Goal: Task Accomplishment & Management: Manage account settings

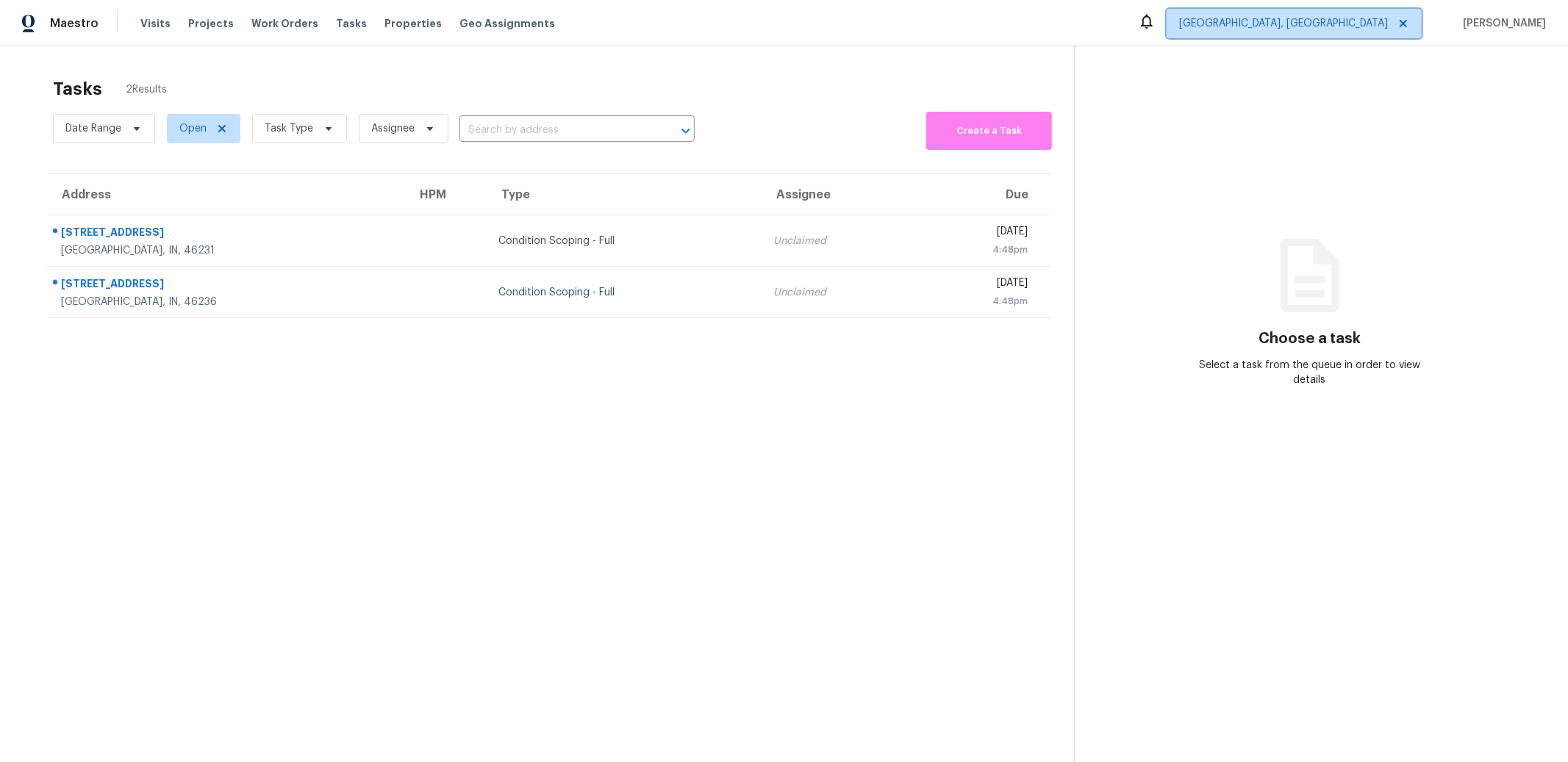
click at [1380, 31] on span "Indianapolis, IN" at bounding box center [1294, 24] width 255 height 30
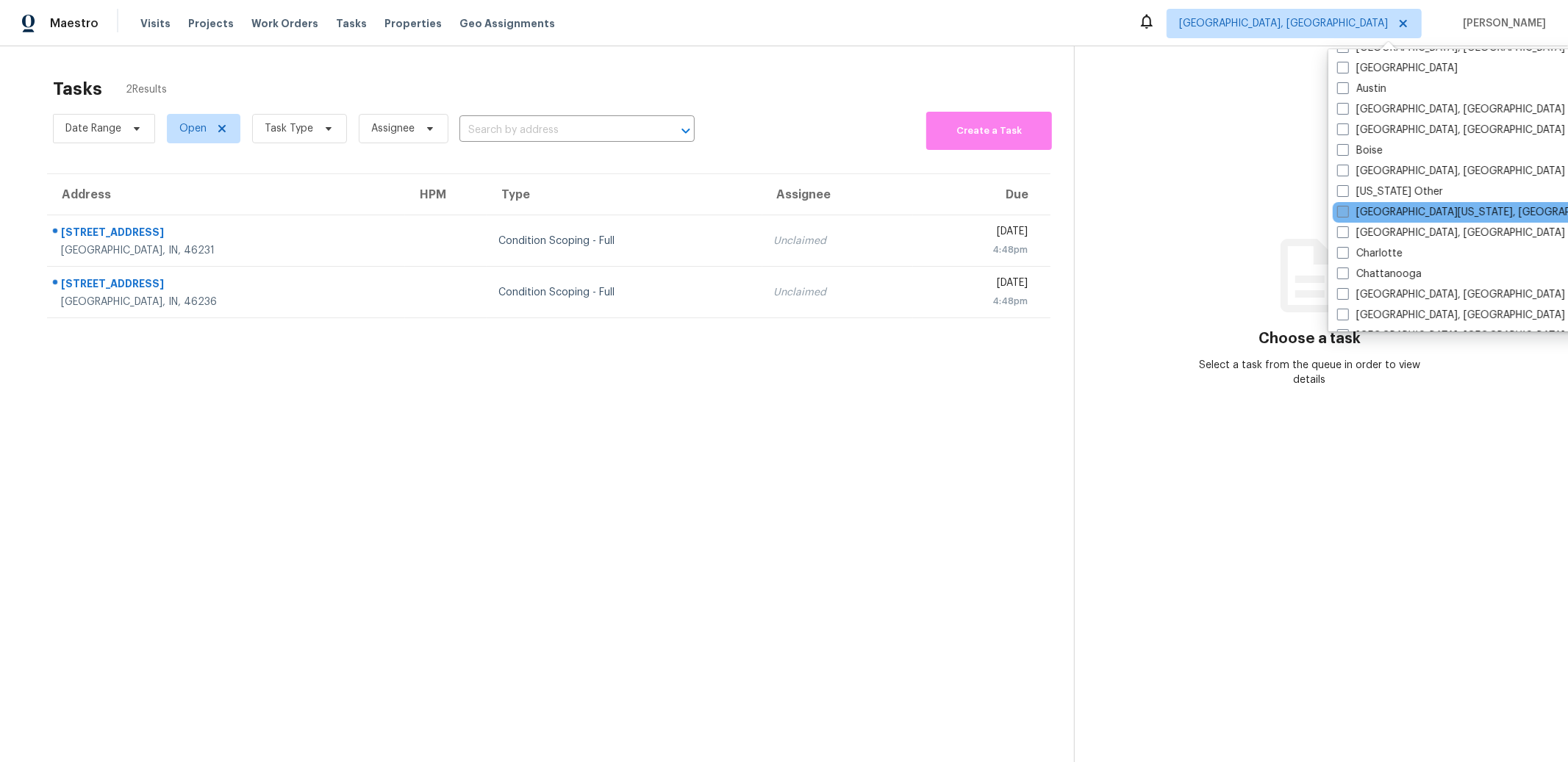
scroll to position [145, 0]
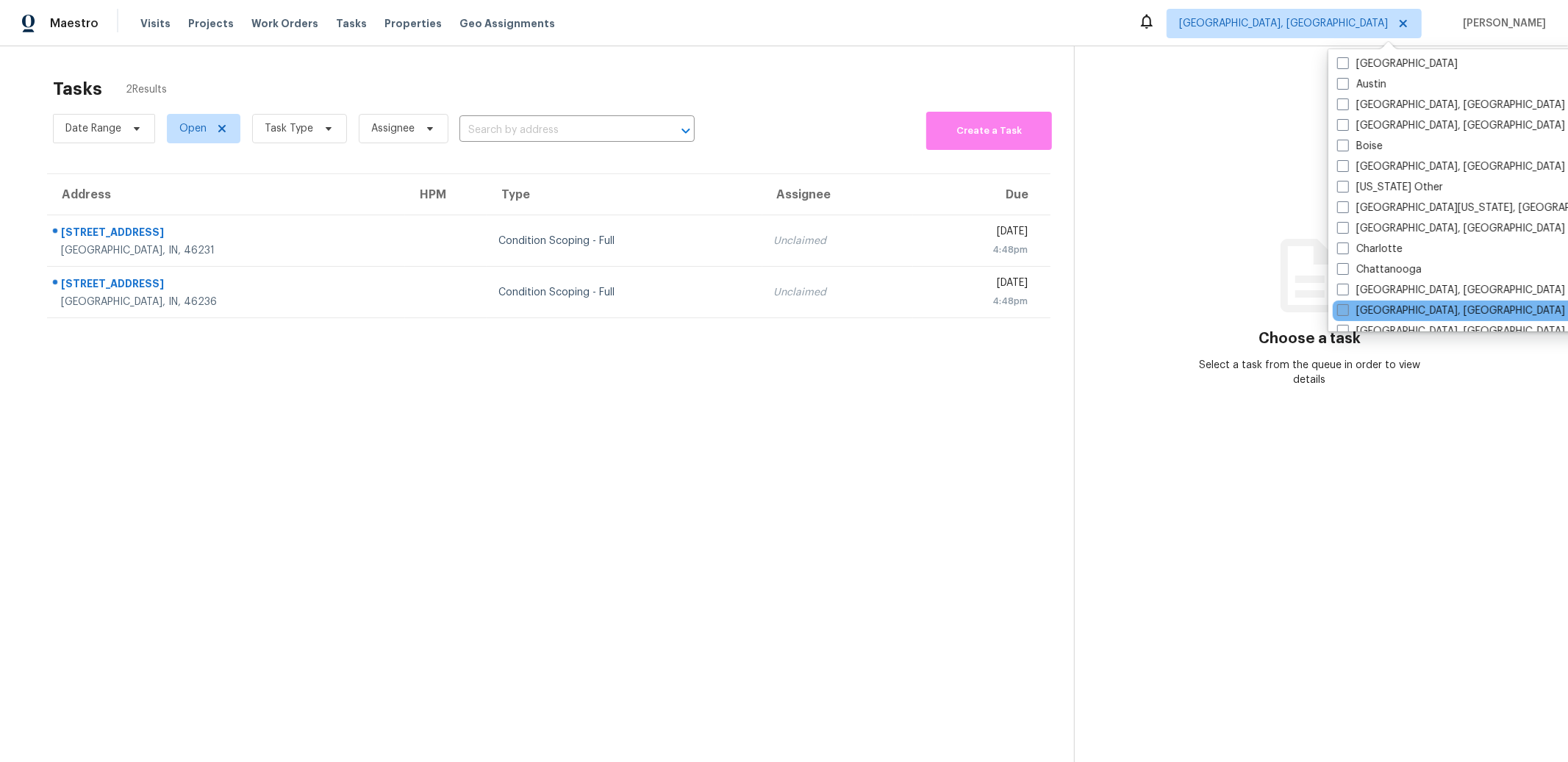
click at [1373, 312] on label "[GEOGRAPHIC_DATA], [GEOGRAPHIC_DATA]" at bounding box center [1451, 311] width 228 height 14
click at [1346, 312] on input "[GEOGRAPHIC_DATA], [GEOGRAPHIC_DATA]" at bounding box center [1342, 308] width 10 height 10
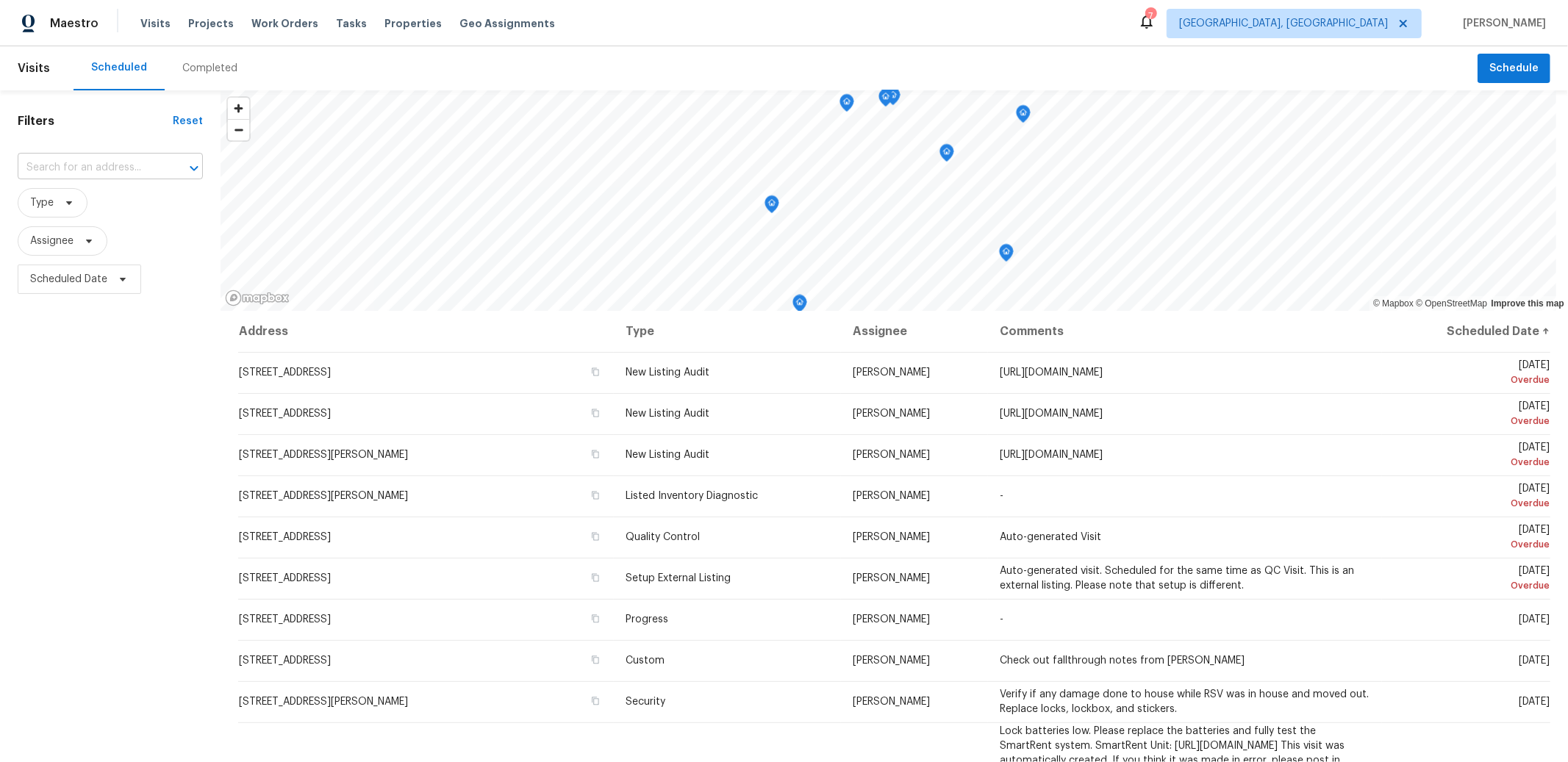
click at [123, 161] on input "text" at bounding box center [89, 168] width 144 height 23
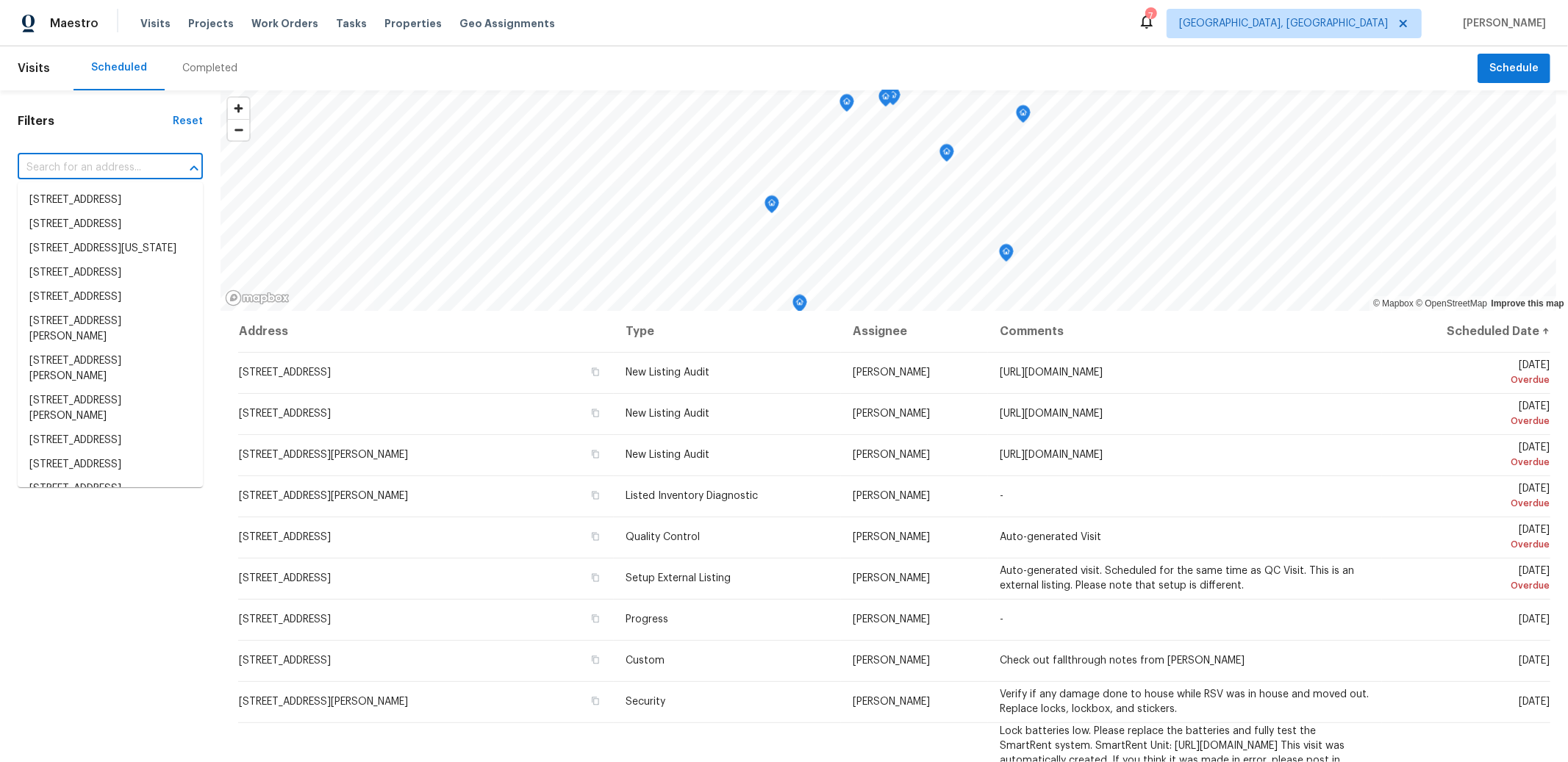
click at [129, 143] on div "Filters Reset ​ Type Assignee Scheduled Date" at bounding box center [110, 505] width 221 height 831
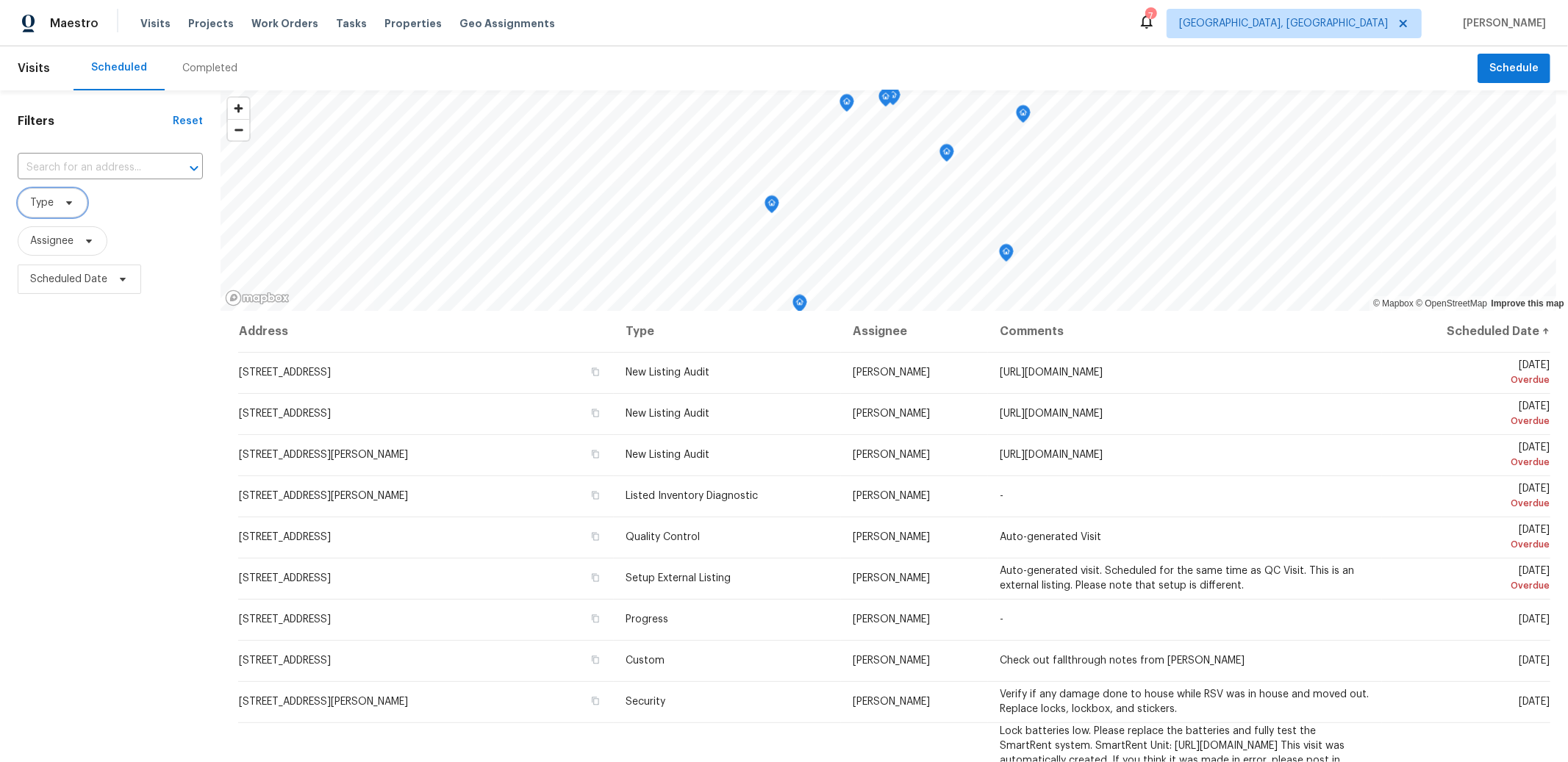
click at [70, 190] on span "Type" at bounding box center [53, 202] width 70 height 30
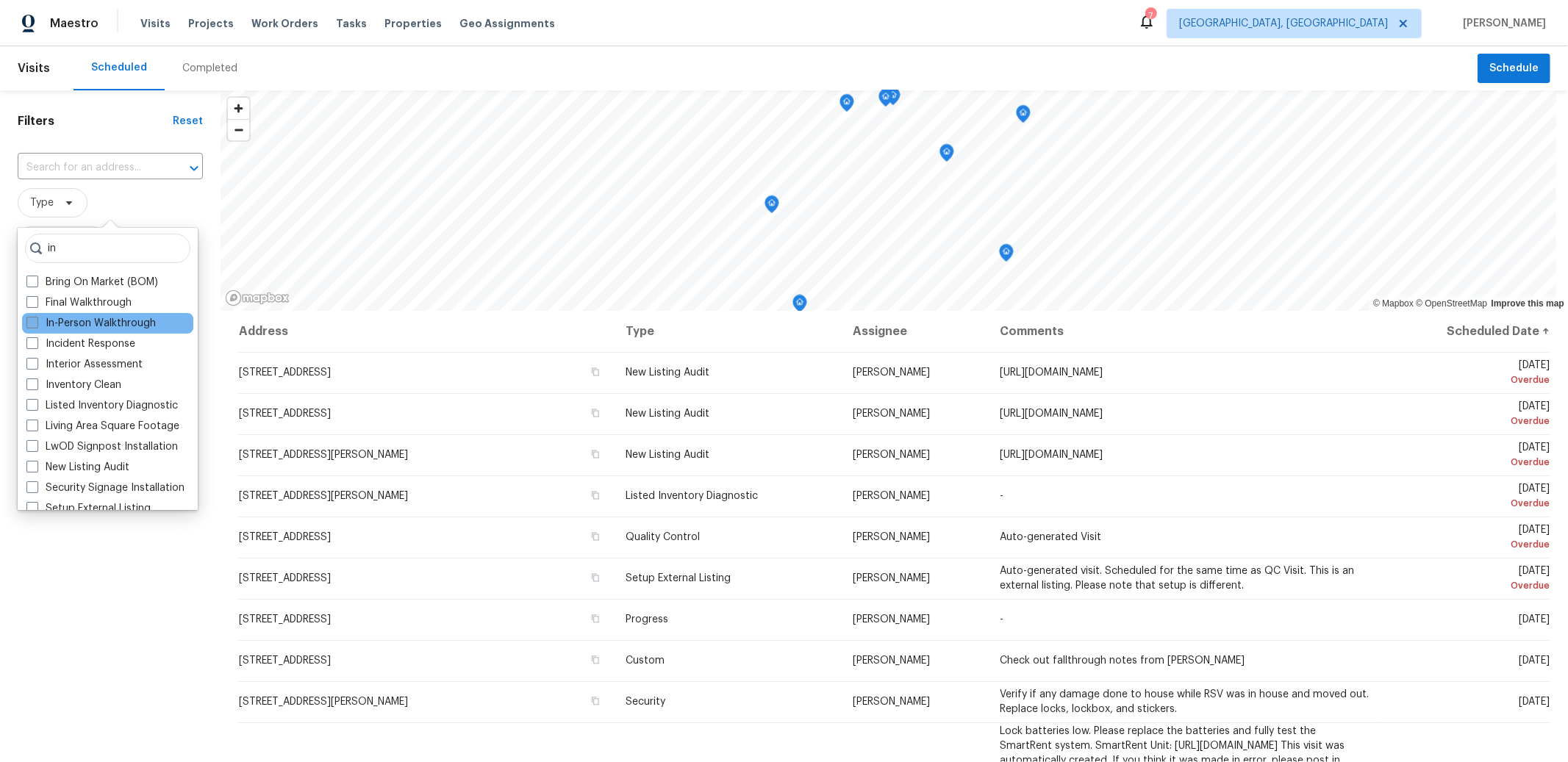
type input "in"
click at [137, 319] on label "In-Person Walkthrough" at bounding box center [91, 323] width 129 height 14
click at [36, 319] on input "In-Person Walkthrough" at bounding box center [31, 320] width 10 height 10
checkbox input "true"
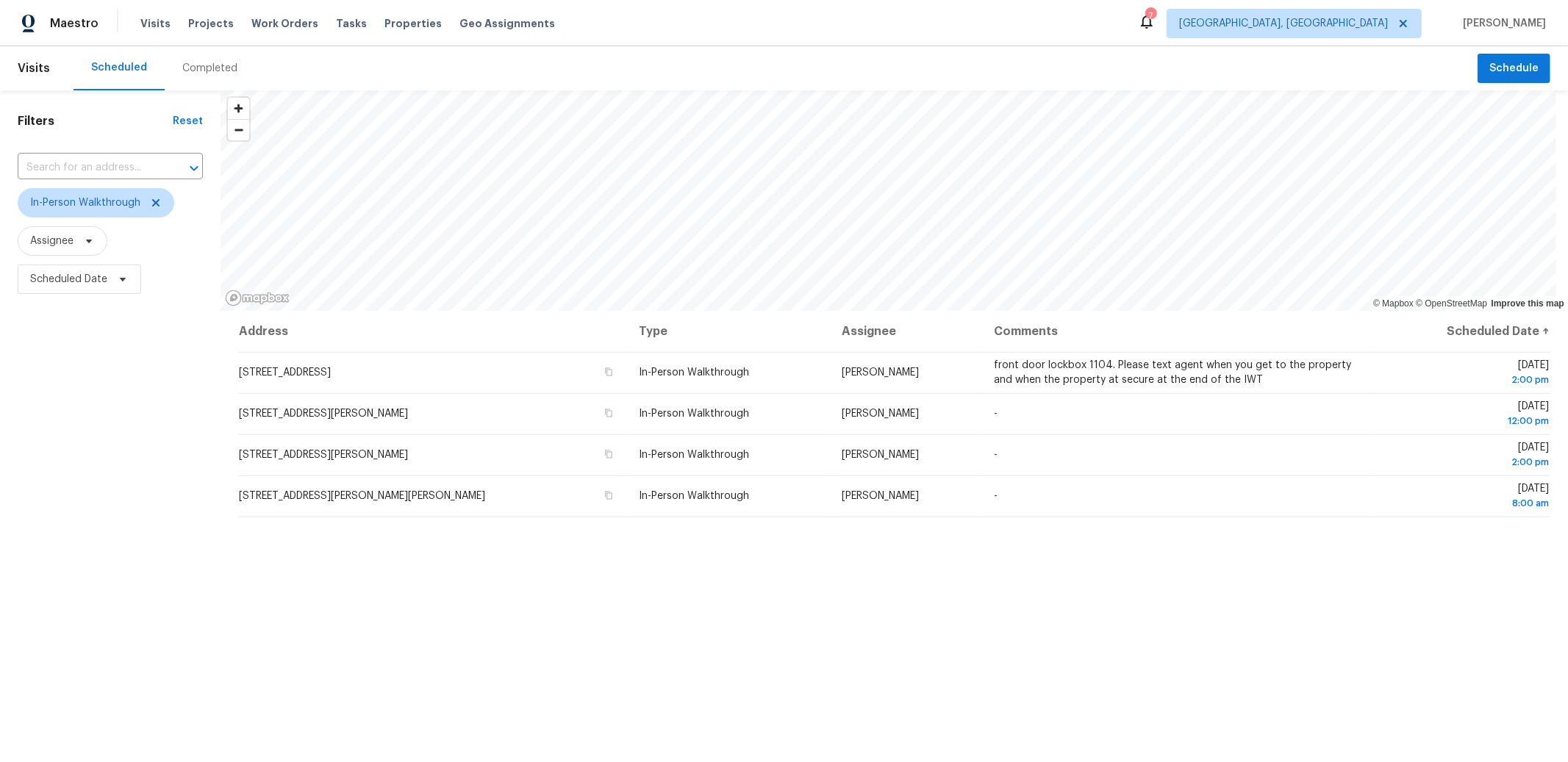
click at [944, 716] on div "Address Type Assignee Comments Scheduled Date ↑ 1232 Woodchase Trl, Batavia, OH…" at bounding box center [894, 615] width 1347 height 610
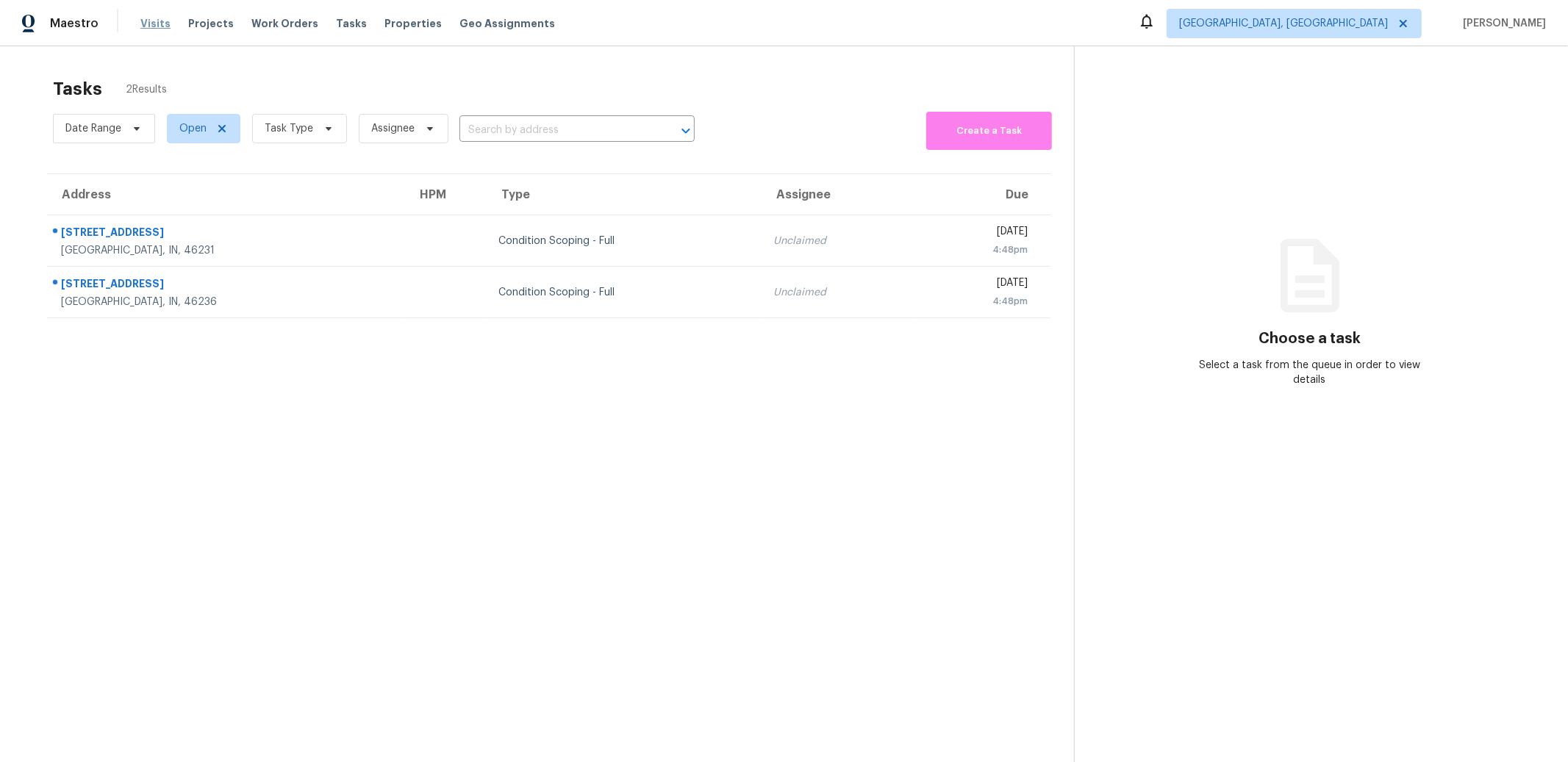
click at [161, 23] on span "Visits" at bounding box center [155, 23] width 30 height 14
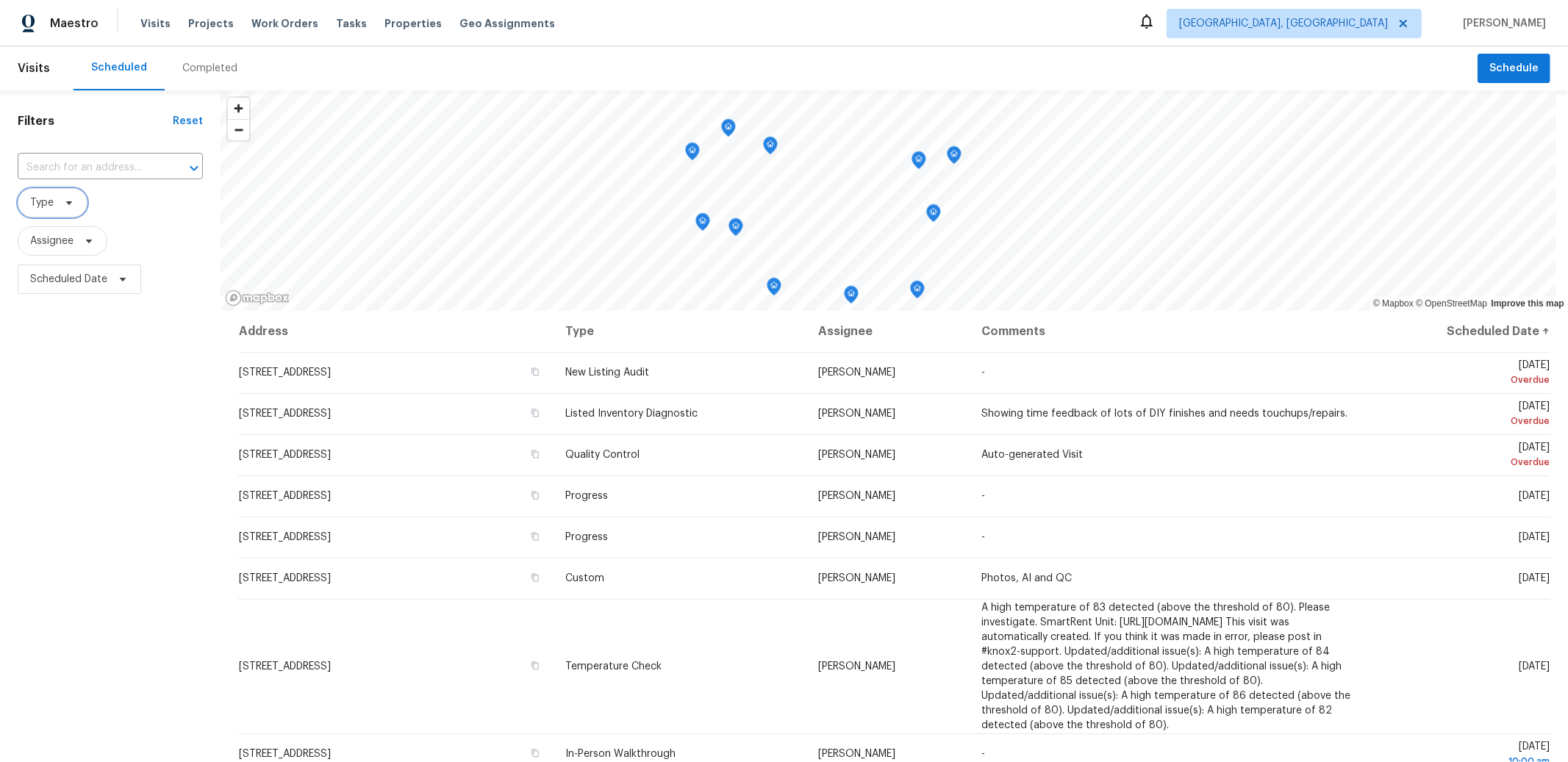
click at [71, 214] on span "Type" at bounding box center [53, 202] width 70 height 30
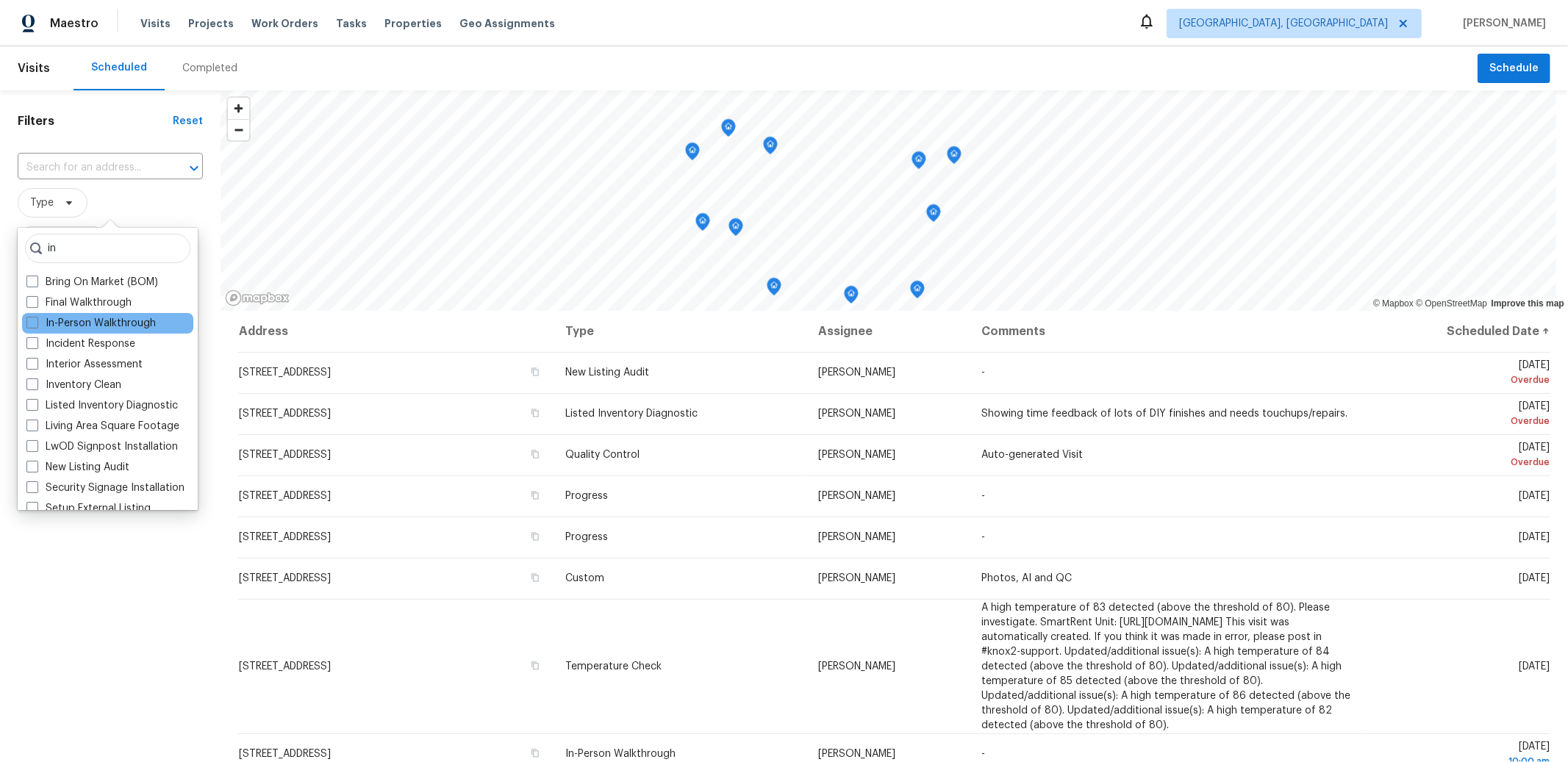
type input "in"
click at [104, 314] on div "In-Person Walkthrough" at bounding box center [107, 323] width 171 height 21
click at [110, 324] on label "In-Person Walkthrough" at bounding box center [91, 323] width 129 height 14
click at [36, 324] on input "In-Person Walkthrough" at bounding box center [31, 320] width 10 height 10
checkbox input "true"
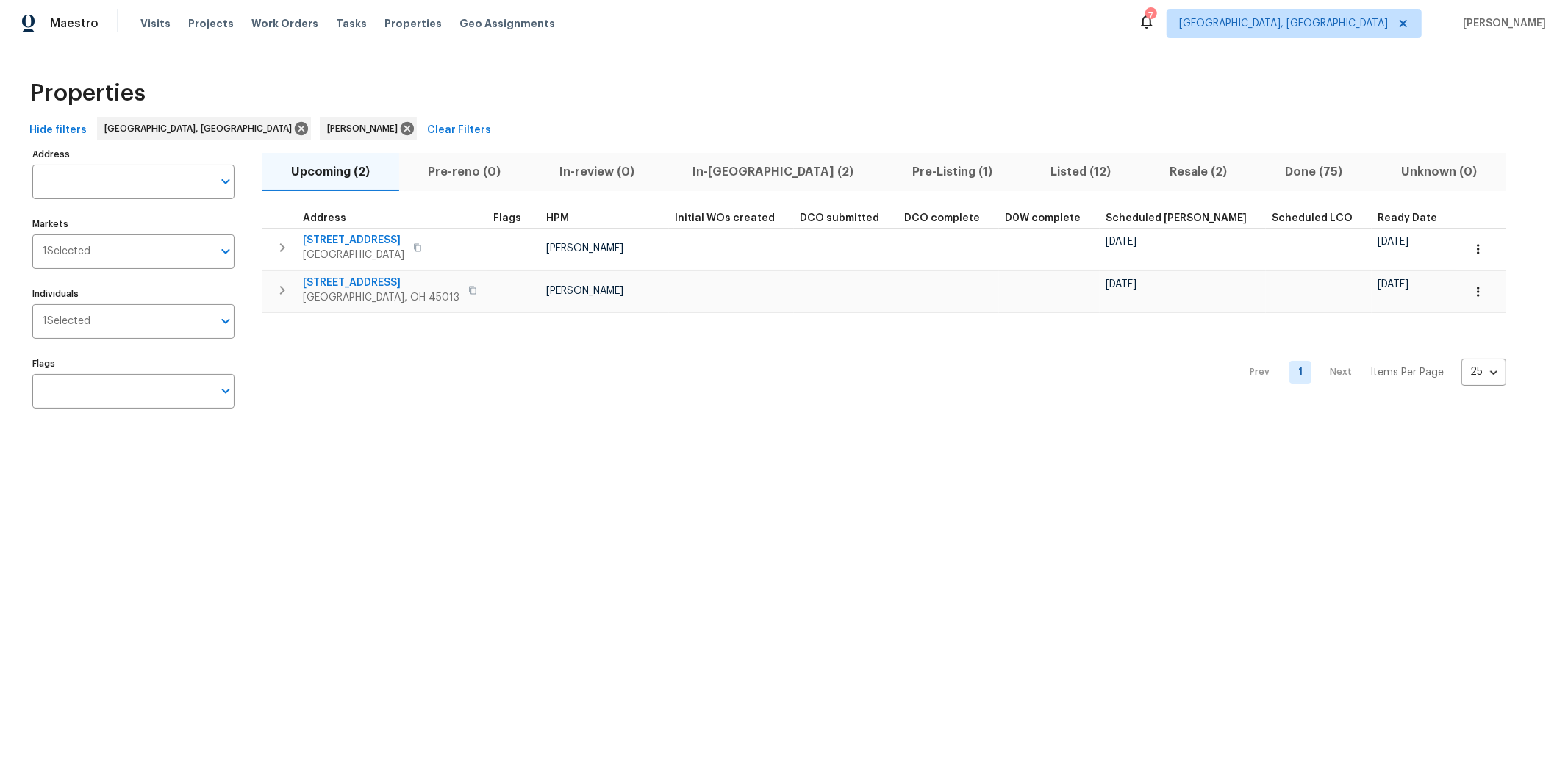
click at [711, 170] on span "In-[GEOGRAPHIC_DATA] (2)" at bounding box center [773, 171] width 202 height 21
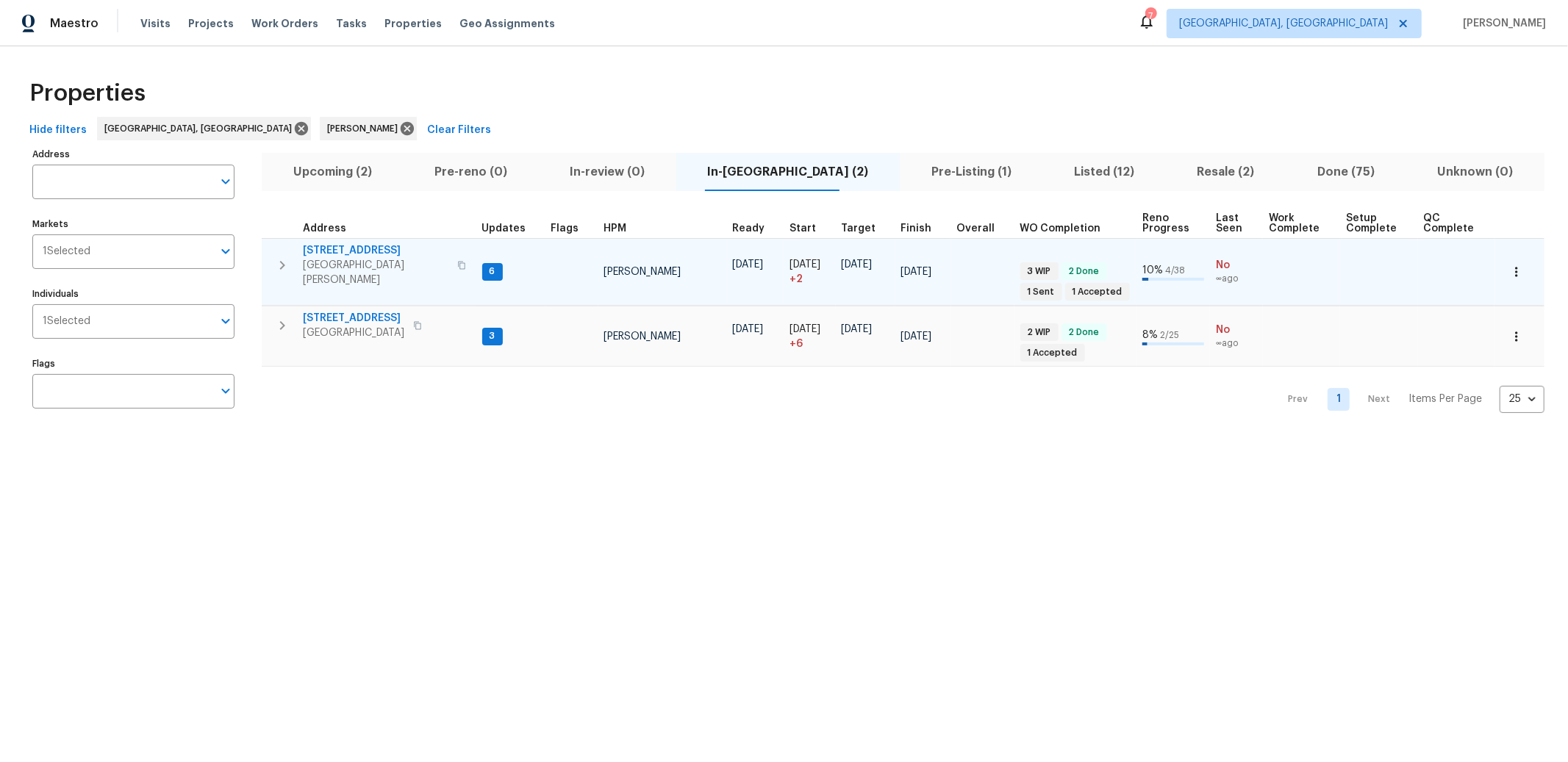
click at [367, 246] on span "6038 Glennsbury Ct" at bounding box center [375, 250] width 145 height 14
click at [335, 253] on span "6038 Glennsbury Ct" at bounding box center [375, 250] width 145 height 14
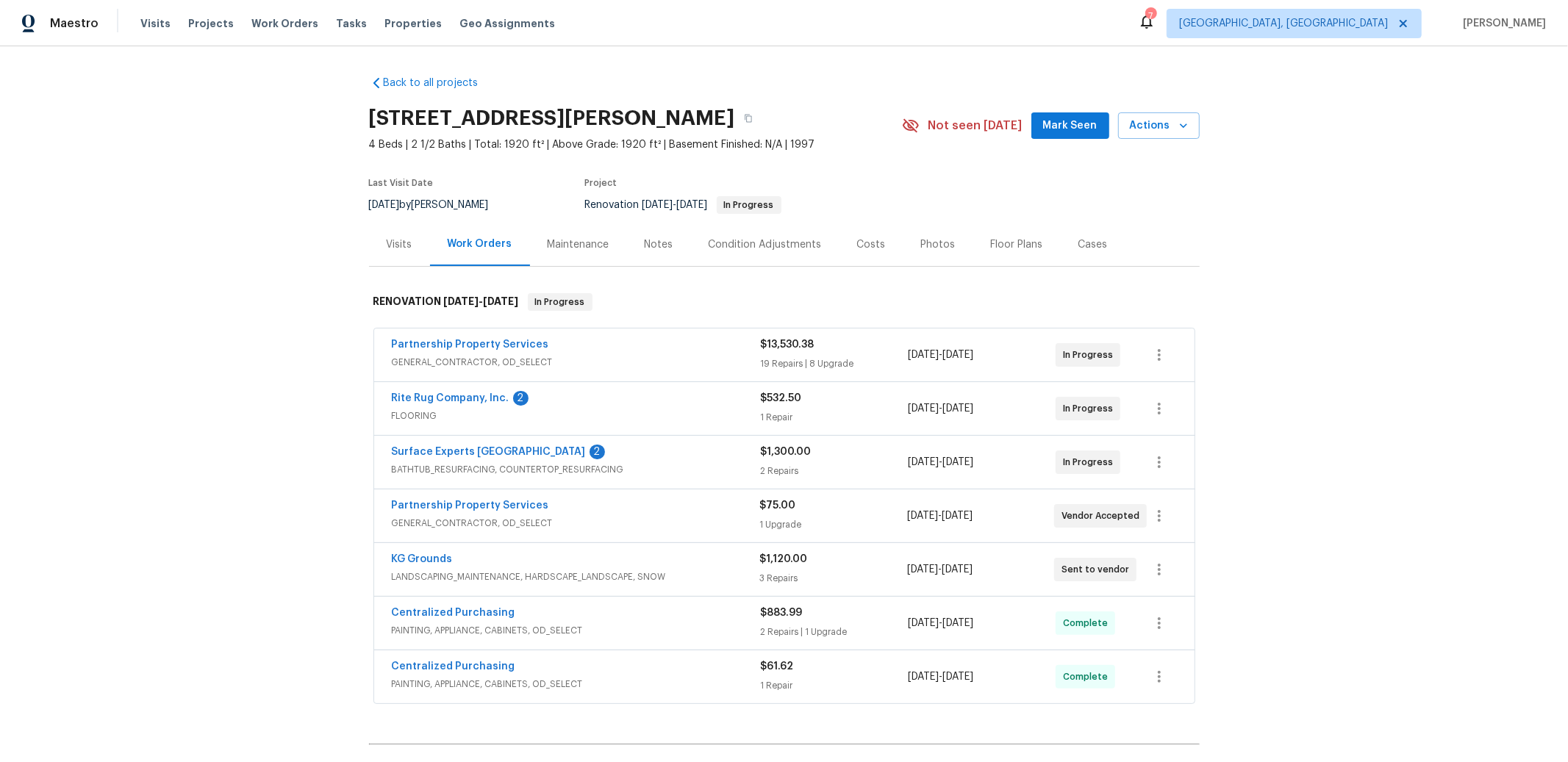
click at [473, 336] on div "Partnership Property Services GENERAL_CONTRACTOR, OD_SELECT $13,530.38 19 Repai…" at bounding box center [784, 354] width 820 height 53
click at [445, 341] on link "Partnership Property Services" at bounding box center [470, 345] width 158 height 11
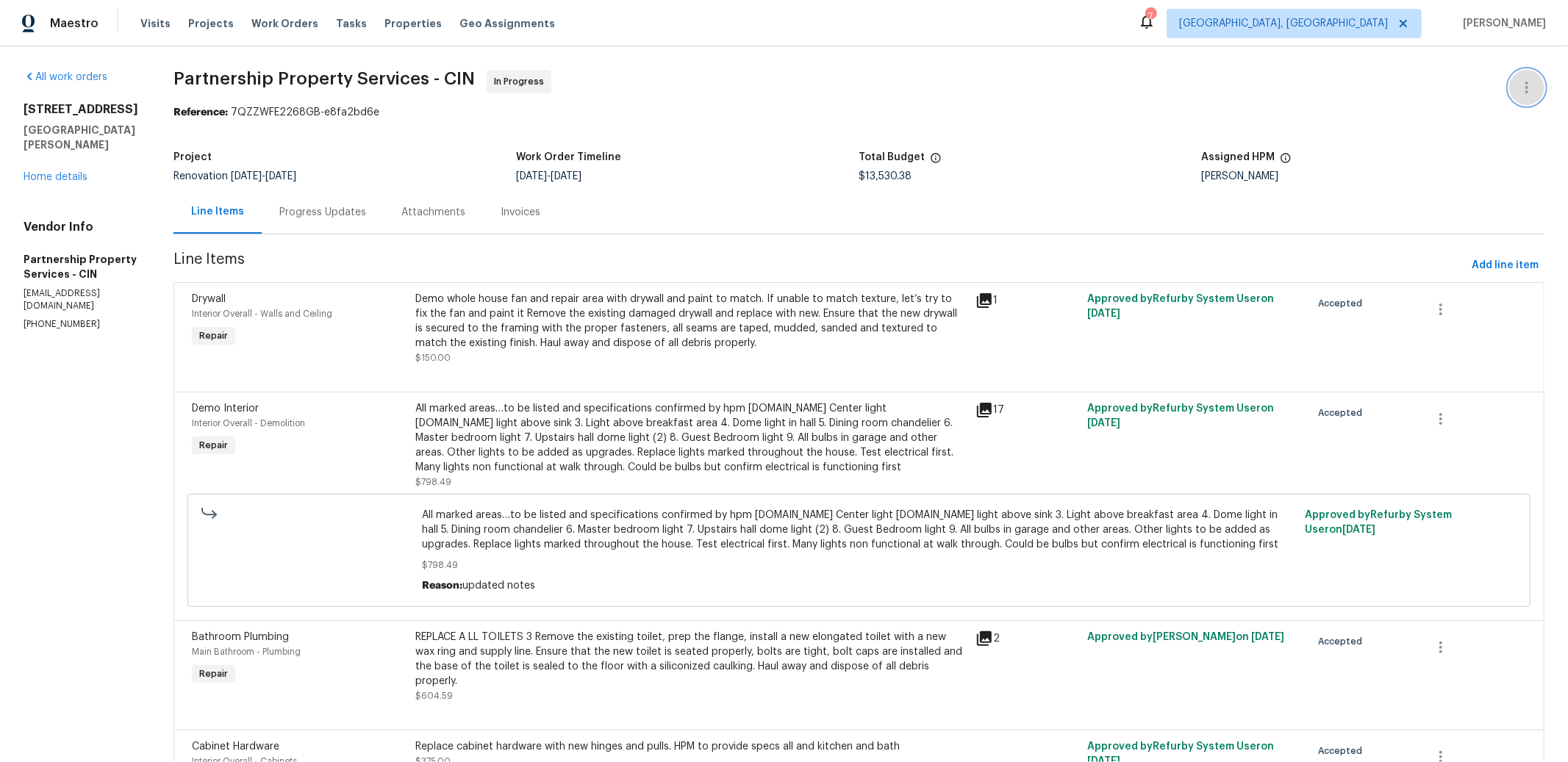
click at [1512, 77] on button "button" at bounding box center [1527, 88] width 35 height 35
click at [1449, 84] on li "Edit" at bounding box center [1479, 88] width 158 height 24
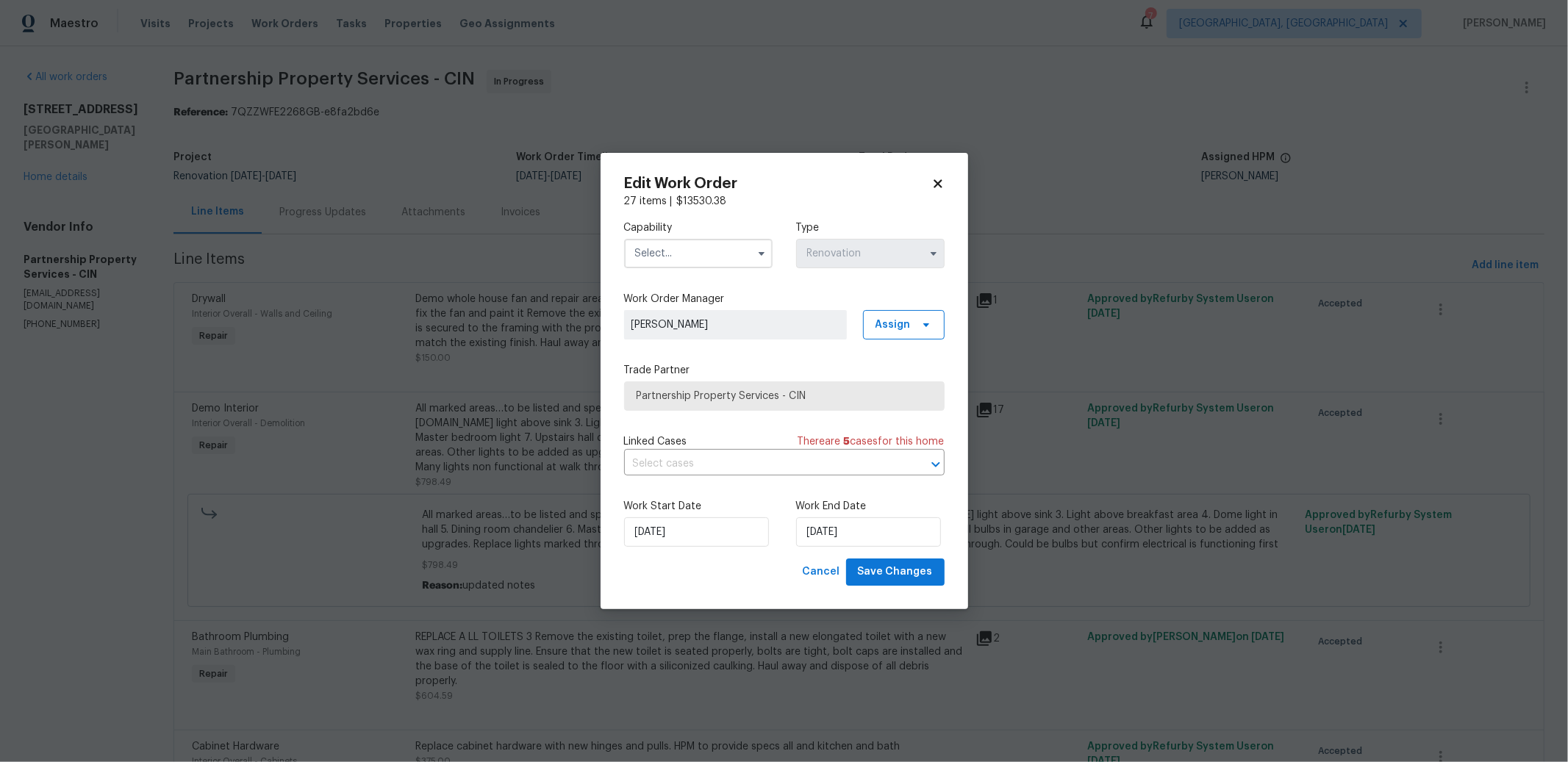
click at [709, 241] on input "text" at bounding box center [698, 253] width 148 height 30
click at [700, 279] on div "General Contractor" at bounding box center [698, 273] width 141 height 27
type input "General Contractor"
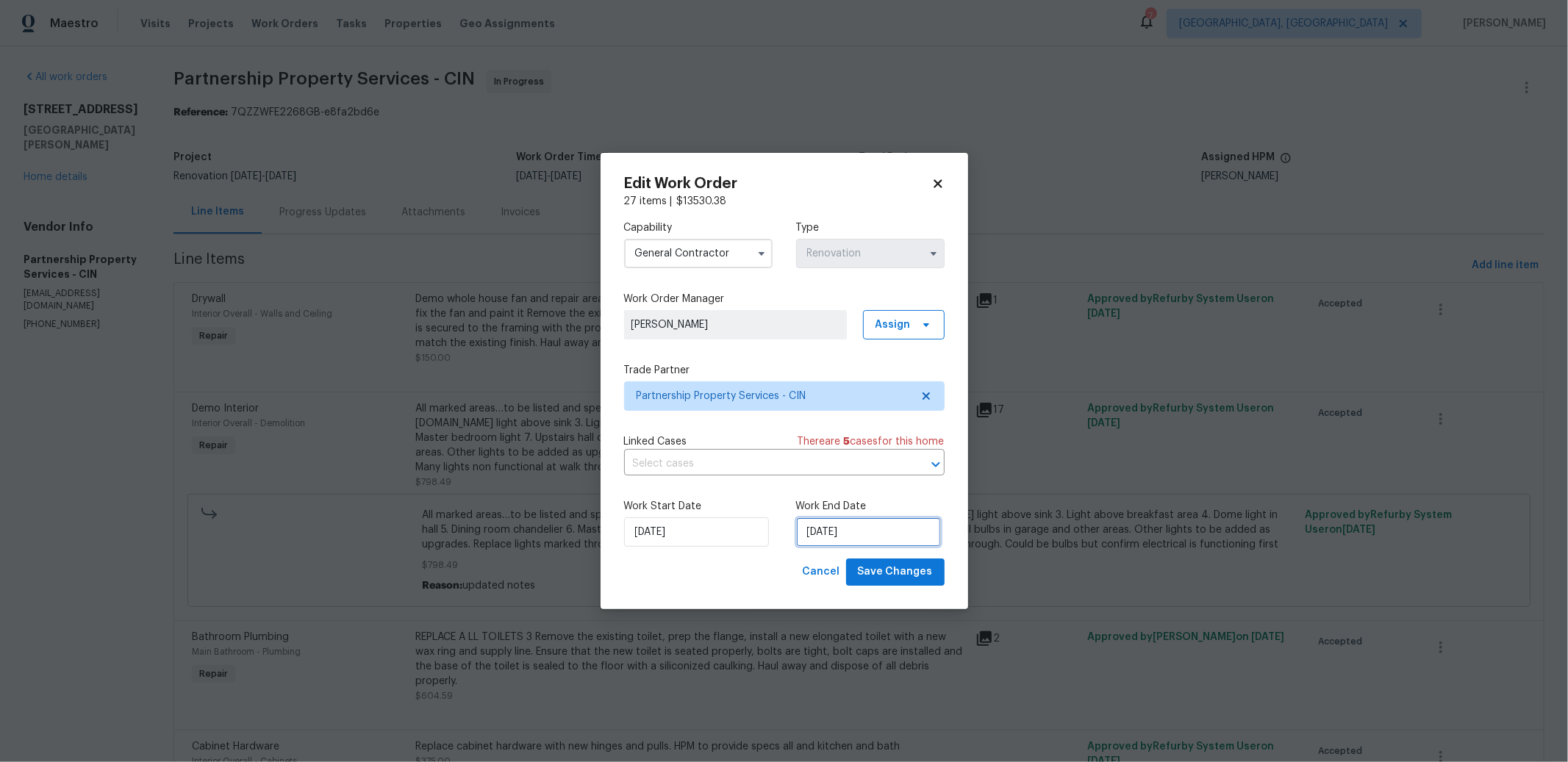
select select "9"
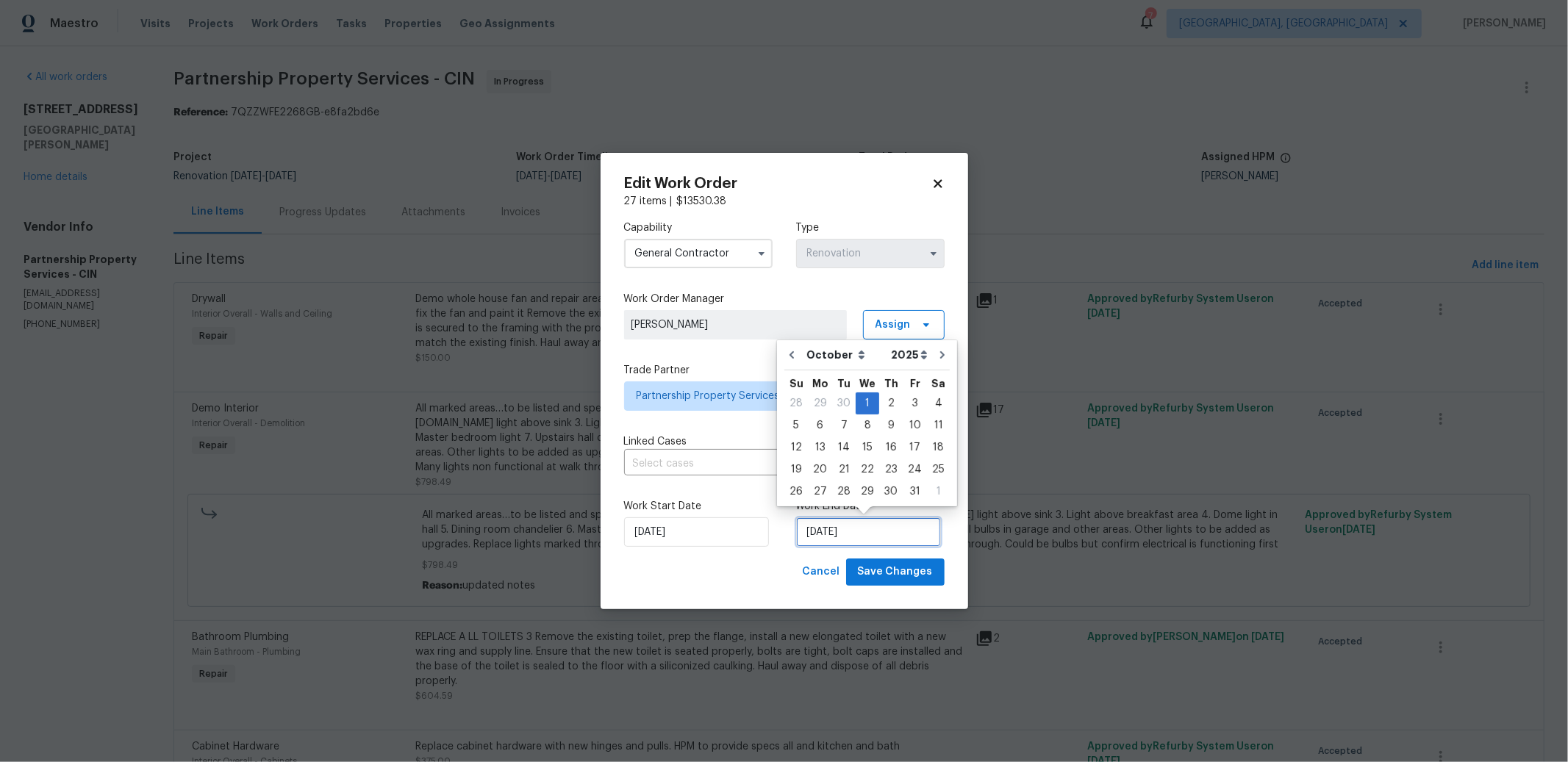
click at [863, 539] on input "10/1/2025" at bounding box center [868, 532] width 145 height 30
click at [909, 422] on div "10" at bounding box center [915, 425] width 24 height 21
type input "10/10/2025"
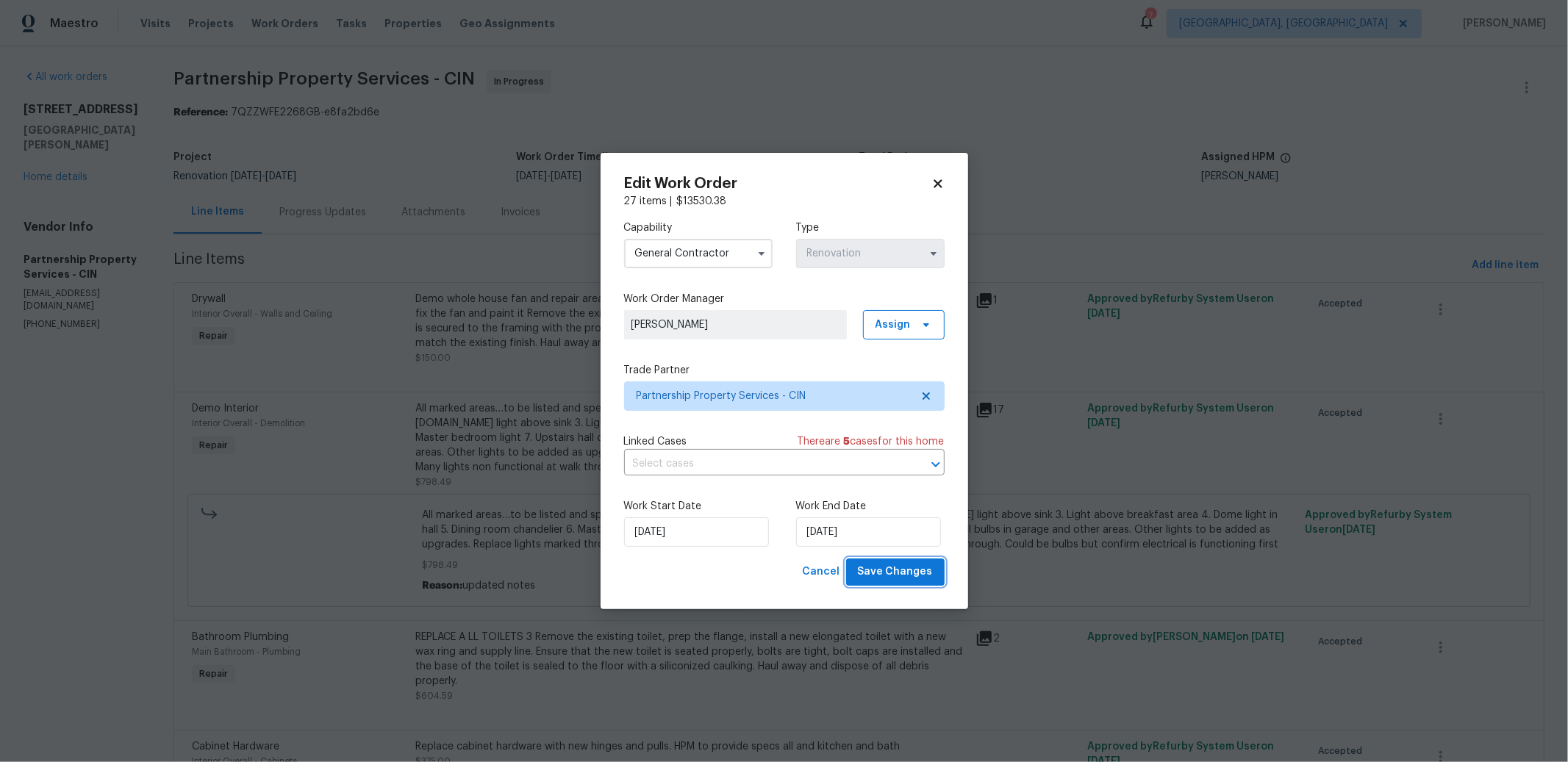
click at [914, 565] on span "Save Changes" at bounding box center [895, 572] width 75 height 18
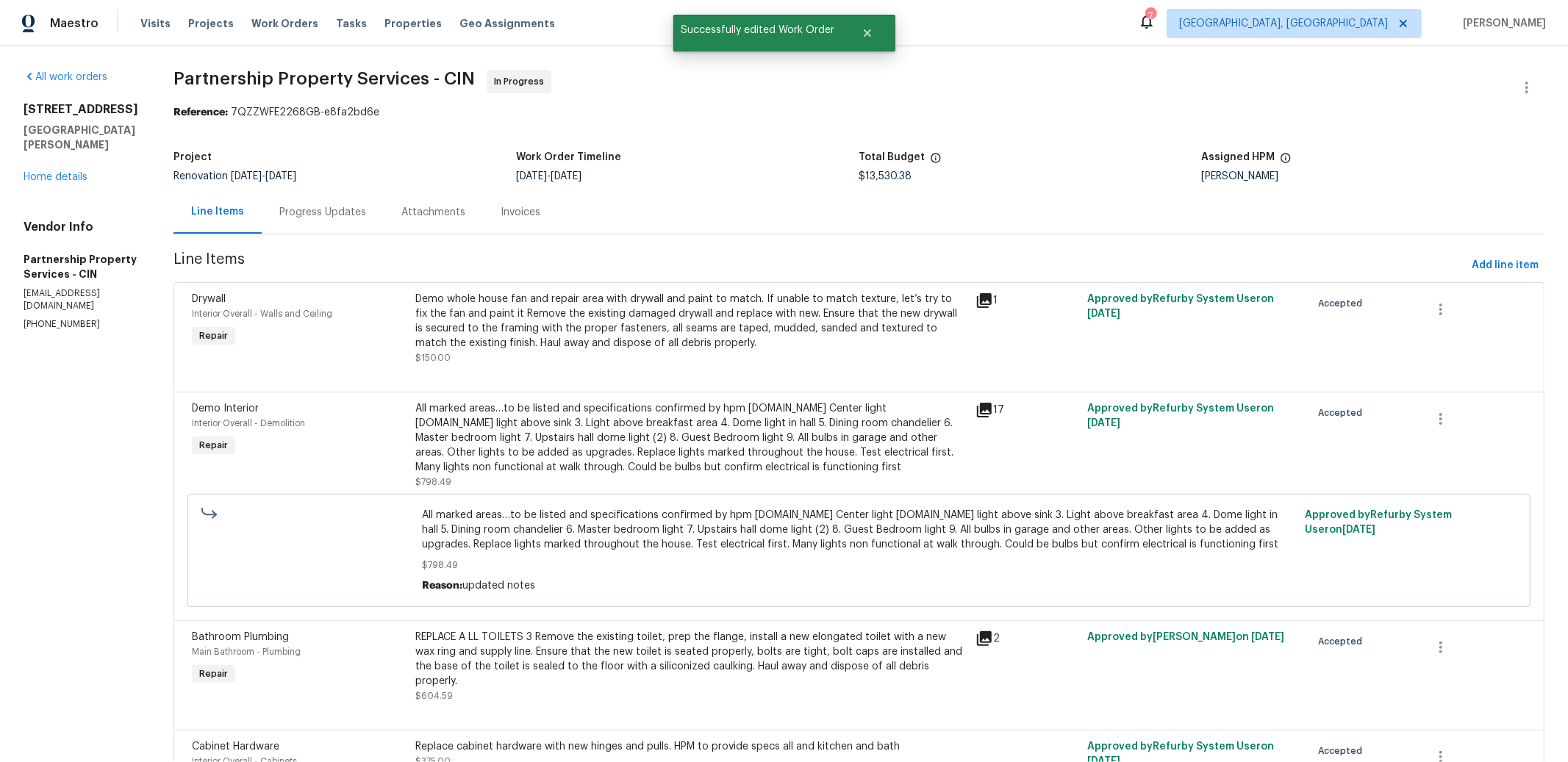
click at [1423, 432] on div at bounding box center [1474, 419] width 103 height 35
click at [66, 172] on link "Home details" at bounding box center [56, 177] width 64 height 11
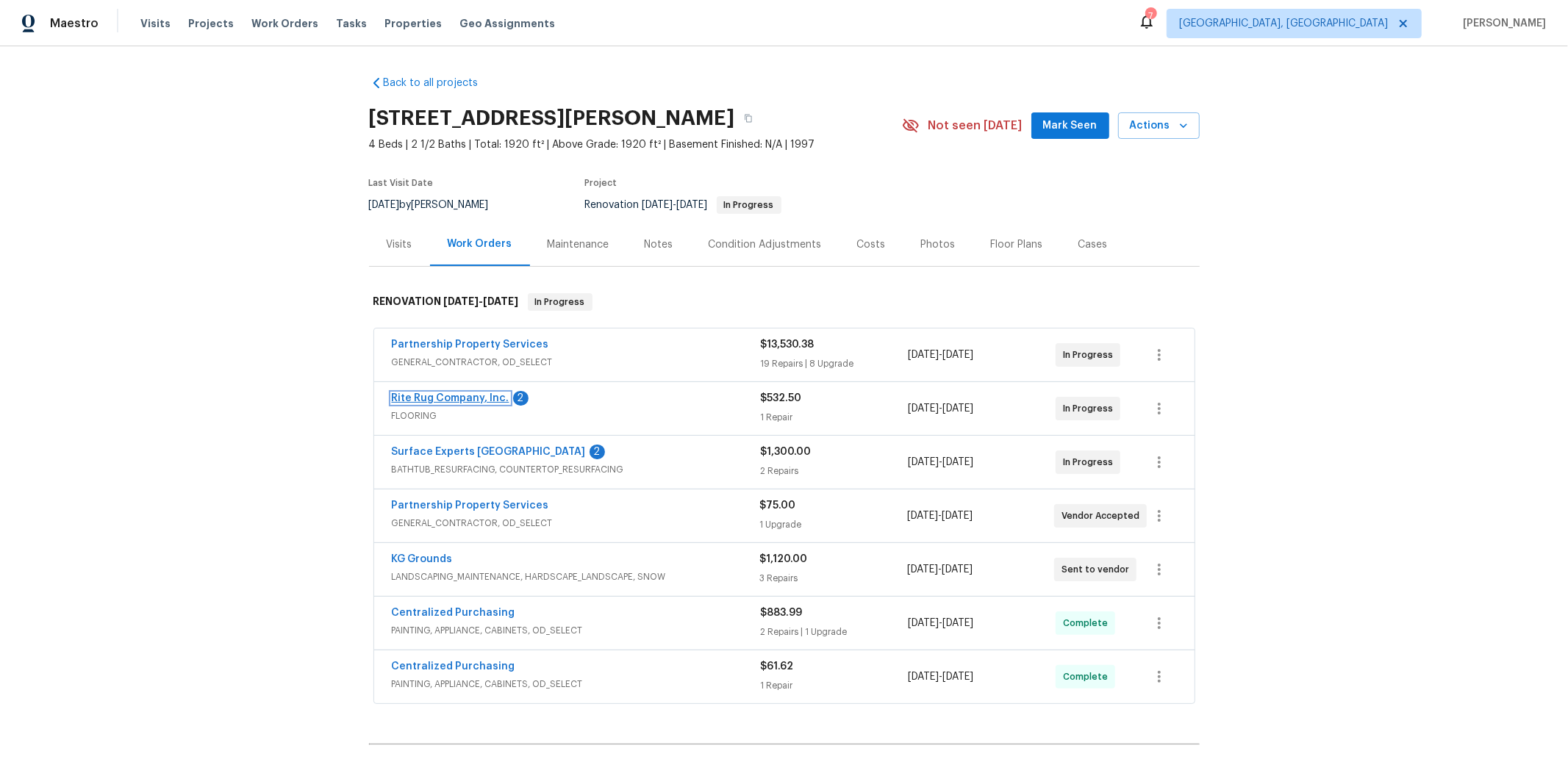
click at [459, 394] on link "Rite Rug Company, Inc." at bounding box center [450, 398] width 117 height 11
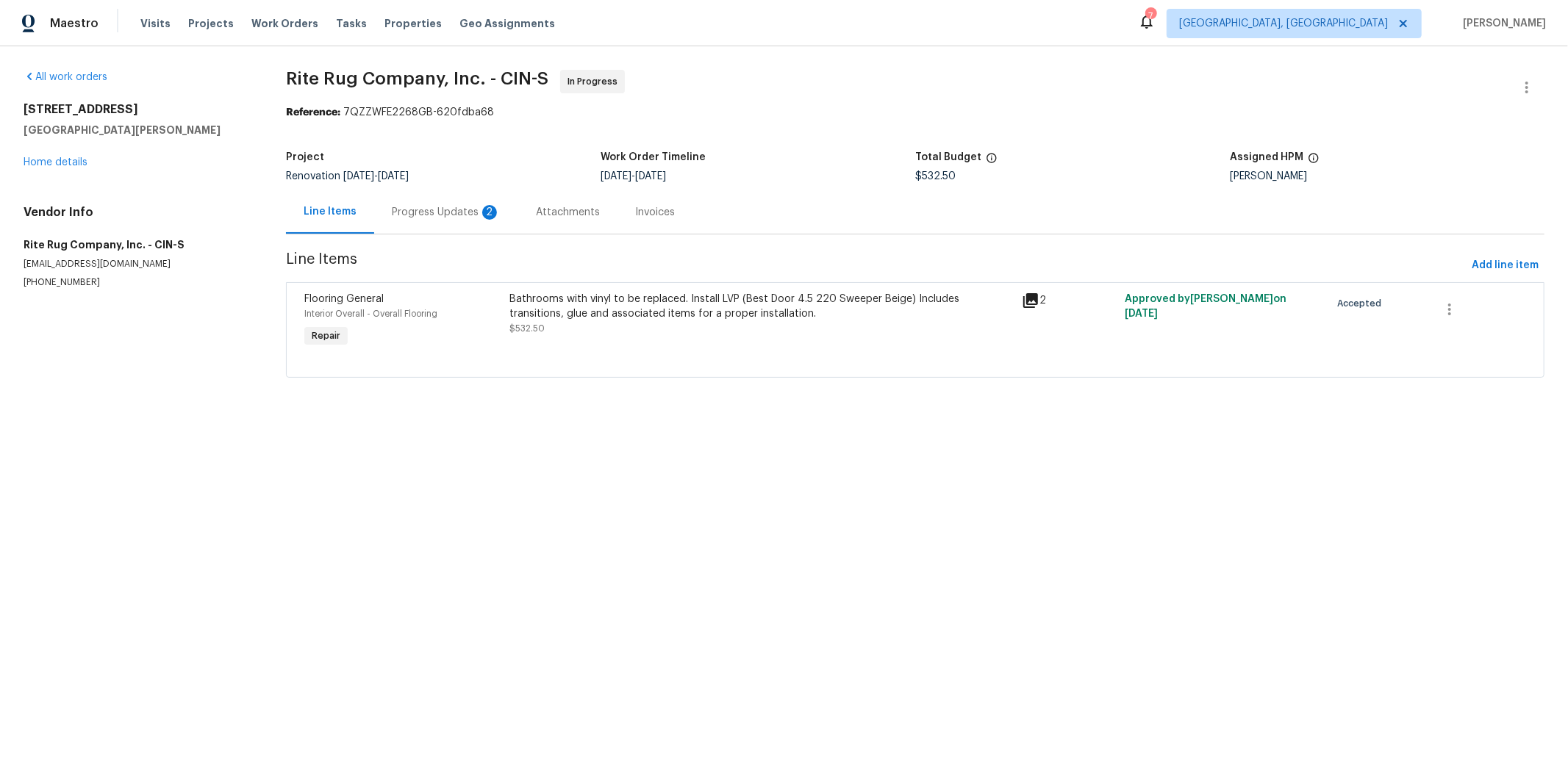
click at [420, 207] on div "Progress Updates 2" at bounding box center [445, 212] width 109 height 14
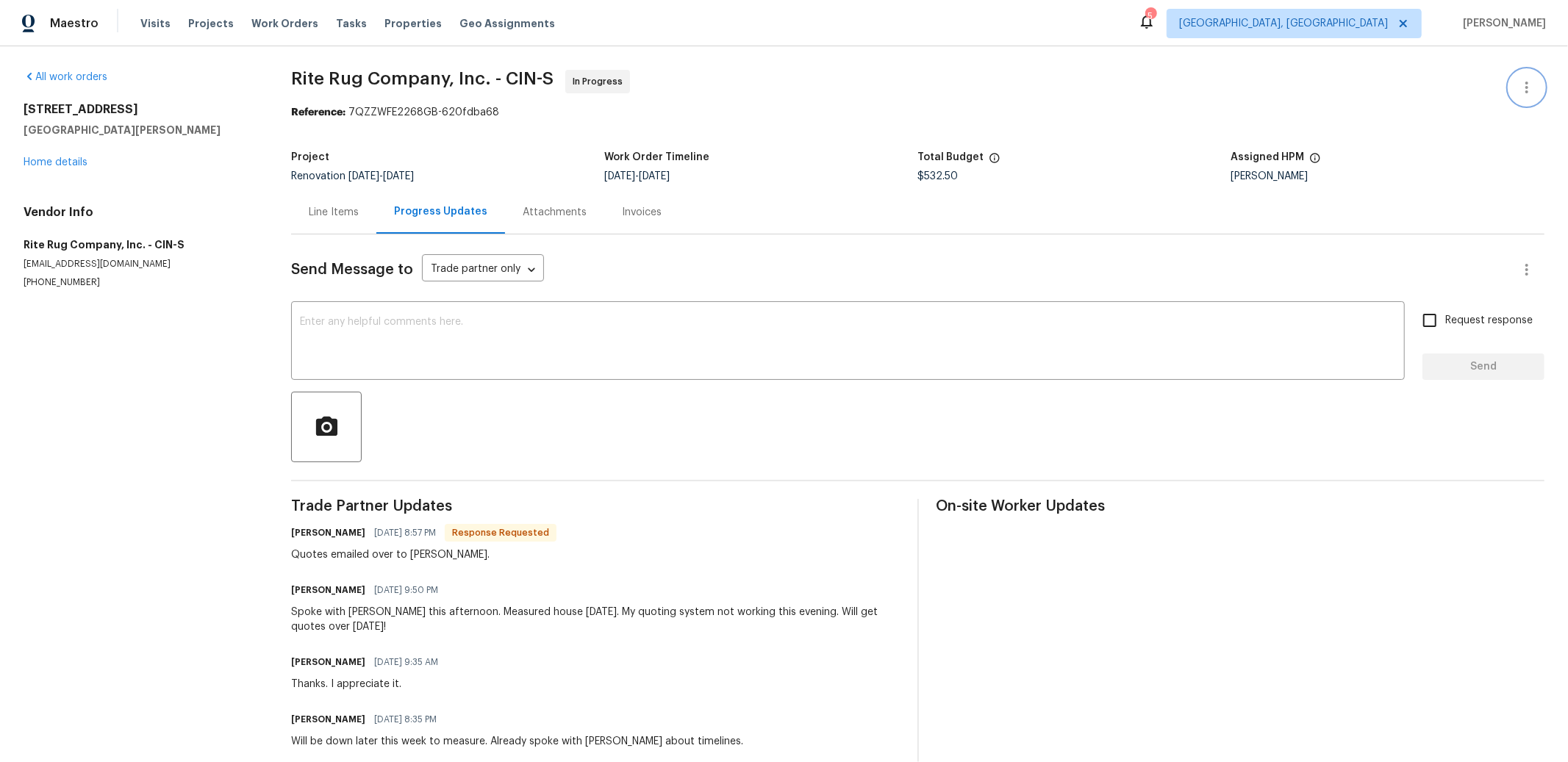
click at [1518, 84] on icon "button" at bounding box center [1526, 87] width 18 height 18
click at [1461, 92] on li "Edit" at bounding box center [1479, 88] width 158 height 24
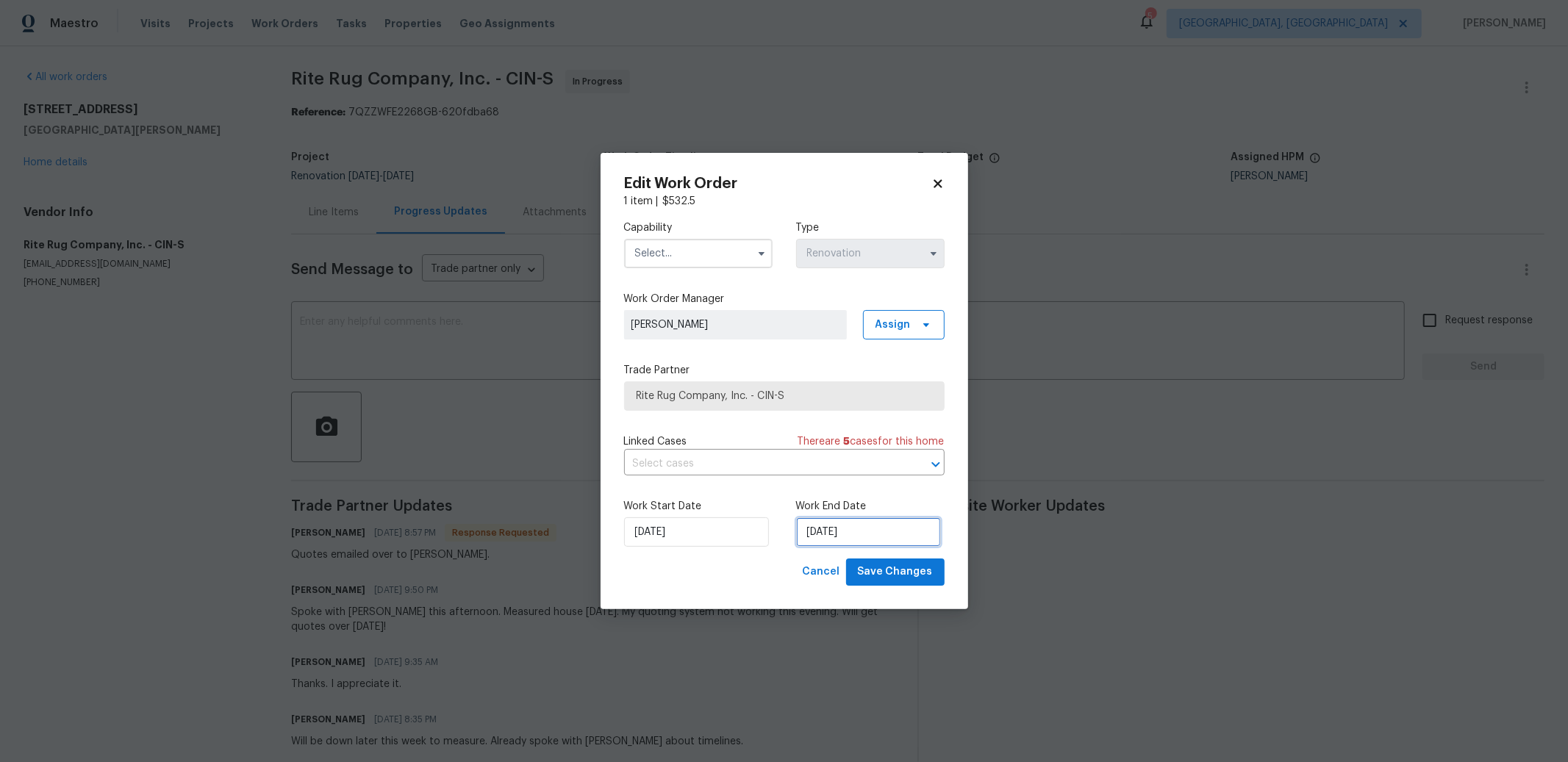
click at [873, 538] on input "9/25/2025" at bounding box center [868, 532] width 145 height 30
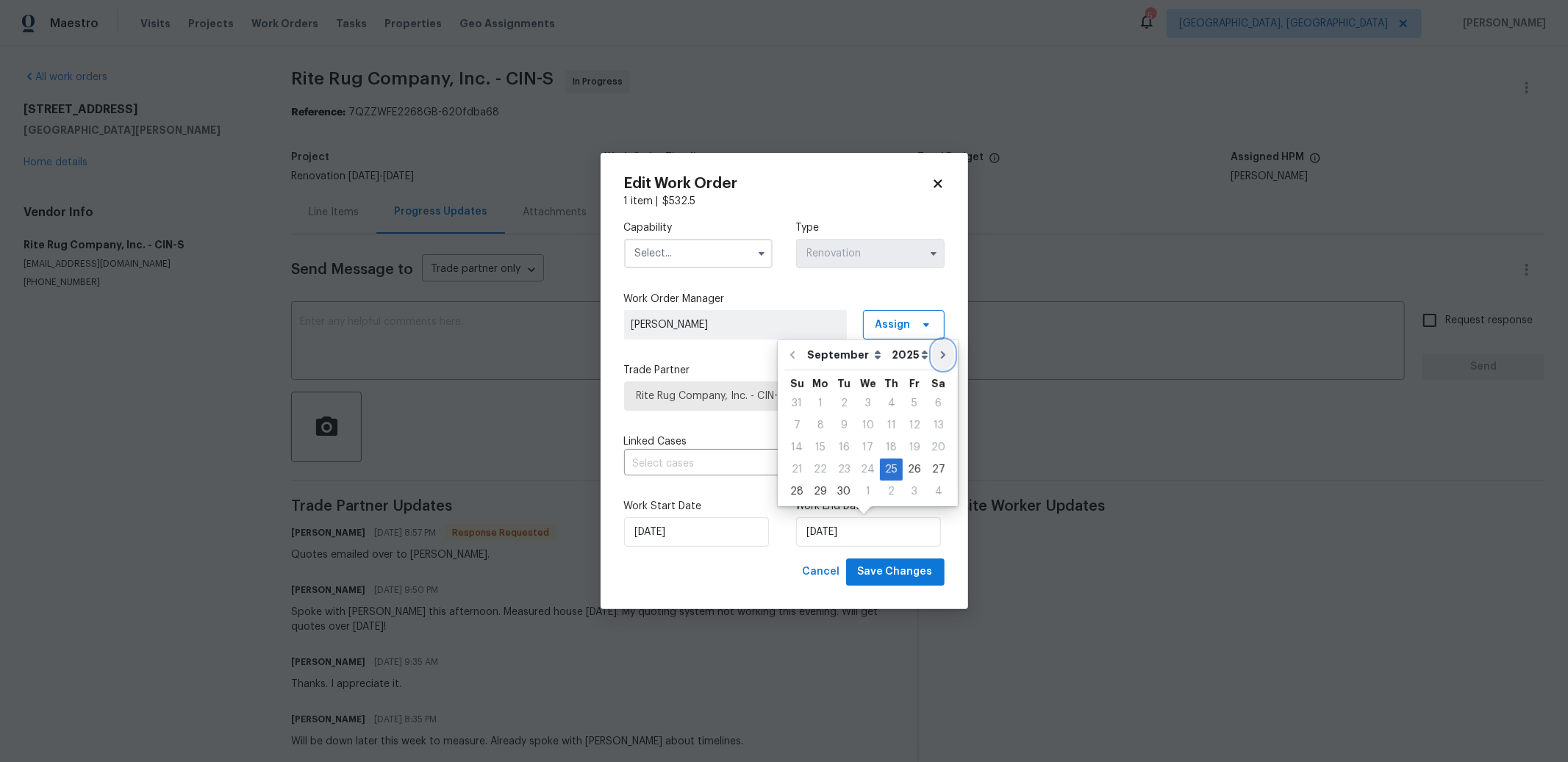
click at [937, 358] on icon "Go to next month" at bounding box center [943, 354] width 11 height 11
type input "10/25/2025"
select select "9"
click at [931, 426] on div "11" at bounding box center [938, 425] width 23 height 21
type input "10/11/2025"
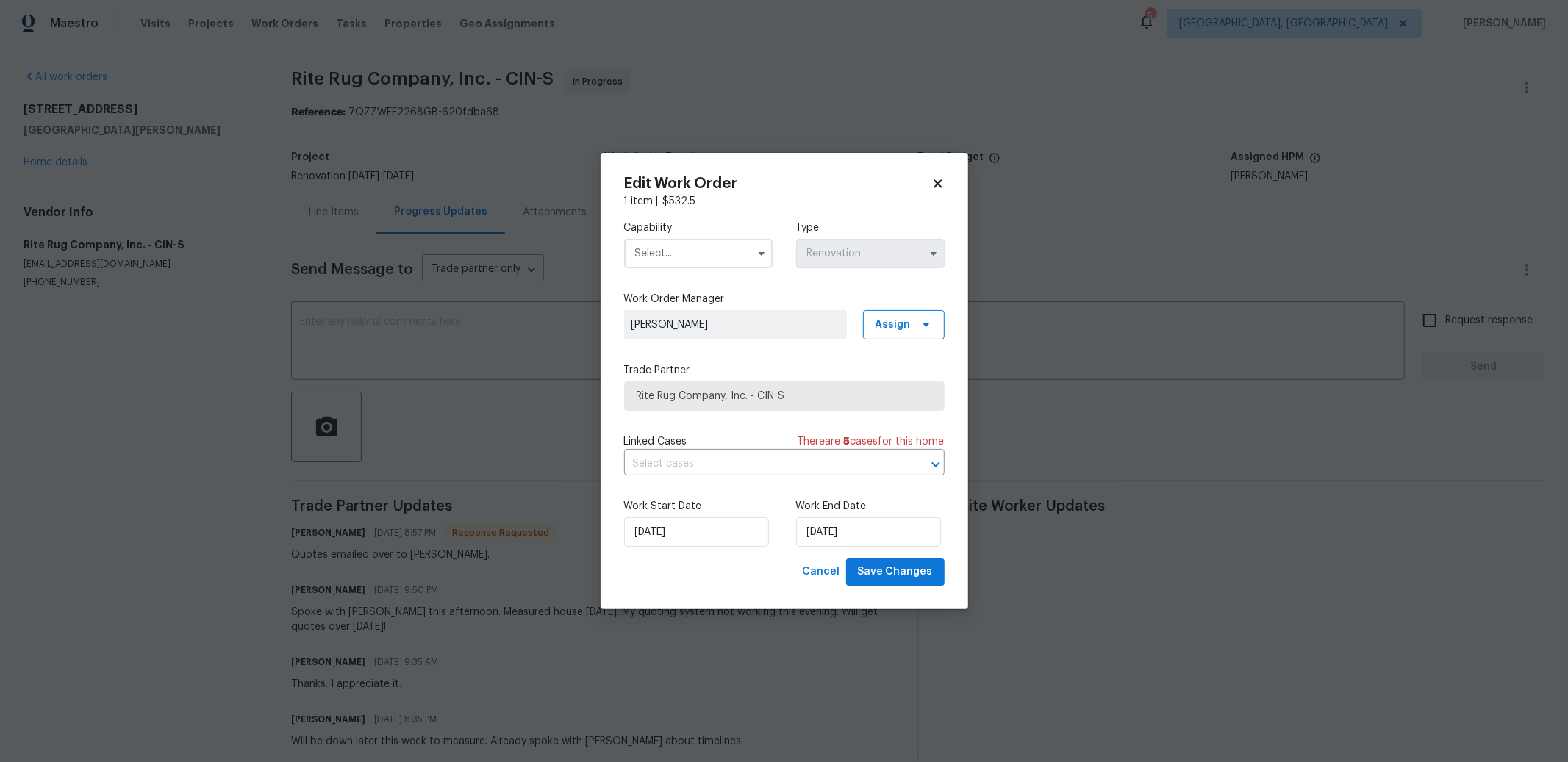
click at [745, 264] on input "text" at bounding box center [698, 253] width 148 height 30
click at [669, 378] on span "Flooring" at bounding box center [659, 374] width 39 height 11
type input "Flooring"
click at [904, 572] on span "Save Changes" at bounding box center [895, 572] width 75 height 18
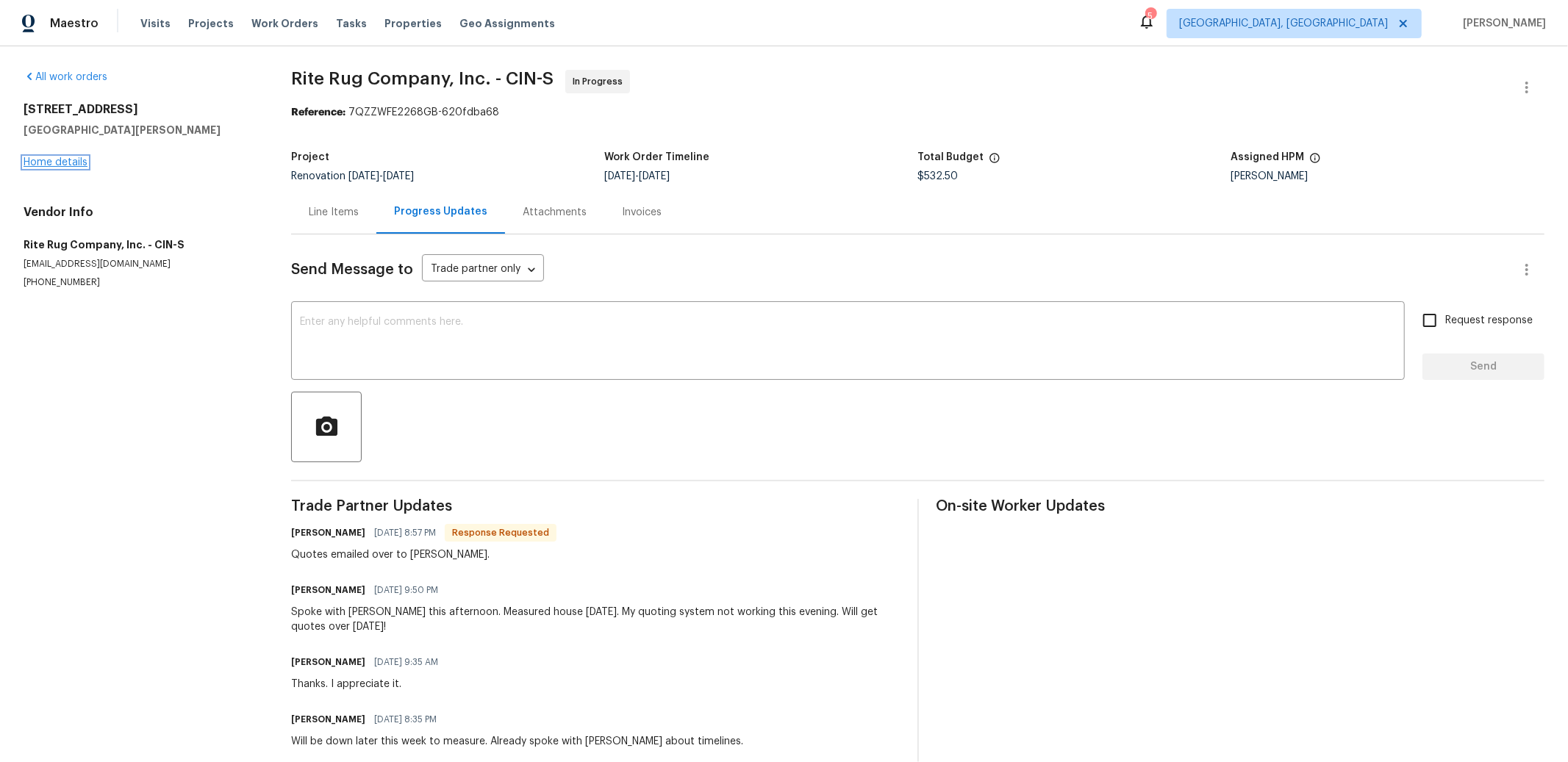
click at [53, 163] on link "Home details" at bounding box center [56, 163] width 64 height 11
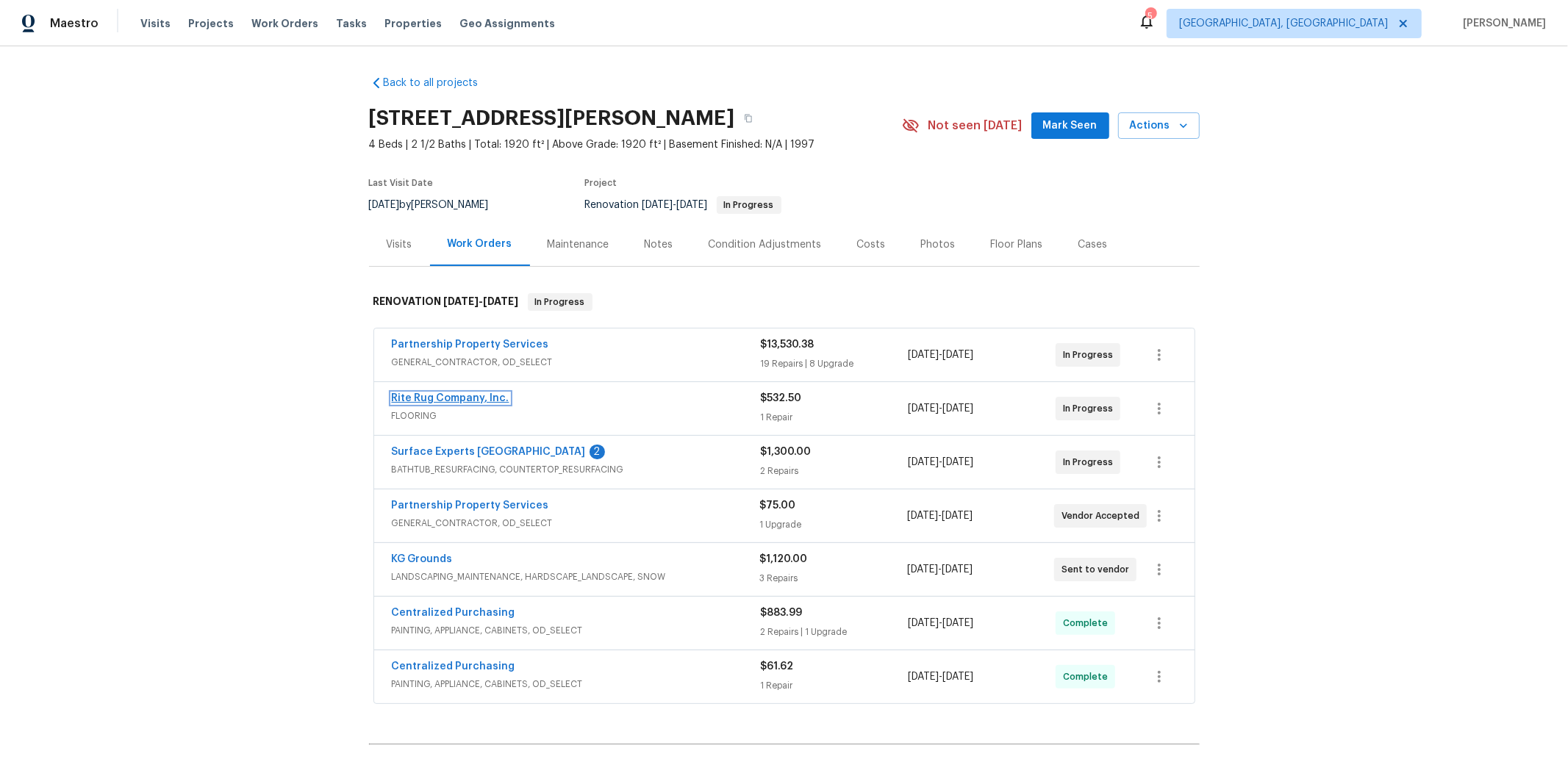
click at [439, 396] on link "Rite Rug Company, Inc." at bounding box center [450, 398] width 117 height 11
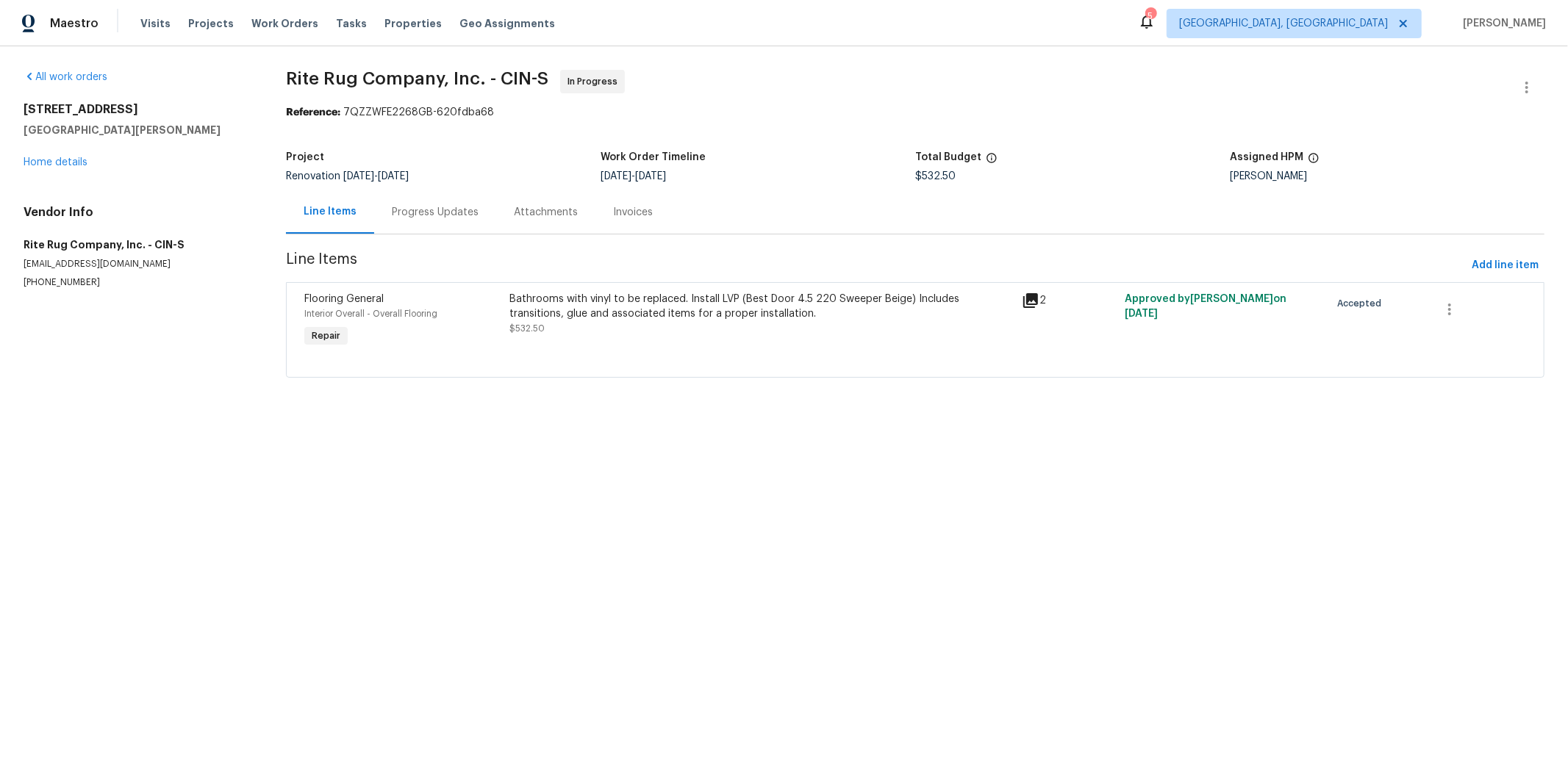
click at [311, 212] on div "Line Items" at bounding box center [330, 211] width 53 height 14
click at [851, 302] on div "Bathrooms with vinyl to be replaced. Install LVP (Best Door 4.5 220 Sweeper Bei…" at bounding box center [762, 306] width 504 height 30
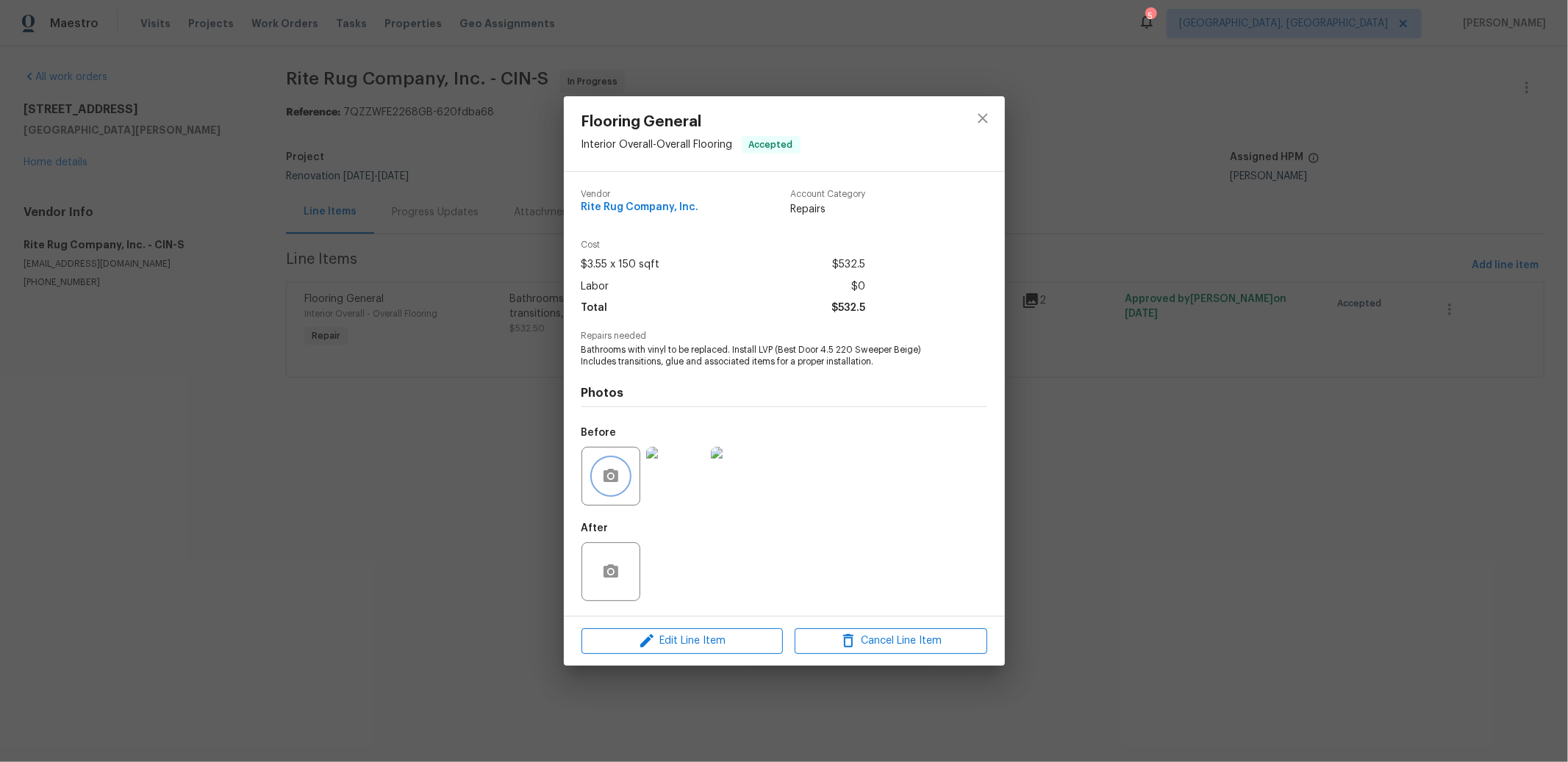
click at [607, 475] on icon "button" at bounding box center [611, 476] width 18 height 18
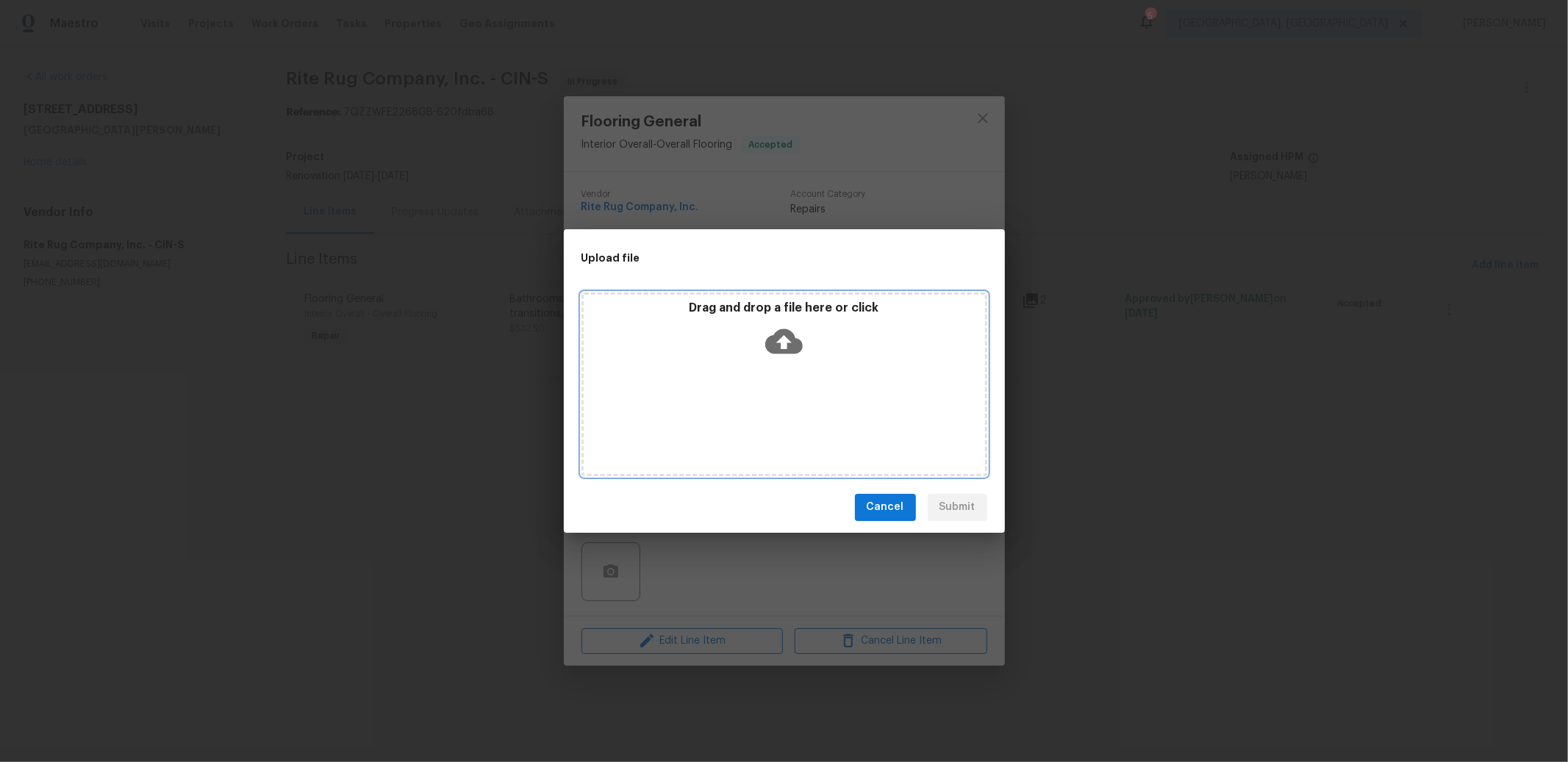
click at [801, 334] on icon at bounding box center [784, 341] width 37 height 37
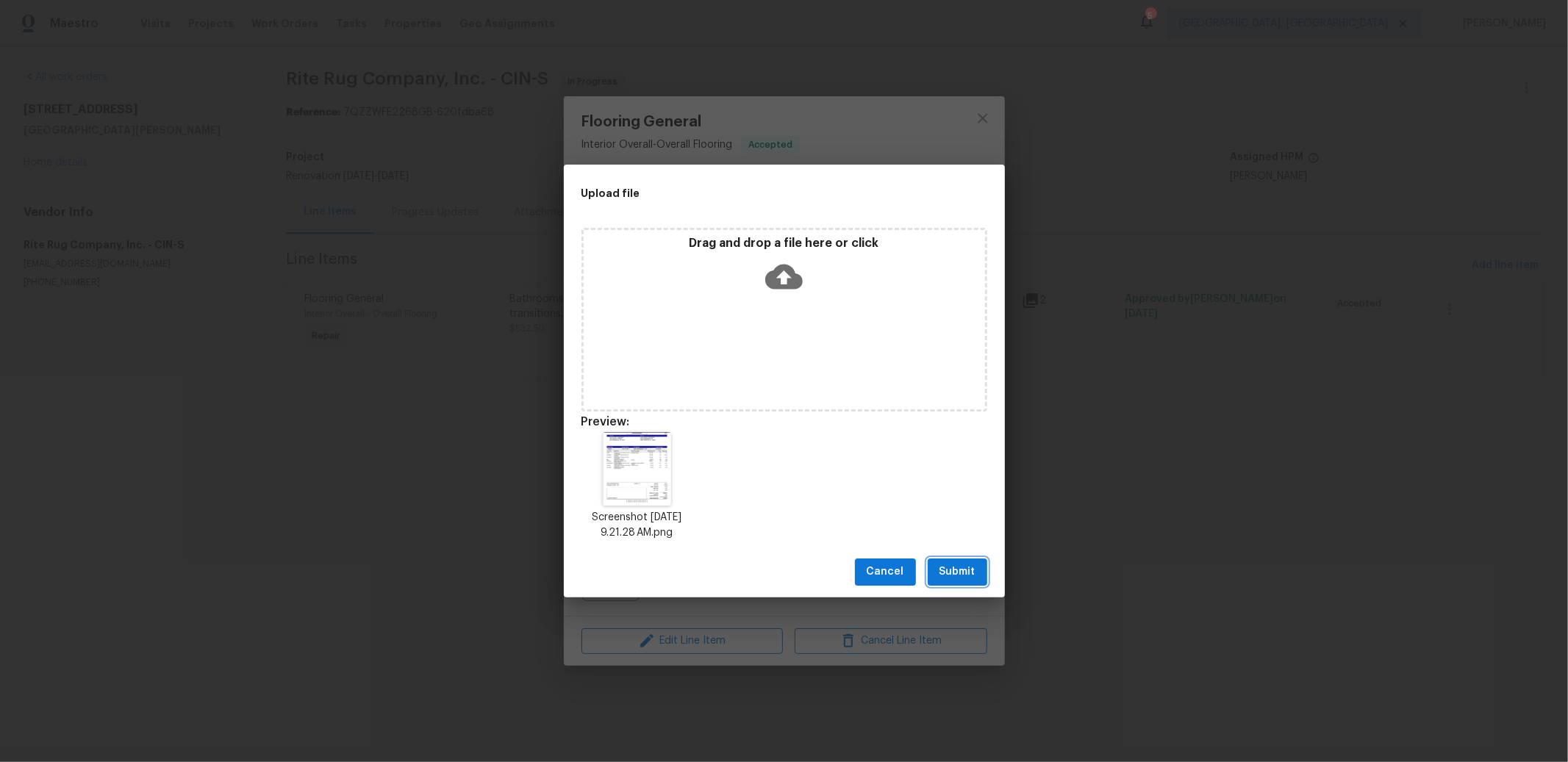
click at [952, 567] on span "Submit" at bounding box center [957, 572] width 36 height 18
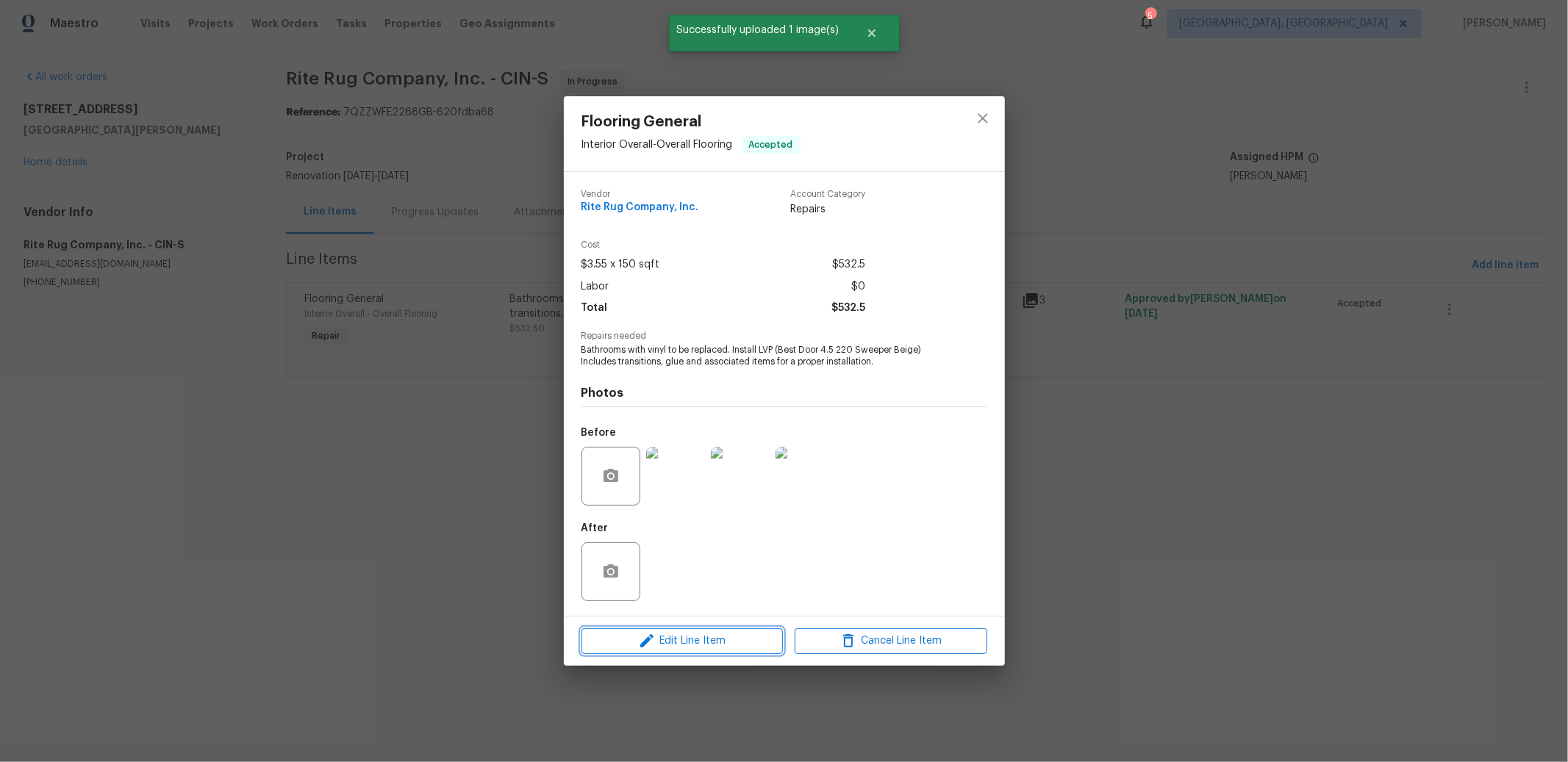
click at [708, 636] on span "Edit Line Item" at bounding box center [682, 641] width 193 height 18
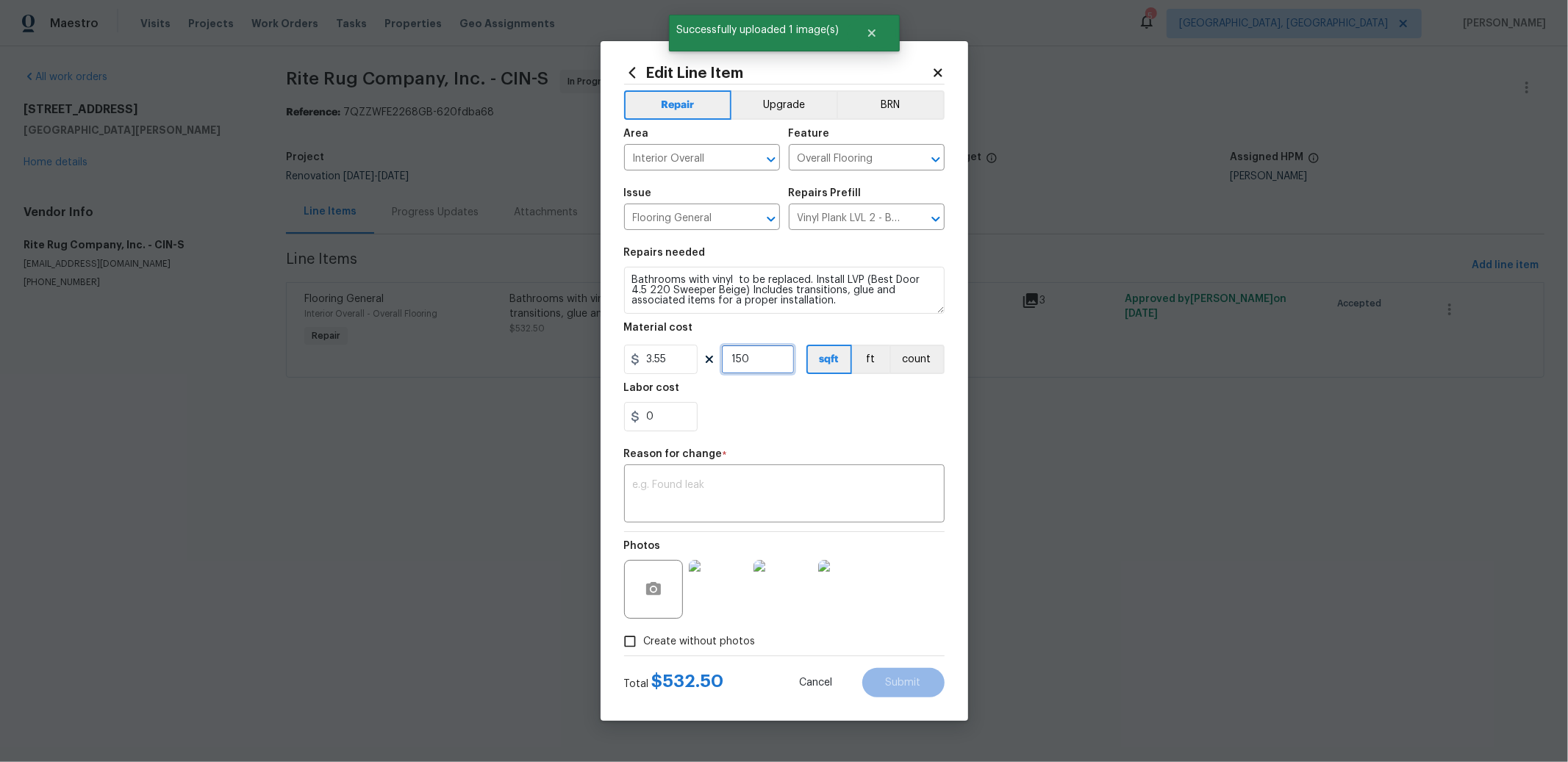
click at [789, 352] on input "150" at bounding box center [758, 359] width 74 height 30
type input "129"
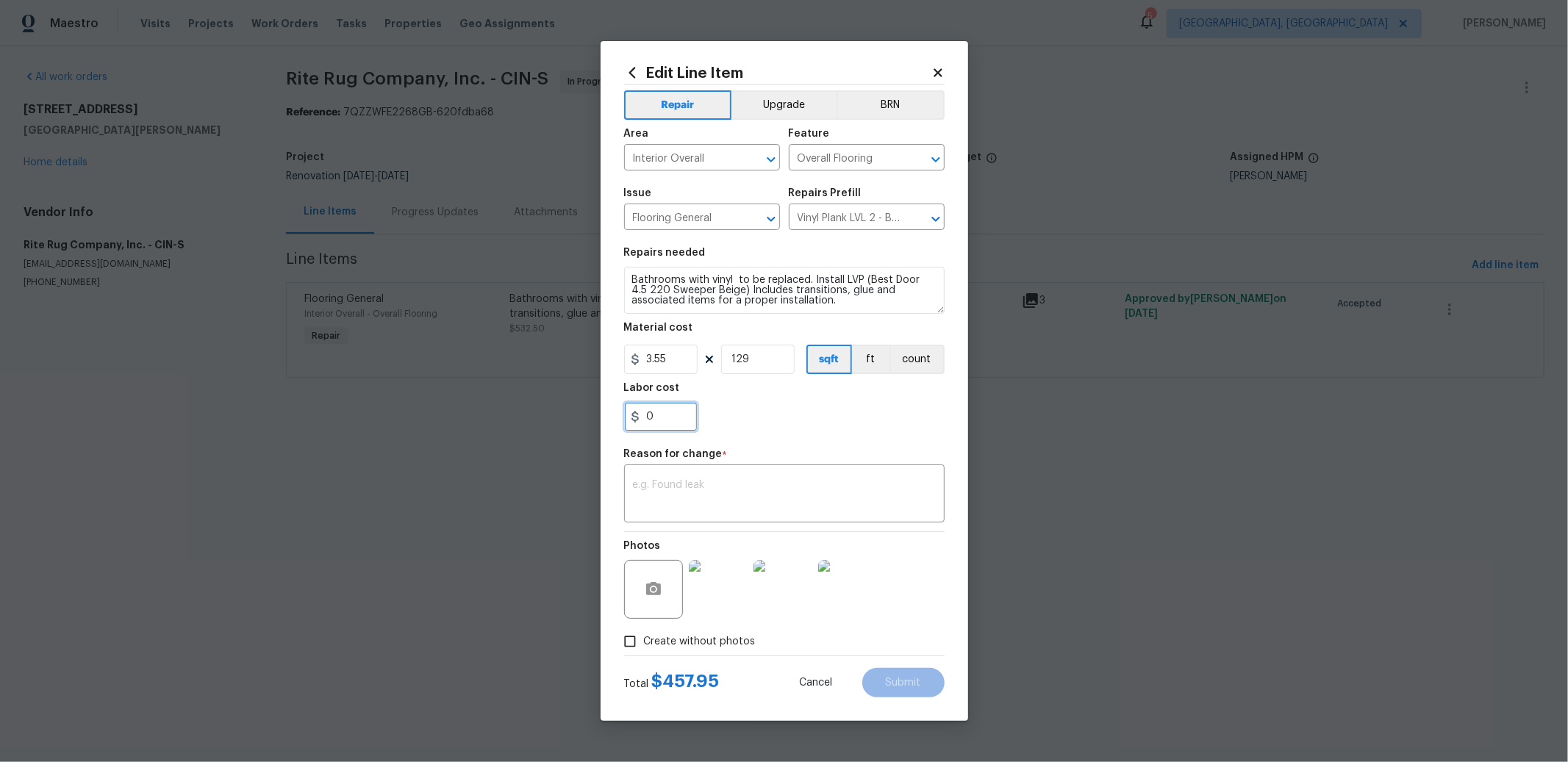
click at [669, 419] on input "0" at bounding box center [660, 416] width 74 height 30
click at [794, 429] on div "0.71" at bounding box center [784, 416] width 321 height 30
click at [679, 420] on input "0.71" at bounding box center [660, 416] width 74 height 30
click at [768, 422] on div "0.65" at bounding box center [784, 416] width 321 height 30
click at [687, 418] on input "0.65" at bounding box center [660, 416] width 74 height 30
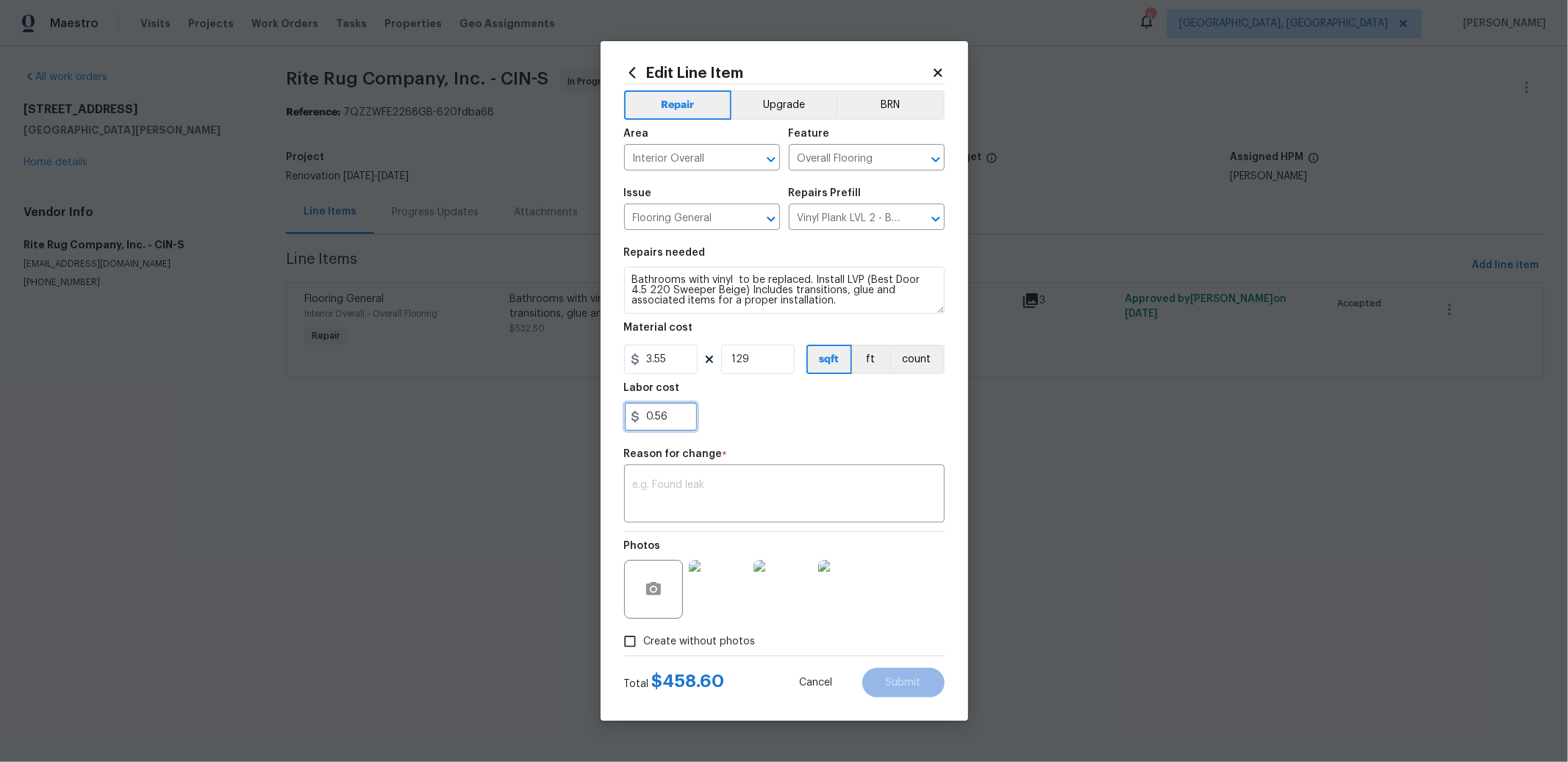
type input "0.56"
click at [822, 402] on div "0.56" at bounding box center [784, 416] width 321 height 30
click at [780, 504] on textarea at bounding box center [784, 495] width 303 height 31
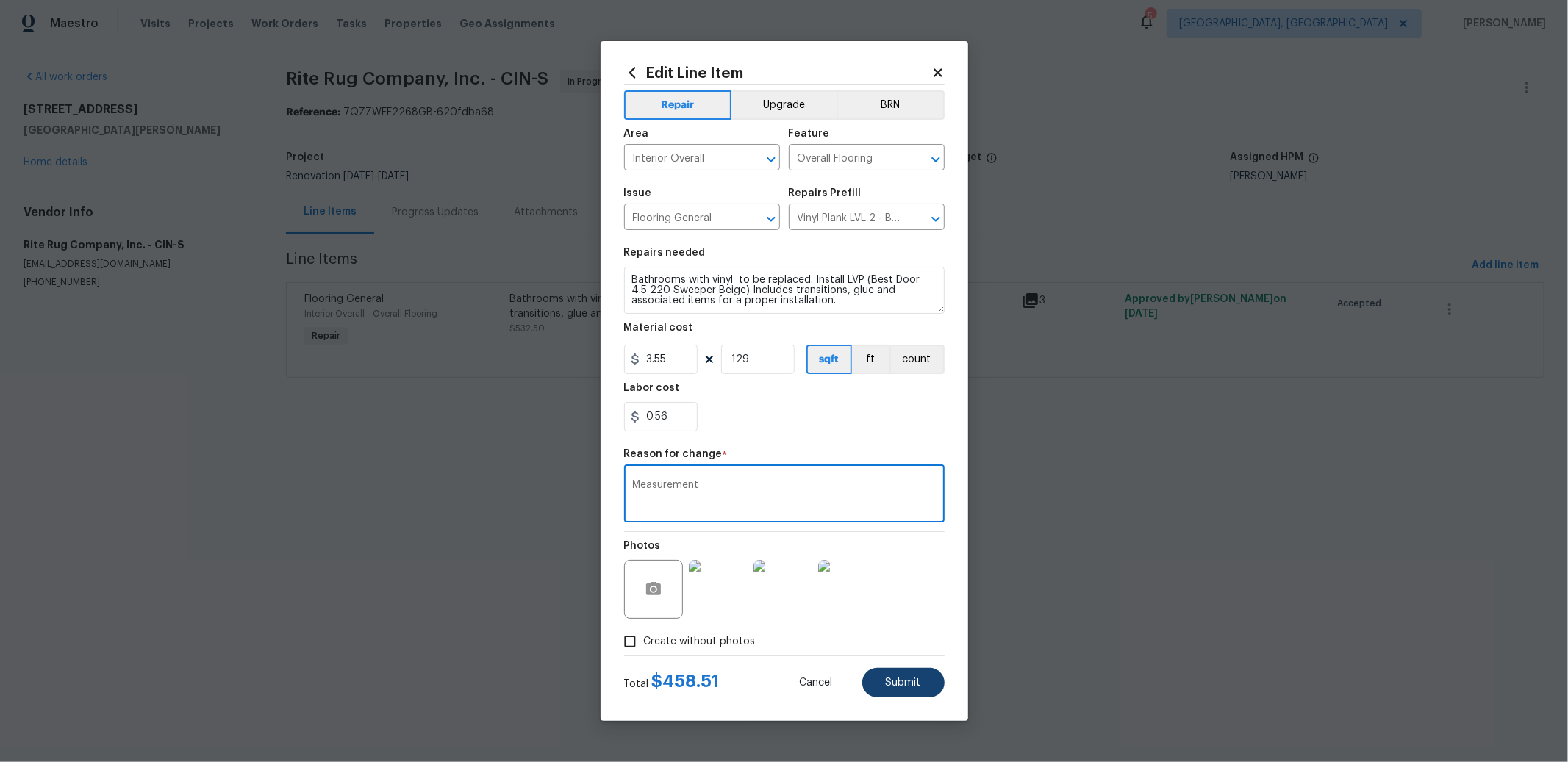
type textarea "Measurement"
click at [900, 688] on button "Submit" at bounding box center [903, 682] width 82 height 30
type input "150"
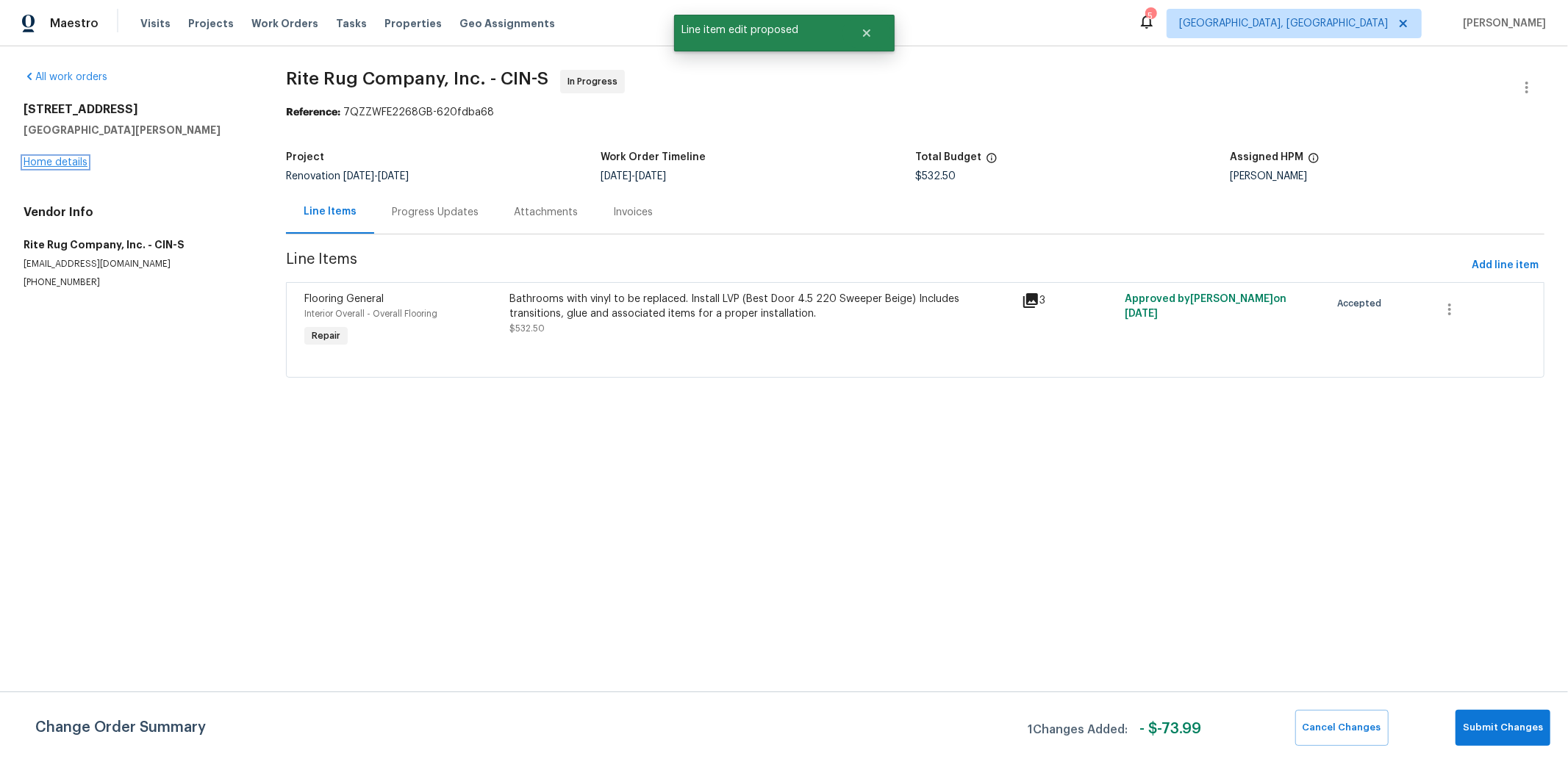
click at [75, 160] on link "Home details" at bounding box center [56, 163] width 64 height 11
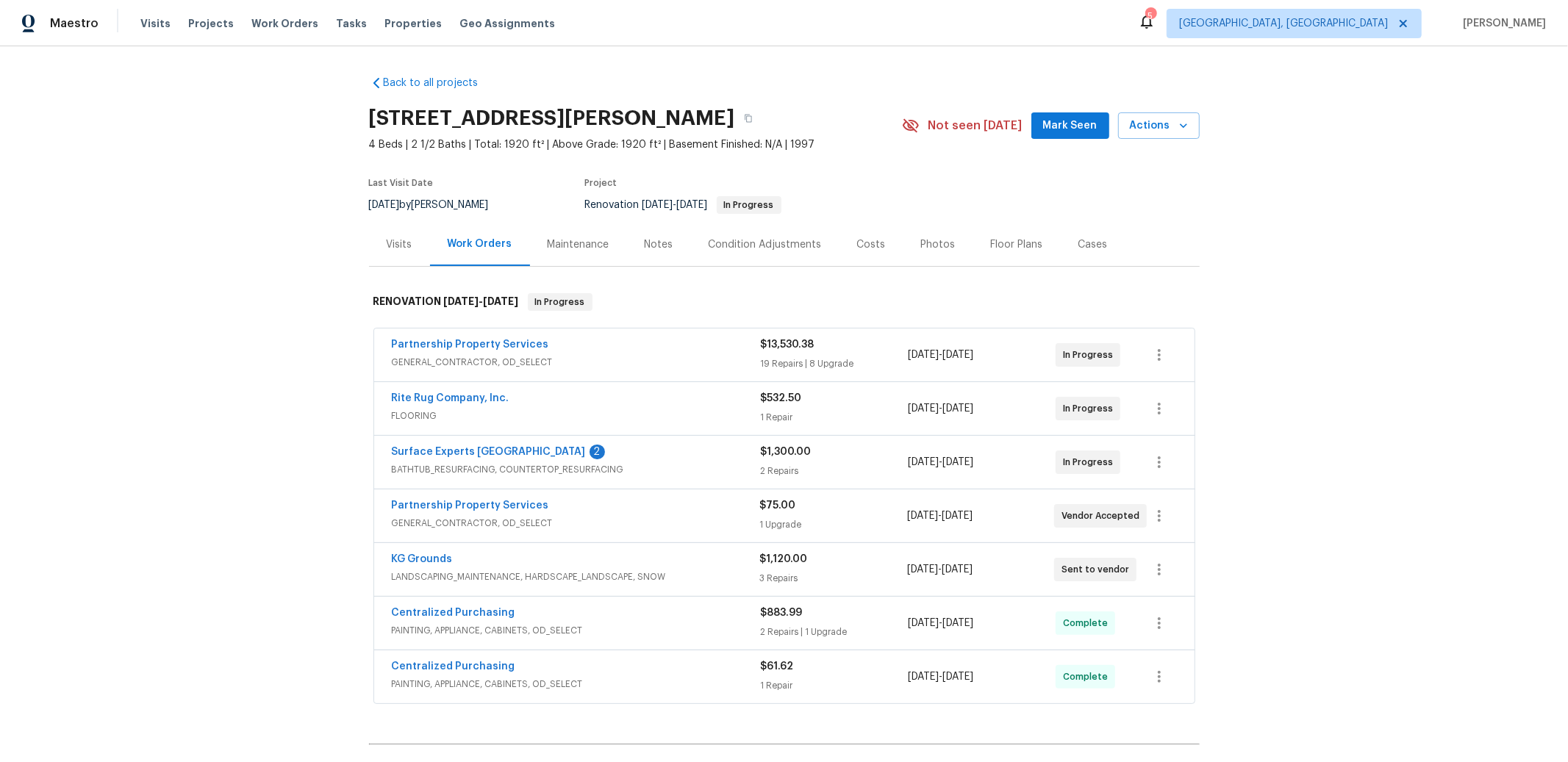
click at [422, 384] on div "Rite Rug Company, Inc. FLOORING $532.50 1 Repair 9/25/2025 - 10/11/2025 In Prog…" at bounding box center [784, 408] width 820 height 53
click at [425, 396] on link "Rite Rug Company, Inc." at bounding box center [450, 398] width 117 height 11
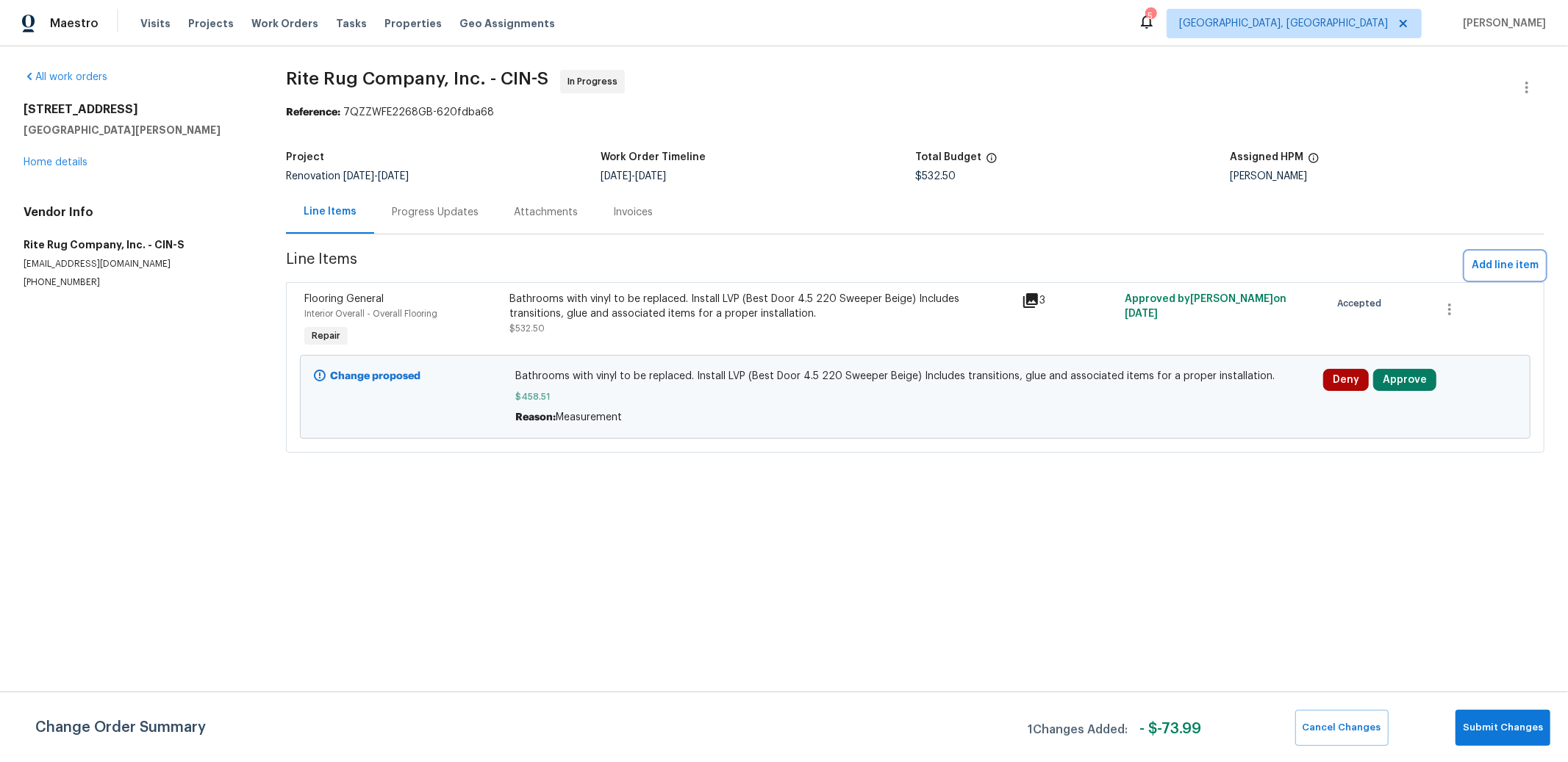
click at [1475, 262] on span "Add line item" at bounding box center [1505, 266] width 67 height 18
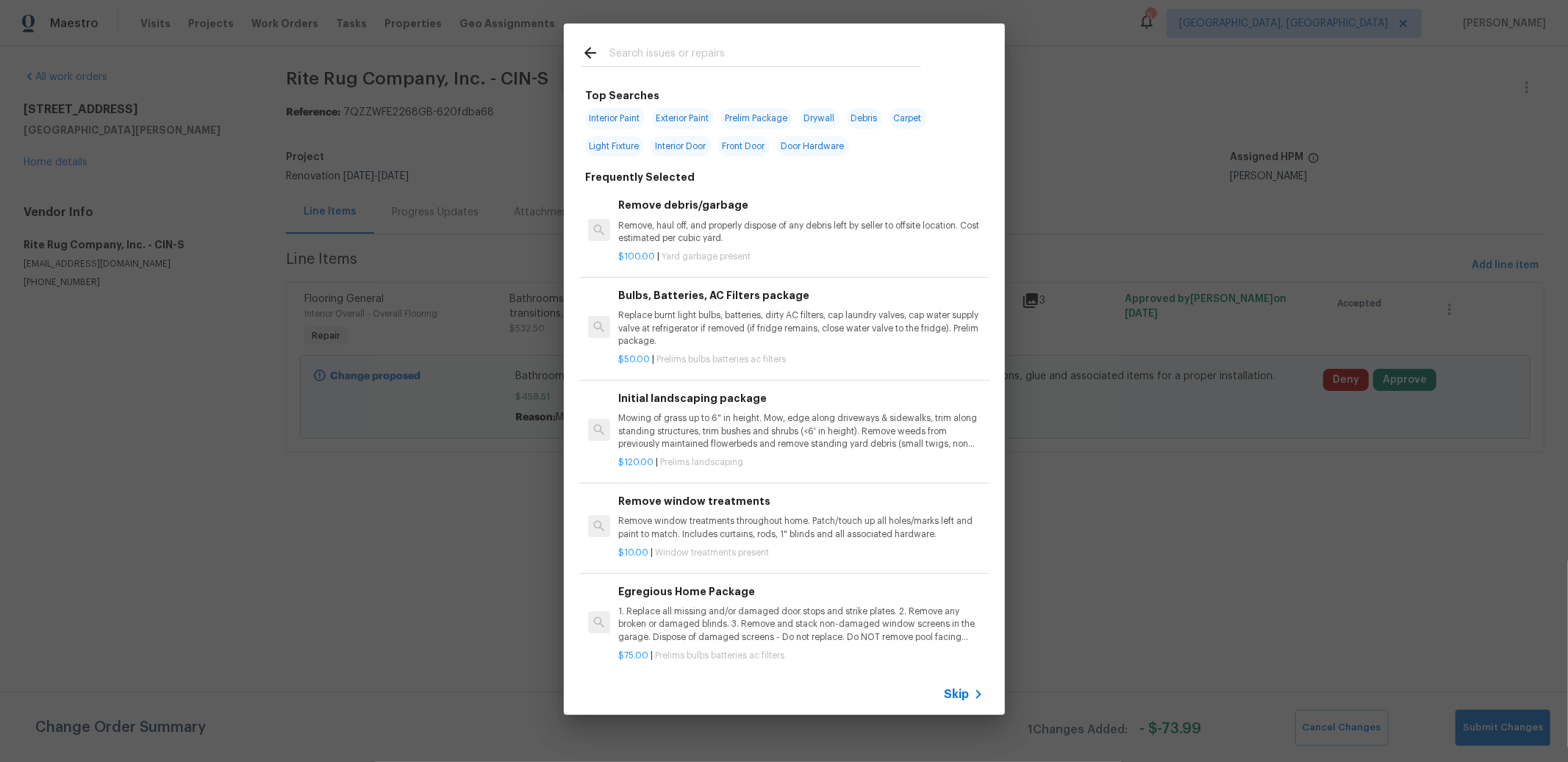
click at [778, 46] on input "text" at bounding box center [765, 55] width 311 height 22
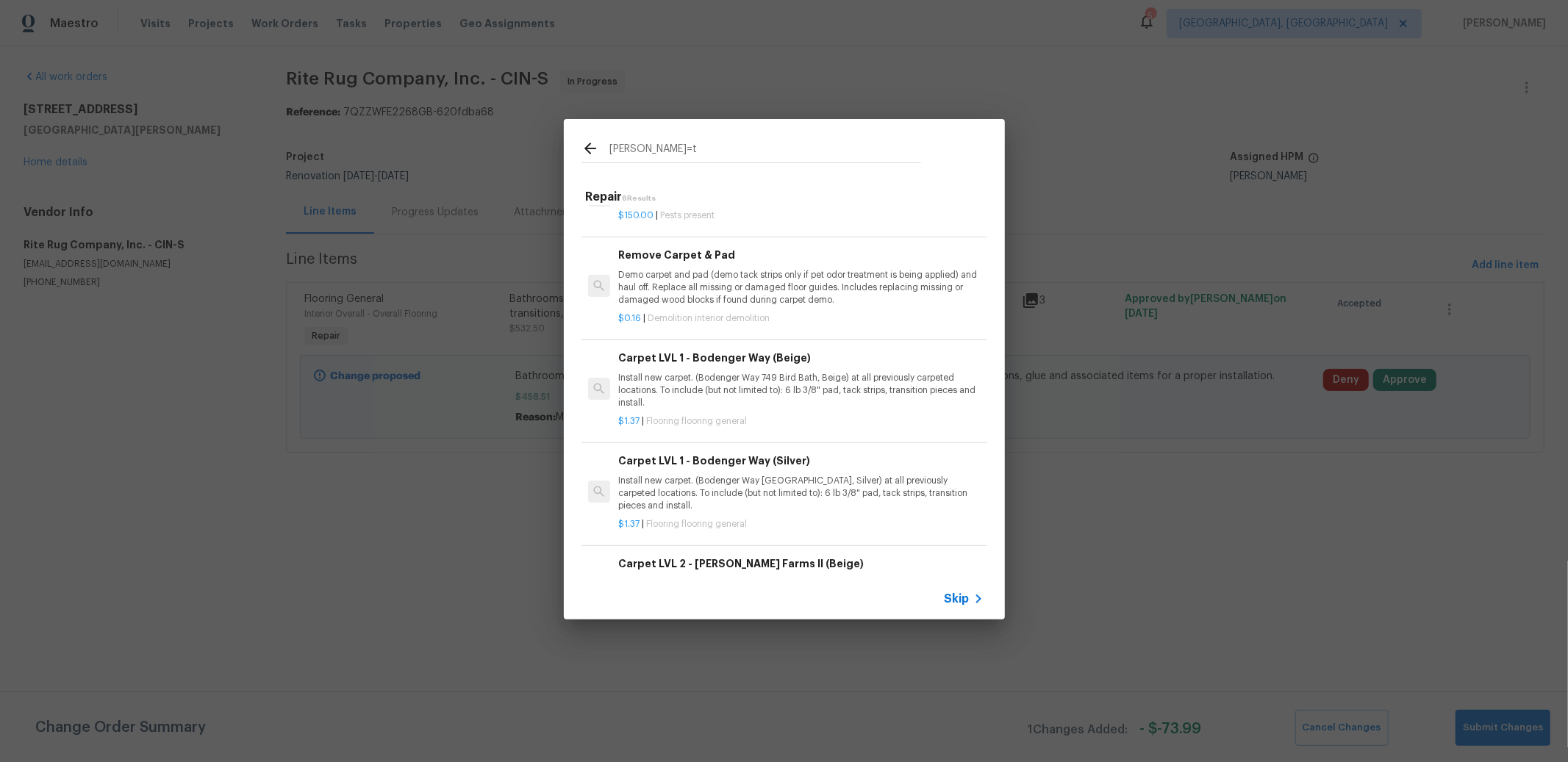
scroll to position [49, 0]
type input "carper=t"
click at [822, 385] on p "Install new carpet. (Bodenger Way 749 Bird Bath, Beige) at all previously carpe…" at bounding box center [800, 388] width 365 height 37
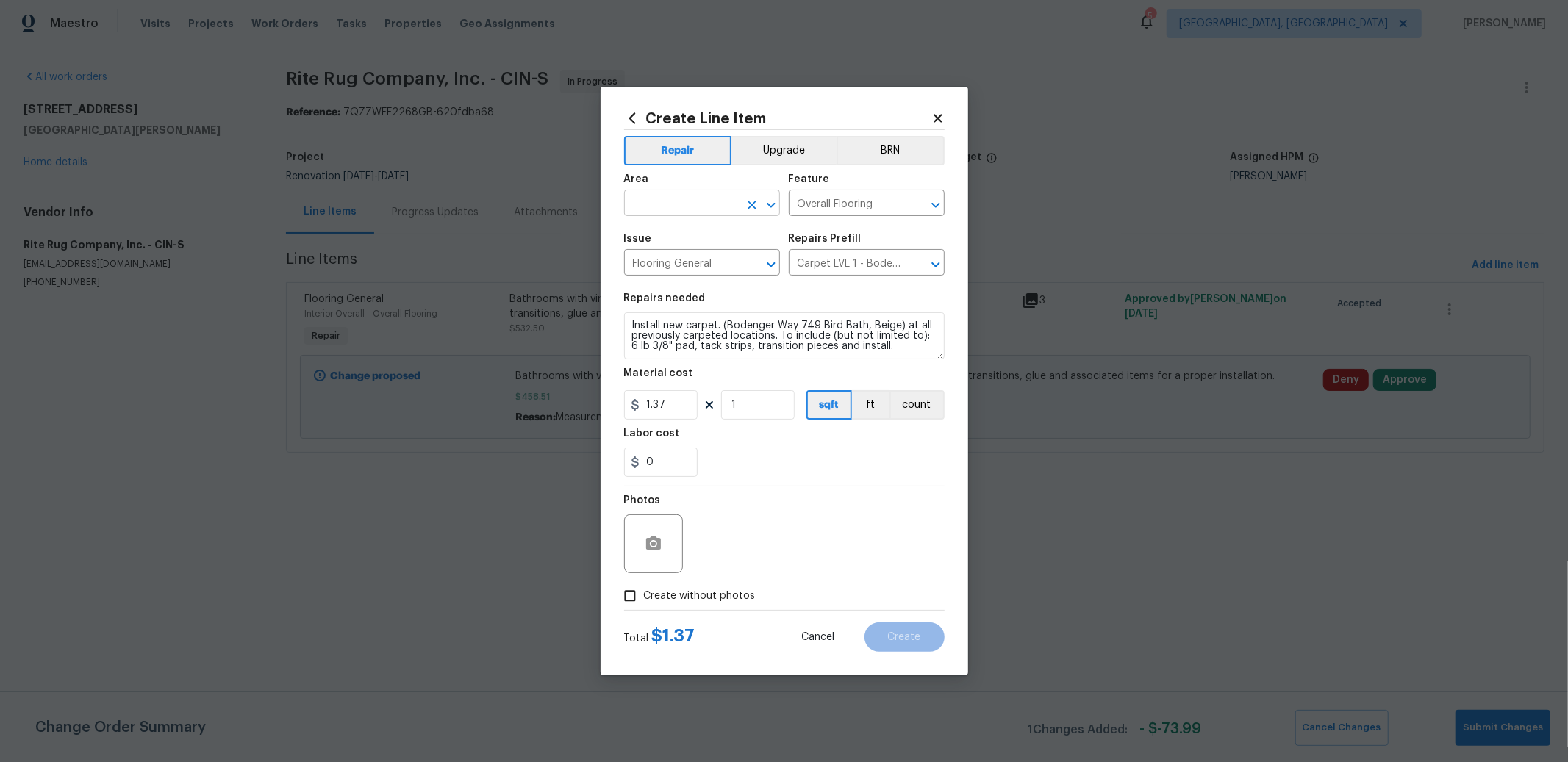
click at [701, 208] on input "text" at bounding box center [681, 205] width 115 height 23
click at [695, 253] on li "Interior Overall" at bounding box center [701, 261] width 156 height 24
type input "Interior Overall"
click at [695, 260] on input "Flooring General" at bounding box center [681, 264] width 115 height 23
click at [874, 511] on div "Photos" at bounding box center [784, 534] width 321 height 95
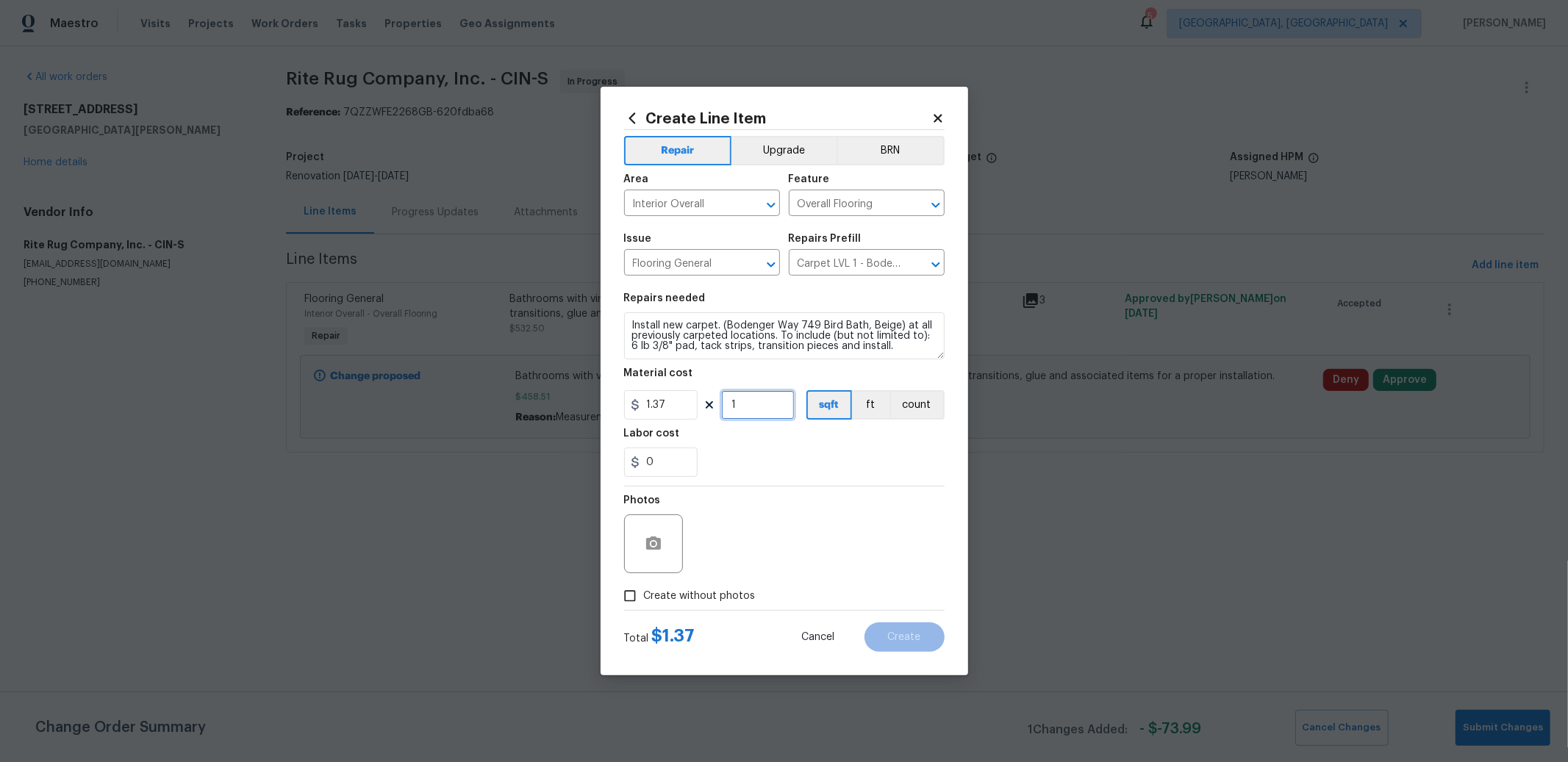
click at [788, 407] on input "1" at bounding box center [758, 405] width 74 height 30
type input "1422"
click at [830, 458] on div "0" at bounding box center [784, 462] width 321 height 30
click at [695, 465] on input "0" at bounding box center [660, 462] width 74 height 30
click at [893, 346] on textarea "Install new carpet. (Bodenger Way 749 Bird Bath, Beige) at all previously carpe…" at bounding box center [784, 336] width 321 height 47
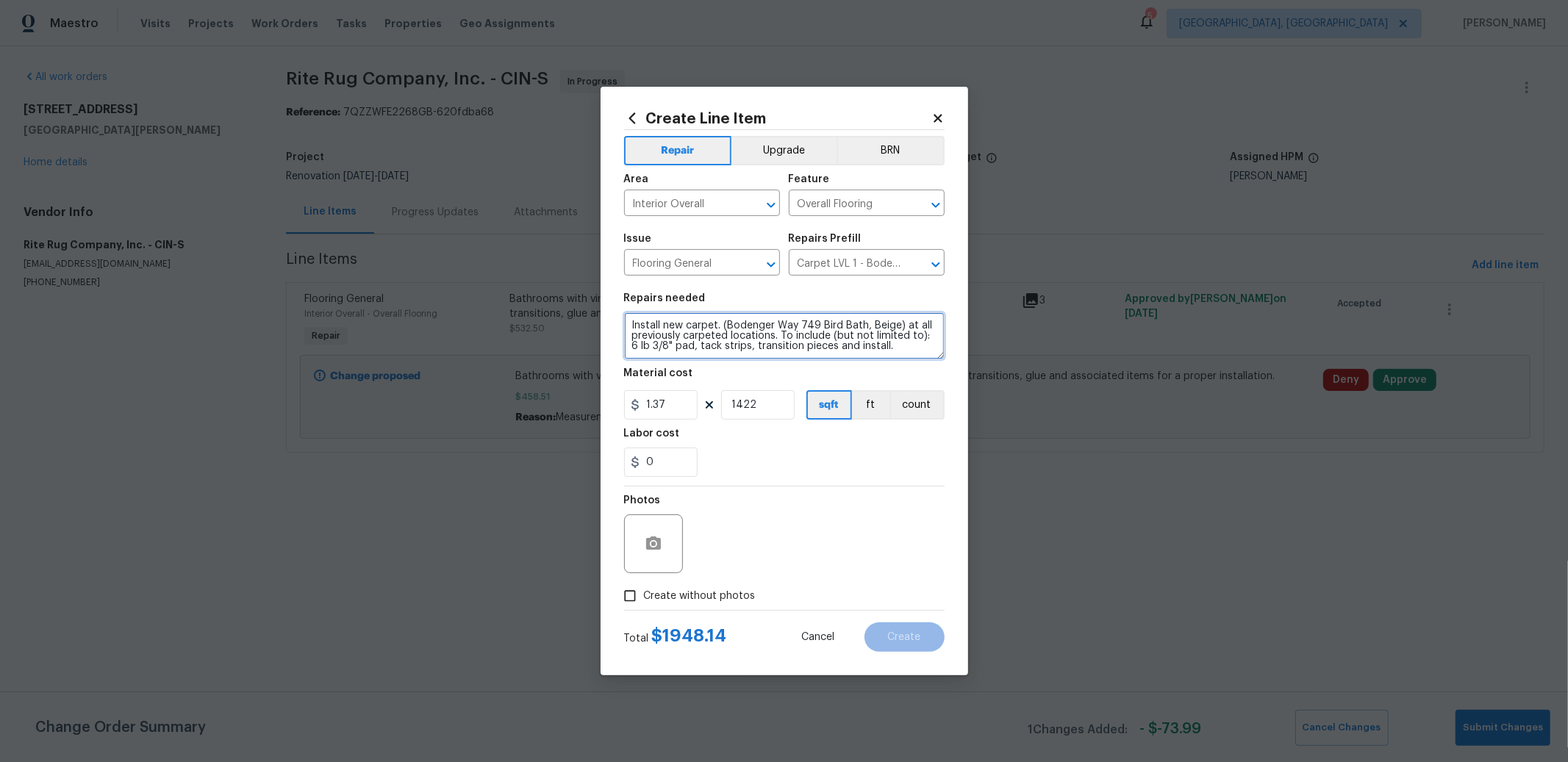
scroll to position [12, 0]
paste textarea "$2,154.64"
type textarea "Install new carpet. (Bodenger Way 749 Bird Bath, Beige) at all previously carpe…"
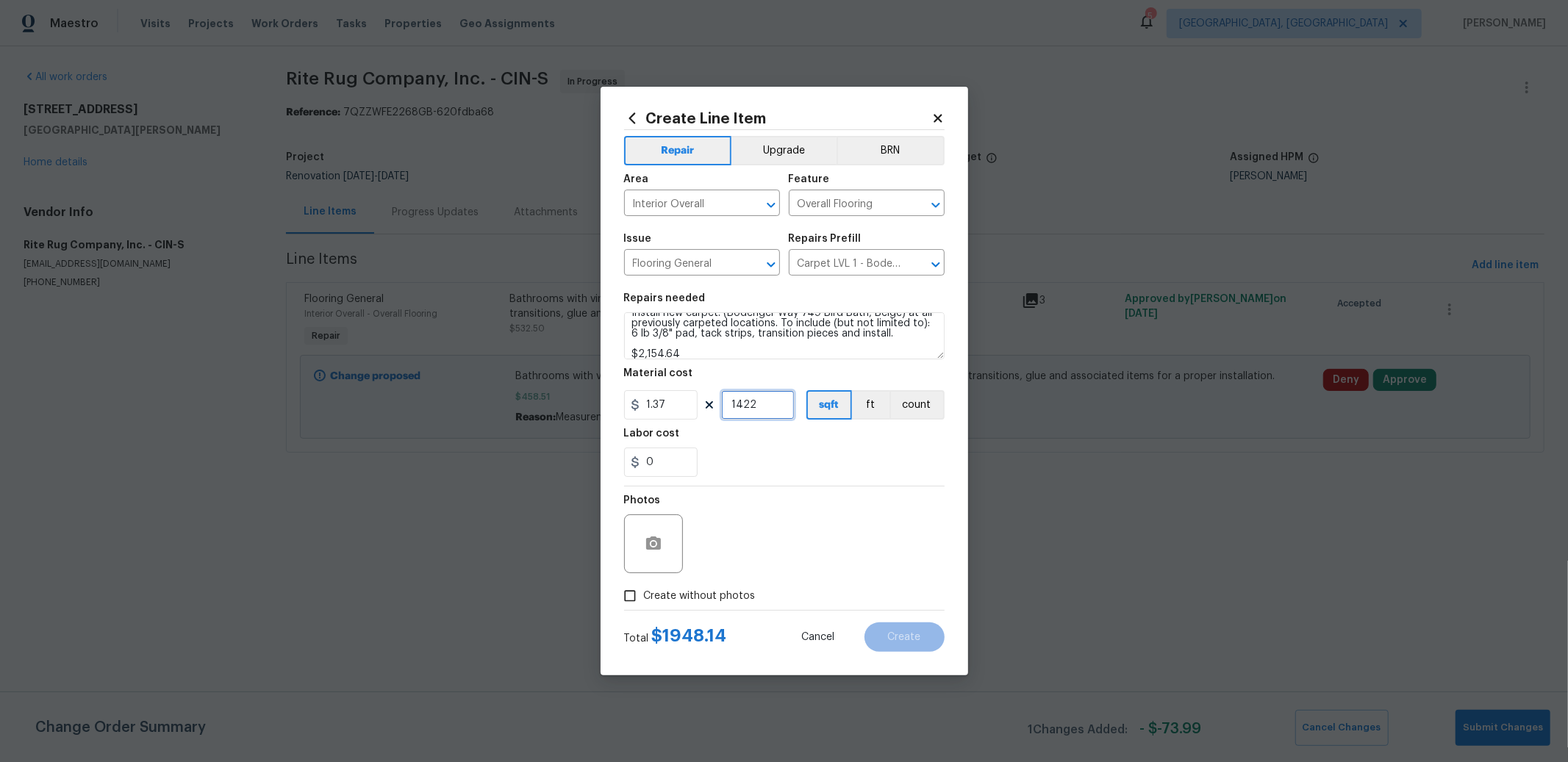
click at [786, 407] on input "1422" at bounding box center [758, 405] width 74 height 30
type input "1572"
click at [670, 470] on input "0" at bounding box center [660, 462] width 74 height 30
type input "1"
click at [629, 597] on input "Create without photos" at bounding box center [630, 595] width 28 height 28
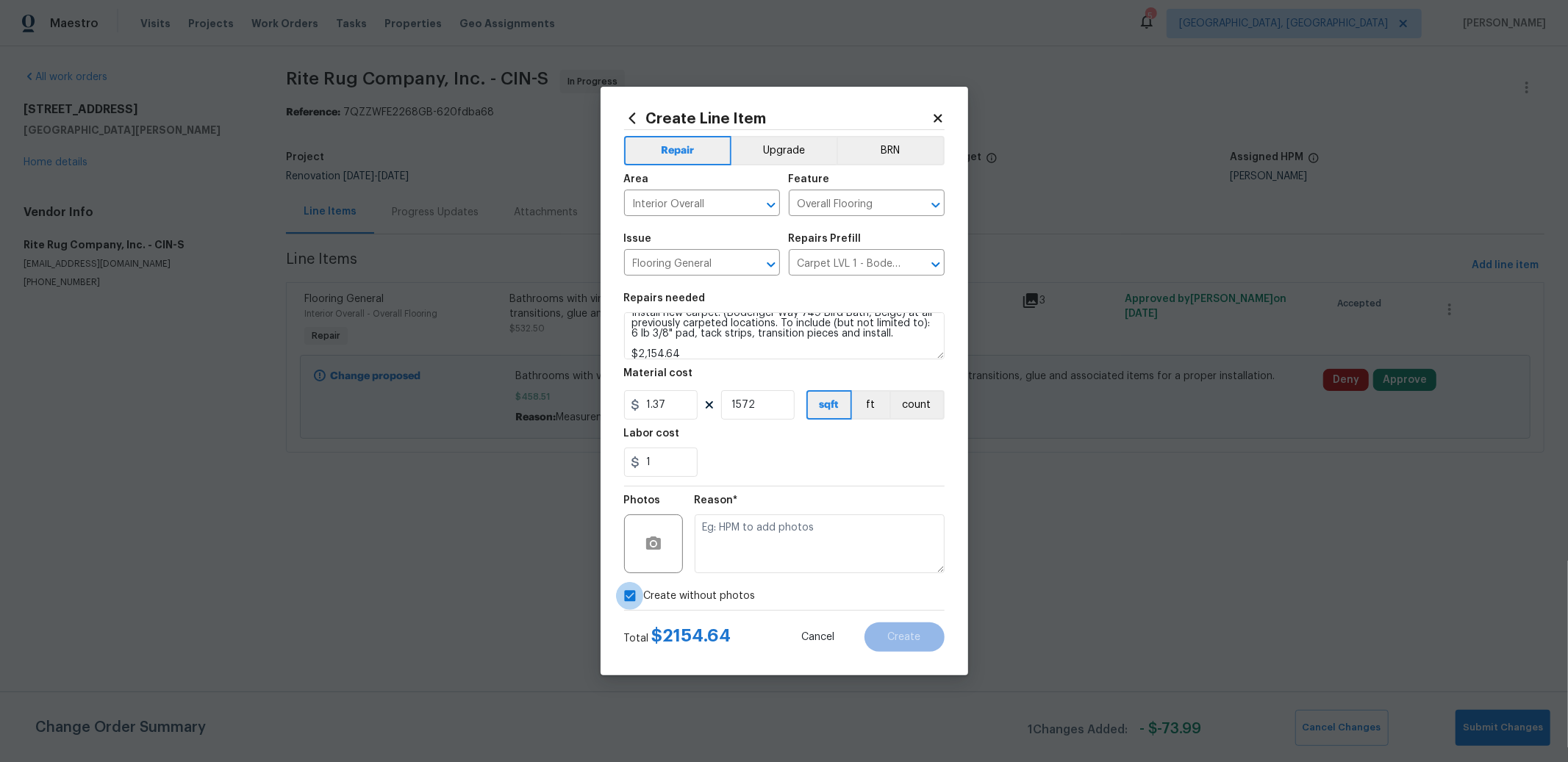
click at [629, 597] on input "Create without photos" at bounding box center [630, 595] width 28 height 28
checkbox input "false"
click at [668, 549] on button "button" at bounding box center [653, 544] width 35 height 35
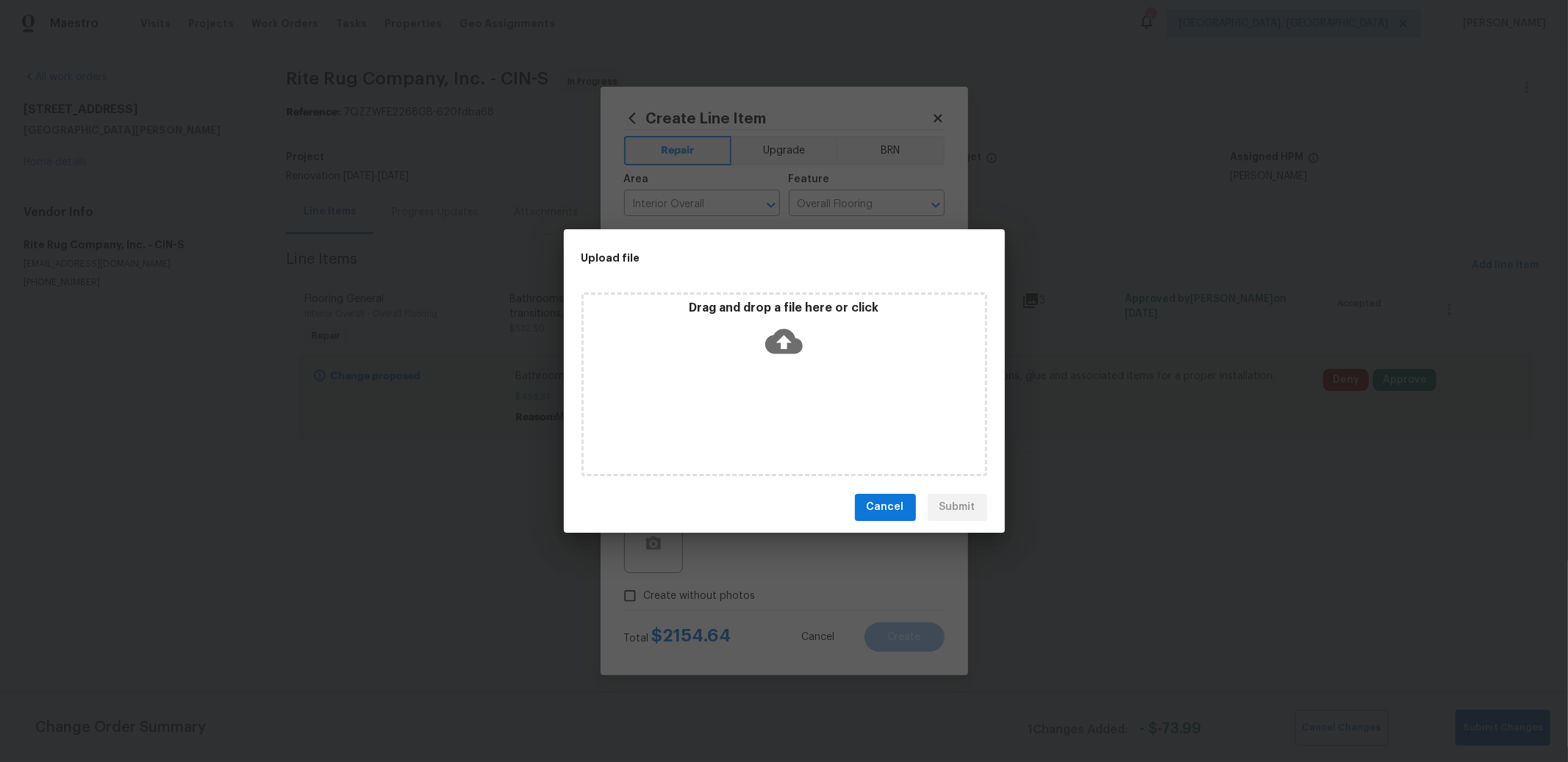
click at [774, 346] on icon at bounding box center [784, 340] width 37 height 25
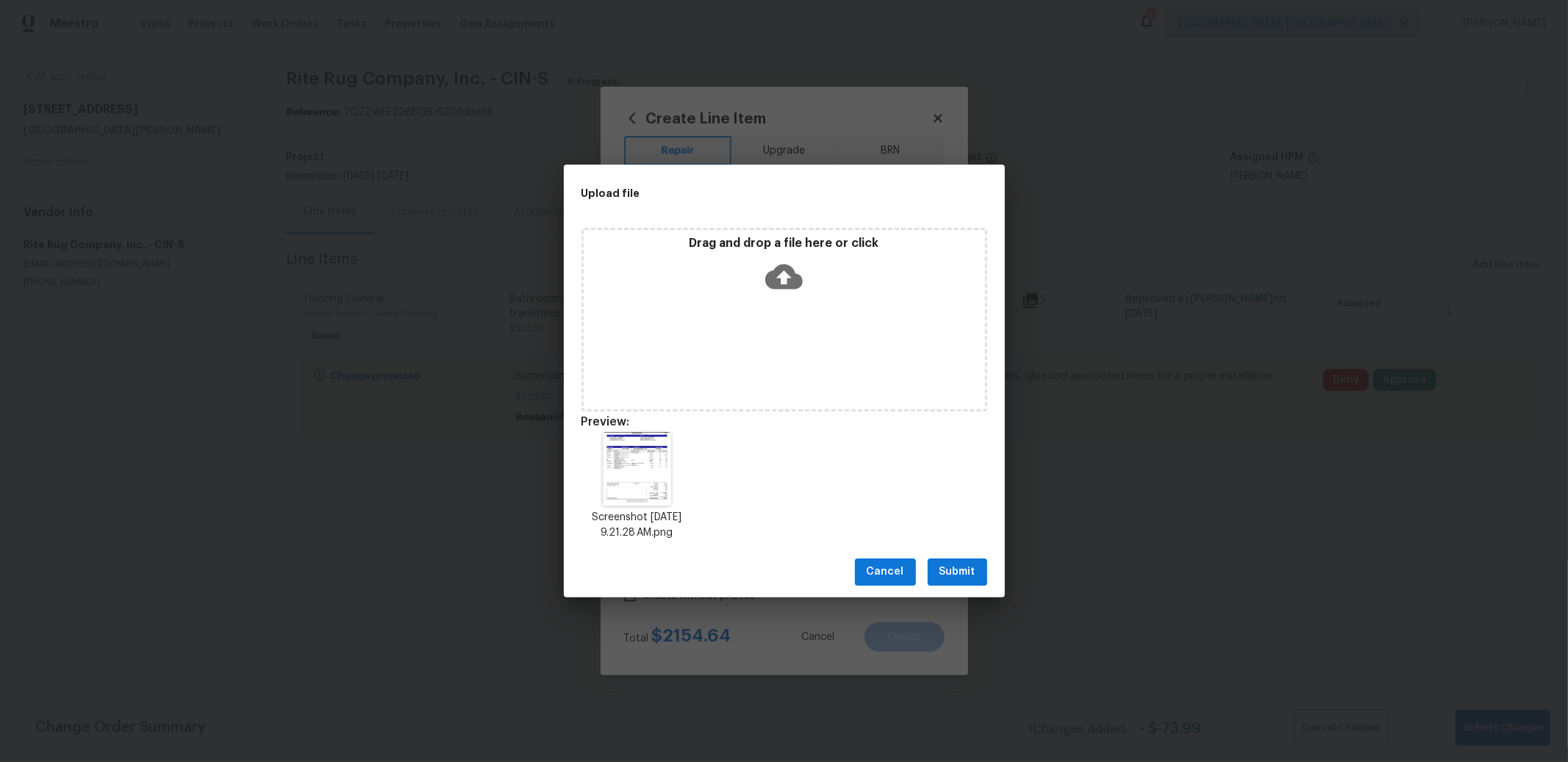
click at [982, 569] on button "Submit" at bounding box center [957, 572] width 59 height 27
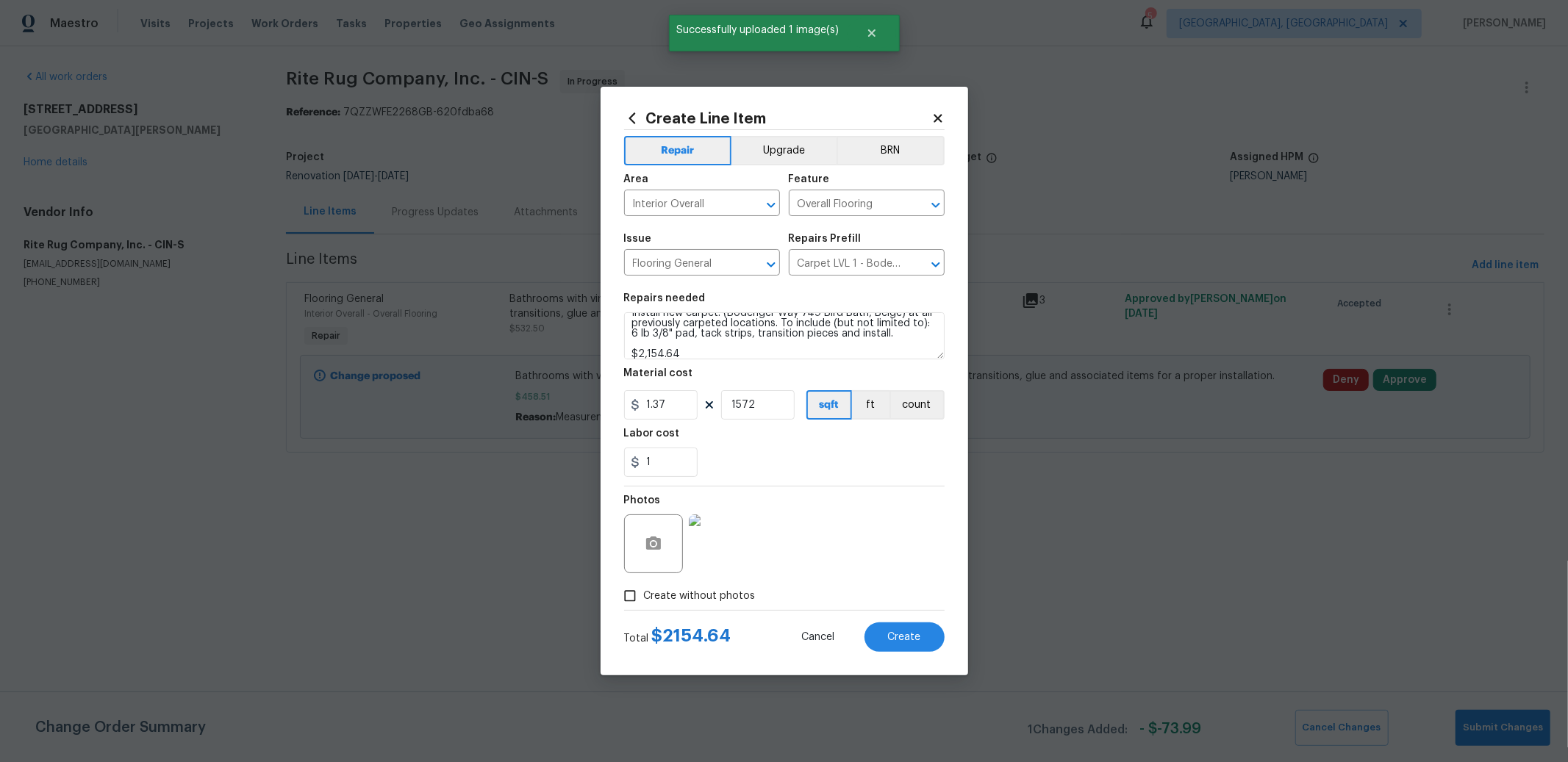
click at [704, 550] on img at bounding box center [717, 544] width 59 height 59
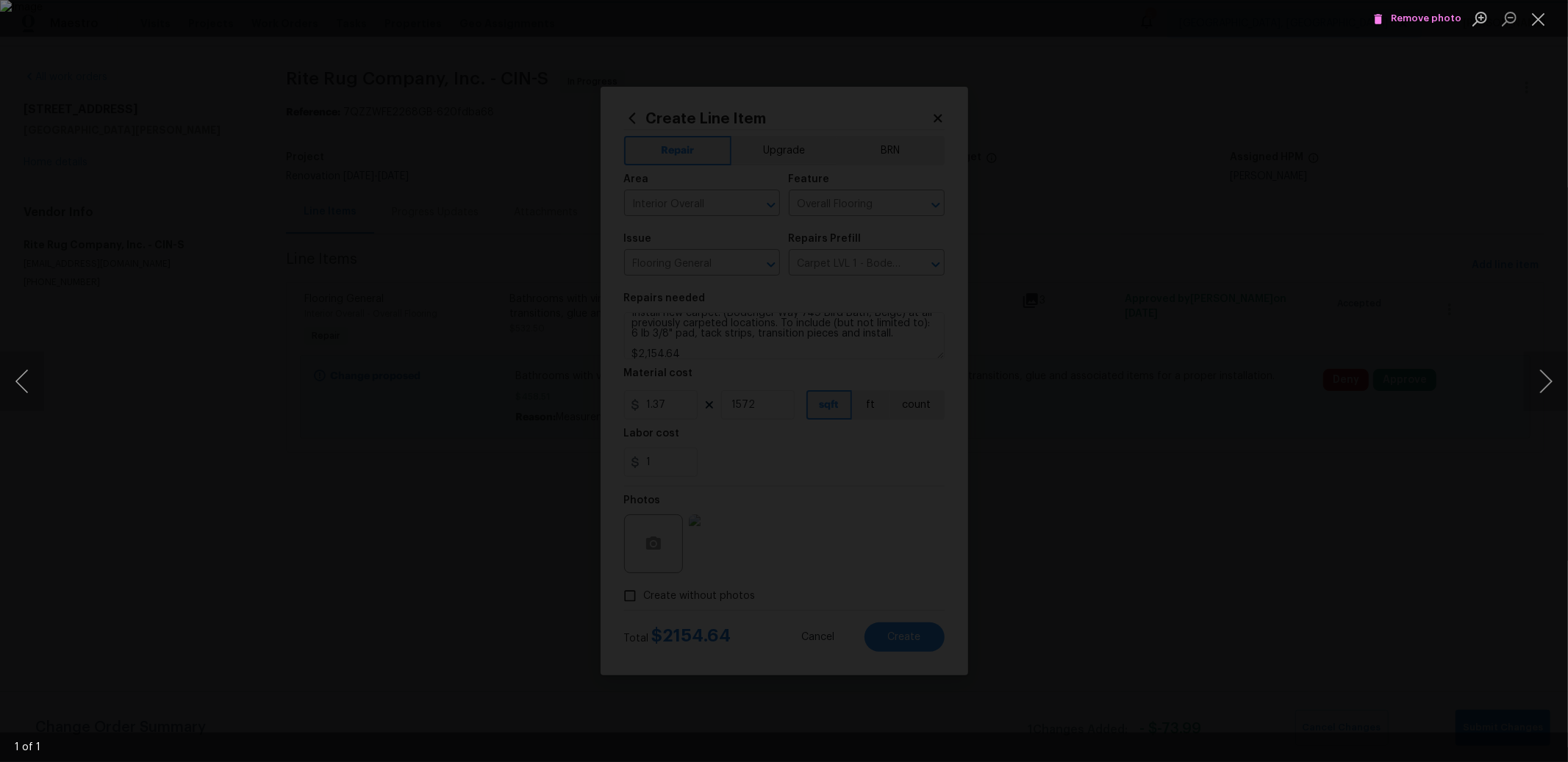
click at [1403, 19] on span "Remove photo" at bounding box center [1417, 19] width 88 height 17
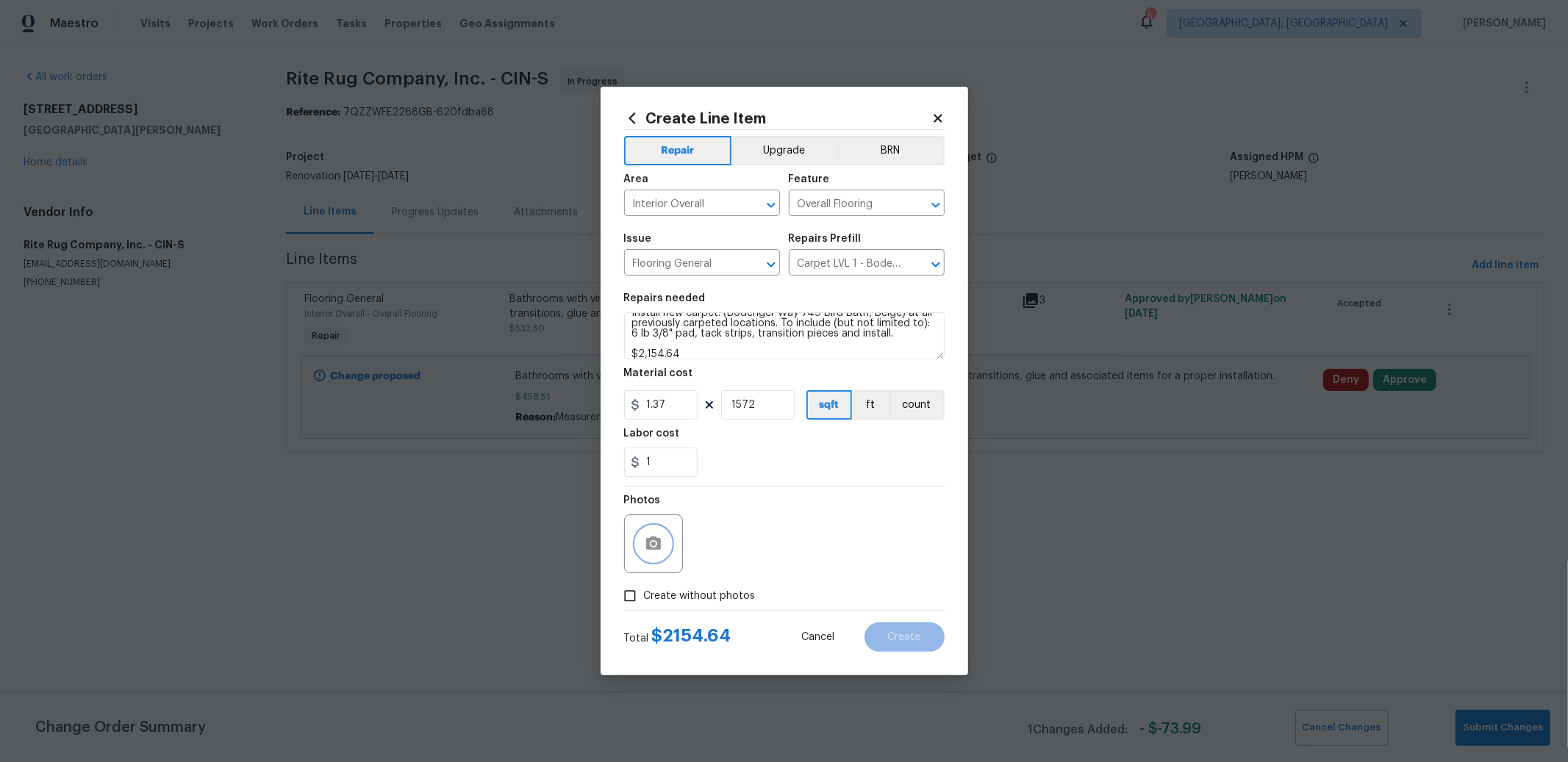
click at [650, 553] on button "button" at bounding box center [653, 544] width 35 height 35
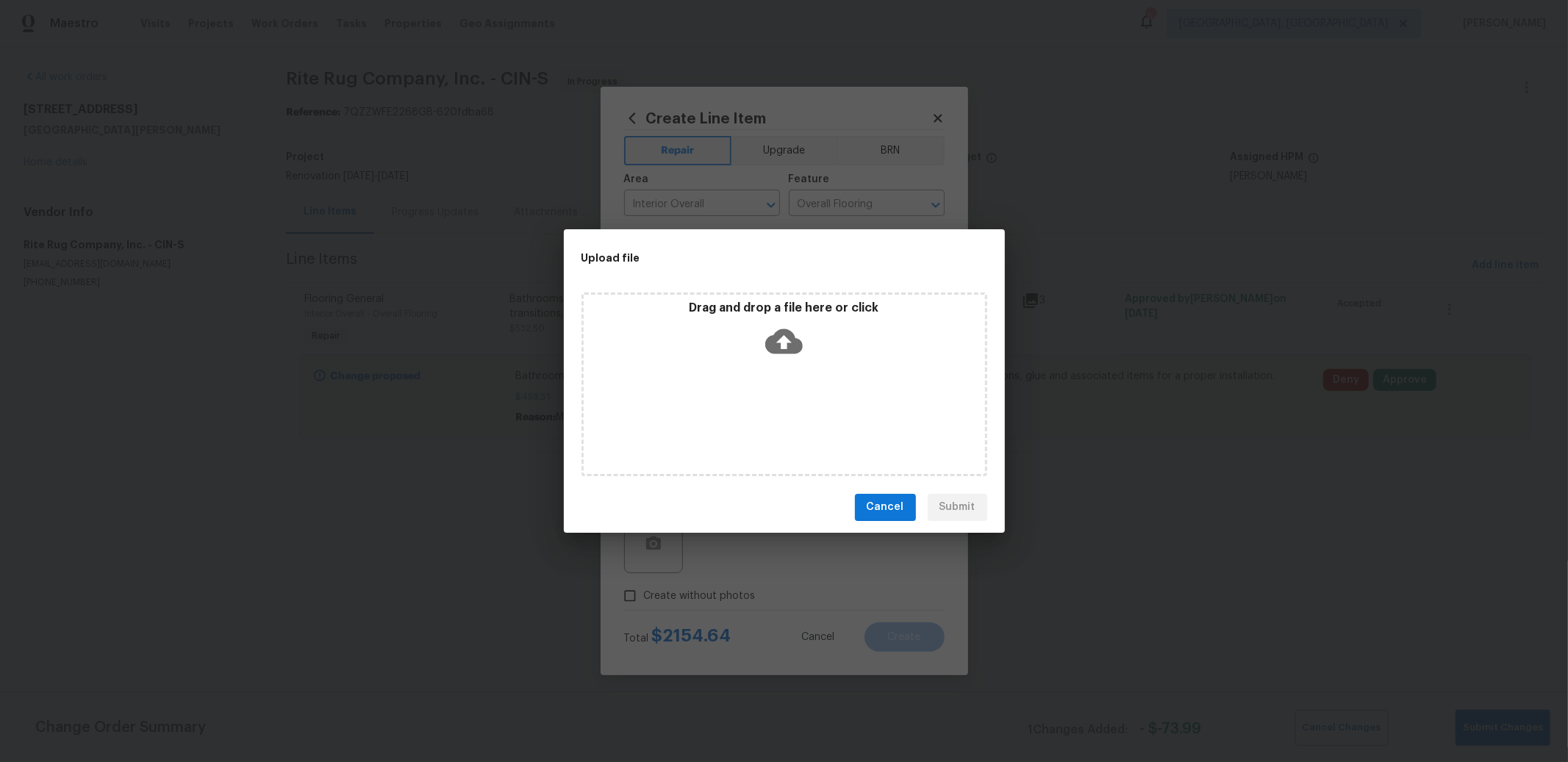
click at [808, 409] on div "Drag and drop a file here or click" at bounding box center [784, 384] width 406 height 183
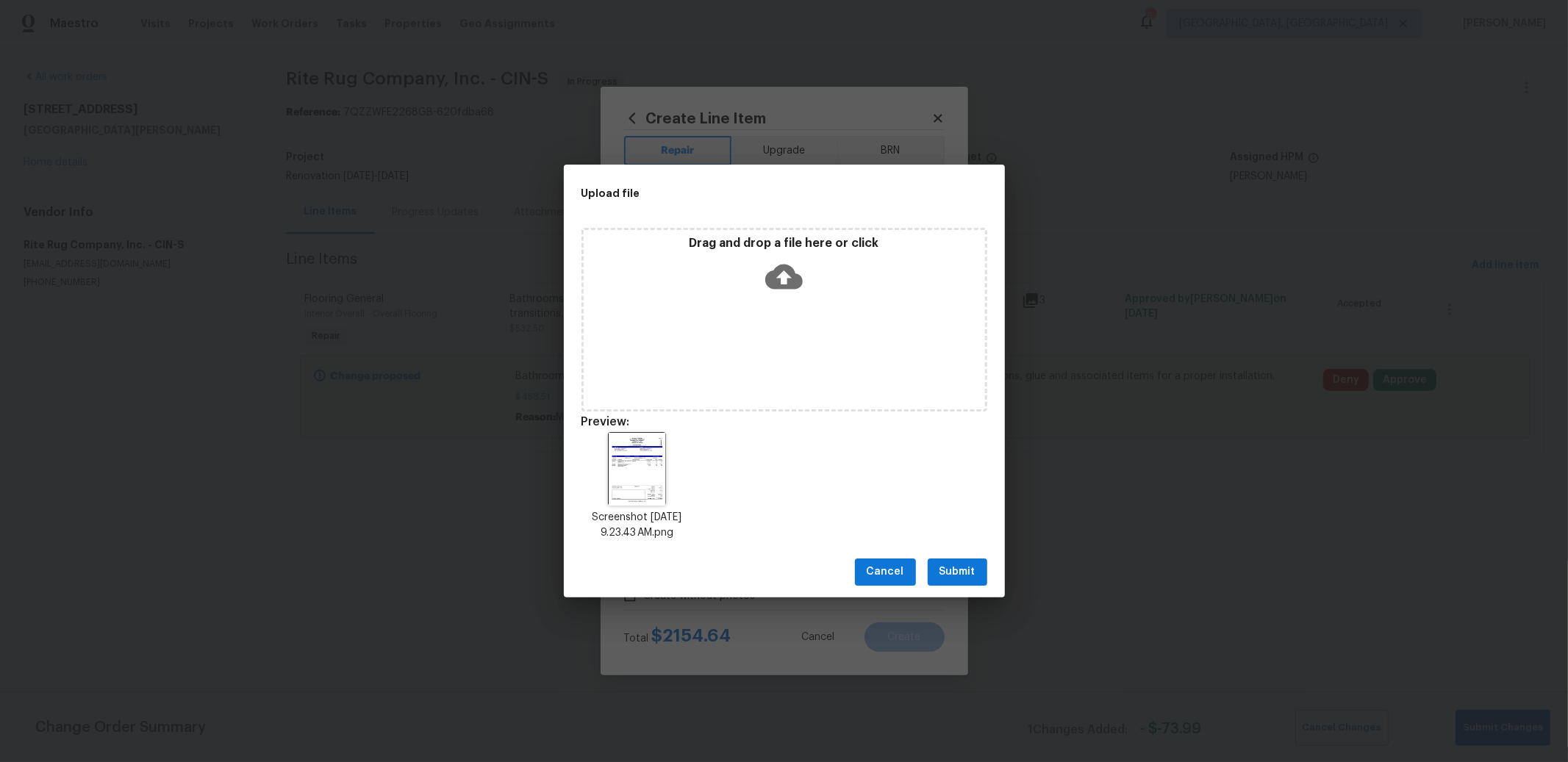
click at [957, 568] on span "Submit" at bounding box center [957, 572] width 36 height 18
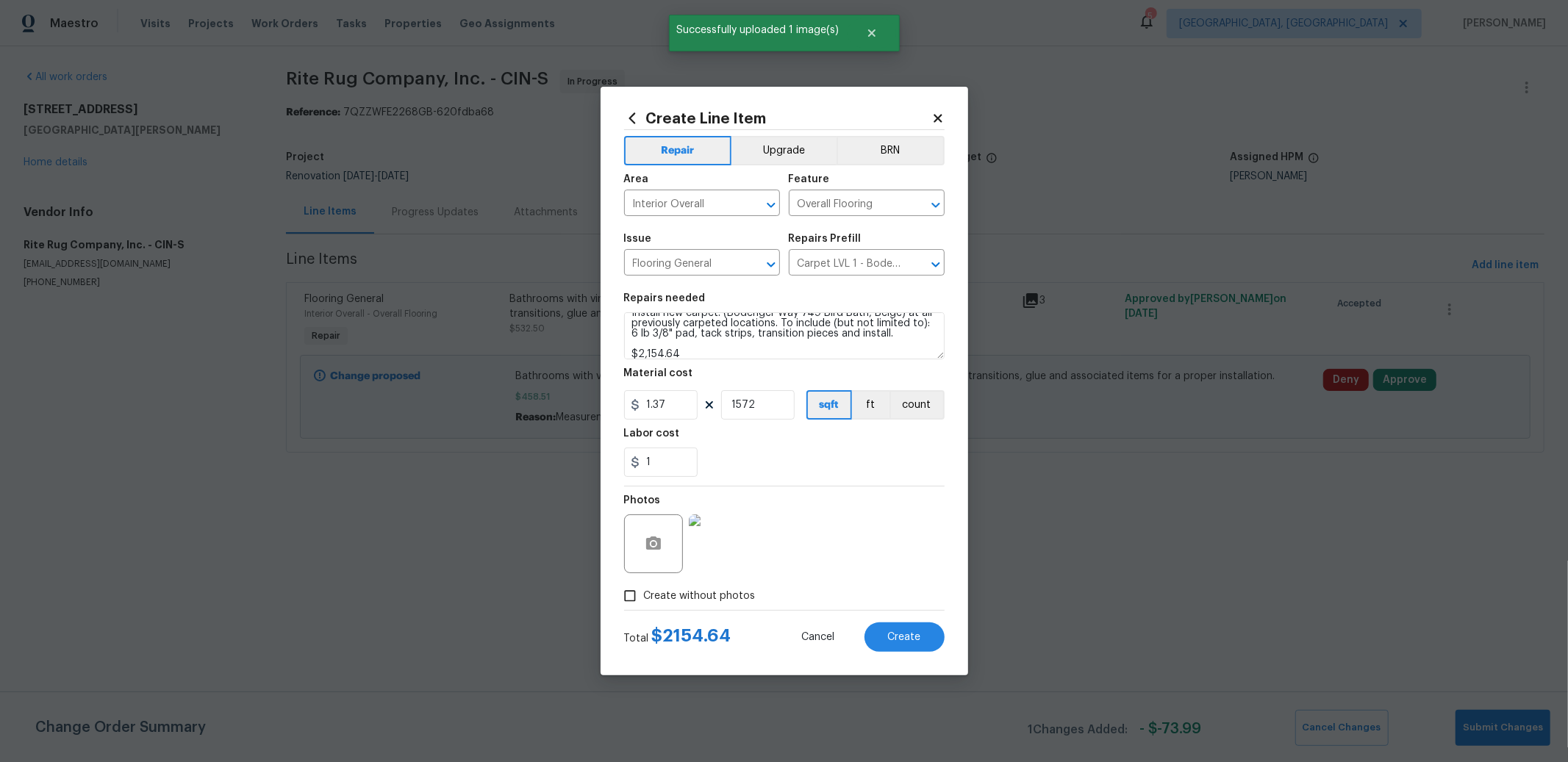
click at [719, 534] on img at bounding box center [717, 544] width 59 height 59
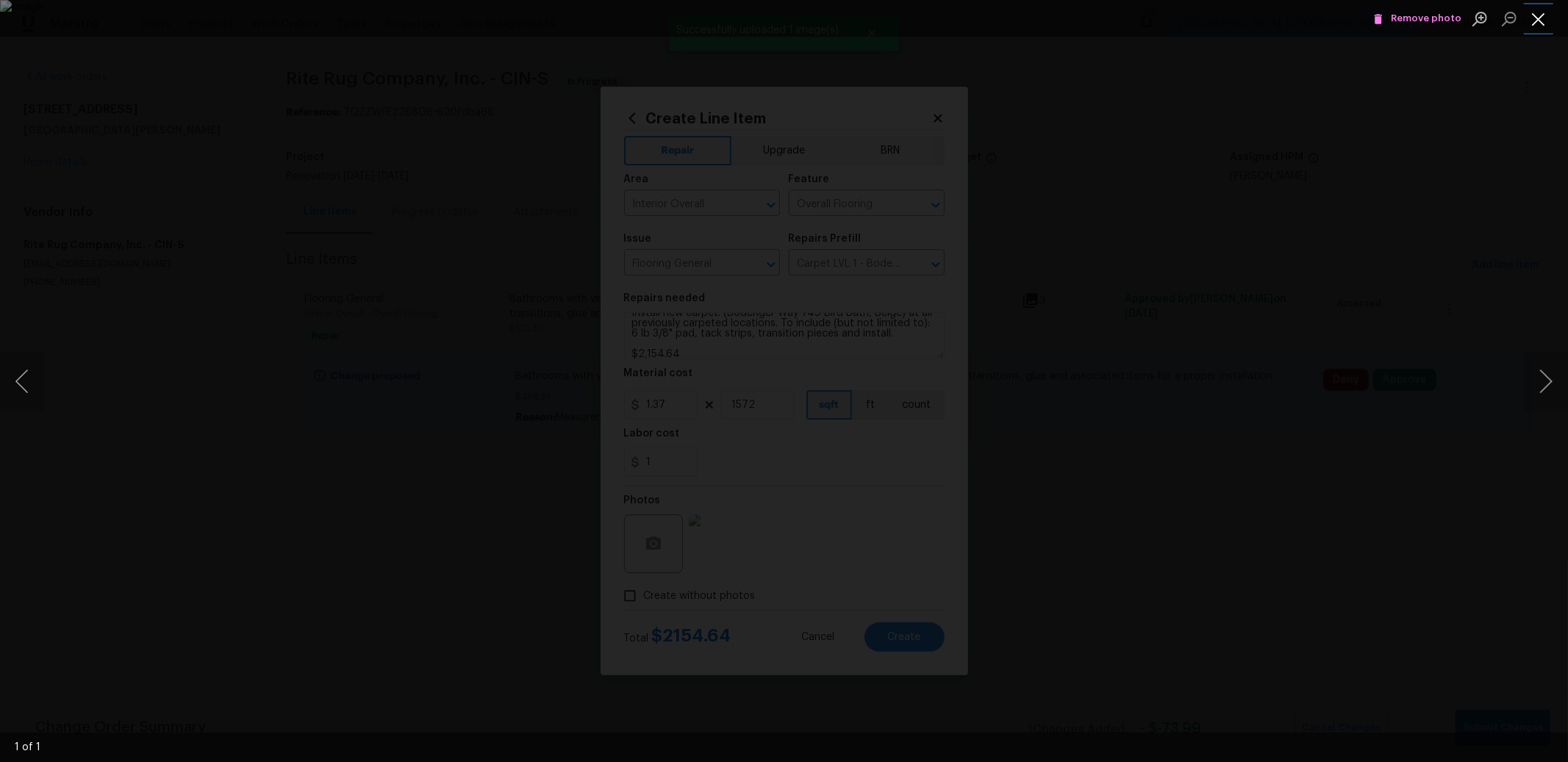
click at [1535, 27] on button "Close lightbox" at bounding box center [1538, 19] width 30 height 26
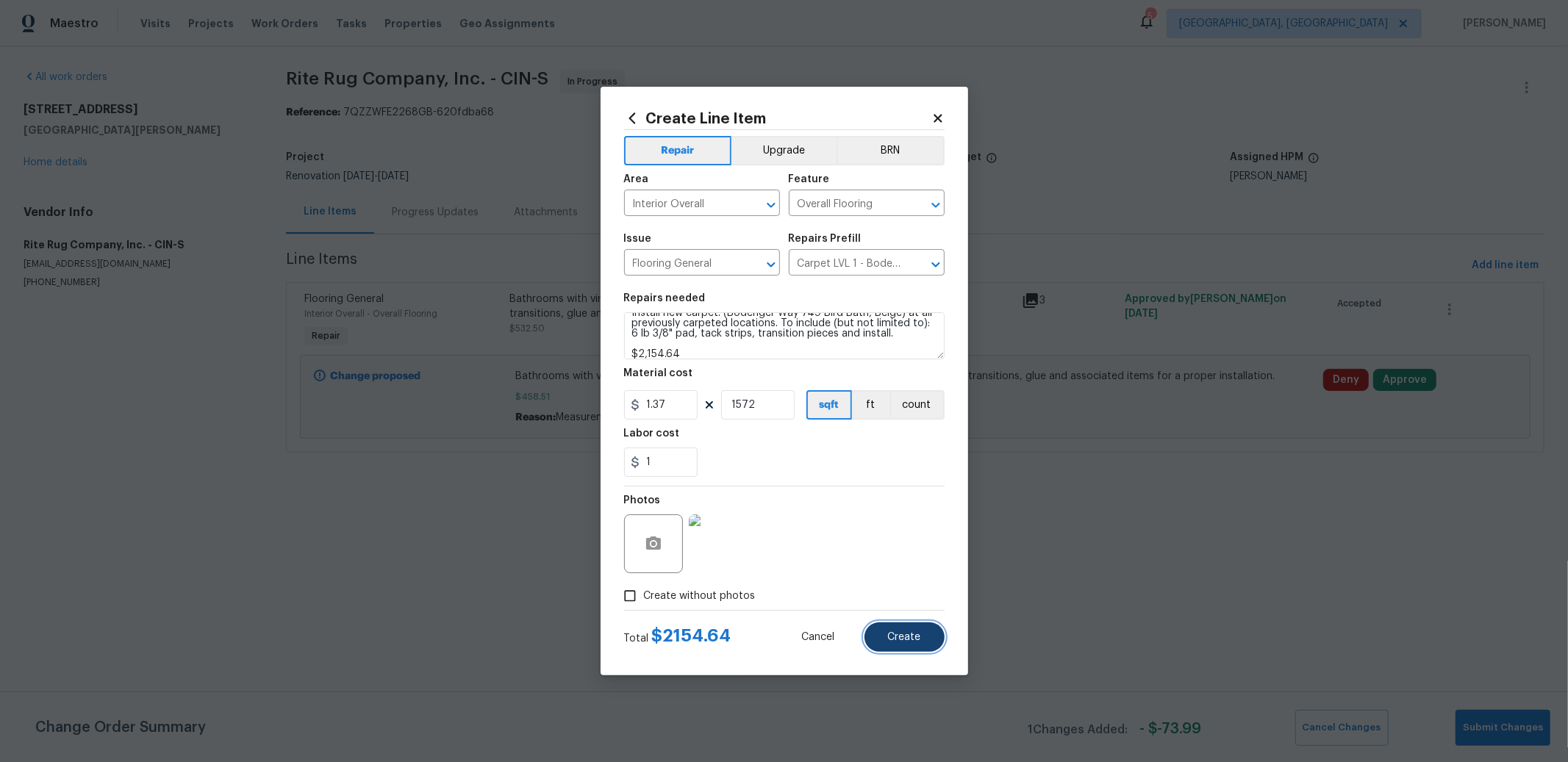
click at [916, 646] on button "Create" at bounding box center [904, 637] width 80 height 30
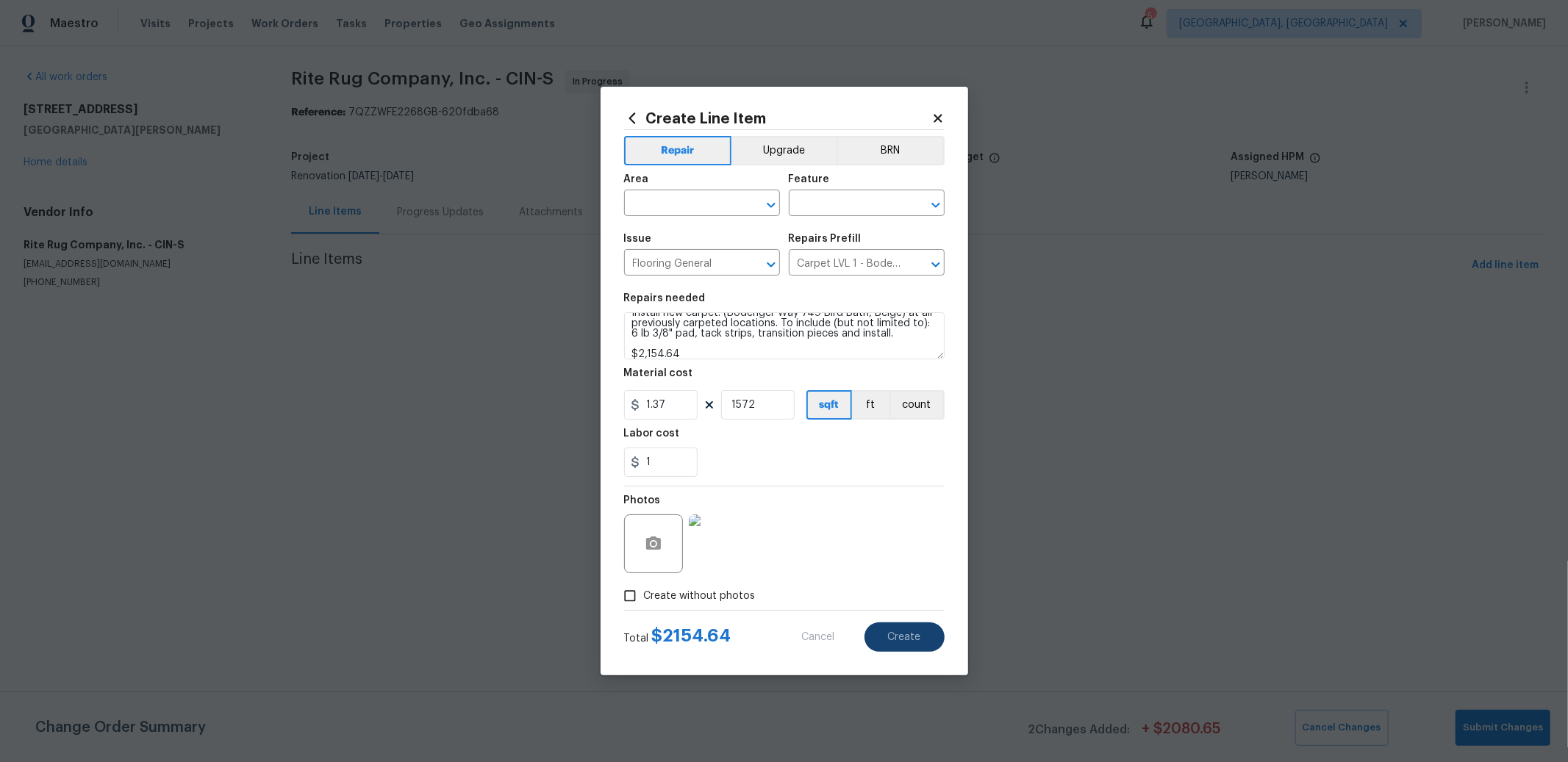
type input "0"
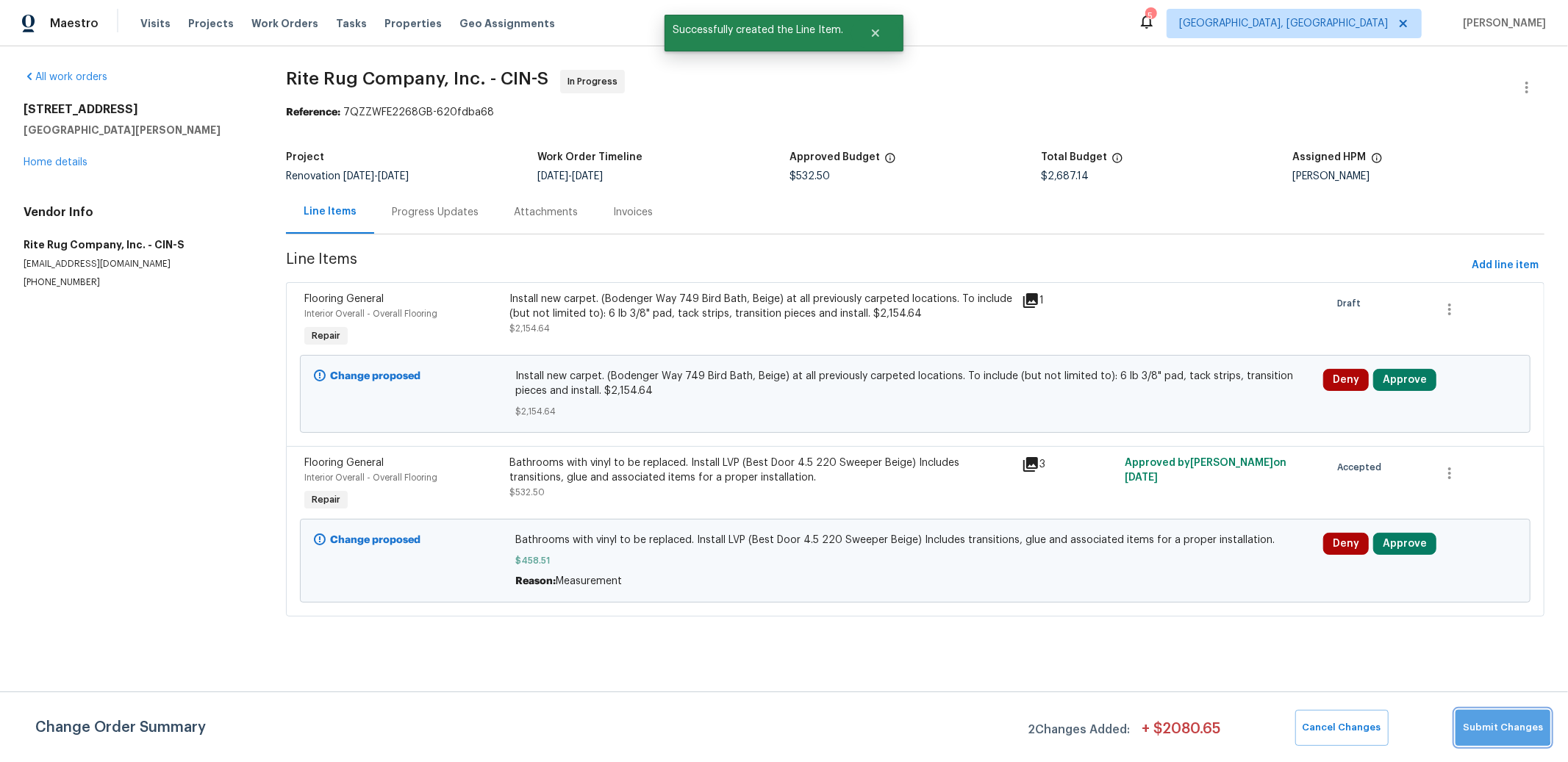
click at [1507, 728] on span "Submit Changes" at bounding box center [1503, 728] width 80 height 17
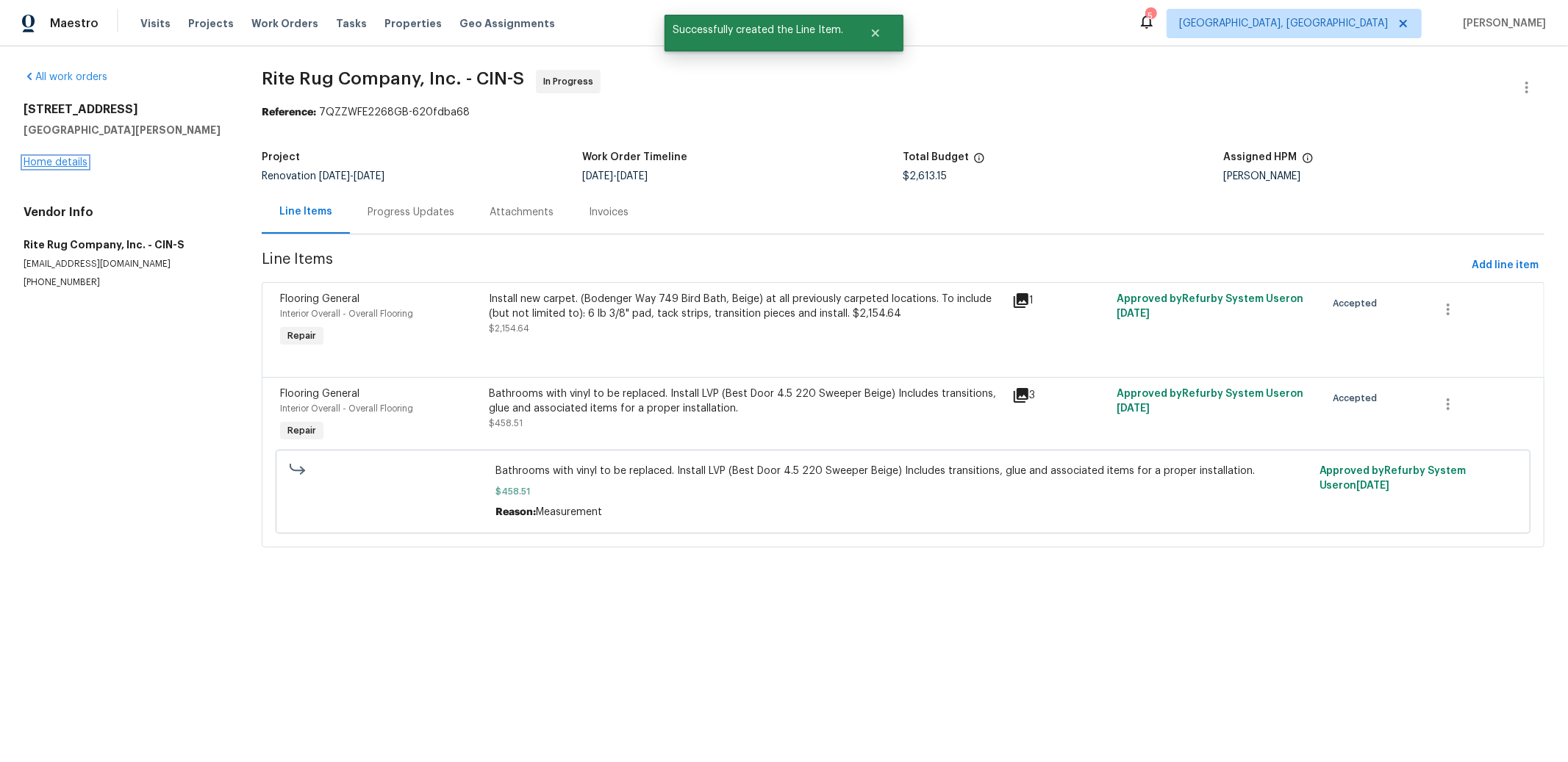
click at [81, 164] on link "Home details" at bounding box center [56, 163] width 64 height 11
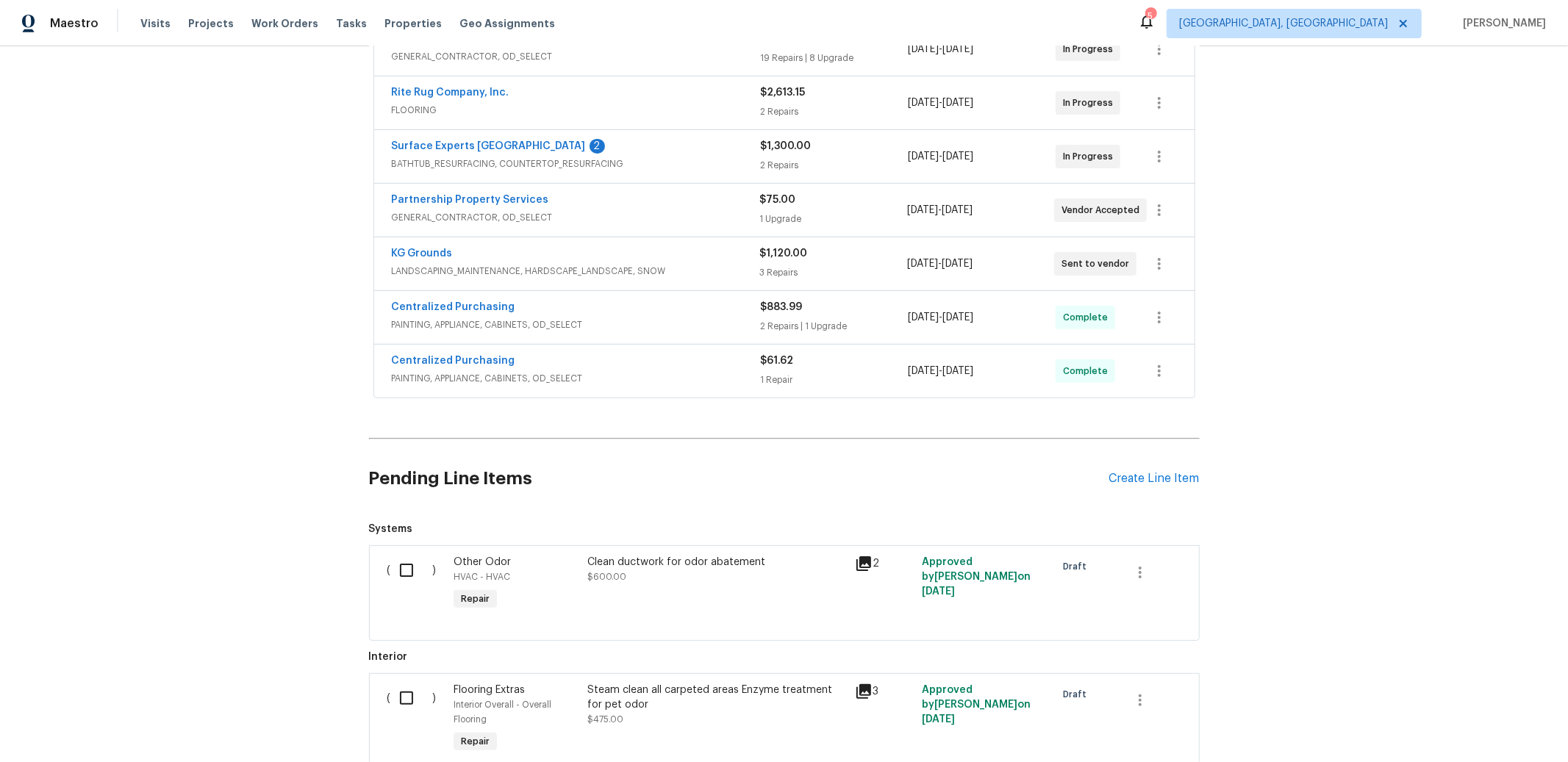
scroll to position [442, 0]
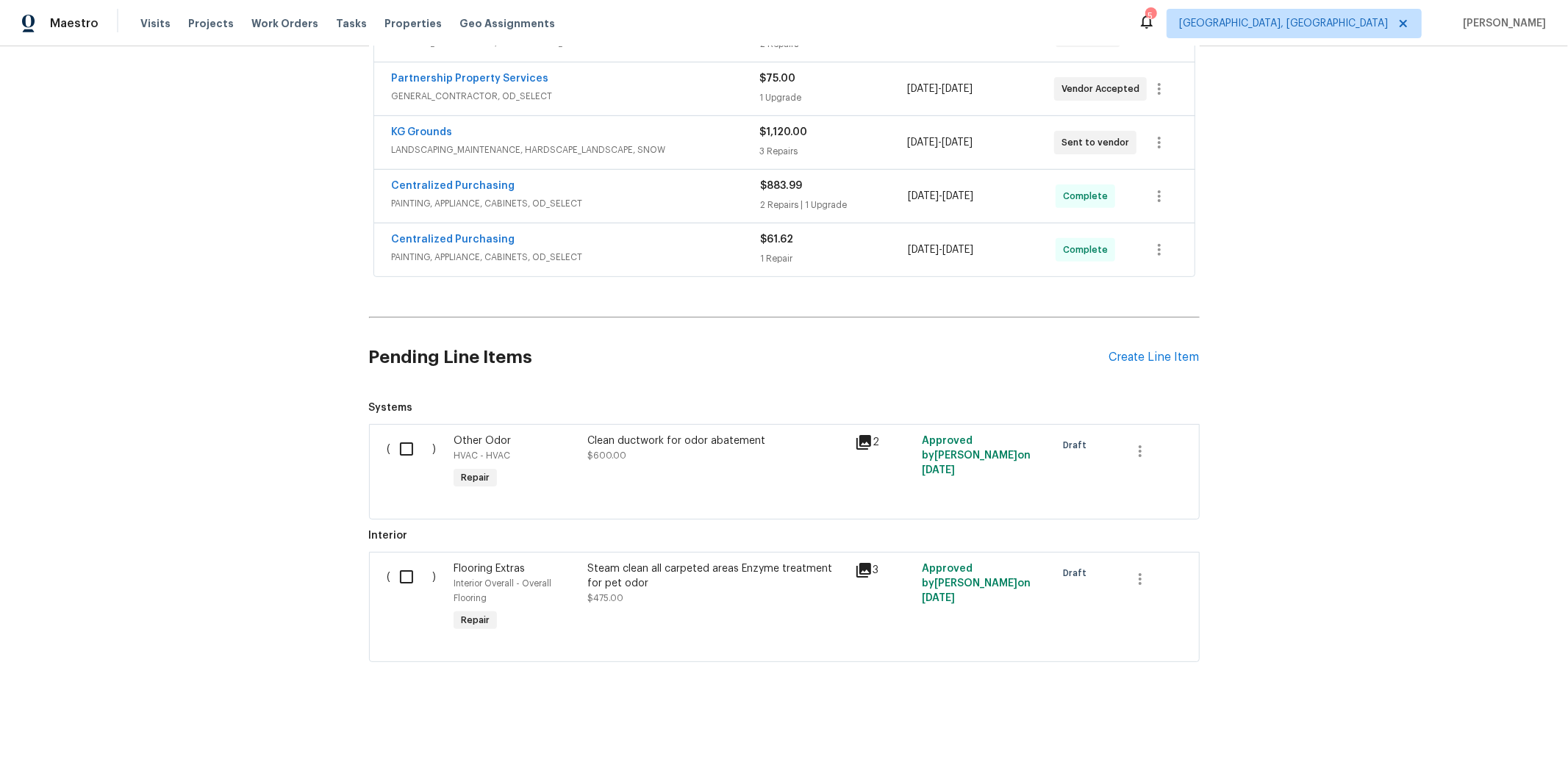
click at [398, 561] on input "checkbox" at bounding box center [412, 576] width 42 height 31
checkbox input "true"
click at [1131, 570] on icon "button" at bounding box center [1139, 579] width 18 height 18
click at [1151, 563] on li "Cancel" at bounding box center [1145, 566] width 56 height 24
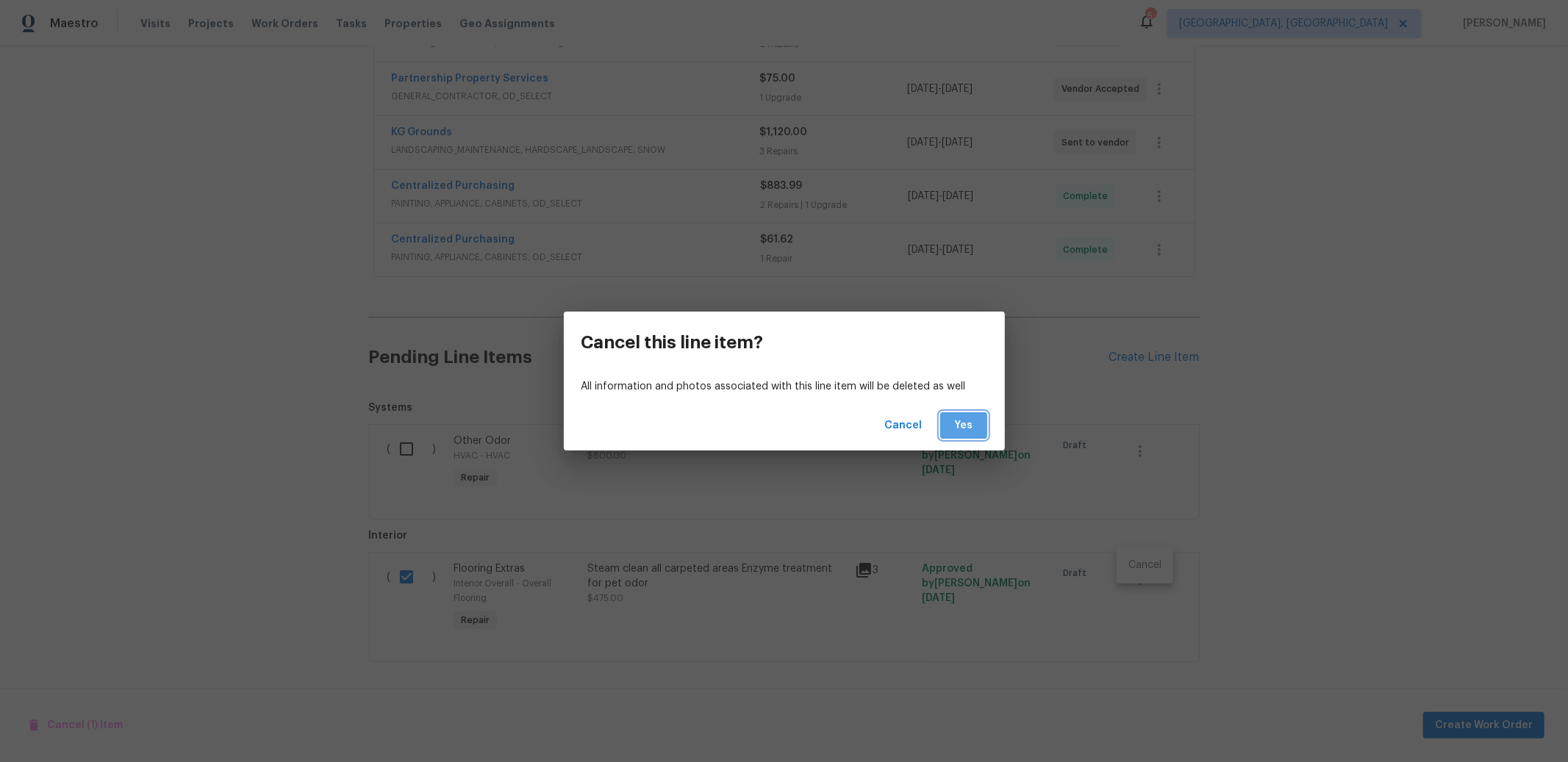
click at [962, 430] on span "Yes" at bounding box center [963, 426] width 24 height 18
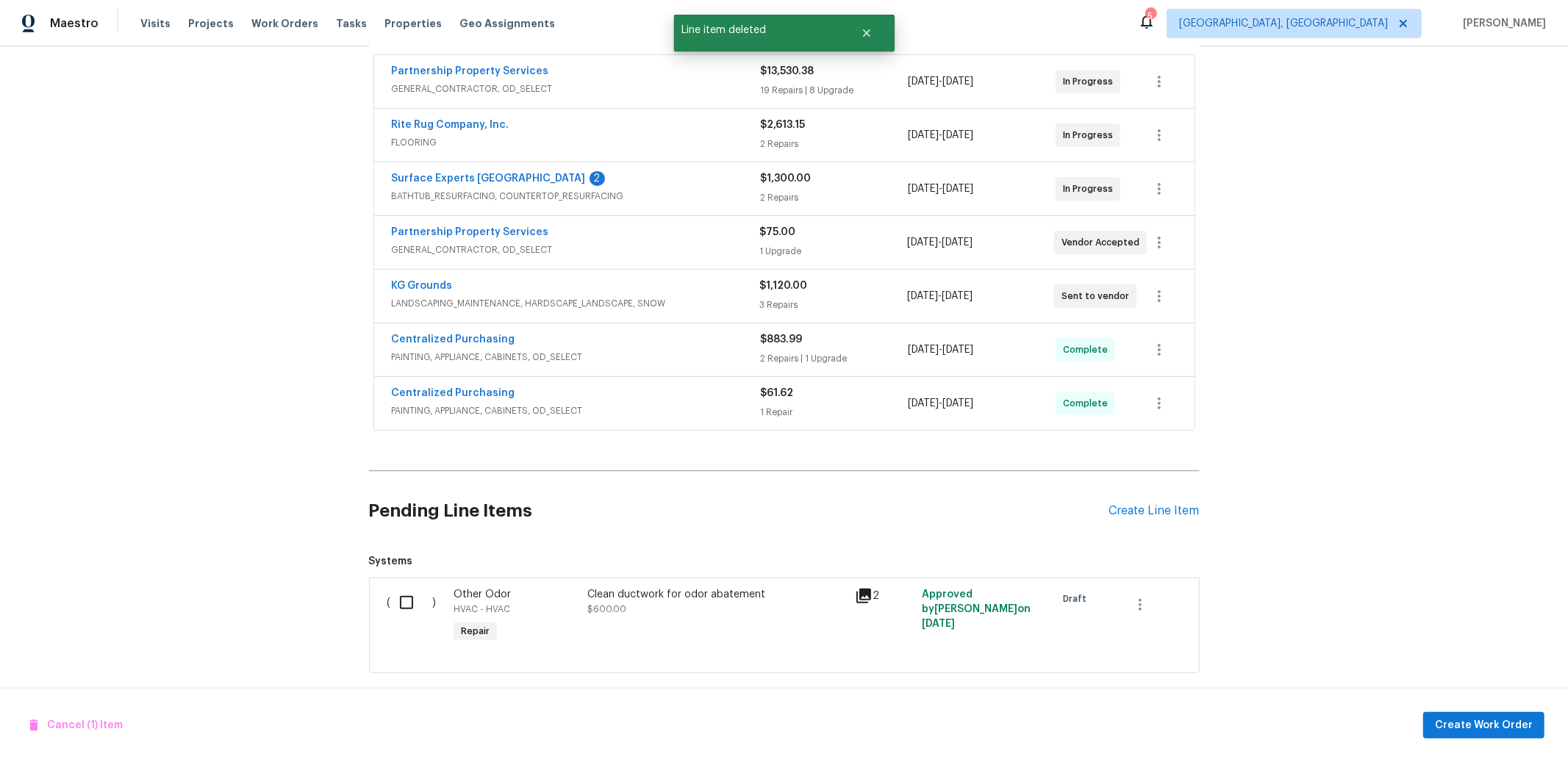
scroll to position [230, 0]
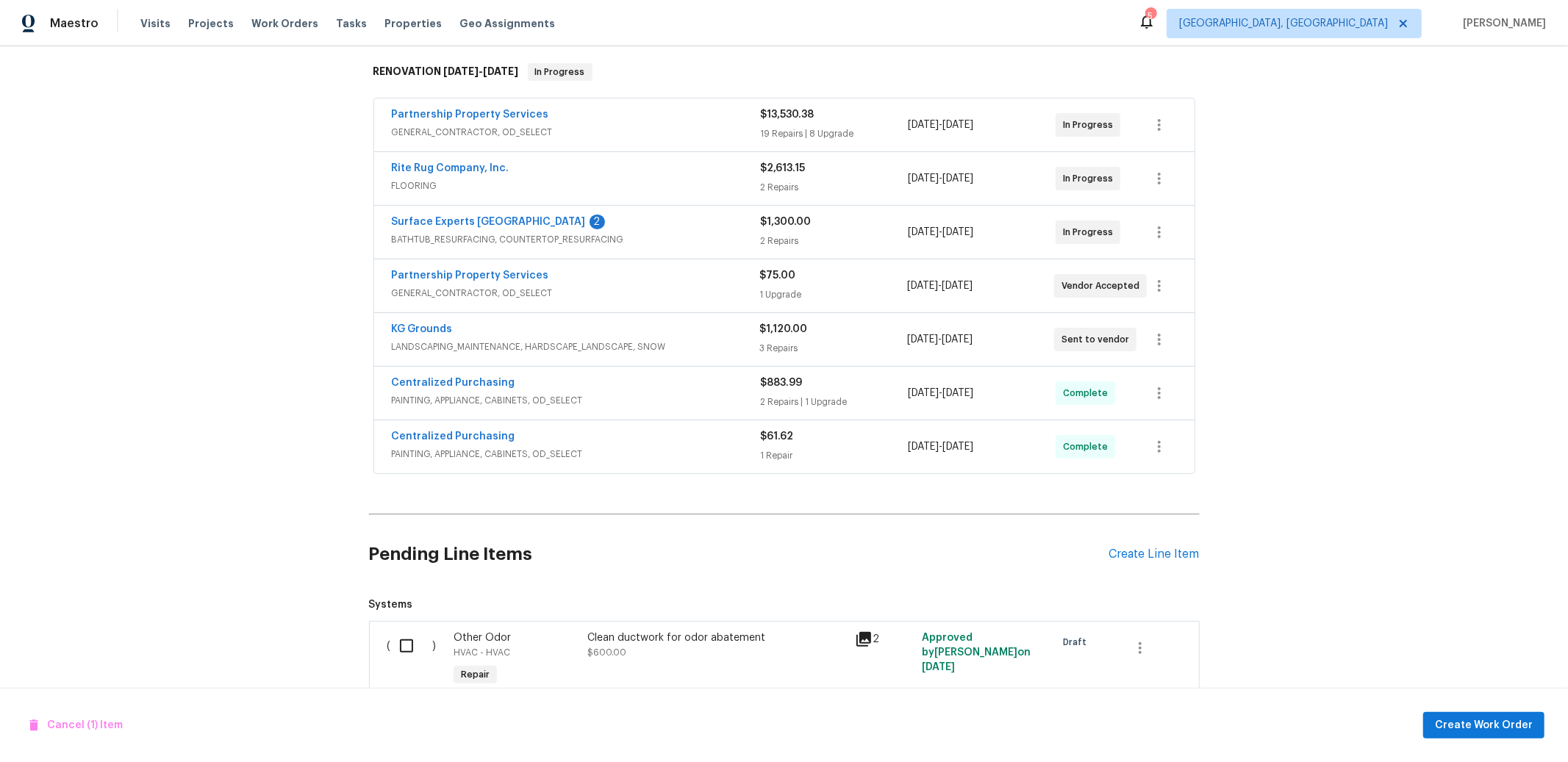
click at [489, 341] on span "LANDSCAPING_MAINTENANCE, HARDSCAPE_LANDSCAPE, SNOW" at bounding box center [576, 346] width 369 height 14
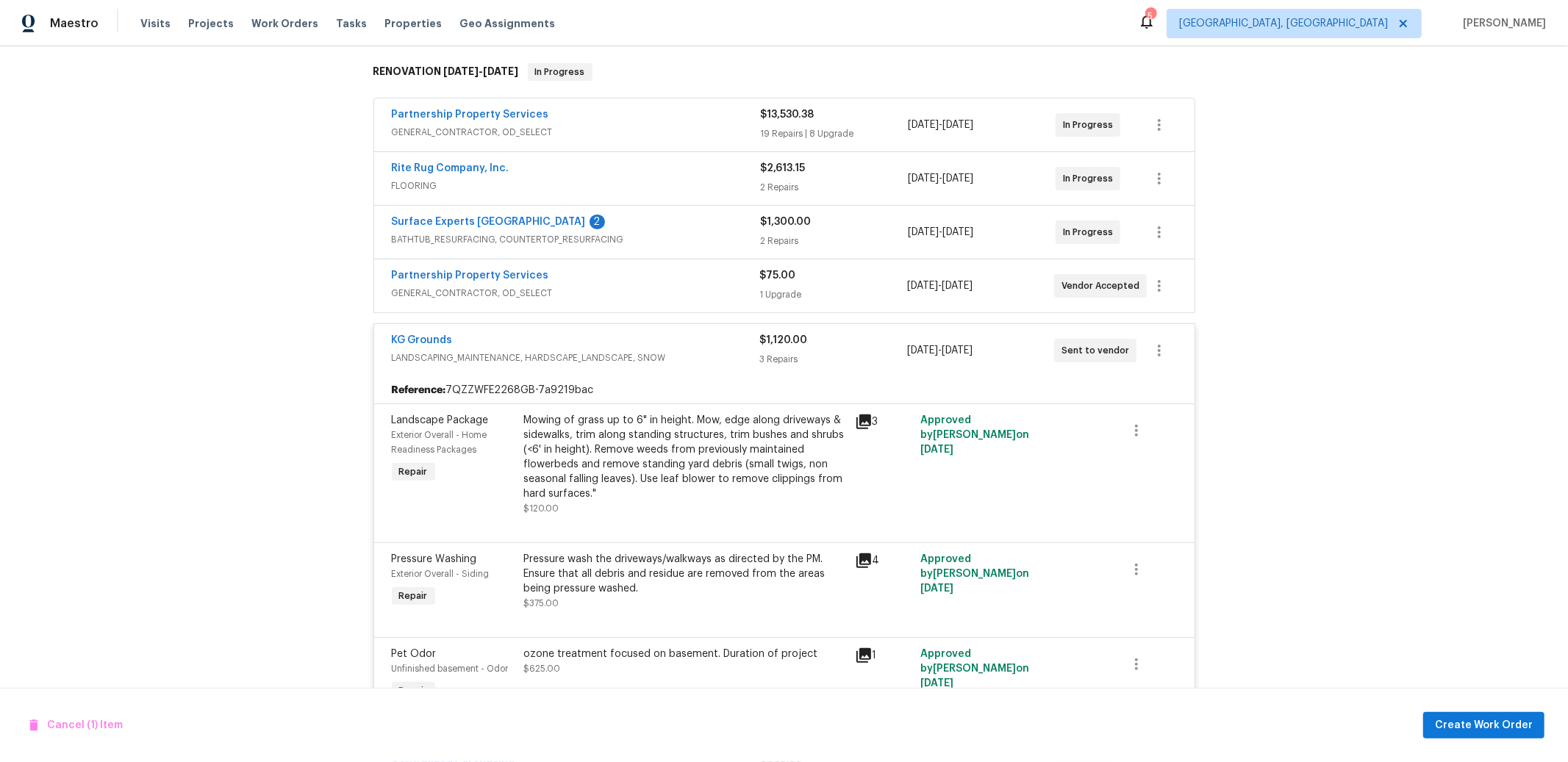
click at [251, 474] on div "Back to all projects 6038 Glennsbury Ct, West Chester, OH 45069 4 Beds | 2 1/2 …" at bounding box center [784, 404] width 1568 height 716
click at [470, 115] on link "Partnership Property Services" at bounding box center [470, 115] width 158 height 11
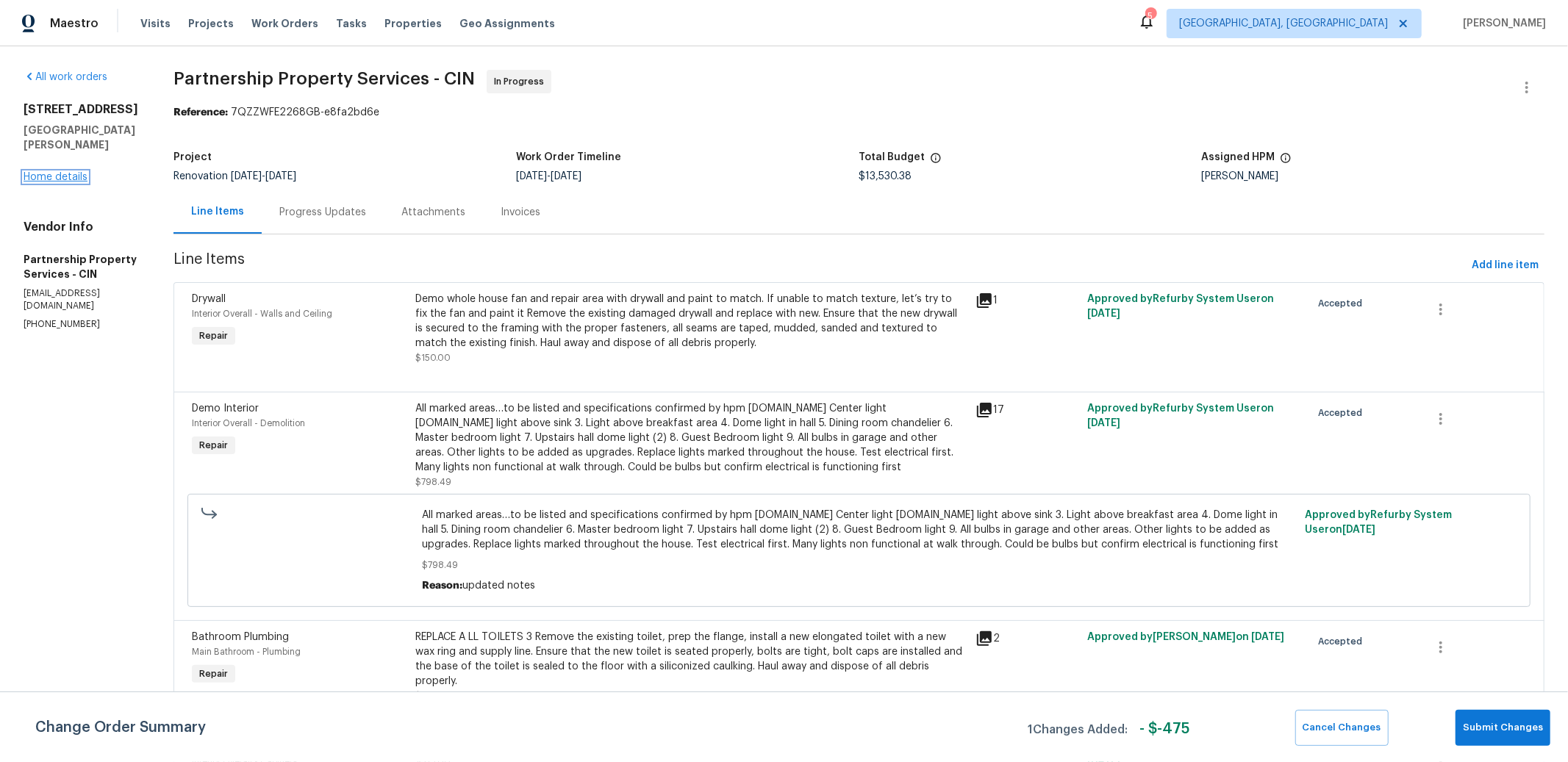
click at [53, 172] on link "Home details" at bounding box center [56, 177] width 64 height 11
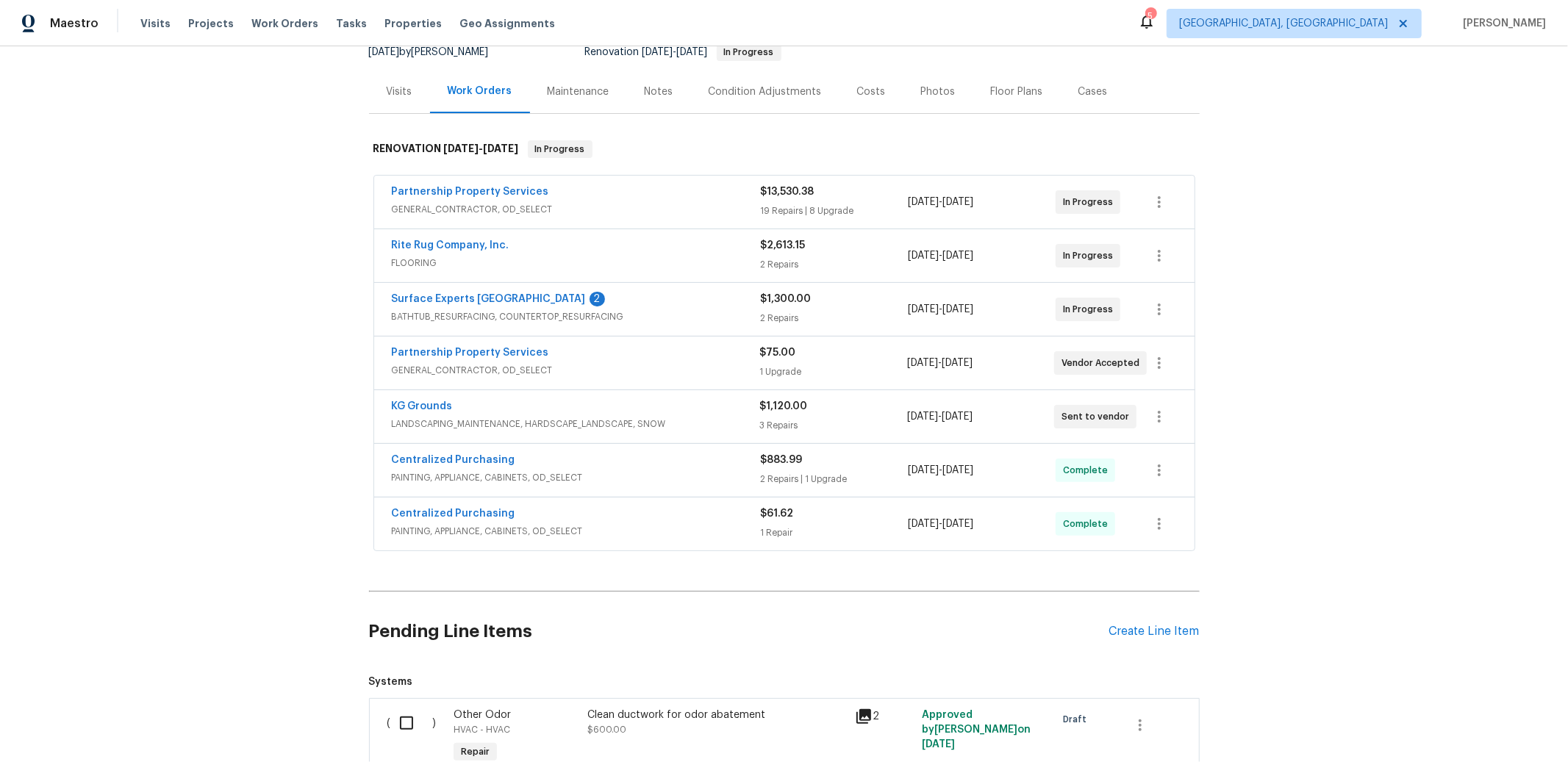
scroll to position [298, 0]
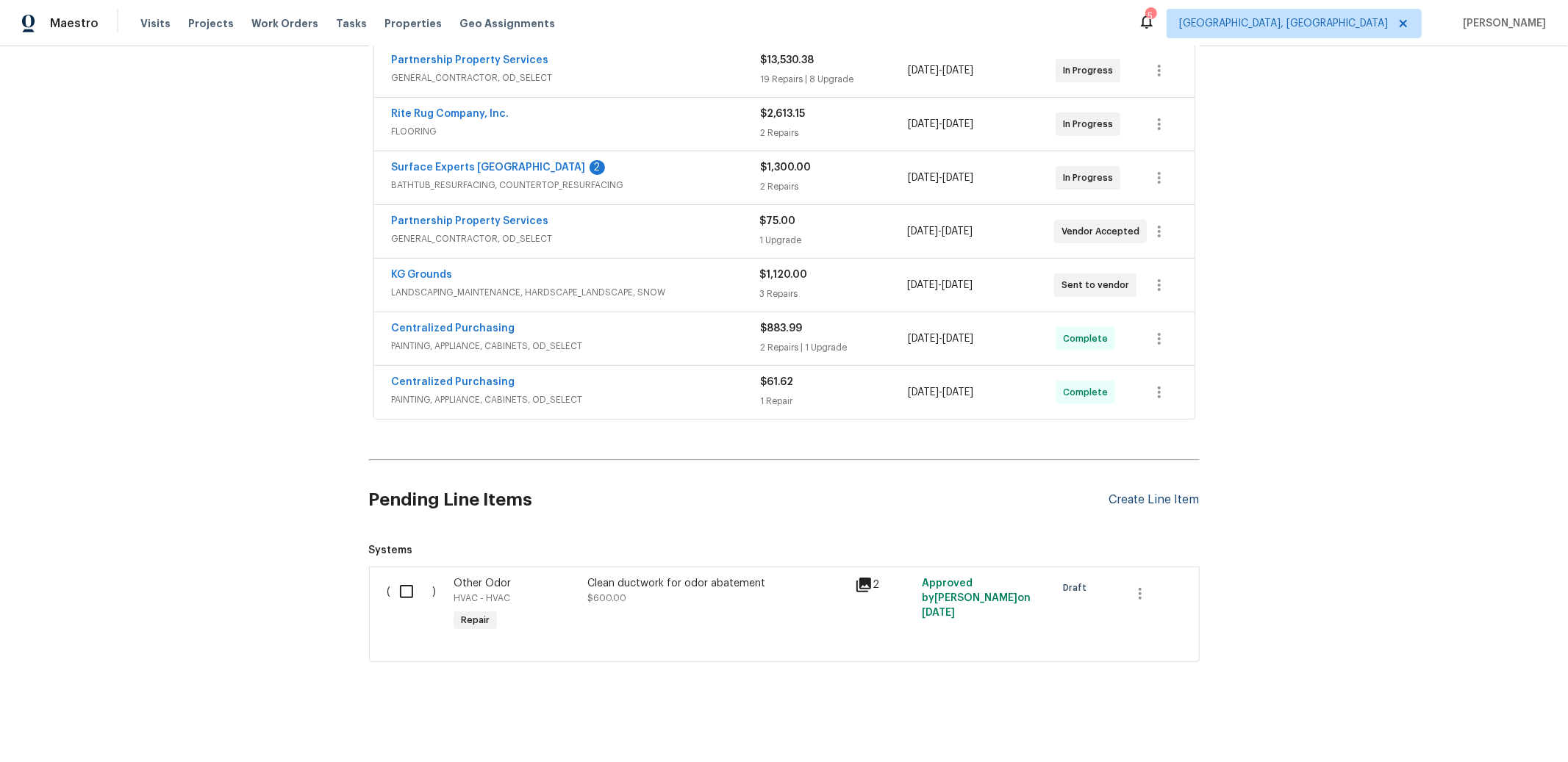
click at [1167, 493] on div "Create Line Item" at bounding box center [1154, 500] width 91 height 14
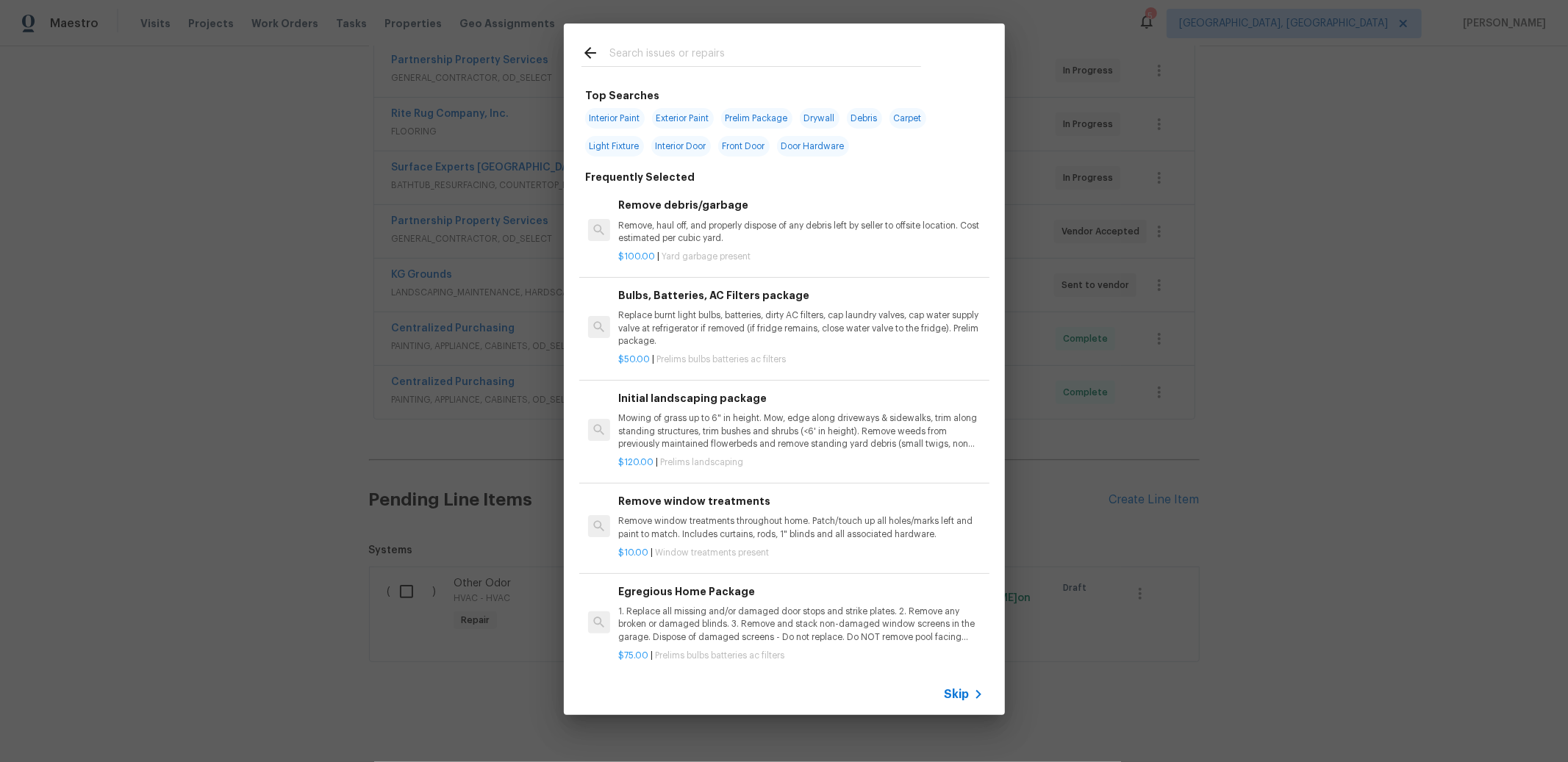
click at [725, 45] on input "text" at bounding box center [765, 55] width 311 height 22
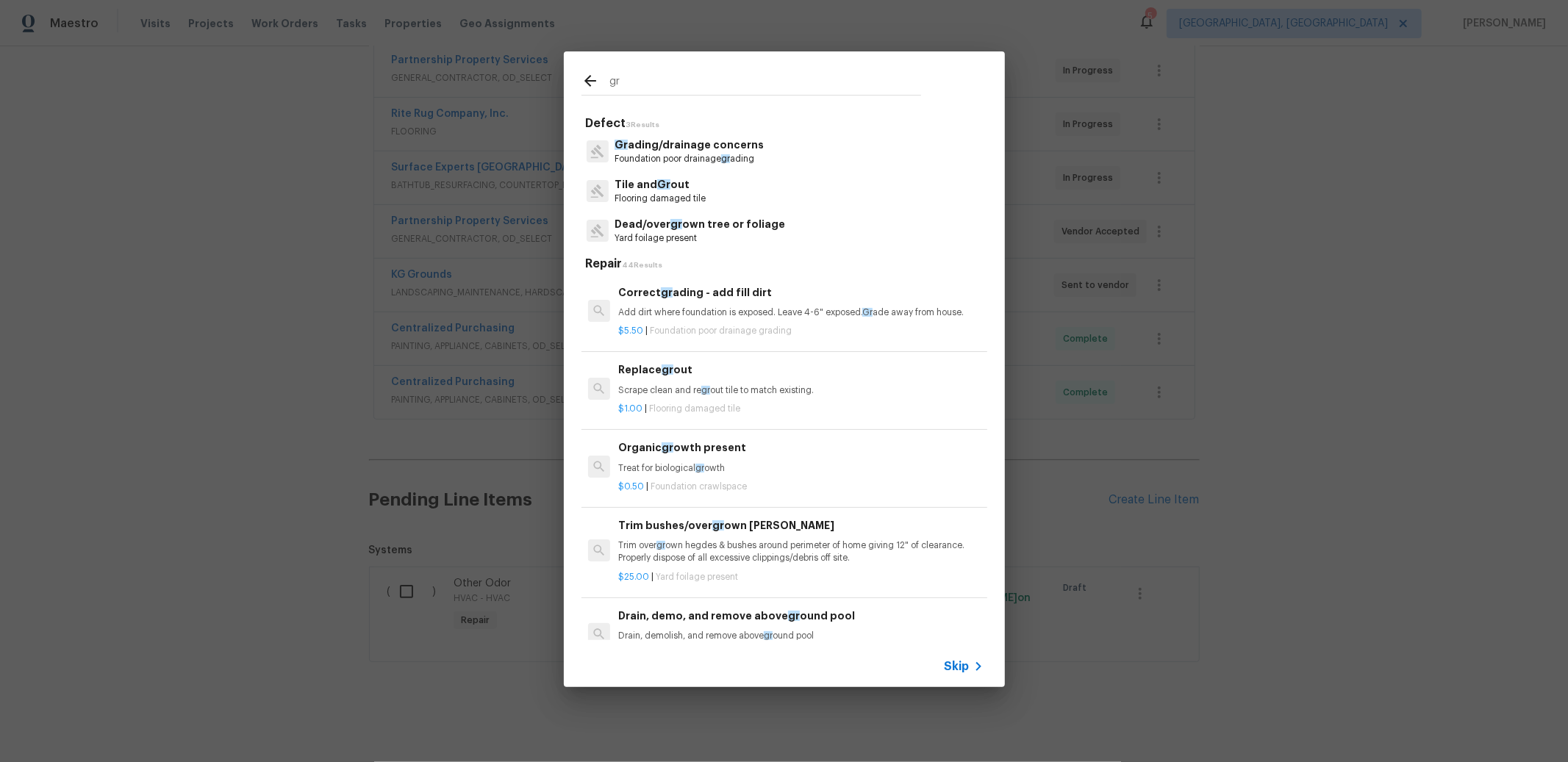
type input "g"
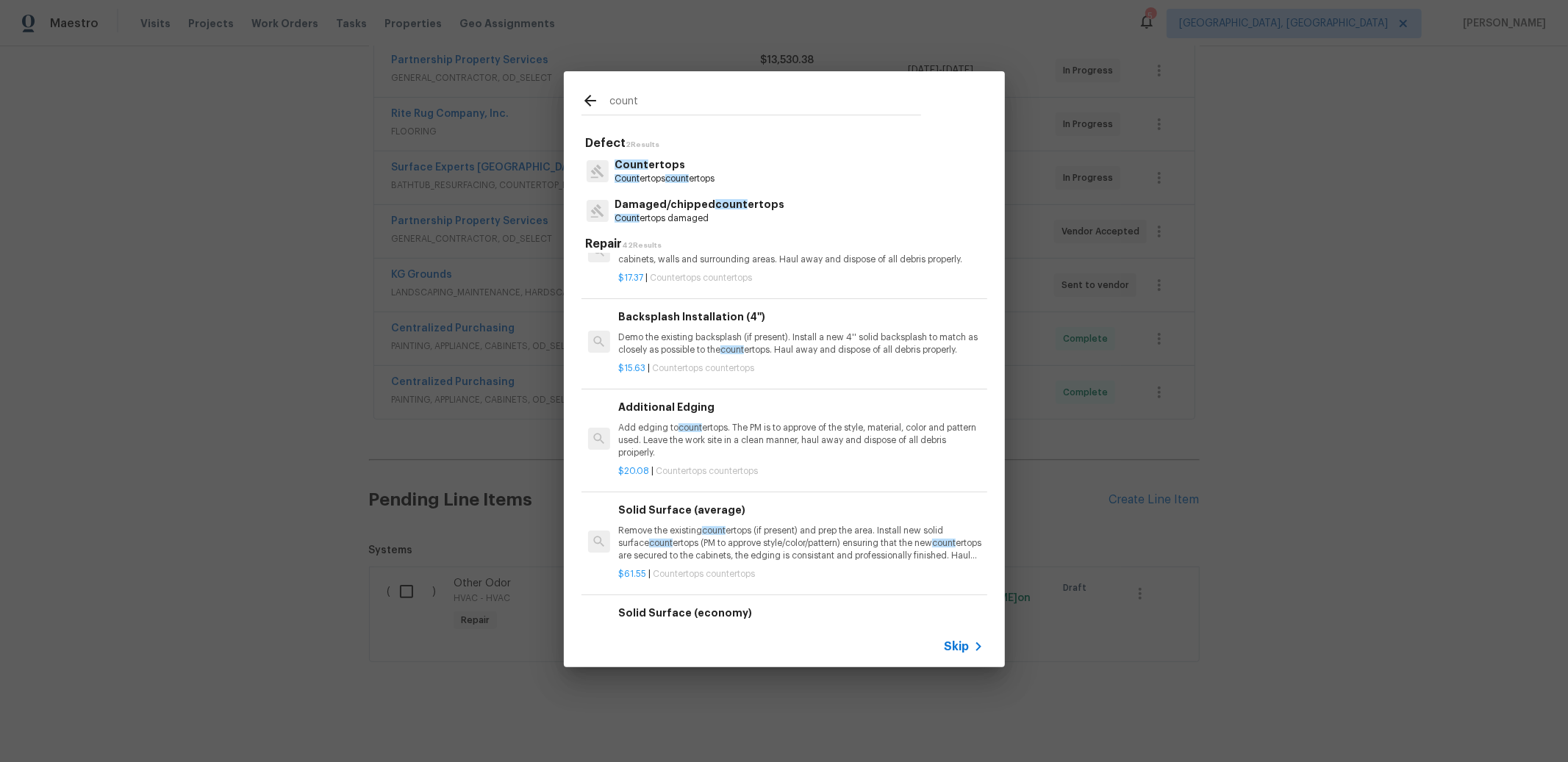
scroll to position [333, 0]
type input "count"
click at [787, 550] on p "Remove the existing count ertops (if present) and prep the area. Install new so…" at bounding box center [800, 538] width 365 height 37
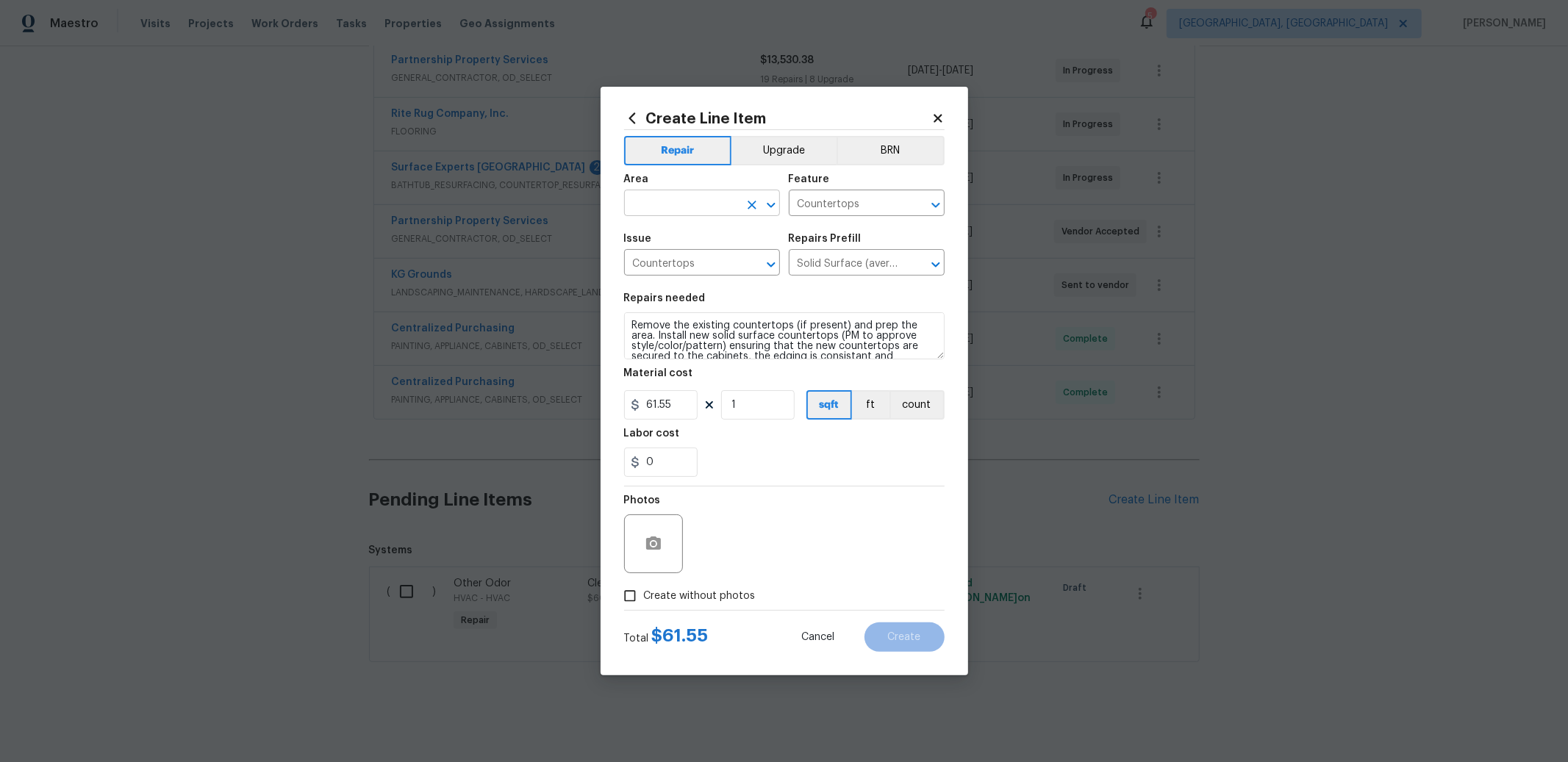
click at [708, 206] on input "text" at bounding box center [681, 205] width 115 height 23
click at [717, 230] on li "Kitchen" at bounding box center [701, 237] width 156 height 24
type input "Kitchen"
click at [798, 150] on button "Upgrade" at bounding box center [784, 151] width 105 height 30
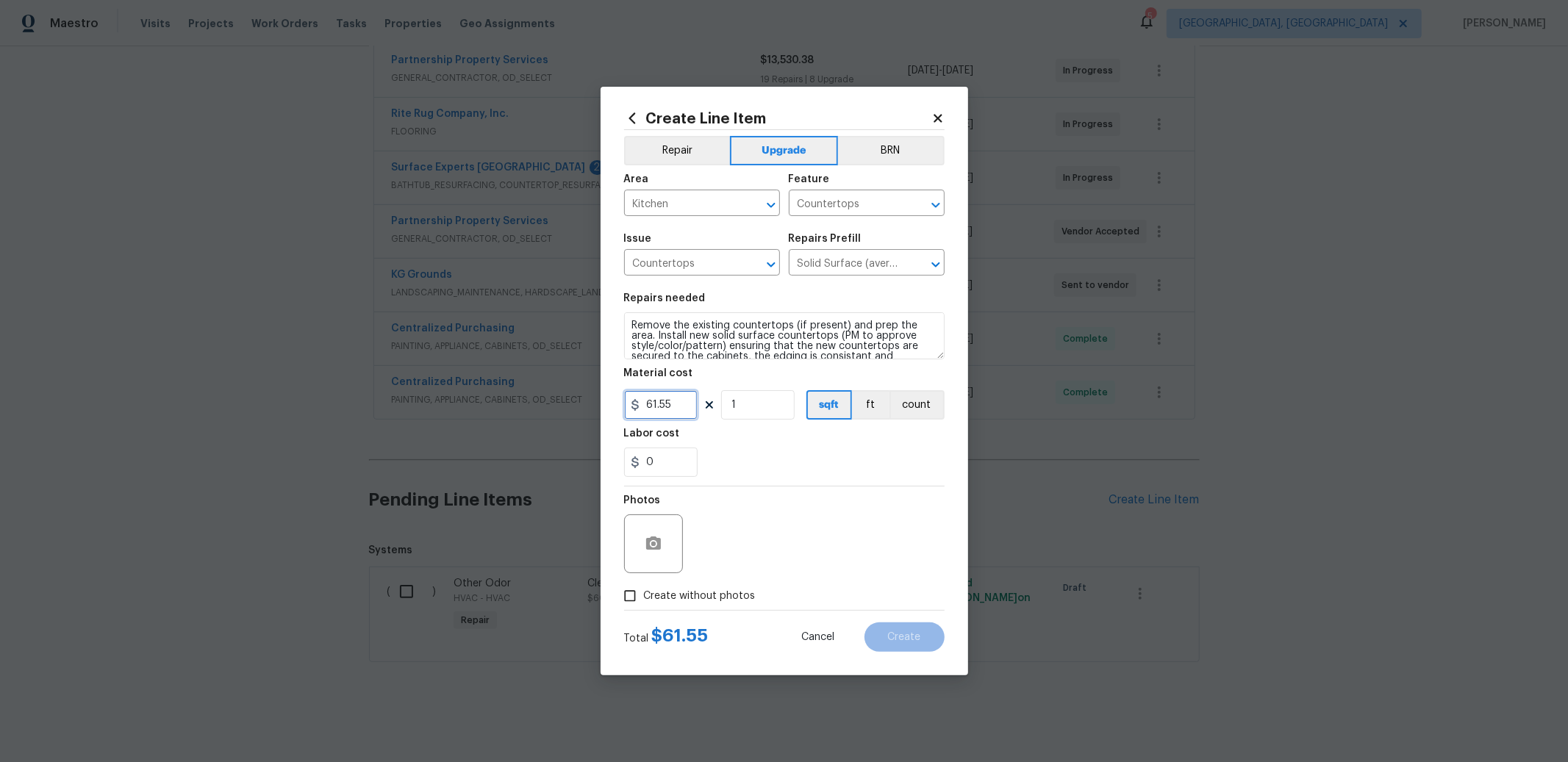
click at [684, 410] on input "61.55" at bounding box center [660, 405] width 74 height 30
click at [784, 410] on input "1" at bounding box center [758, 405] width 74 height 30
type input "57"
click at [635, 595] on input "Create without photos" at bounding box center [630, 595] width 28 height 28
checkbox input "true"
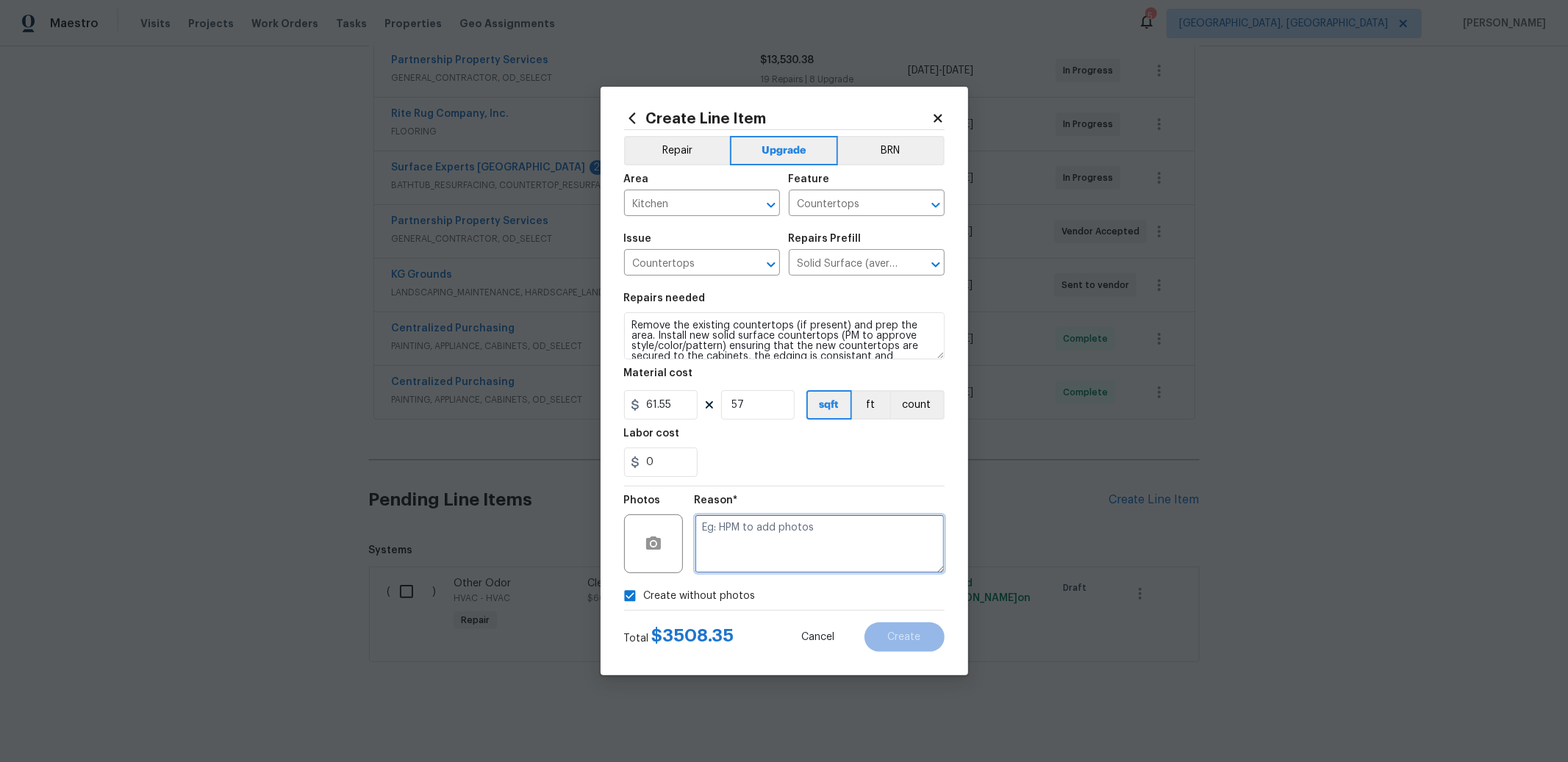
click at [751, 547] on textarea at bounding box center [819, 544] width 250 height 59
type textarea "to add -"
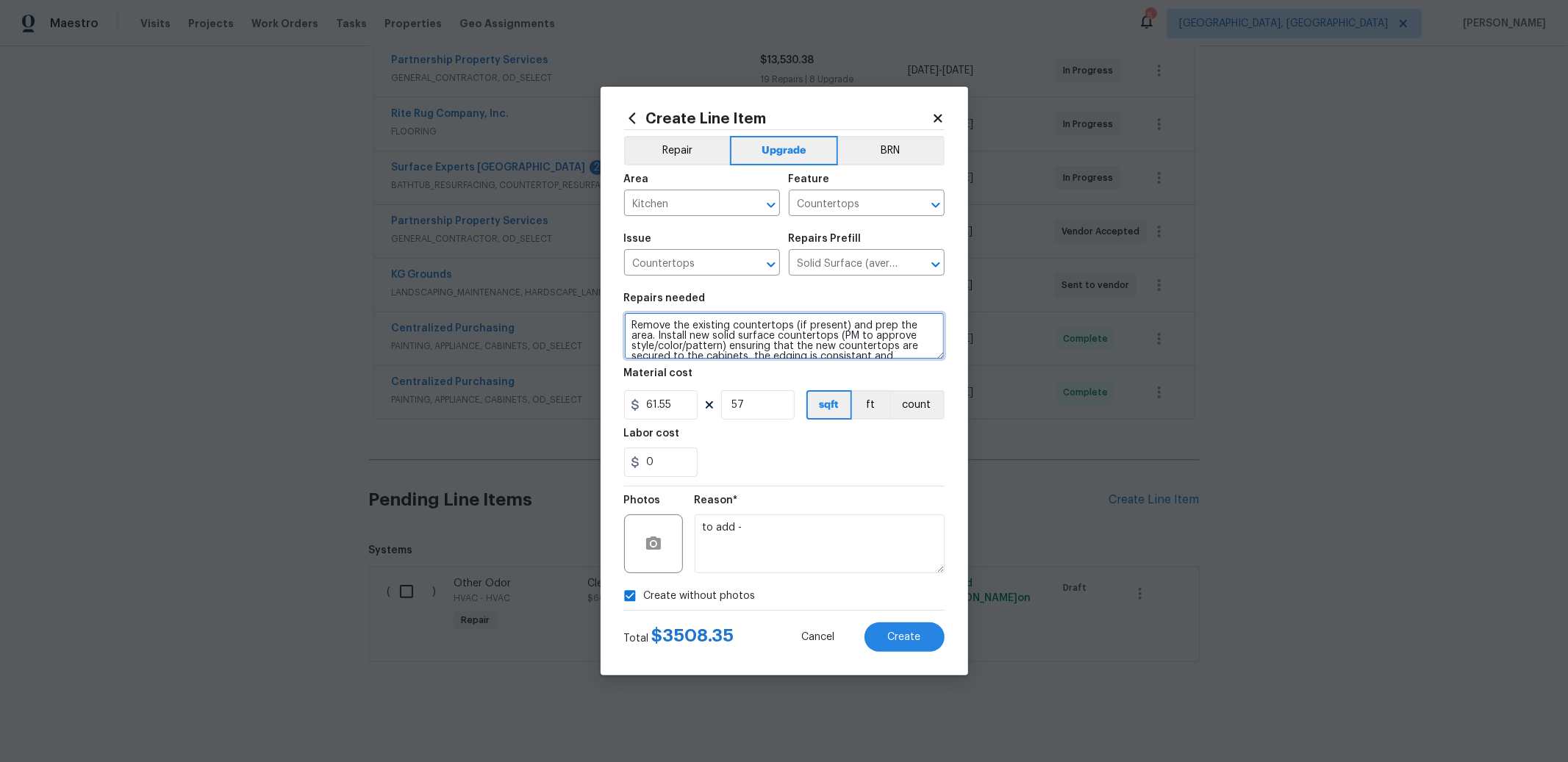
click at [634, 322] on textarea "Remove the existing countertops (if present) and prep the area. Install new sol…" at bounding box center [784, 336] width 321 height 47
type textarea "UPGRADE PORTION OF GRANITE - Remove the existing countertops (if present) and p…"
click at [910, 642] on span "Create" at bounding box center [904, 637] width 33 height 11
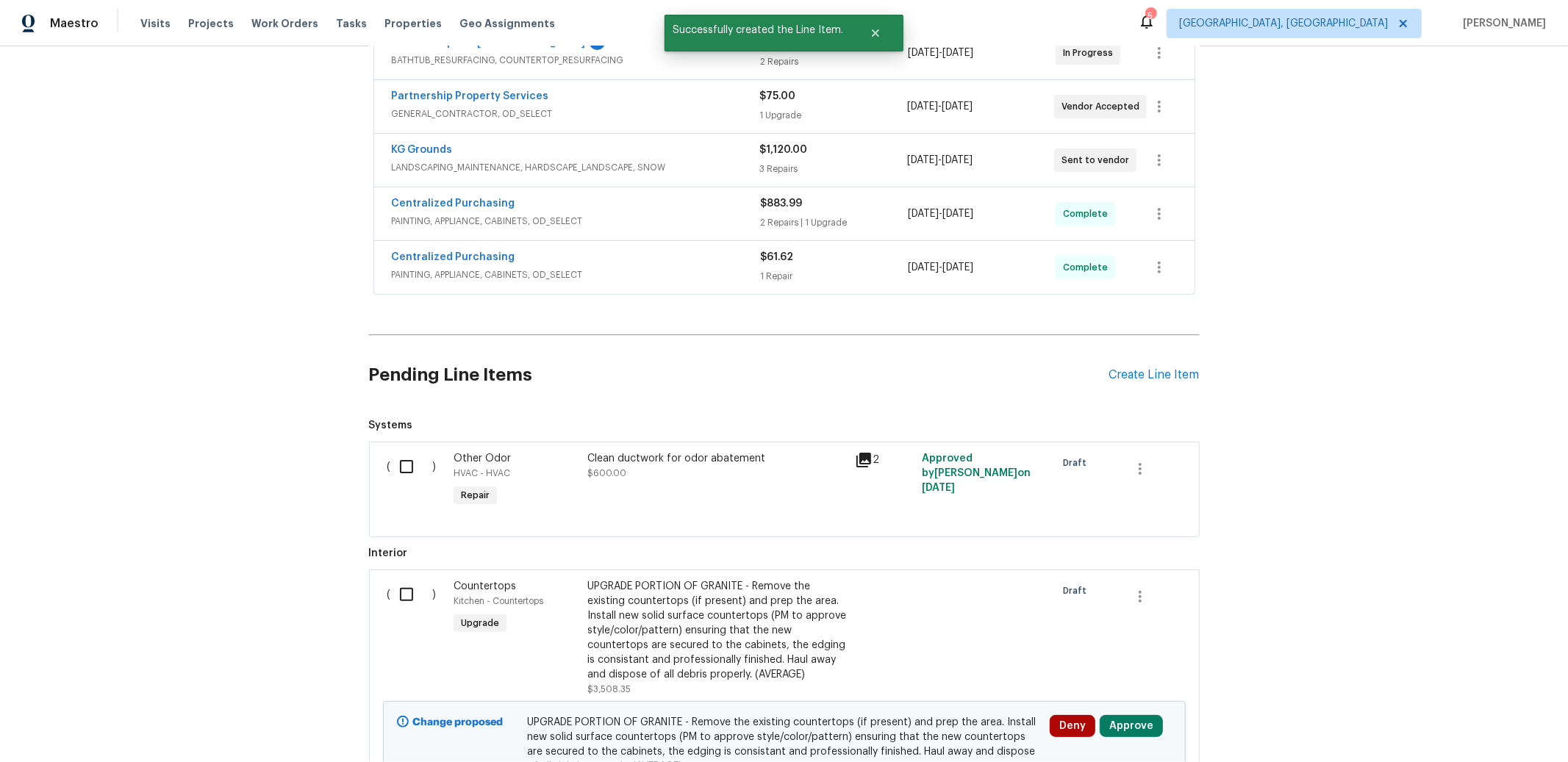
scroll to position [584, 0]
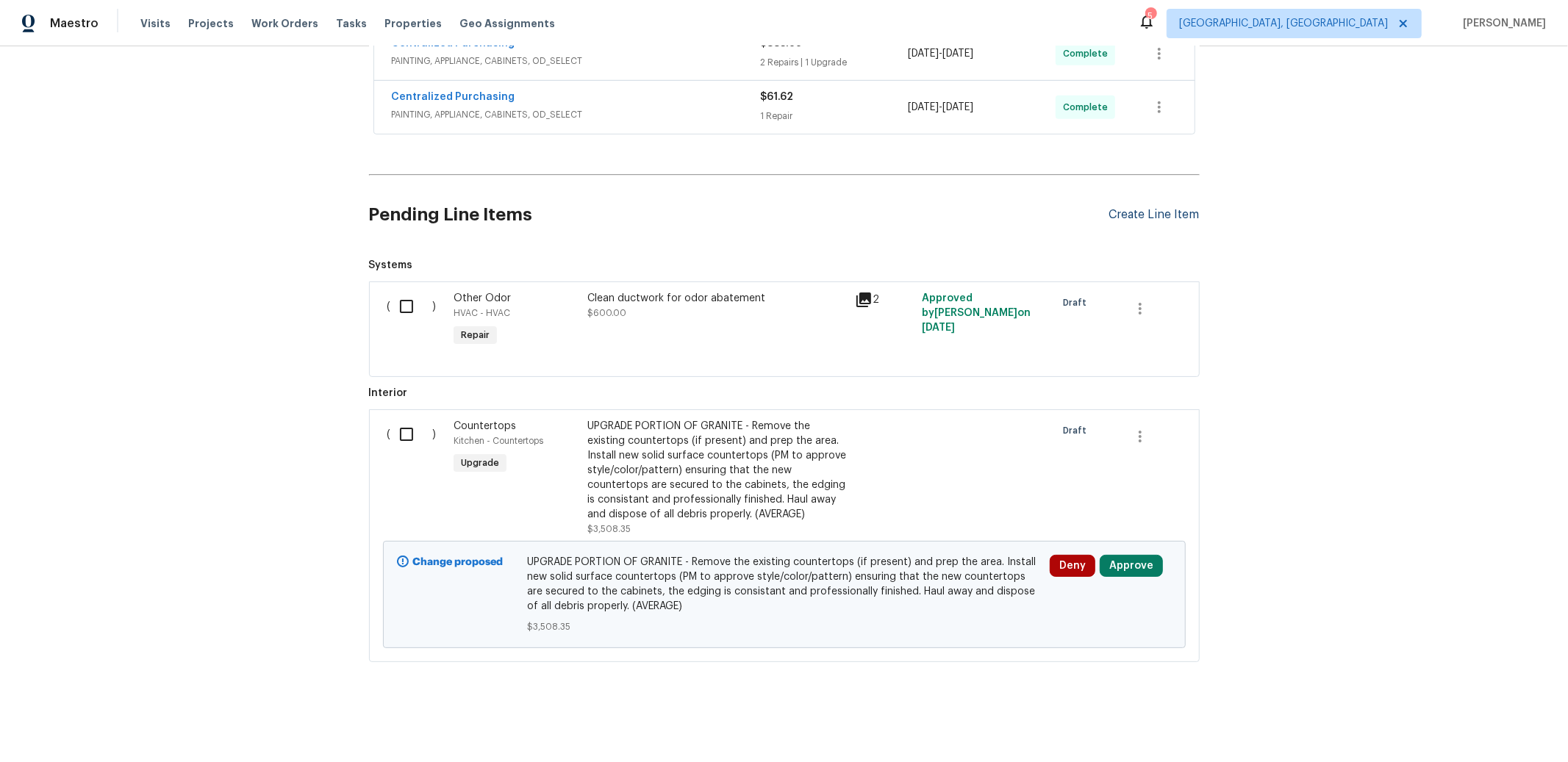
click at [1178, 208] on div "Create Line Item" at bounding box center [1154, 215] width 91 height 14
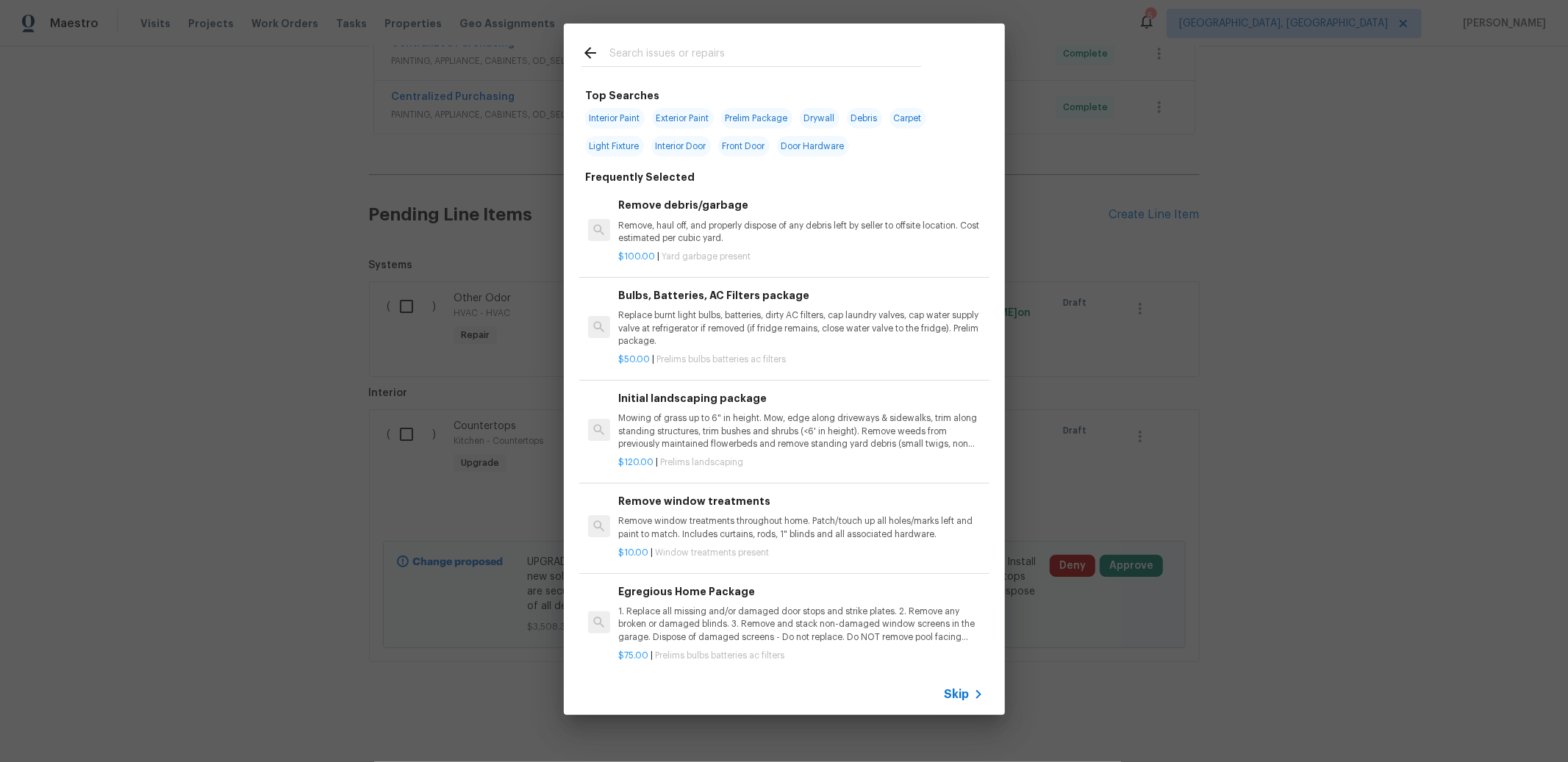
click at [749, 45] on input "text" at bounding box center [765, 55] width 311 height 22
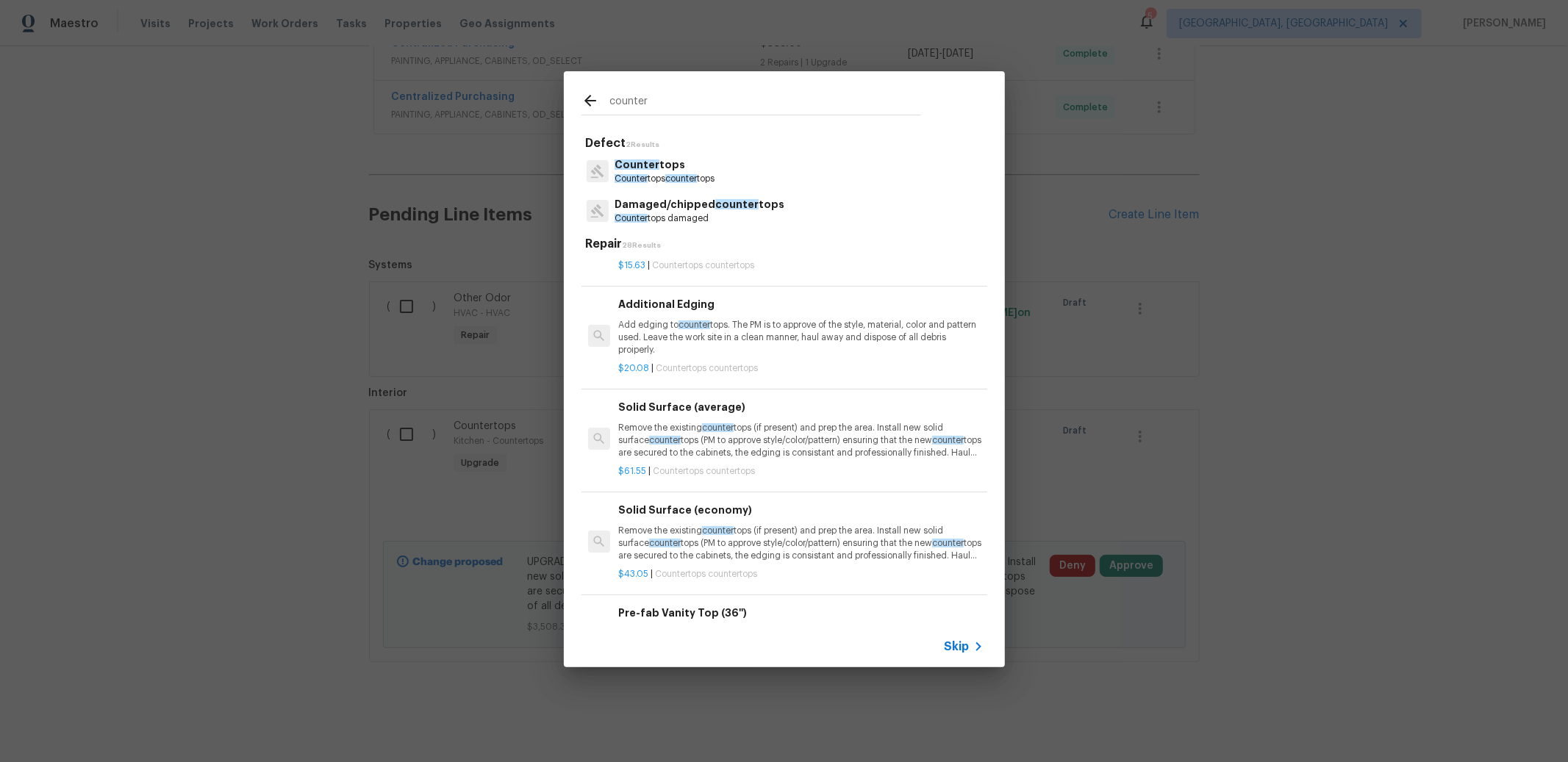
scroll to position [465, 0]
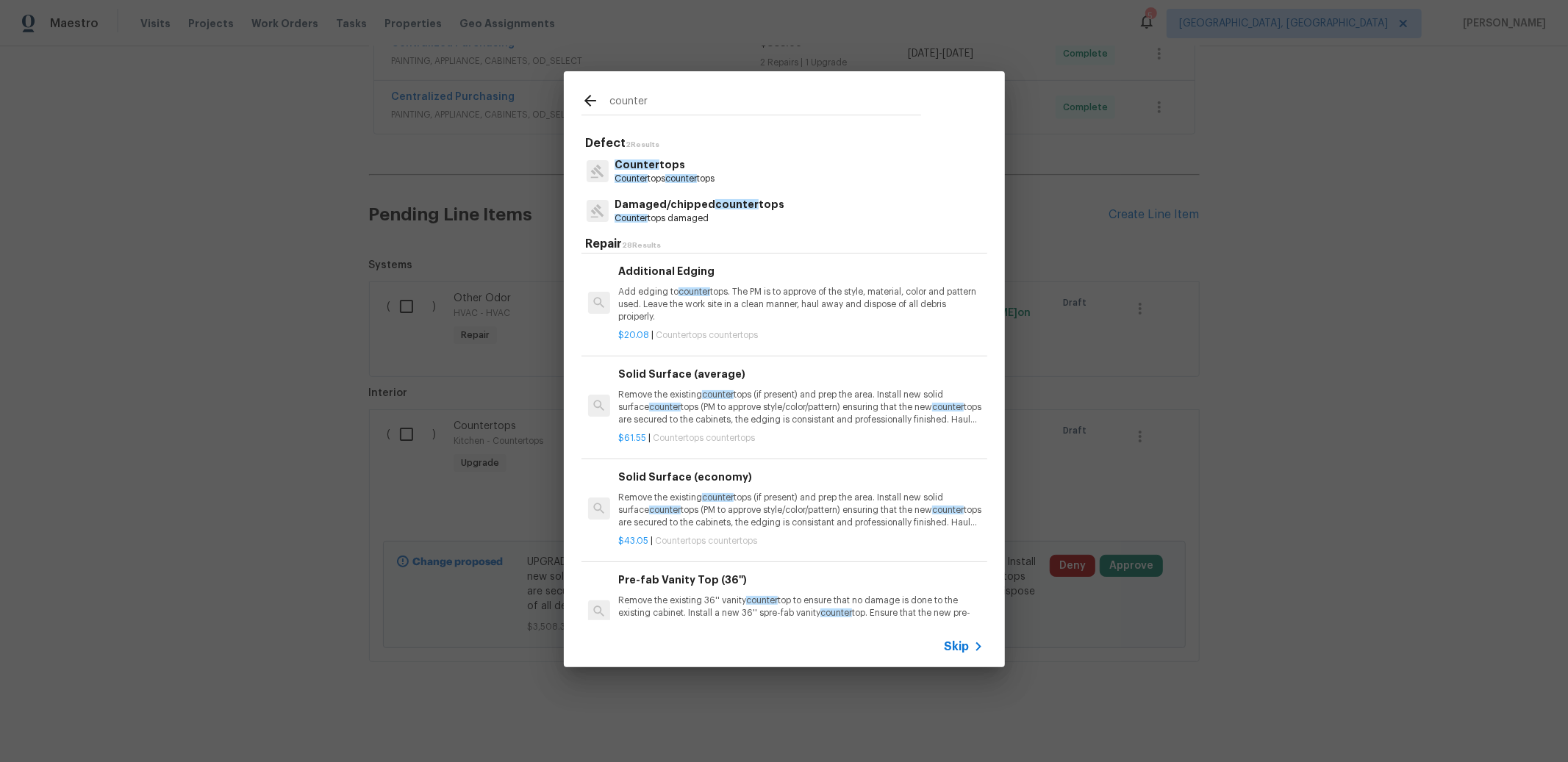
type input "counter"
click at [685, 409] on p "Remove the existing counter tops (if present) and prep the area. Install new so…" at bounding box center [800, 407] width 365 height 37
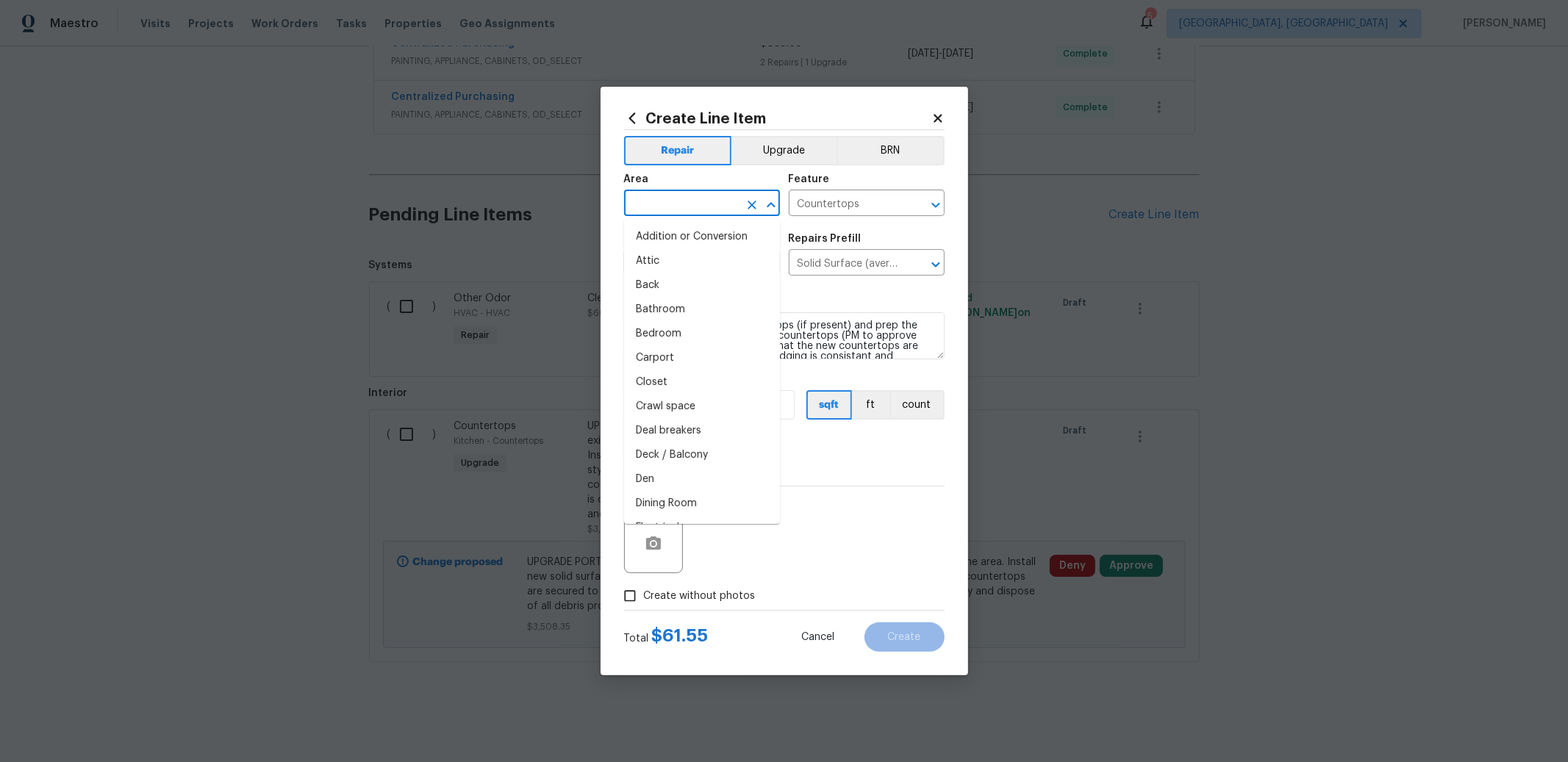
click at [699, 208] on input "text" at bounding box center [681, 205] width 115 height 23
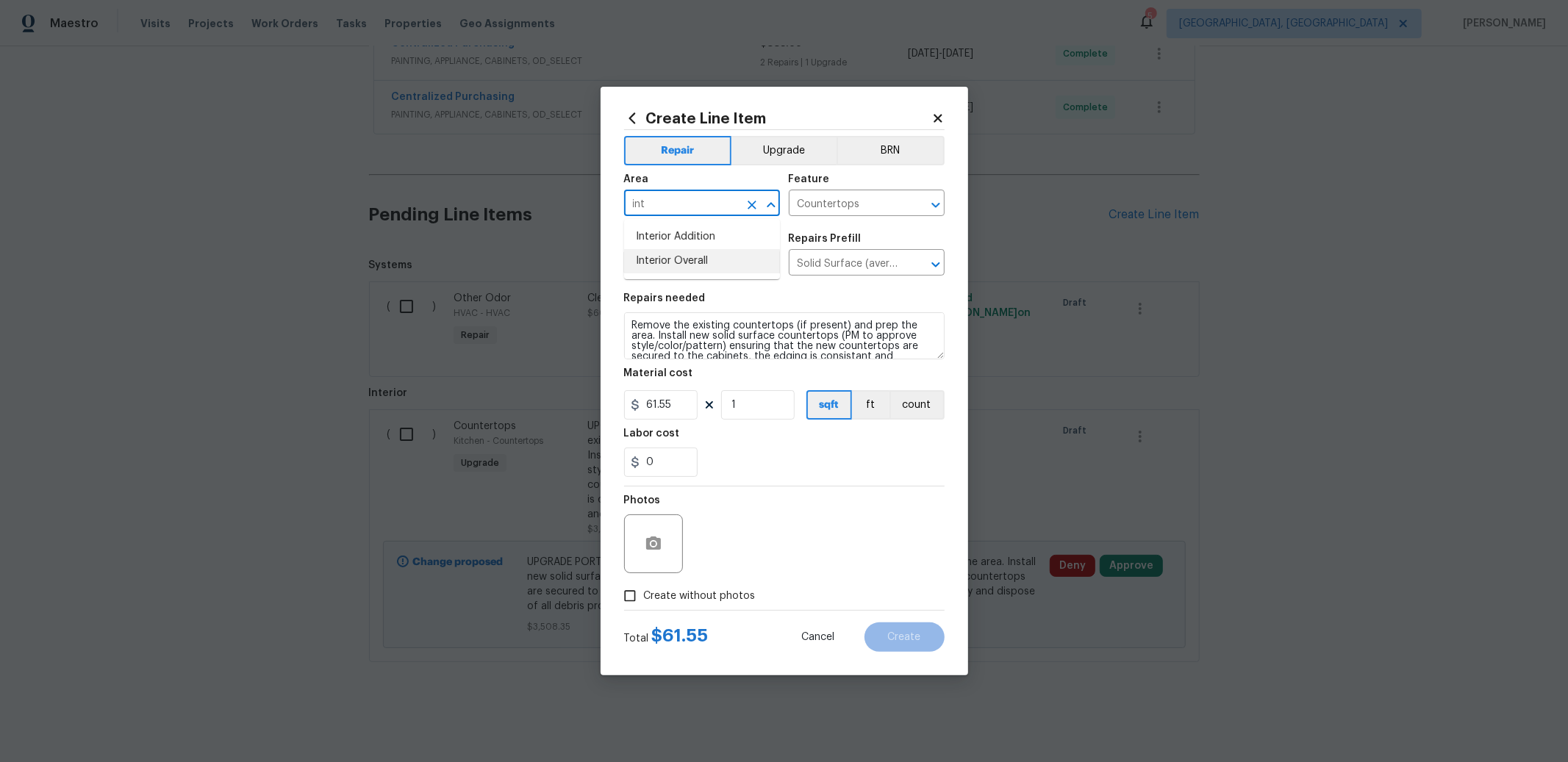
click at [676, 257] on li "Interior Overall" at bounding box center [701, 261] width 156 height 24
type input "Interior Overall"
click at [769, 400] on input "1" at bounding box center [758, 405] width 74 height 30
type input "0"
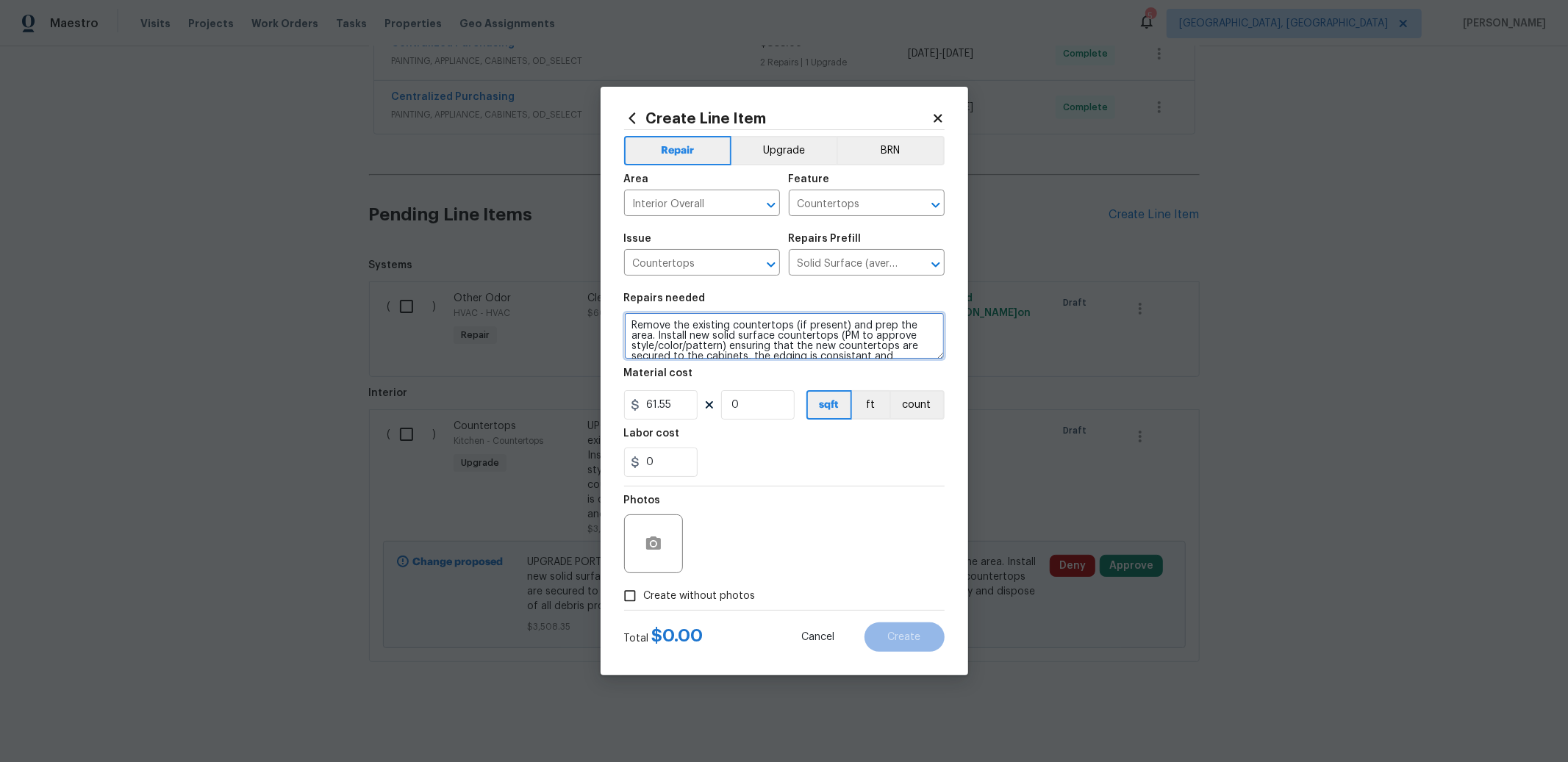
click at [629, 319] on textarea "Remove the existing countertops (if present) and prep the area. Install new sol…" at bounding box center [784, 336] width 321 height 47
type textarea "1655 REPAIR PORTION OF GRANITE - Remove the existing countertops (if present) a…"
click at [757, 413] on input "0" at bounding box center [758, 405] width 74 height 30
type input "26"
click at [675, 472] on input "0" at bounding box center [660, 462] width 74 height 30
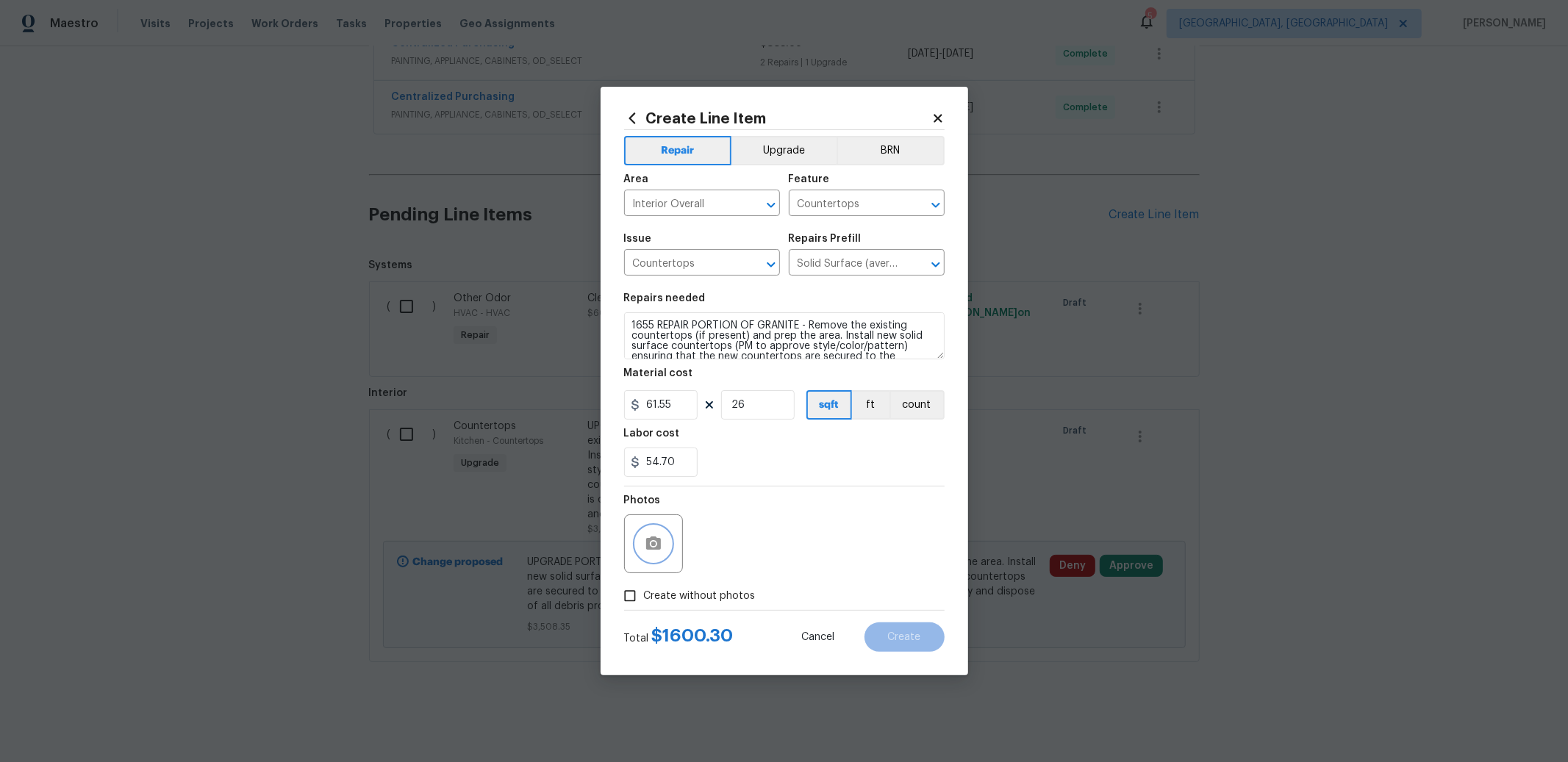
type input "54.7"
click at [637, 595] on input "Create without photos" at bounding box center [630, 595] width 28 height 28
checkbox input "true"
click at [761, 556] on textarea at bounding box center [819, 544] width 250 height 59
type textarea "TO ADD"
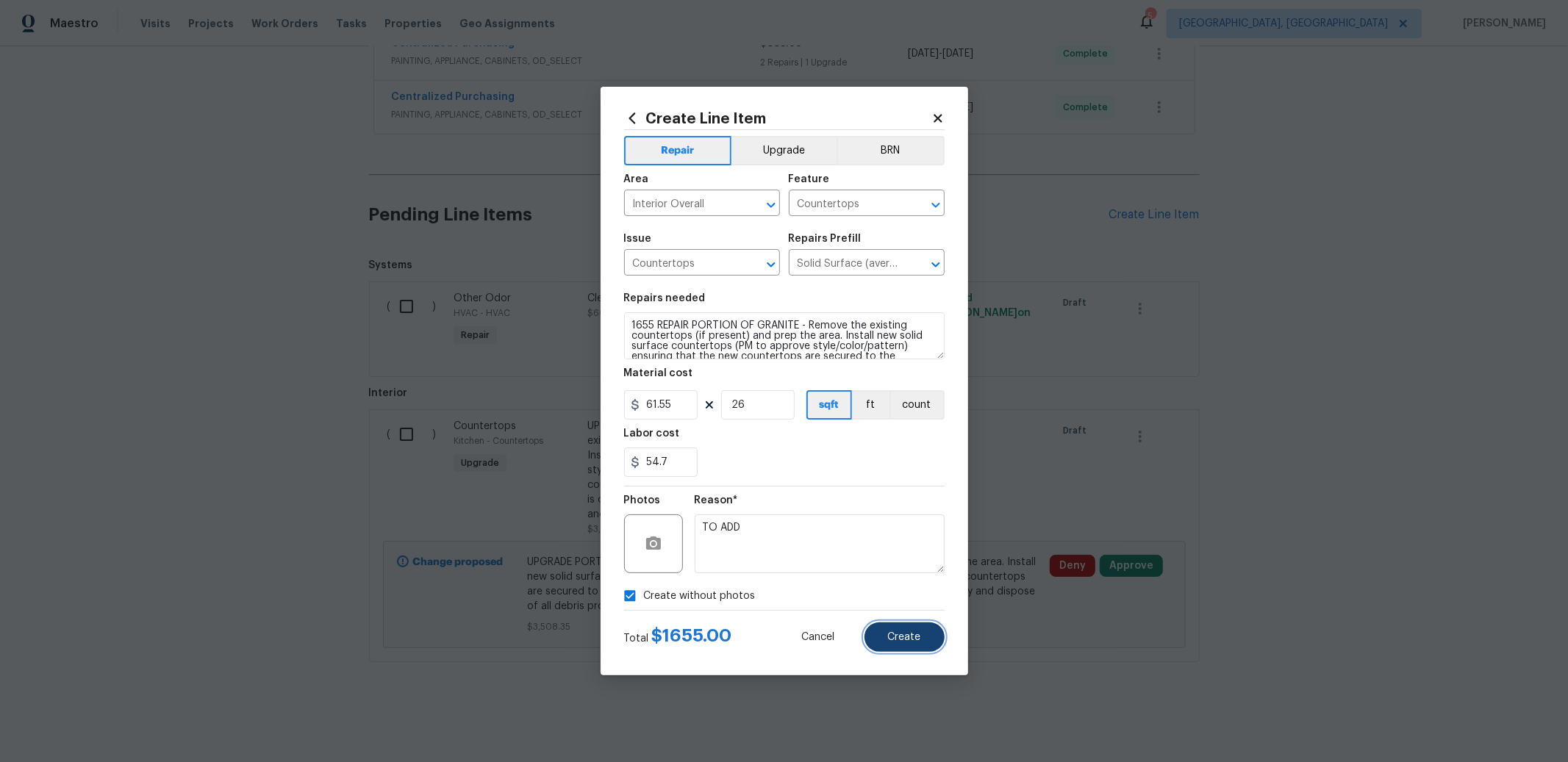
click at [891, 623] on button "Create" at bounding box center [904, 637] width 80 height 30
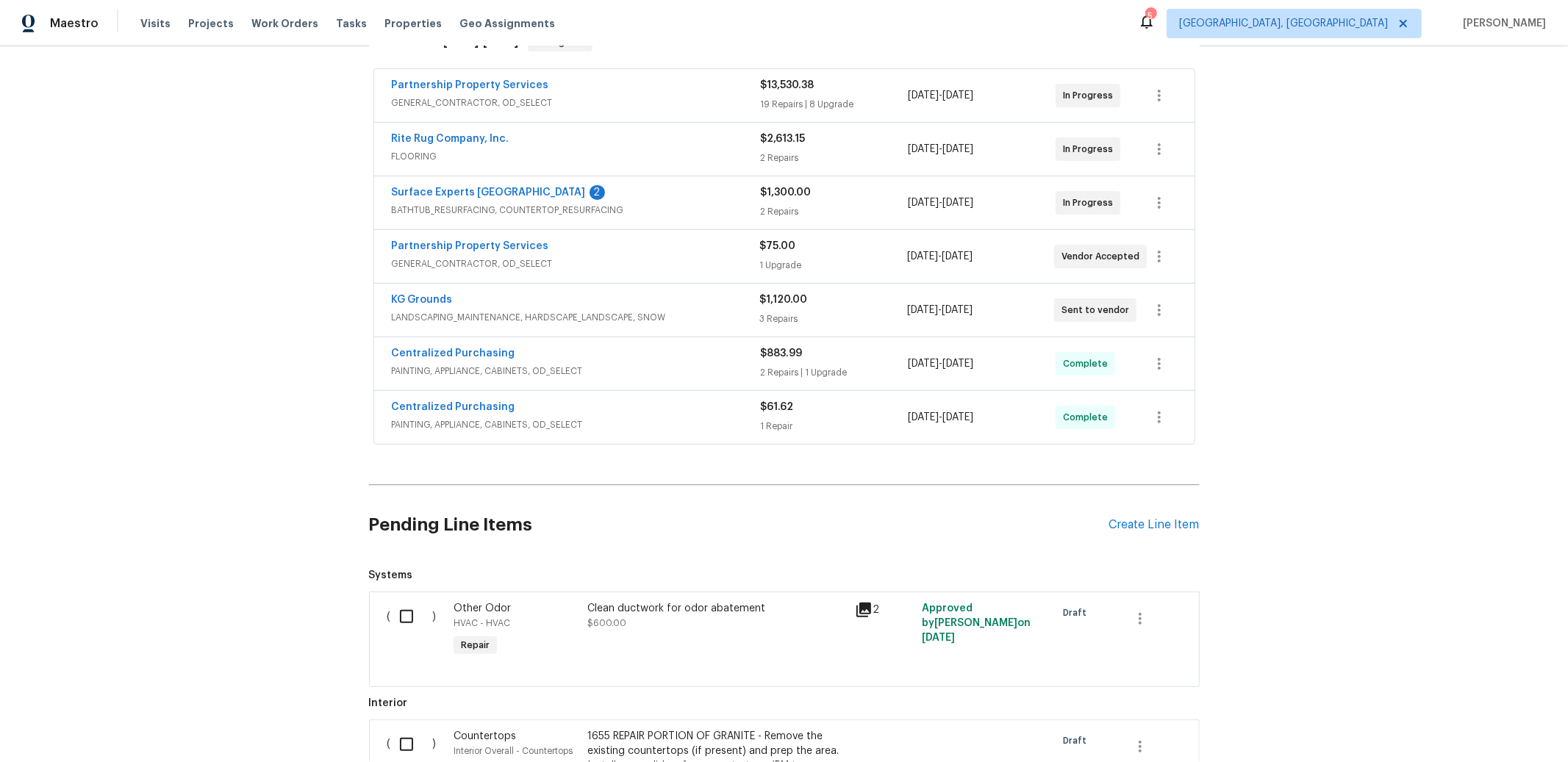
scroll to position [91, 0]
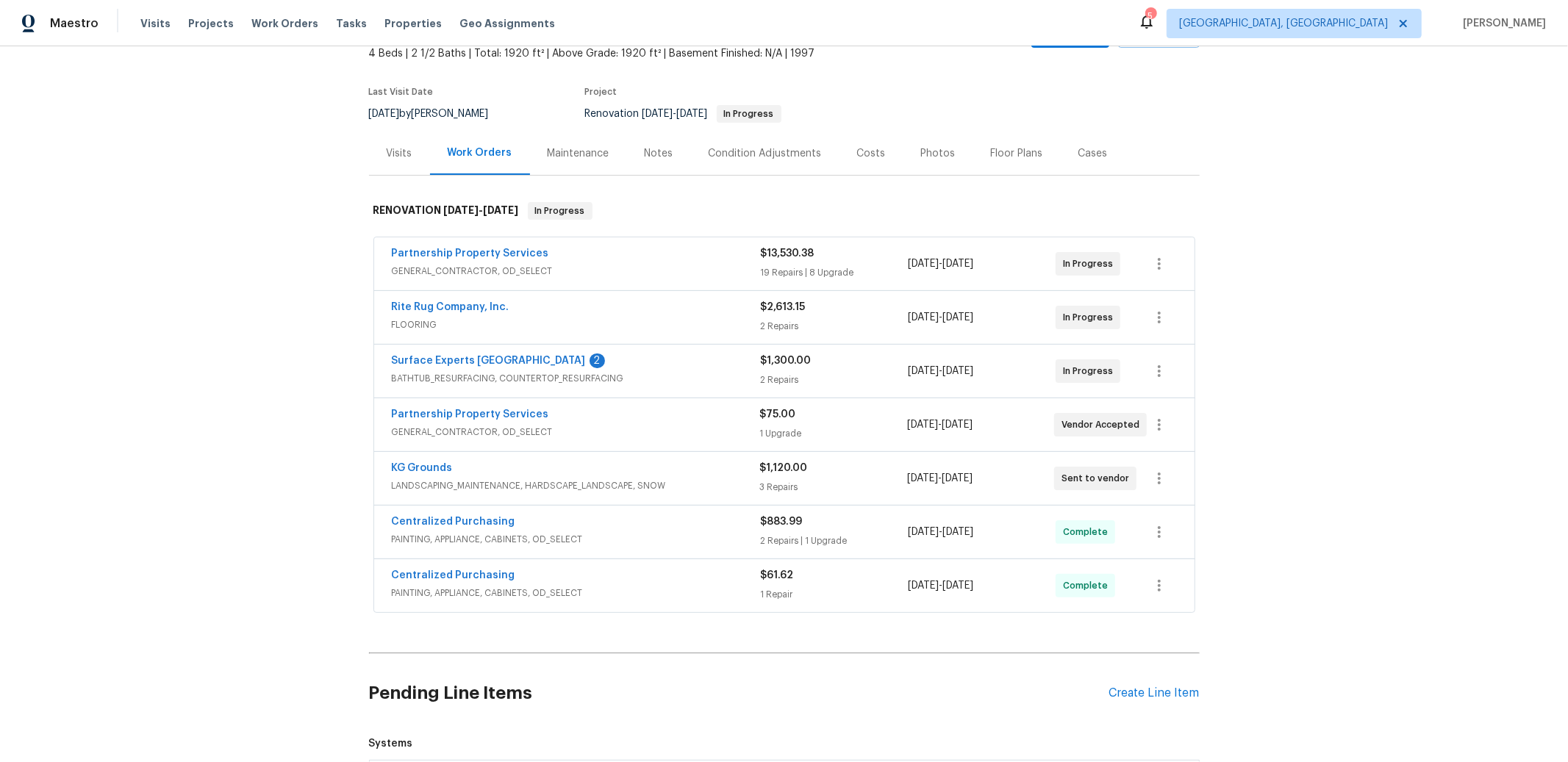
click at [459, 267] on span "GENERAL_CONTRACTOR, OD_SELECT" at bounding box center [576, 271] width 369 height 14
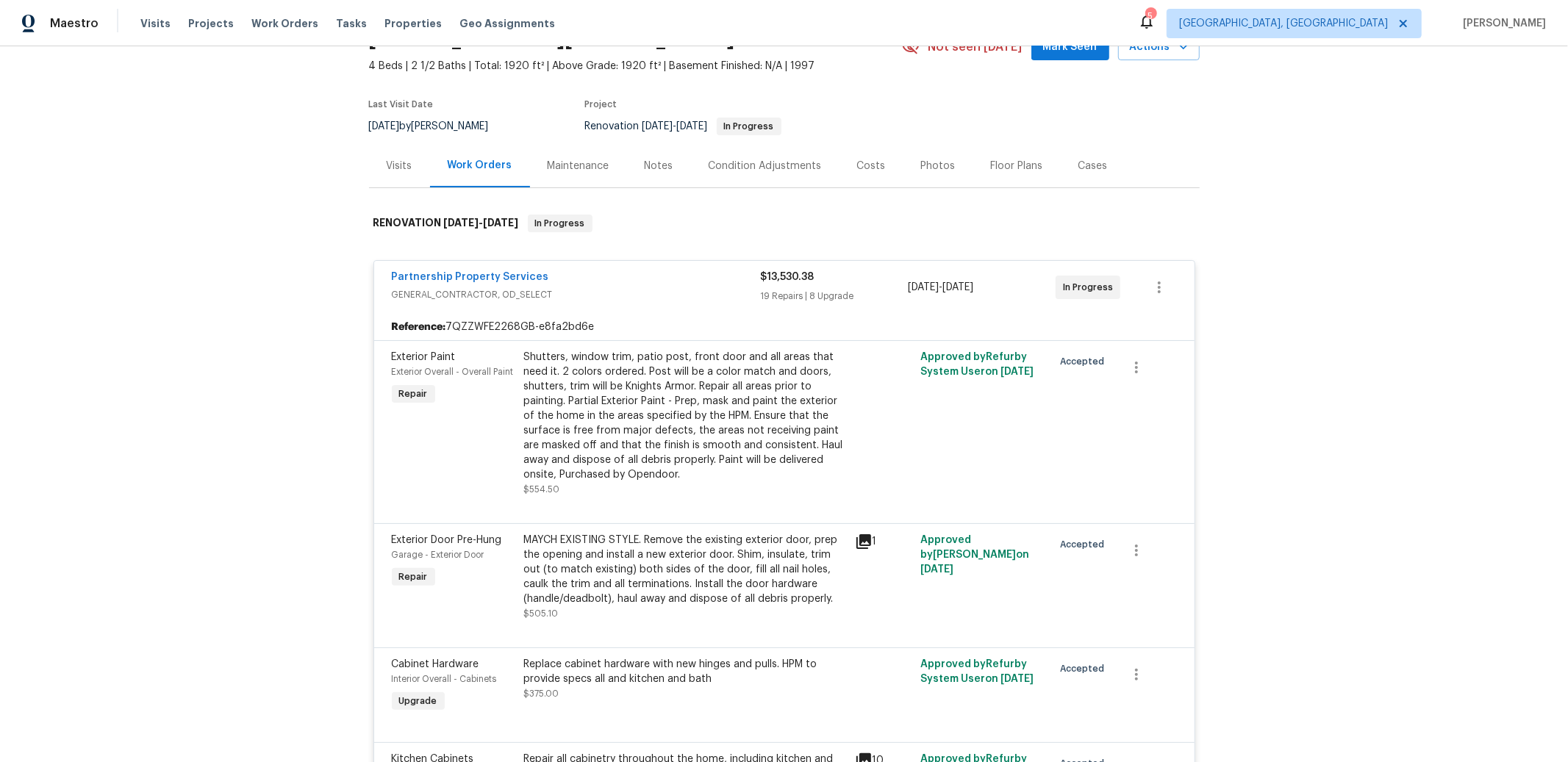
scroll to position [11, 0]
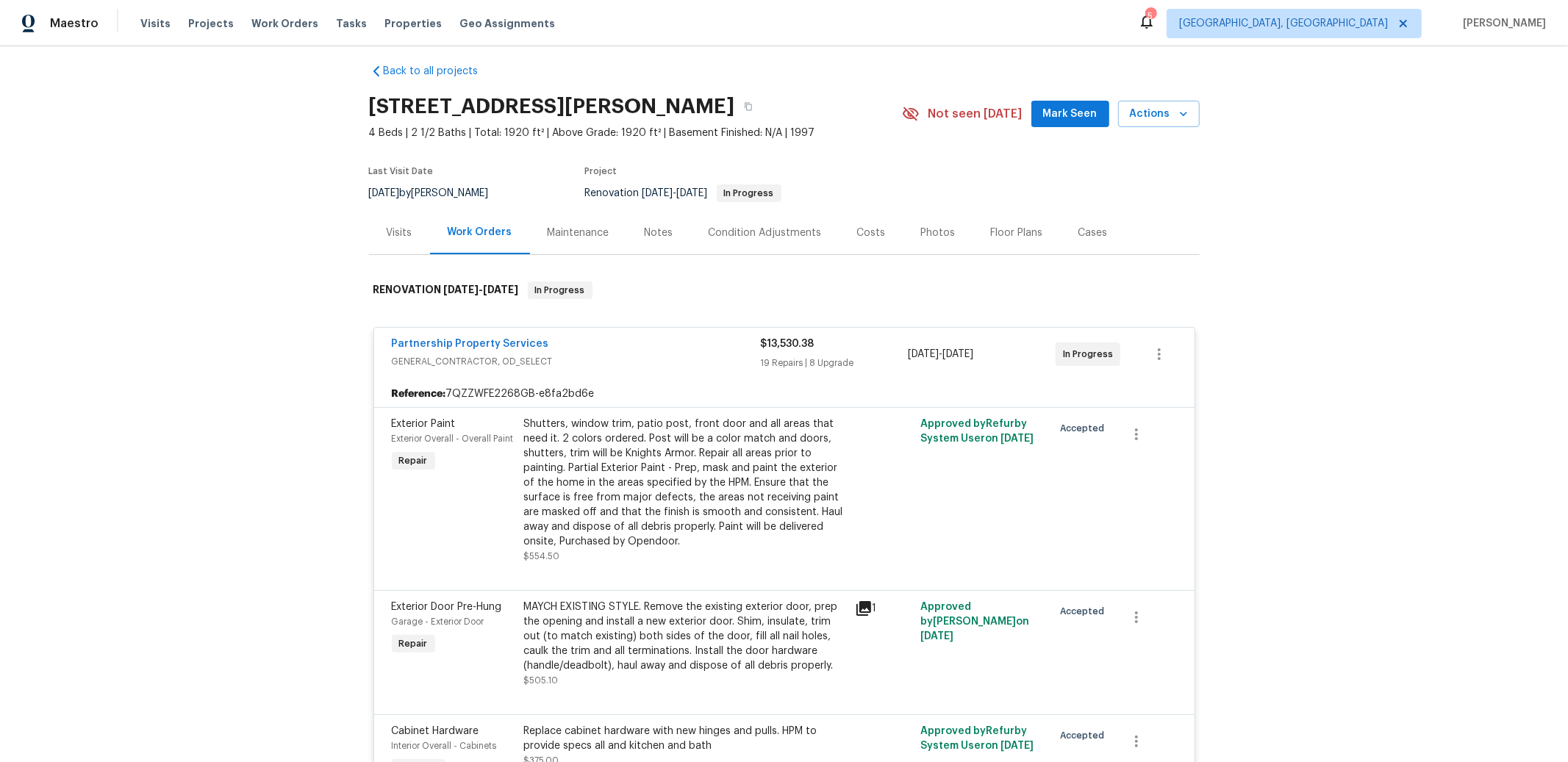
click at [480, 225] on div "Work Orders" at bounding box center [480, 231] width 65 height 14
click at [478, 229] on div "Work Orders" at bounding box center [480, 231] width 65 height 14
click at [474, 231] on div "Work Orders" at bounding box center [480, 231] width 65 height 14
click at [466, 231] on div "Work Orders" at bounding box center [480, 231] width 65 height 14
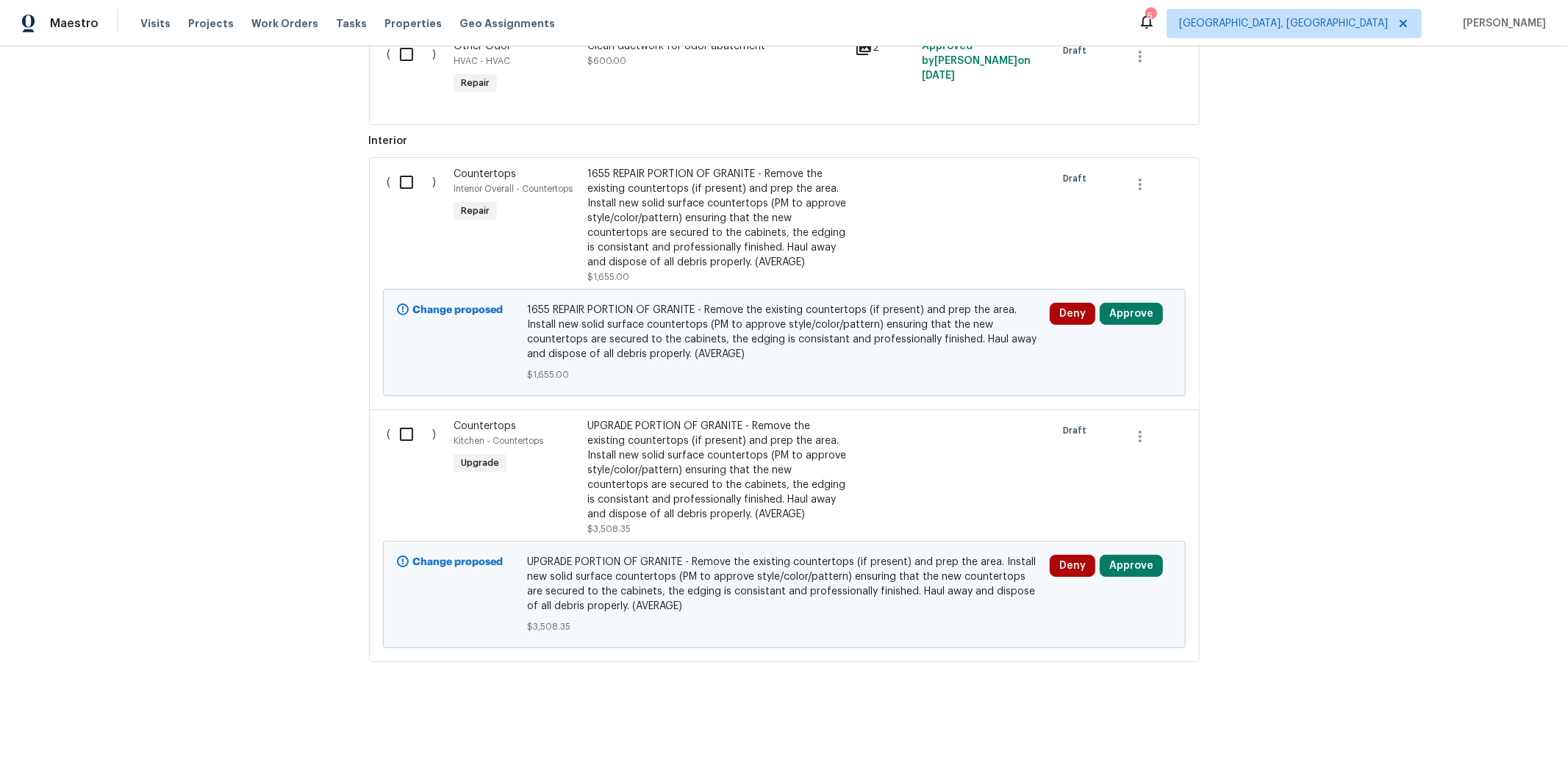
scroll to position [4357, 0]
click at [397, 197] on input "checkbox" at bounding box center [412, 182] width 42 height 31
checkbox input "true"
click at [405, 442] on input "checkbox" at bounding box center [412, 434] width 42 height 31
checkbox input "true"
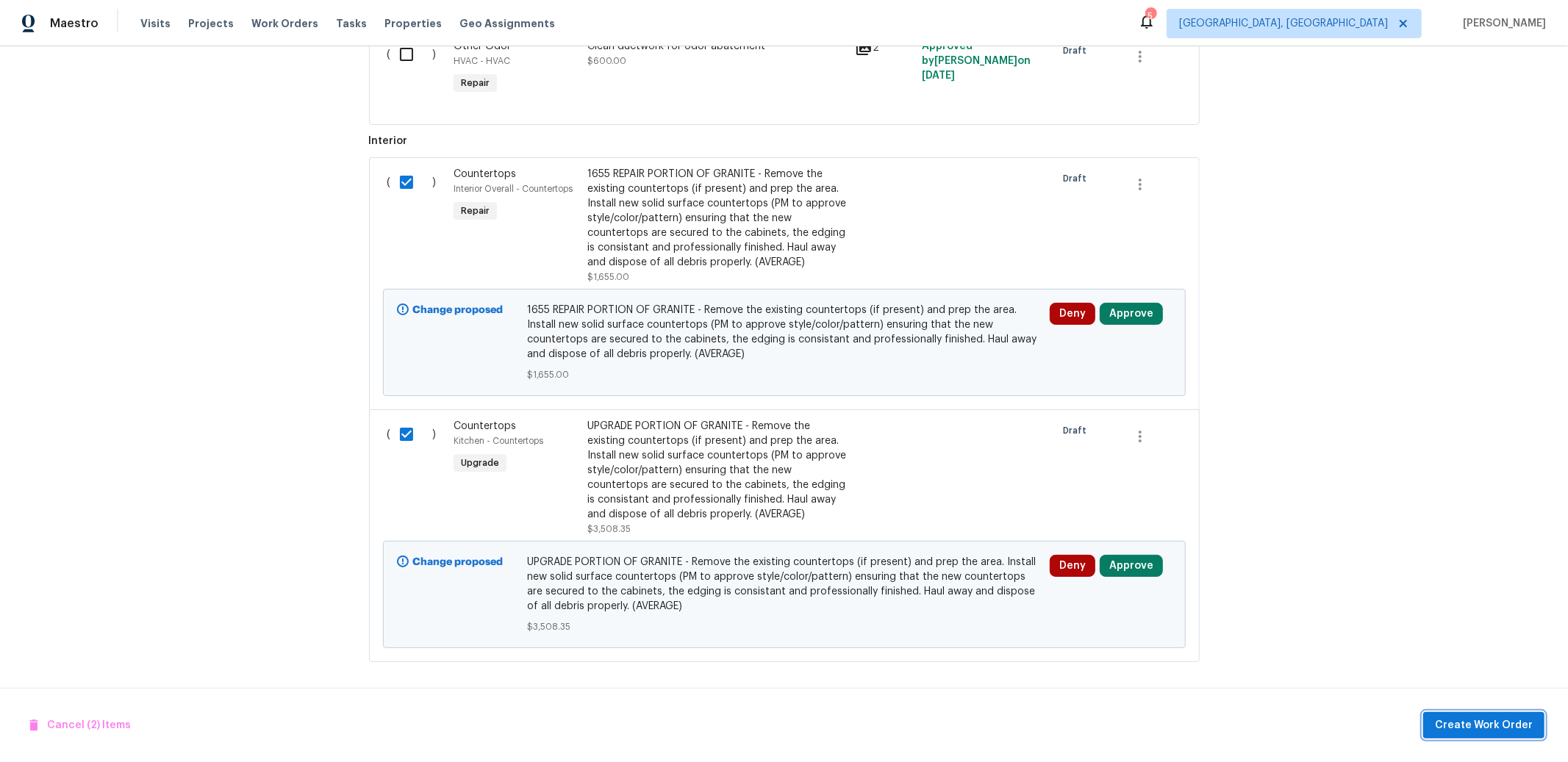
click at [1490, 725] on span "Create Work Order" at bounding box center [1483, 725] width 97 height 18
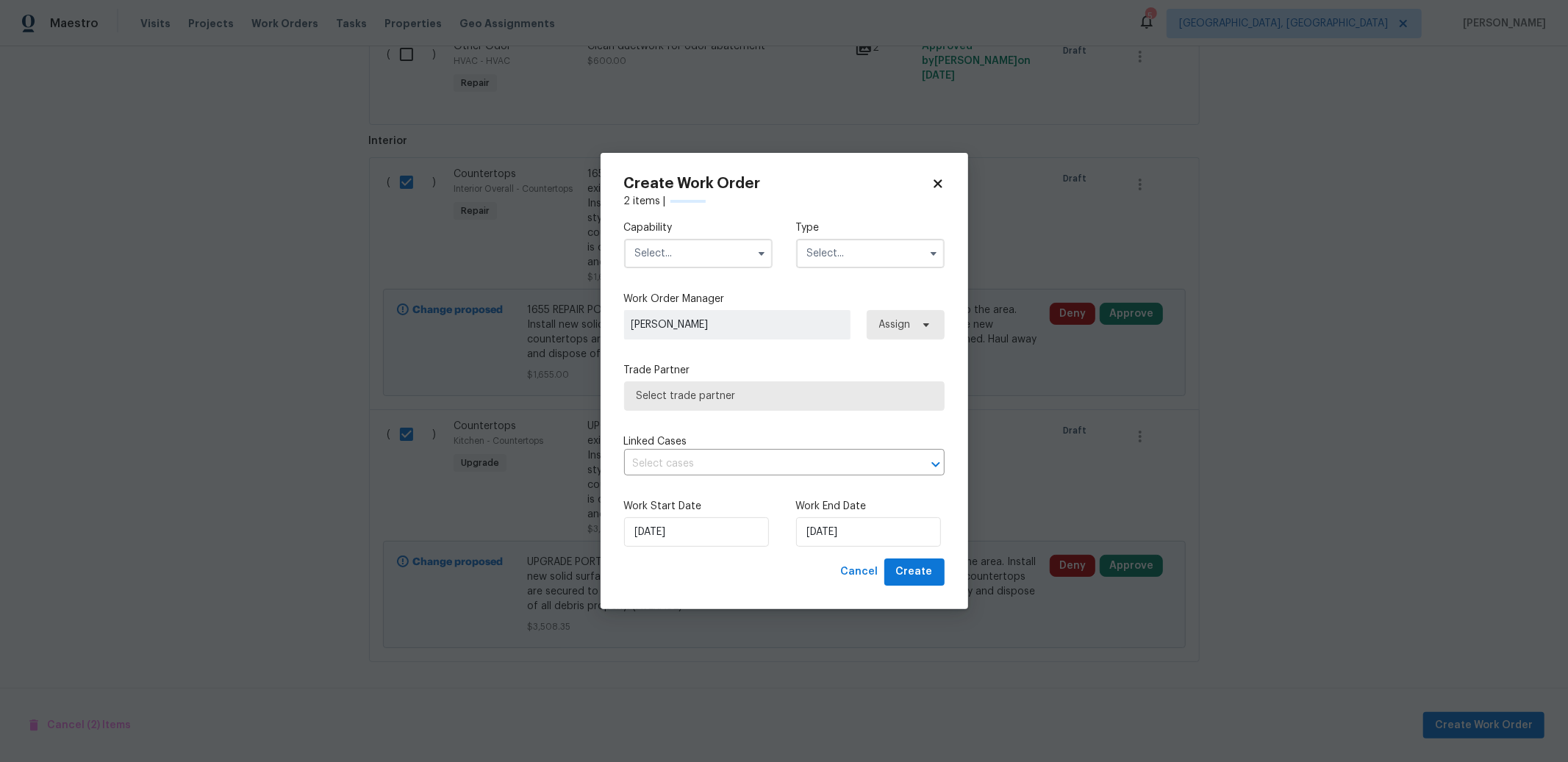
checkbox input "false"
click at [698, 253] on input "text" at bounding box center [698, 253] width 148 height 30
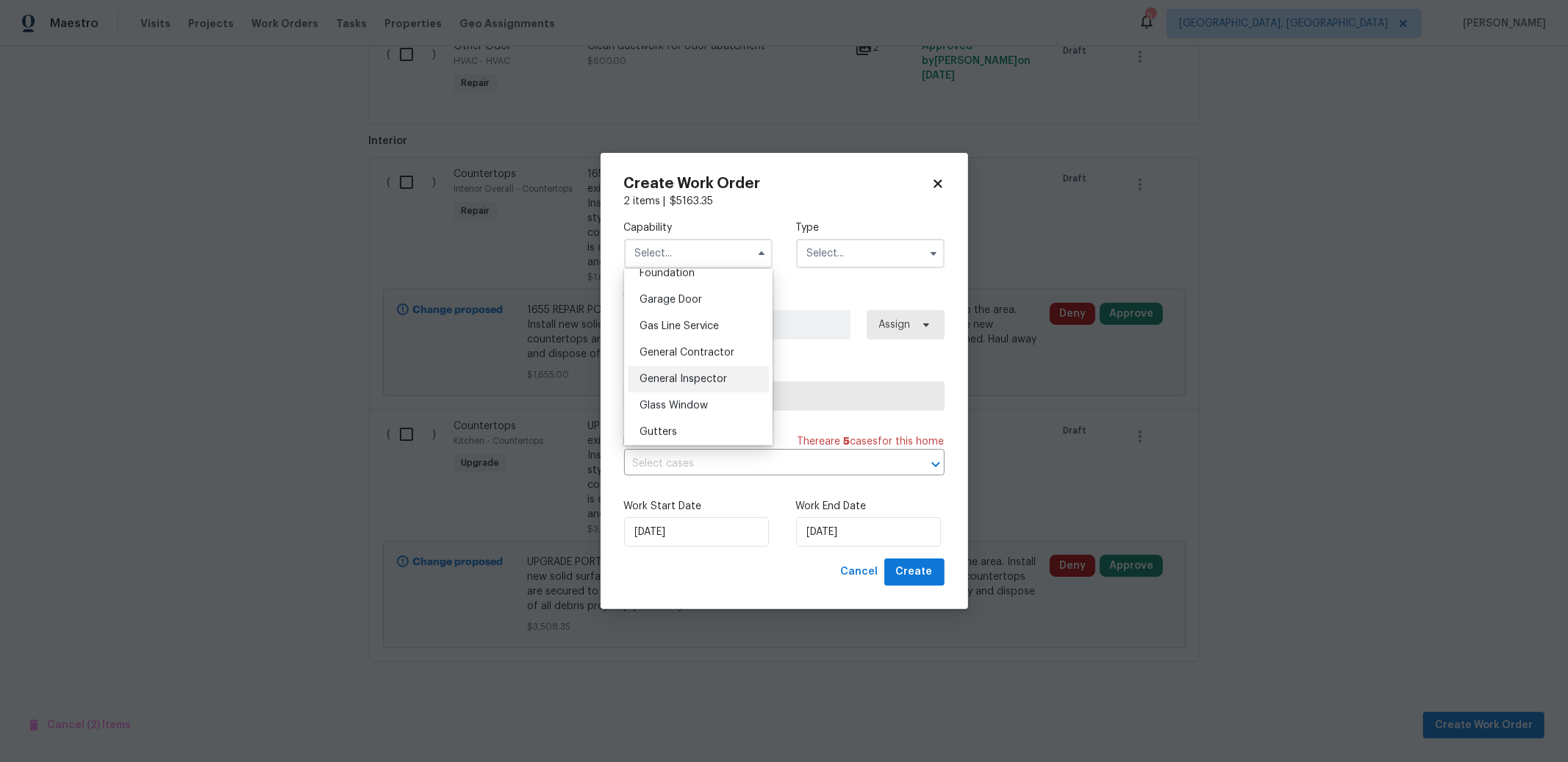
scroll to position [639, 0]
click at [712, 354] on span "General Contractor" at bounding box center [687, 349] width 95 height 11
type input "General Contractor"
click at [822, 255] on input "text" at bounding box center [870, 253] width 148 height 30
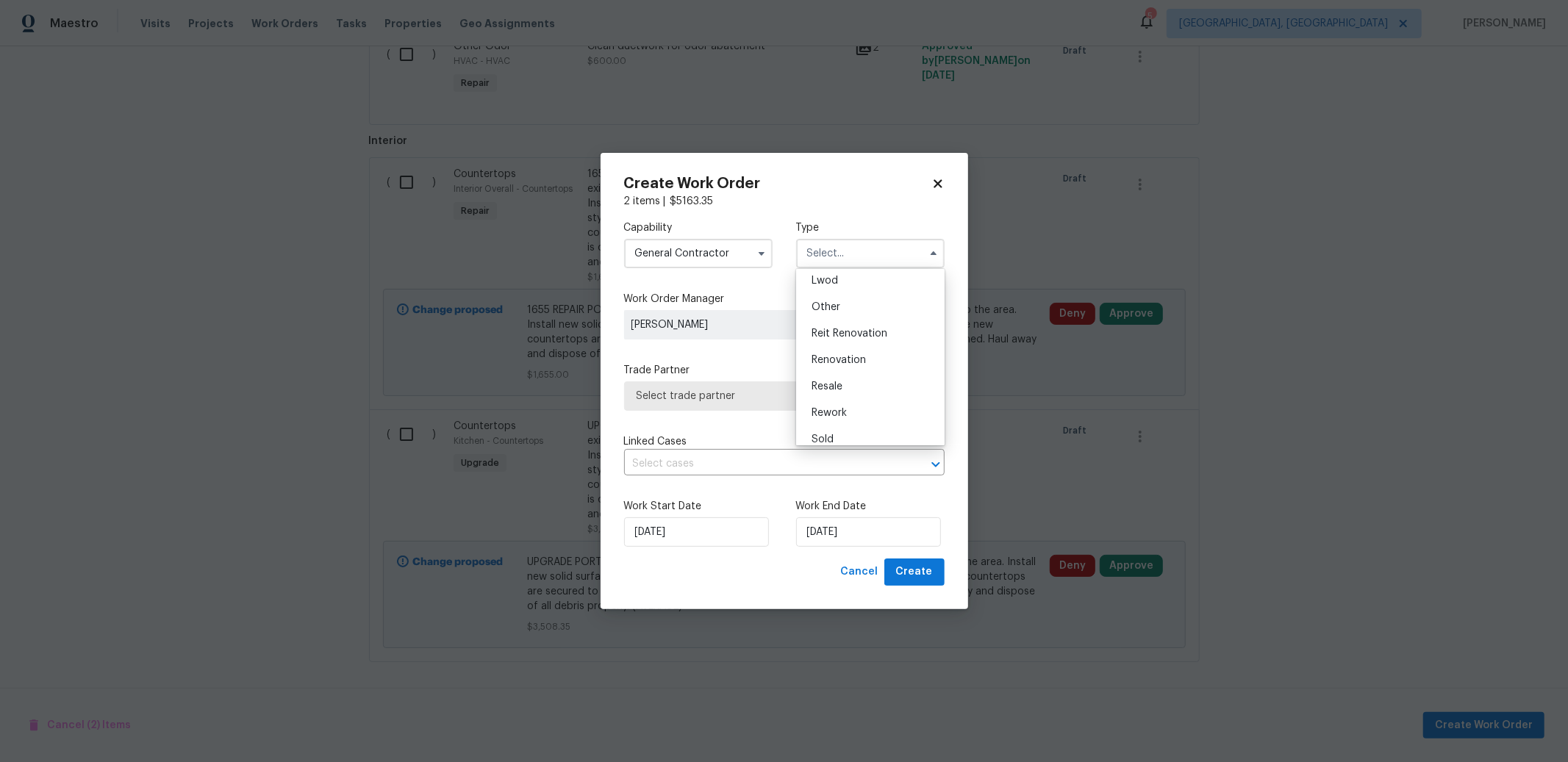
scroll to position [174, 0]
click at [856, 355] on div "Renovation" at bounding box center [870, 349] width 141 height 27
type input "Renovation"
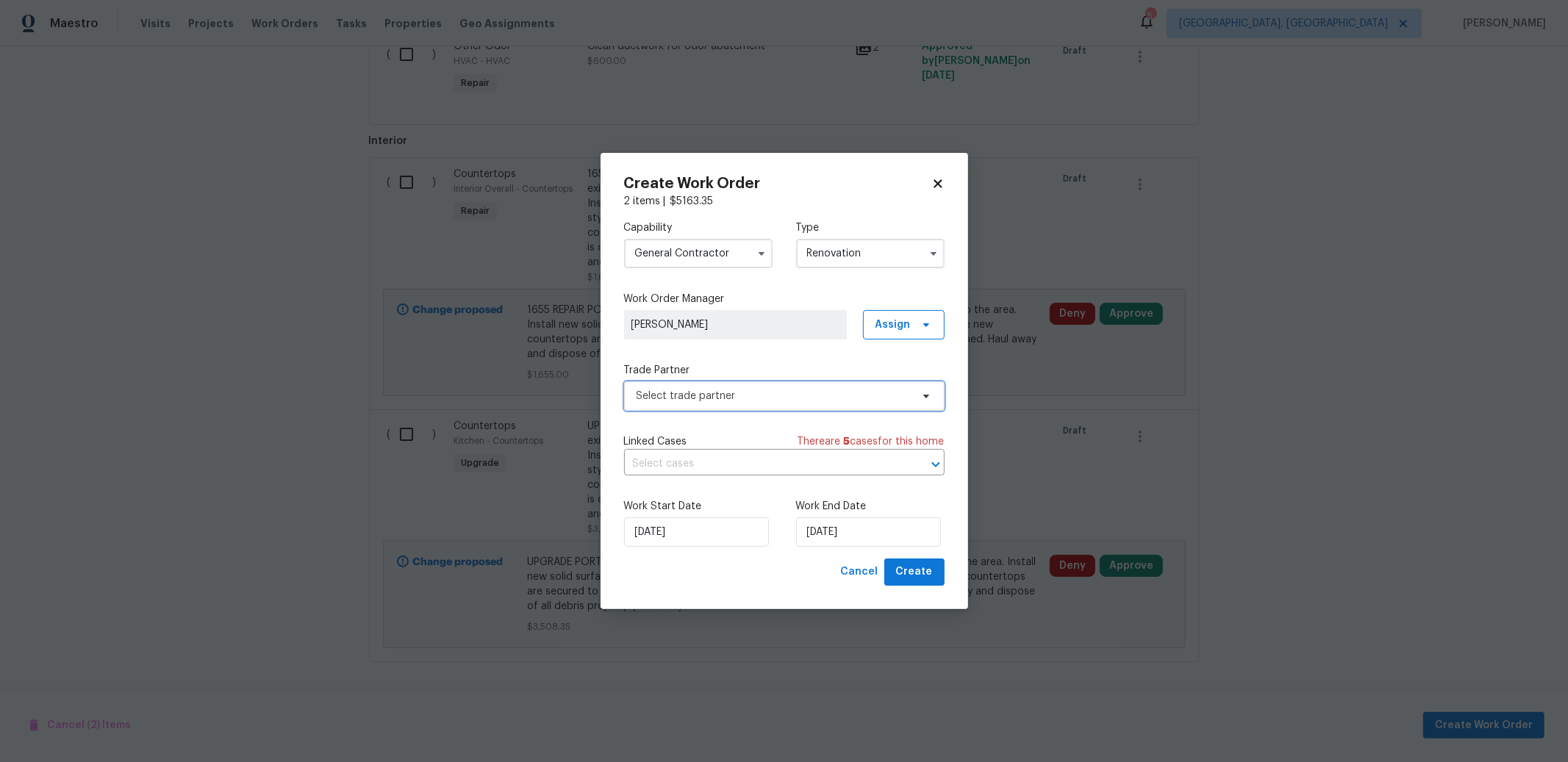
click at [805, 403] on span "Select trade partner" at bounding box center [774, 396] width 274 height 14
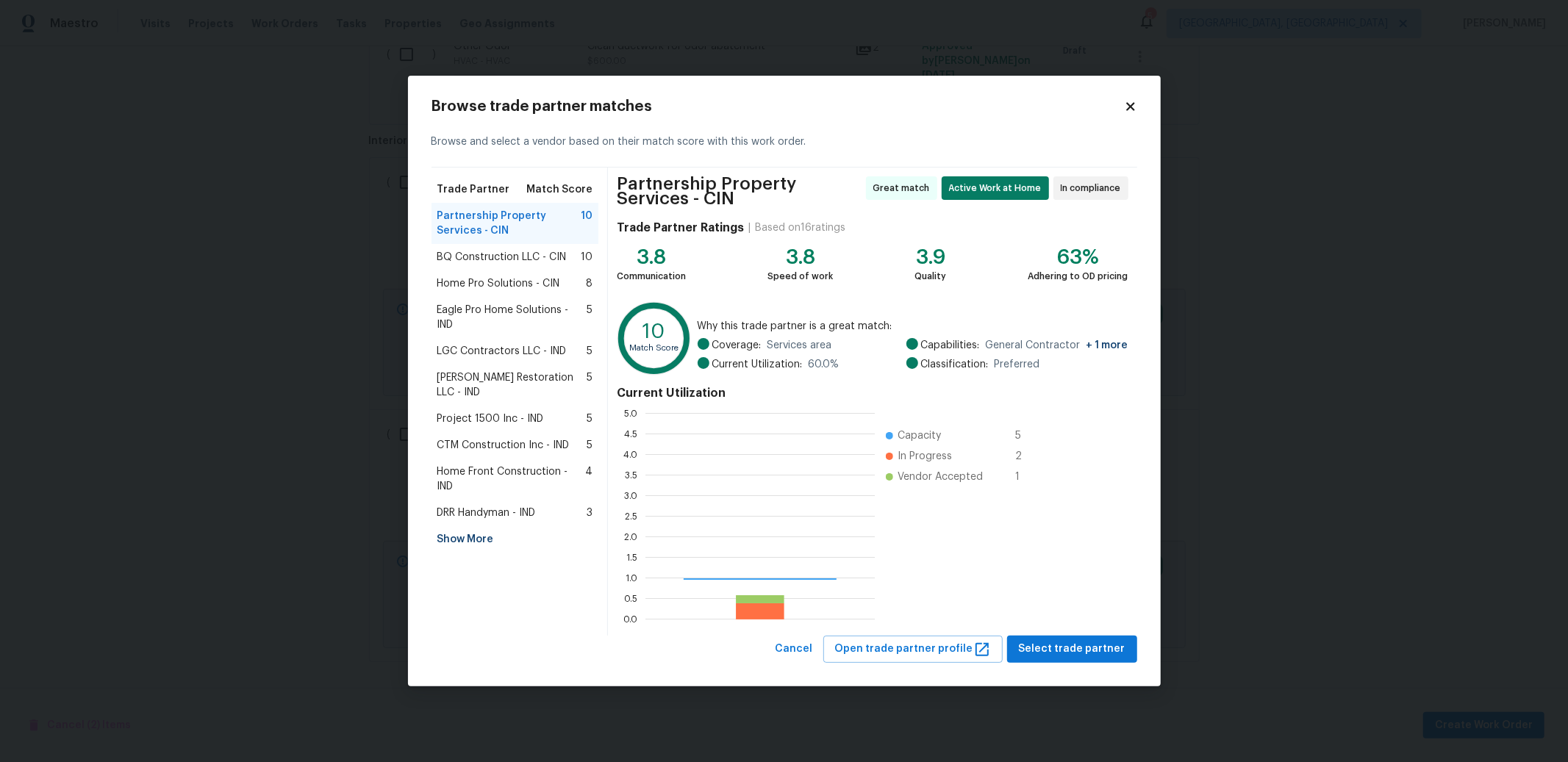
scroll to position [193, 217]
click at [1072, 650] on span "Select trade partner" at bounding box center [1072, 649] width 107 height 18
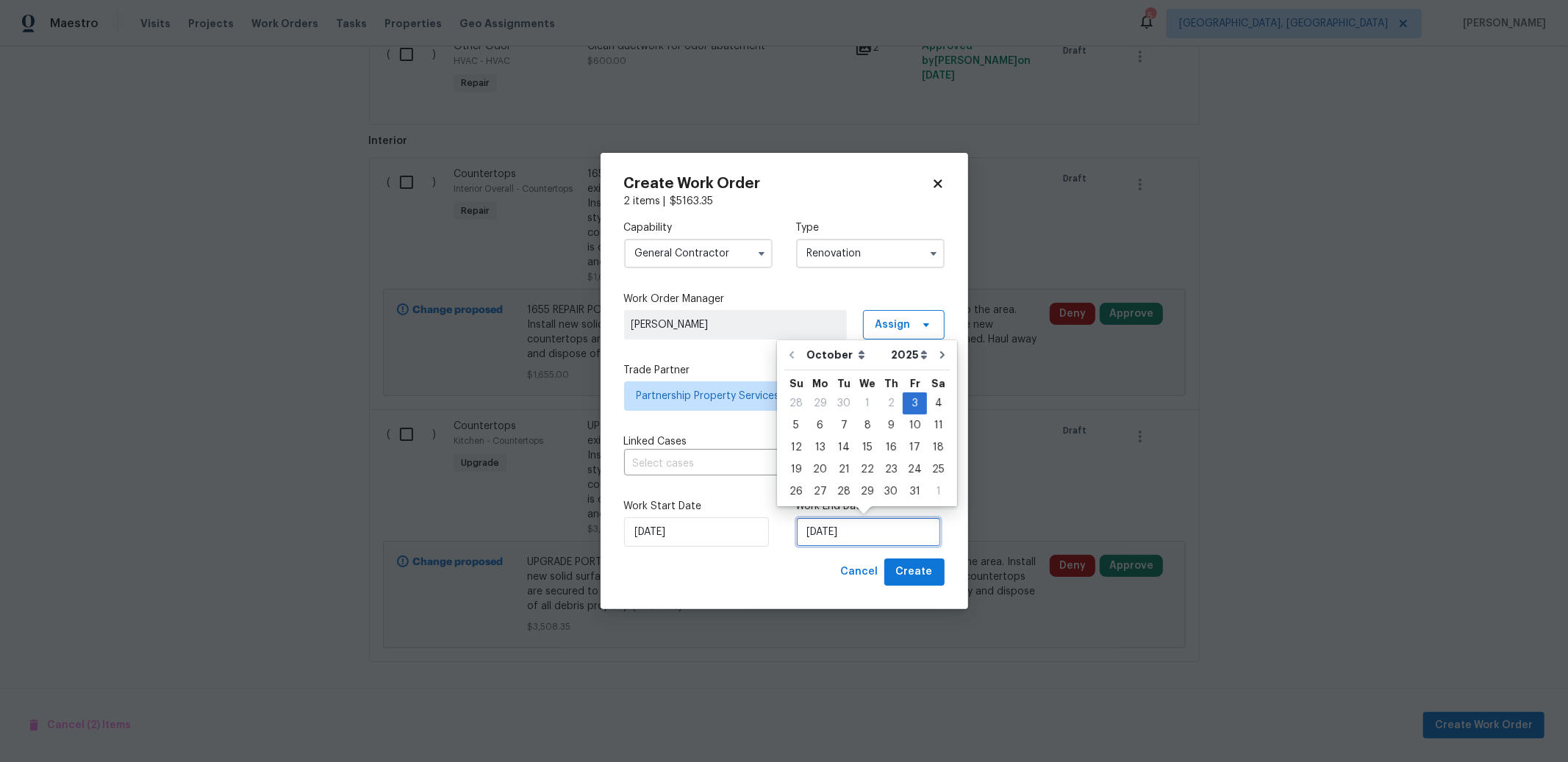
click at [875, 539] on input "10/3/2025" at bounding box center [868, 532] width 145 height 30
click at [916, 420] on div "10" at bounding box center [915, 425] width 24 height 21
type input "10/10/2025"
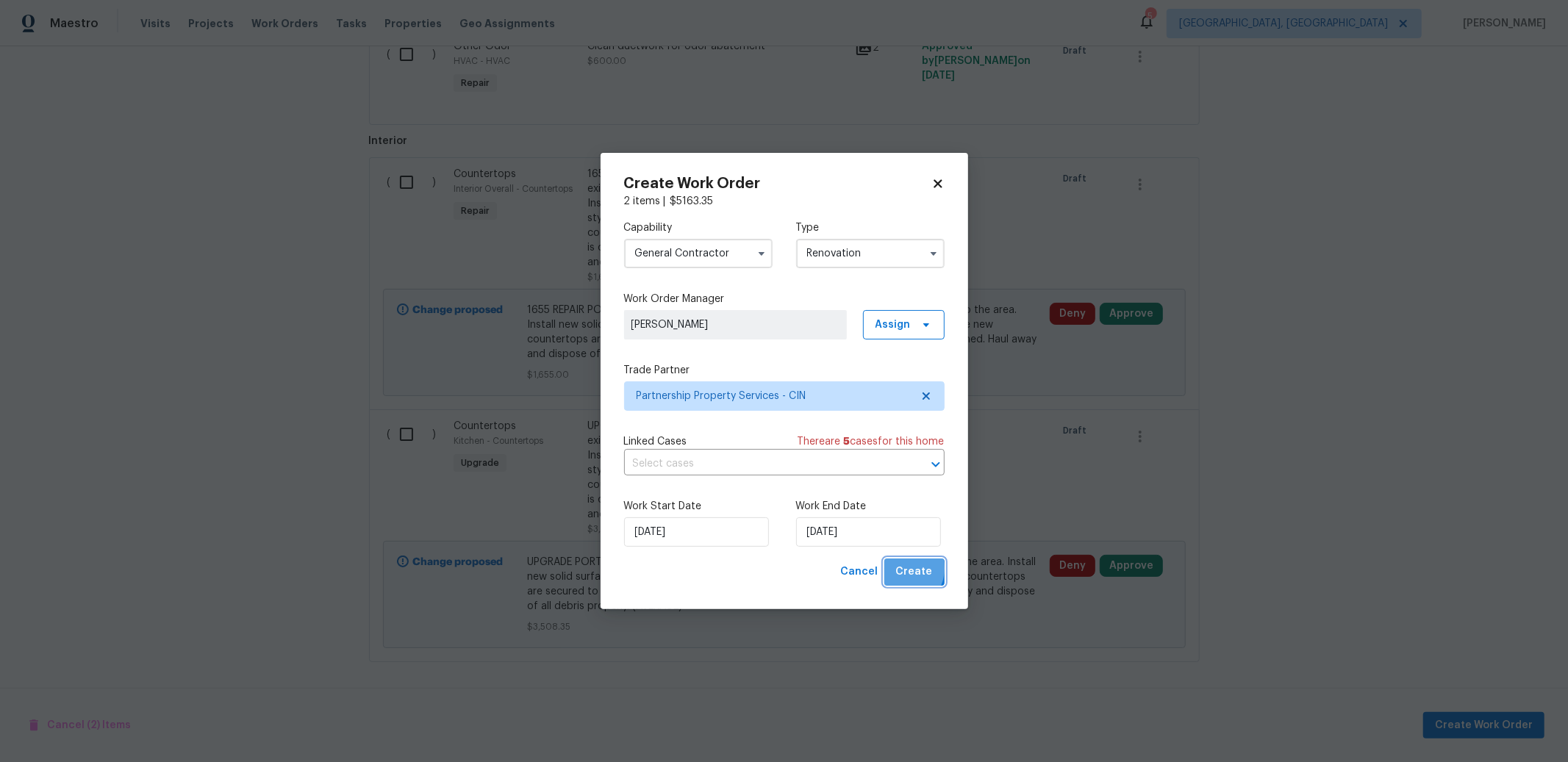
click at [902, 568] on span "Create" at bounding box center [915, 572] width 37 height 18
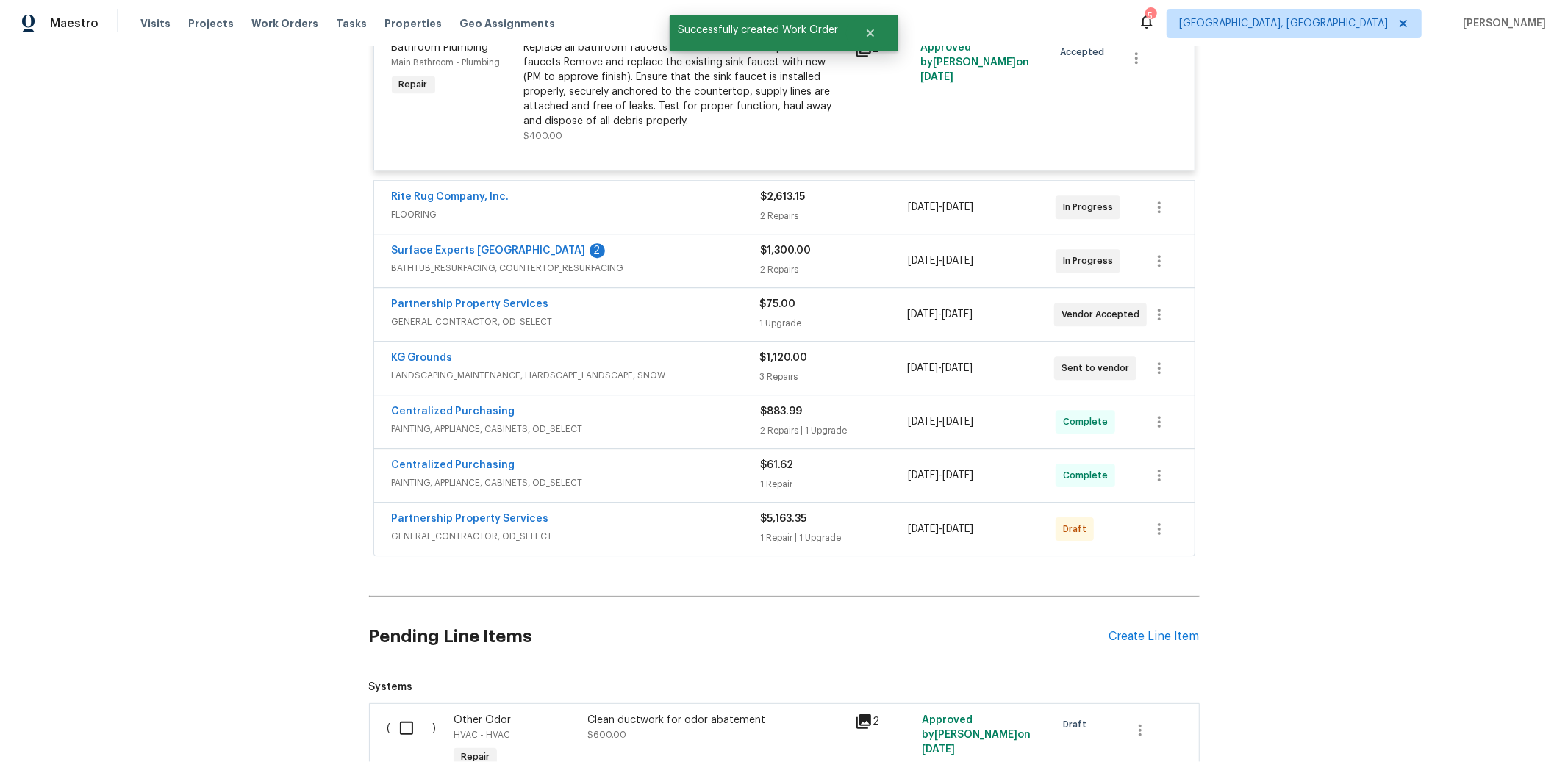
scroll to position [3808, 0]
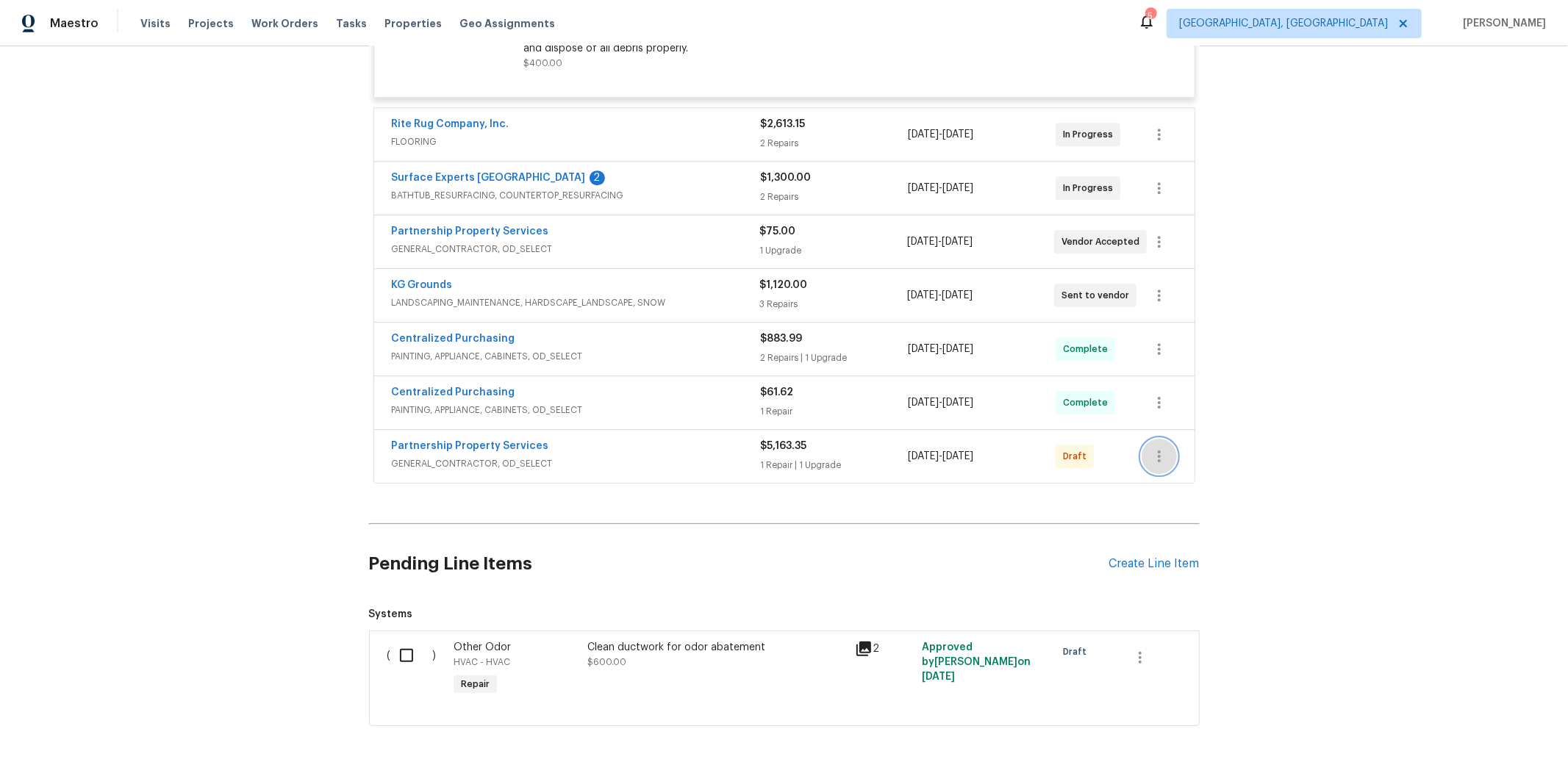
click at [1151, 465] on icon "button" at bounding box center [1159, 456] width 18 height 18
click at [1175, 495] on li "Confirm and Send to Vendor" at bounding box center [1216, 494] width 164 height 24
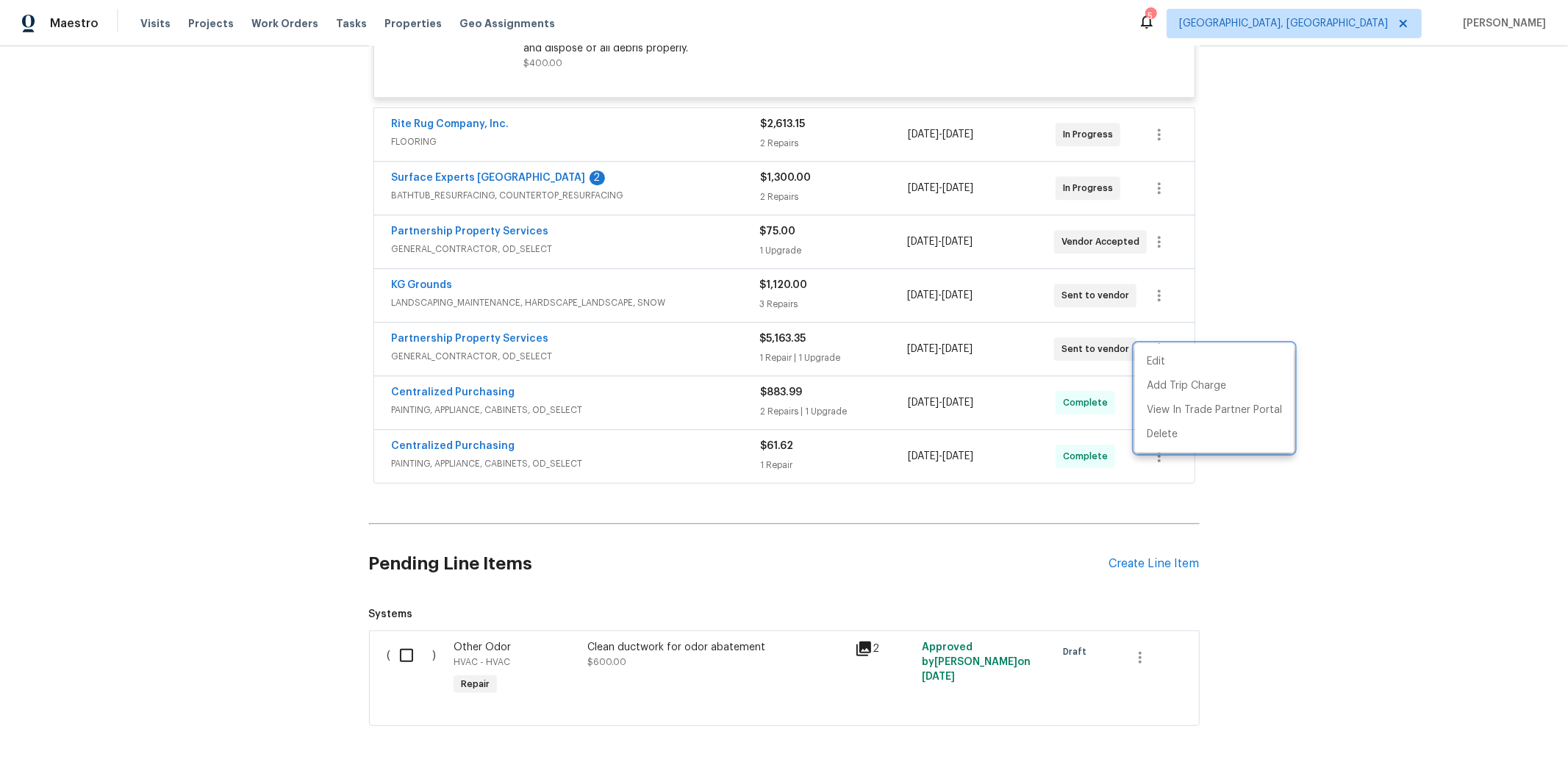
click at [463, 353] on div at bounding box center [784, 381] width 1568 height 762
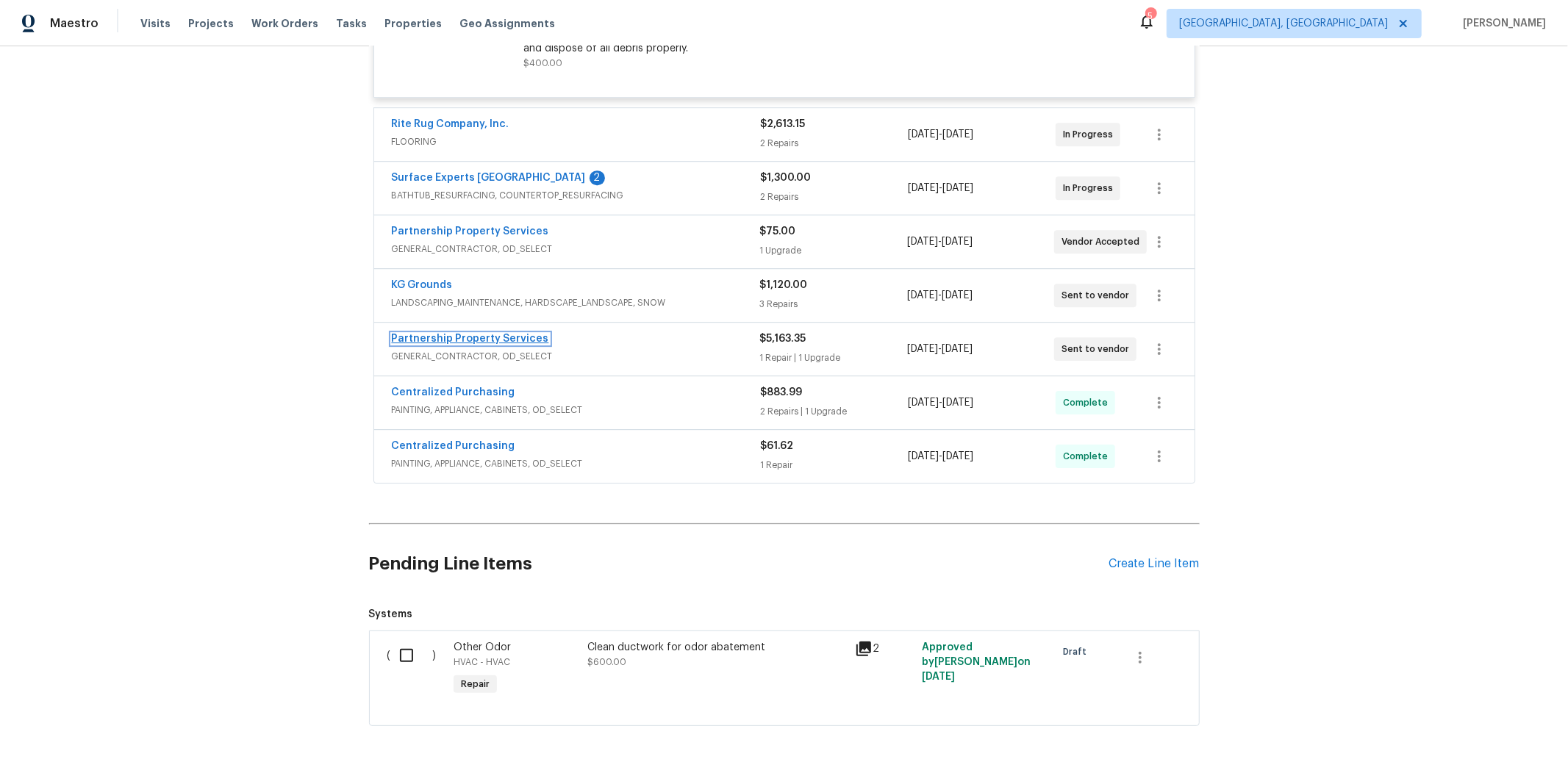
click at [464, 344] on link "Partnership Property Services" at bounding box center [470, 339] width 158 height 11
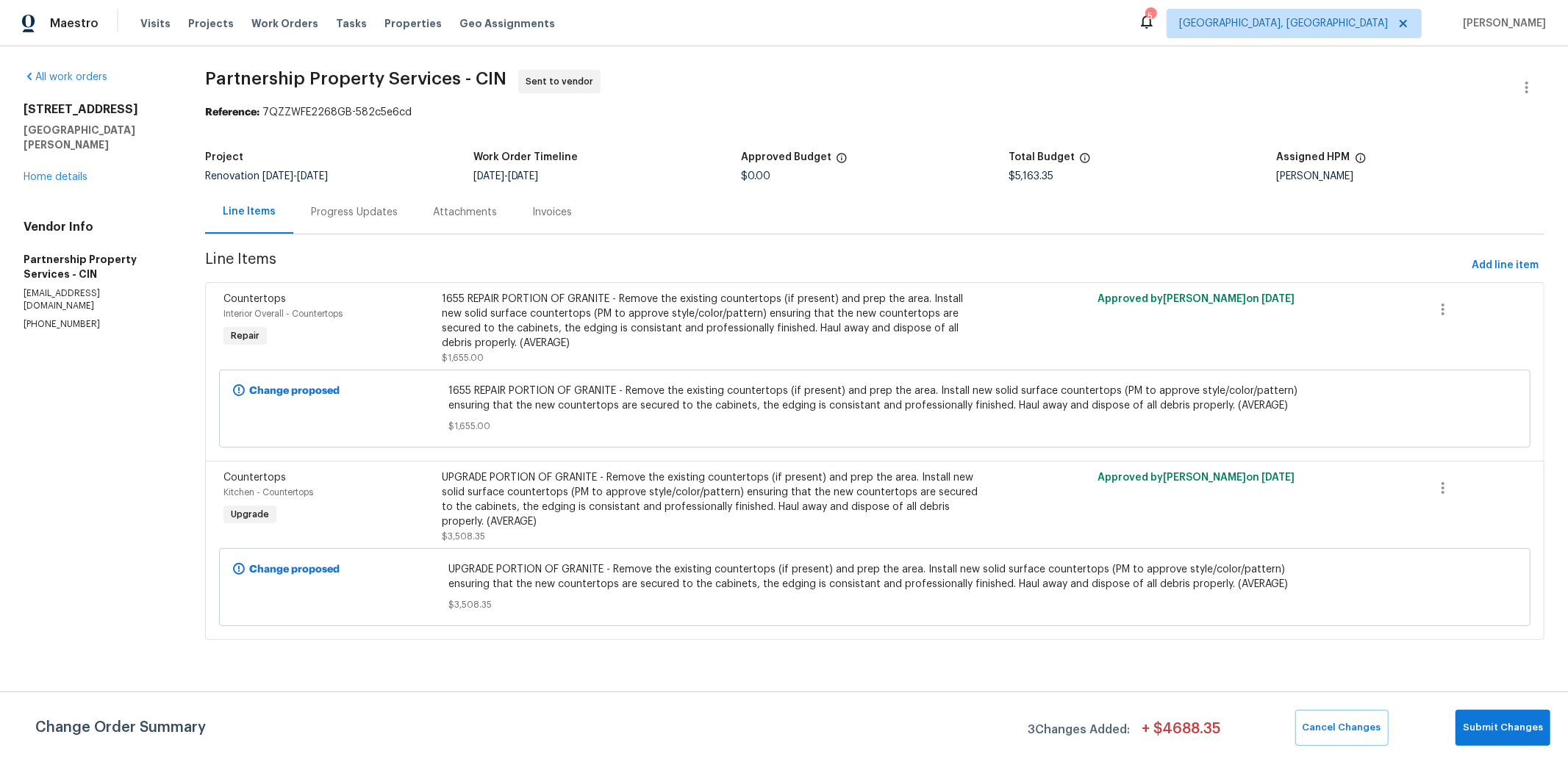
click at [622, 509] on div "UPGRADE PORTION OF GRANITE - Remove the existing countertops (if present) and p…" at bounding box center [711, 499] width 538 height 59
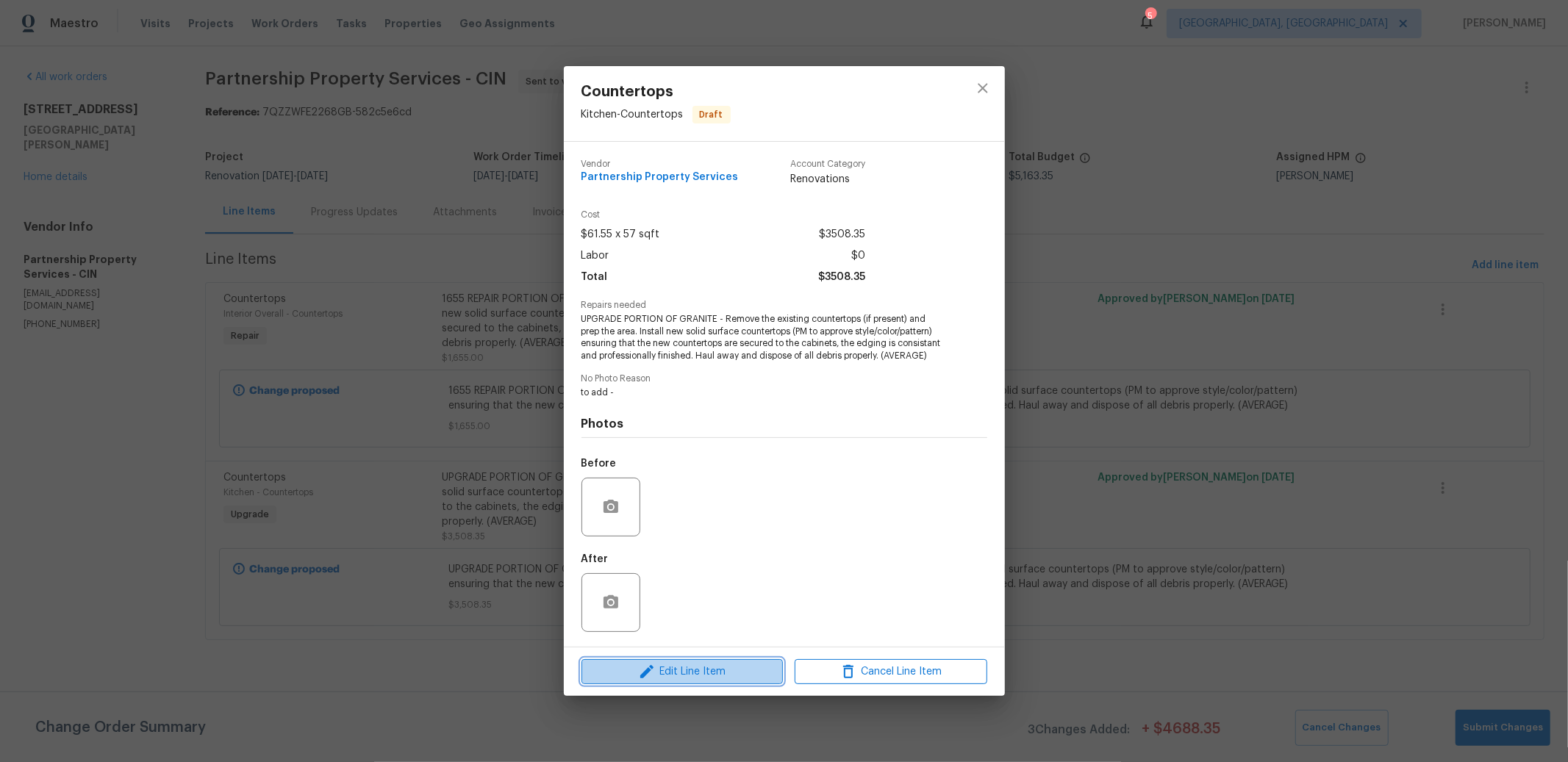
click at [715, 679] on span "Edit Line Item" at bounding box center [682, 672] width 193 height 18
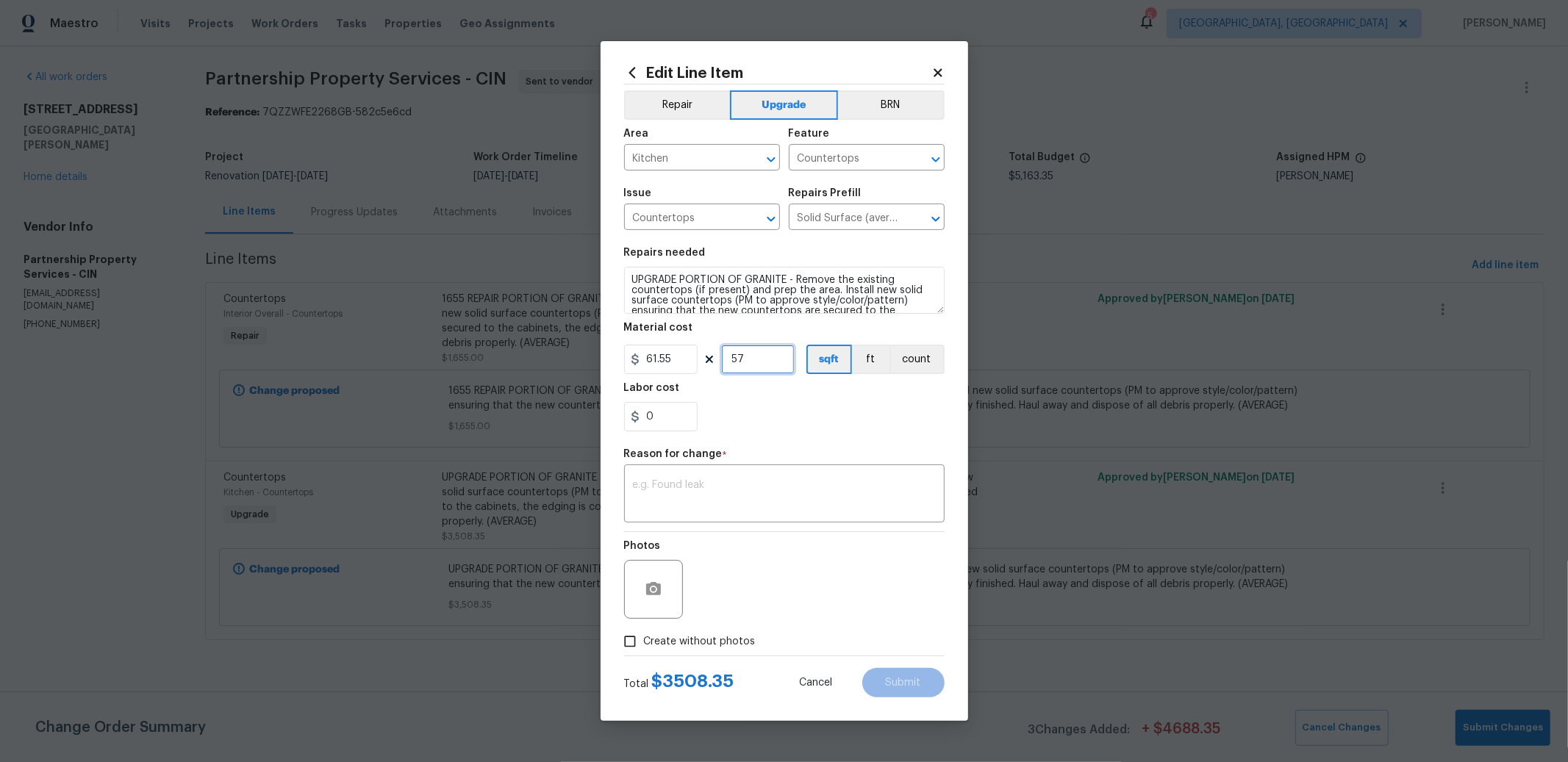
click at [746, 356] on input "57" at bounding box center [758, 359] width 74 height 30
type input "56"
click at [675, 419] on input "0" at bounding box center [660, 416] width 74 height 30
type input "53.2"
click at [754, 496] on textarea at bounding box center [784, 495] width 303 height 31
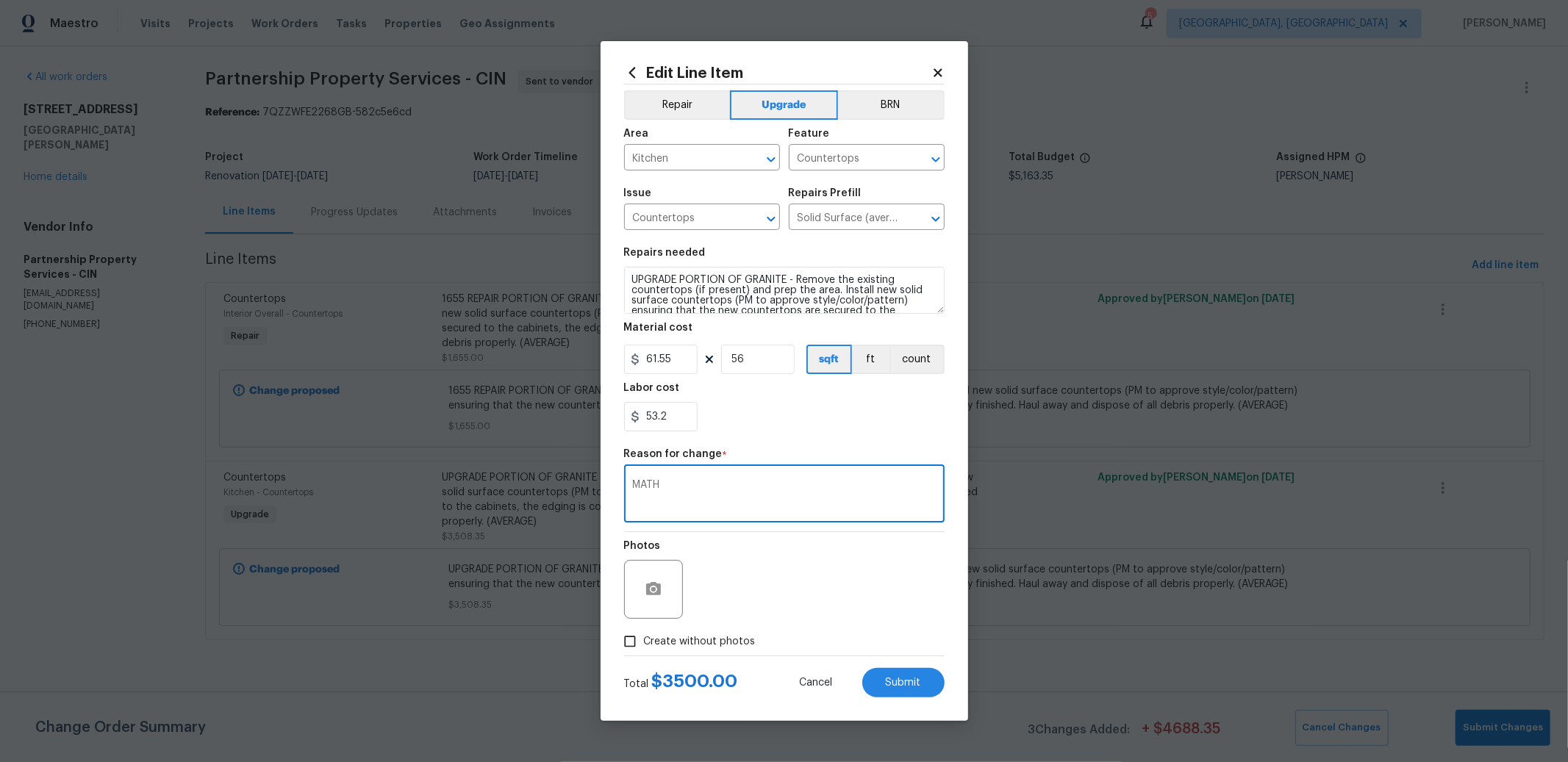
type textarea "MATH"
click at [802, 595] on div "Photos" at bounding box center [784, 579] width 321 height 95
click at [898, 672] on button "Submit" at bounding box center [903, 682] width 82 height 30
type input "57"
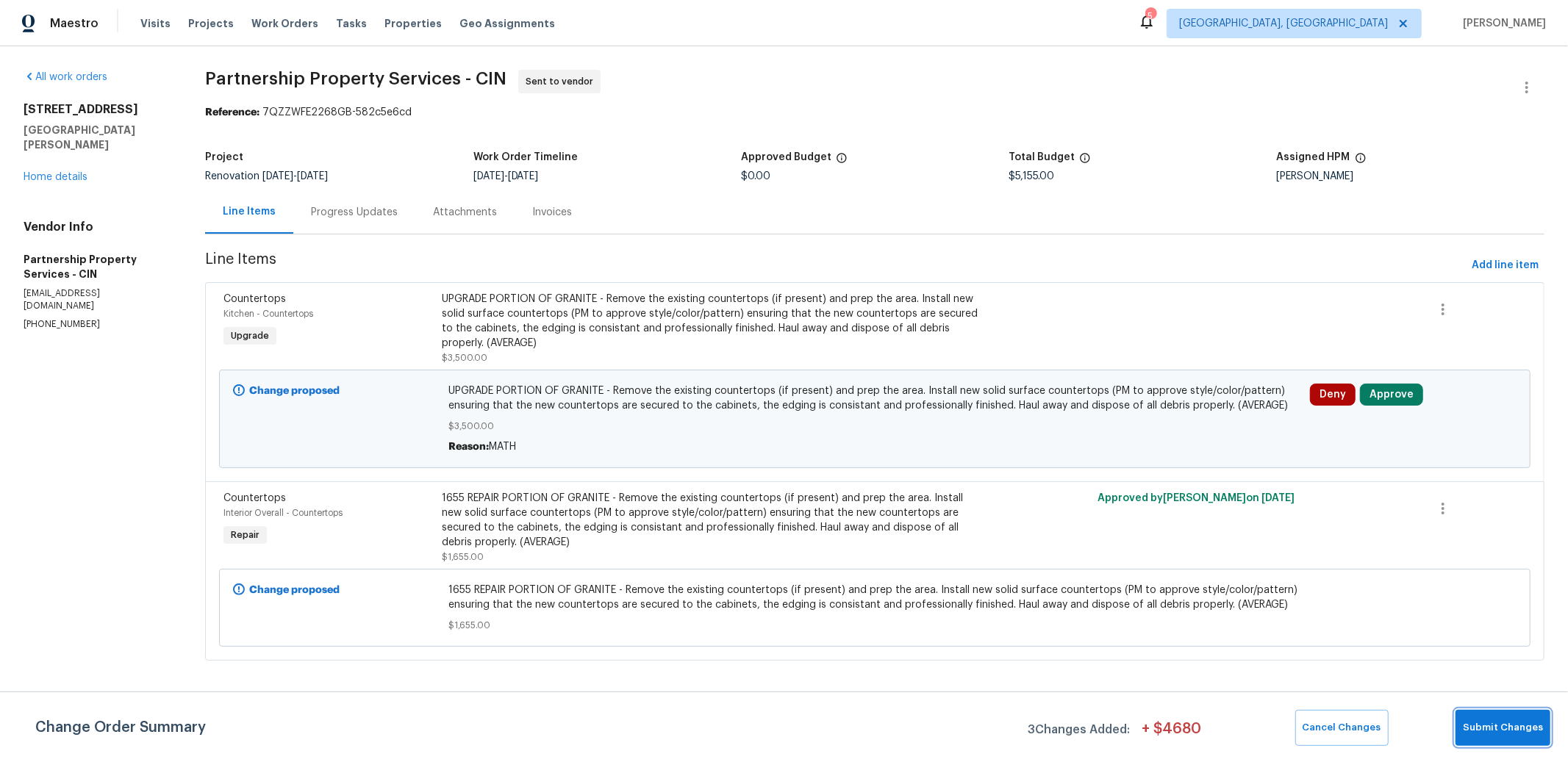
click at [1507, 726] on span "Submit Changes" at bounding box center [1503, 728] width 80 height 17
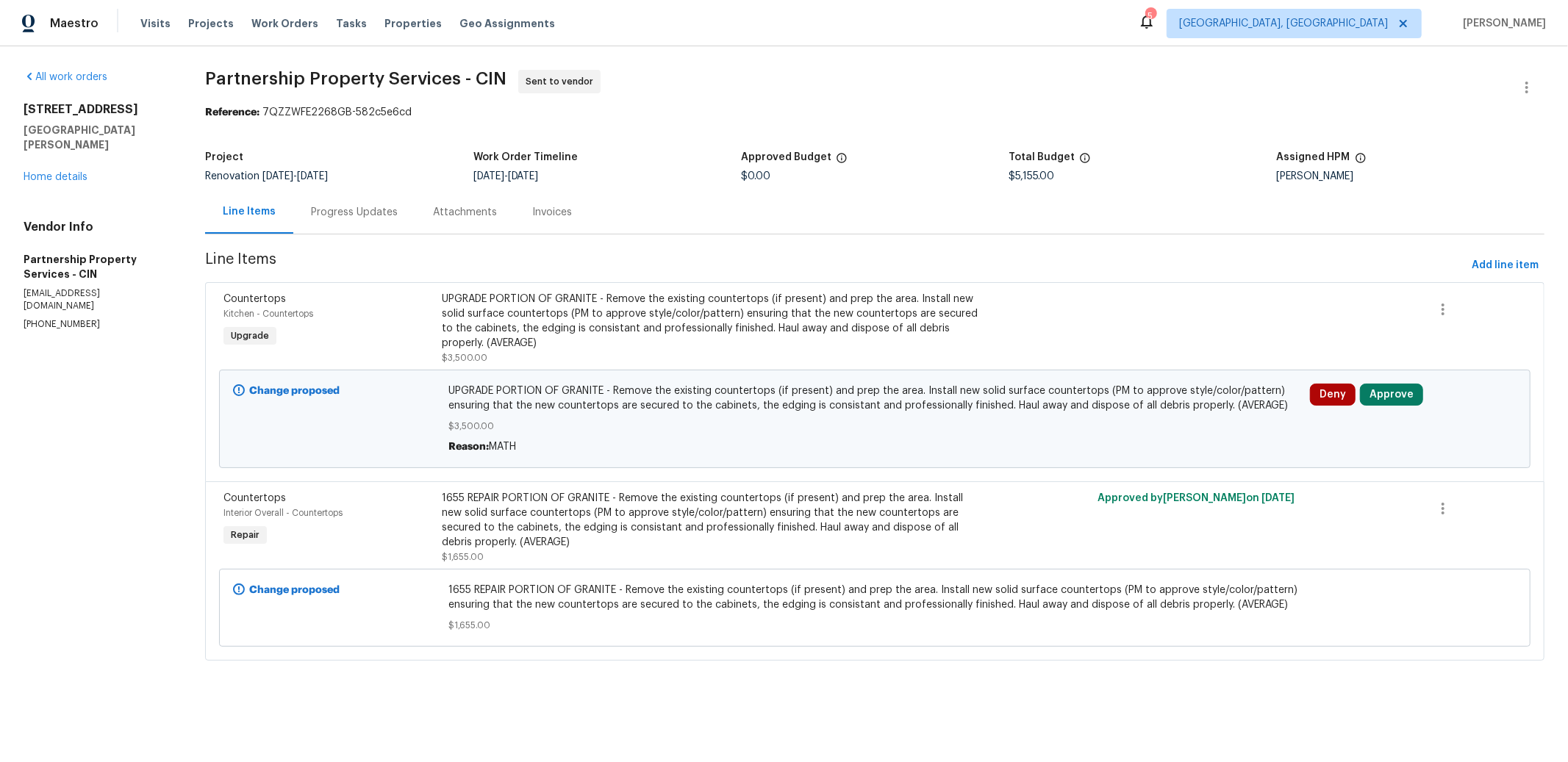
click at [398, 206] on div "Progress Updates" at bounding box center [354, 212] width 87 height 14
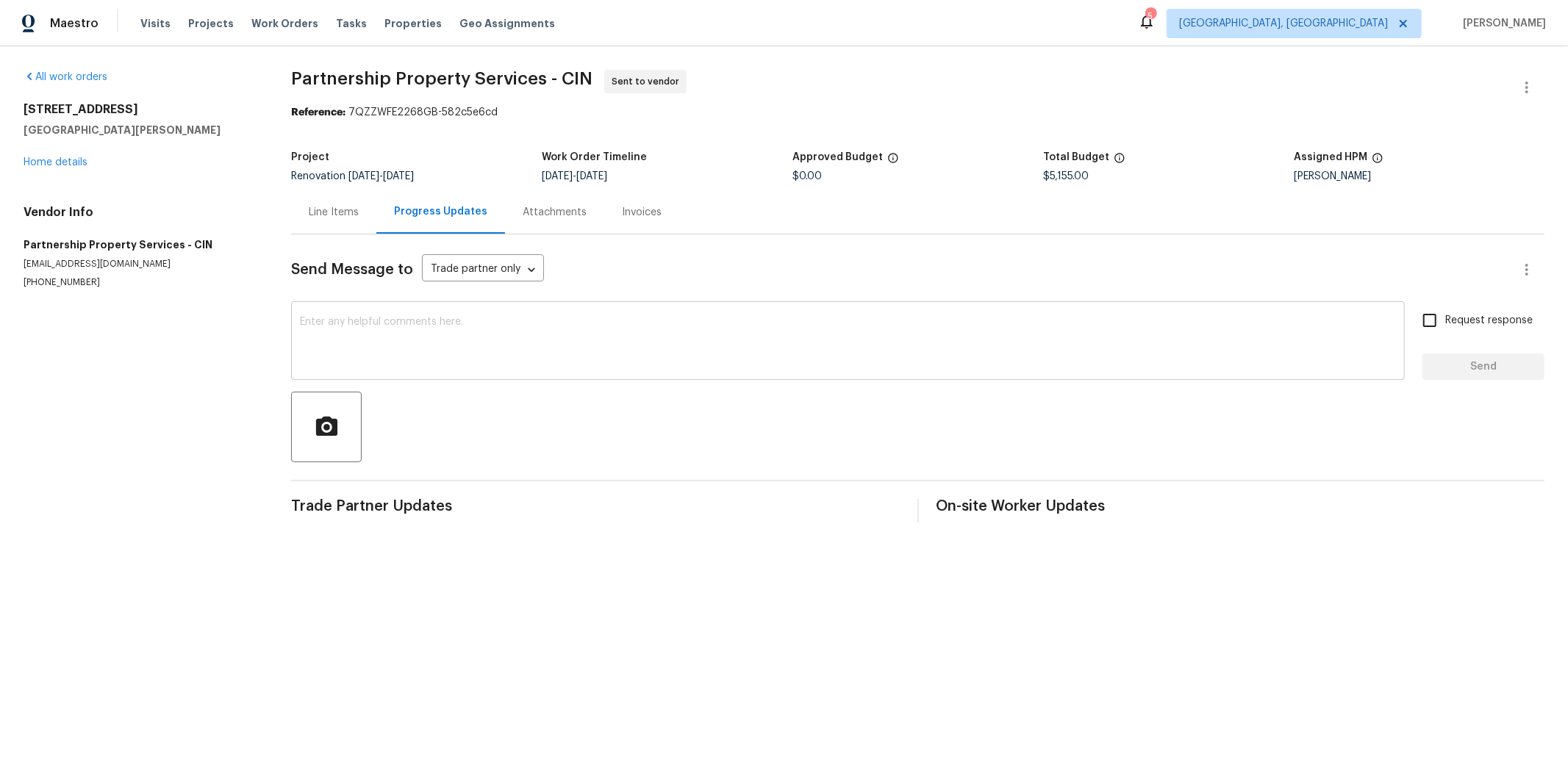
drag, startPoint x: 466, startPoint y: 342, endPoint x: 474, endPoint y: 342, distance: 8.0
click at [466, 342] on textarea at bounding box center [848, 343] width 1096 height 52
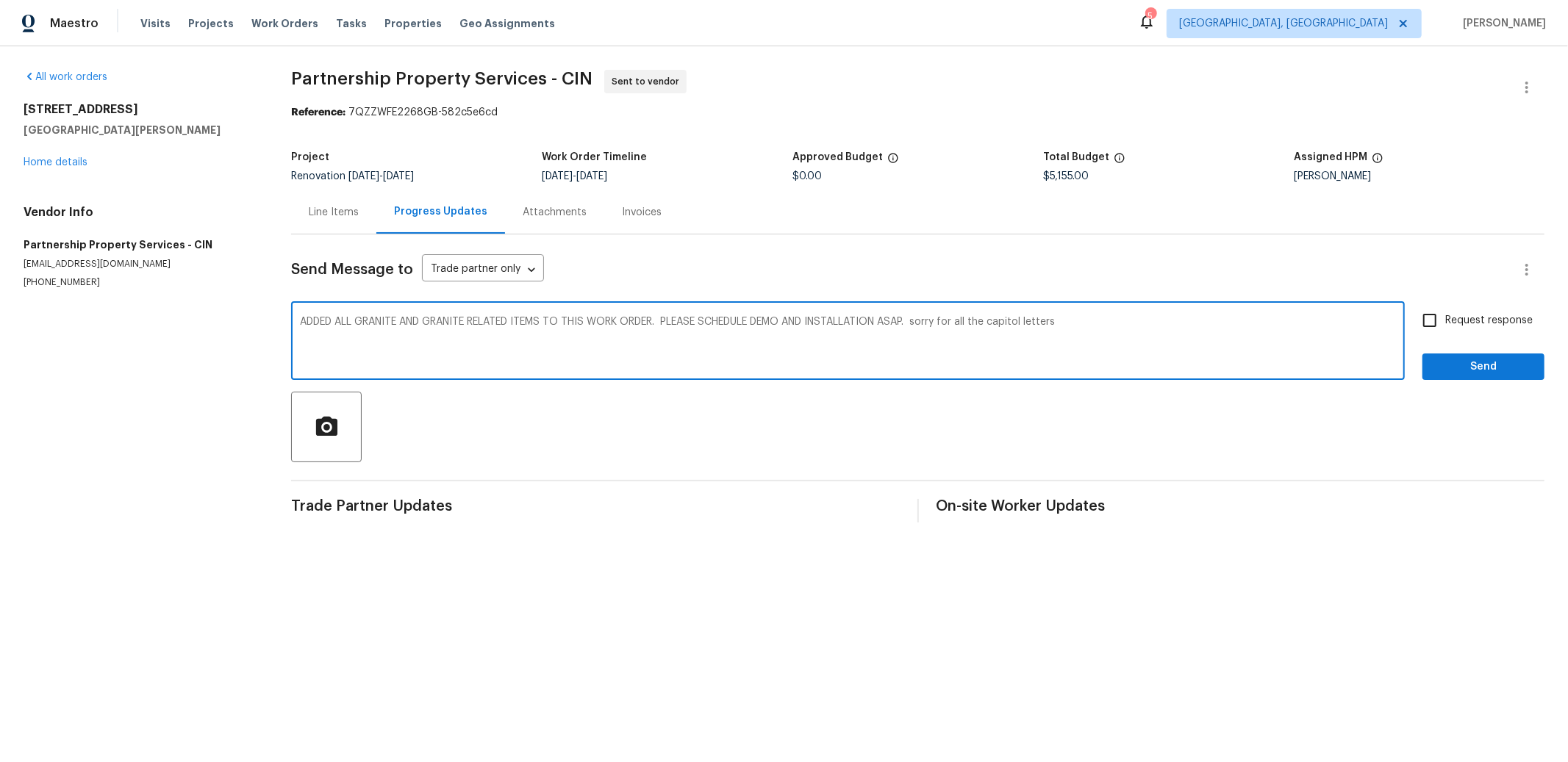
type textarea "ADDED ALL GRANITE AND GRANITE RELATED ITEMS TO THIS WORK ORDER. PLEASE SCHEDULE…"
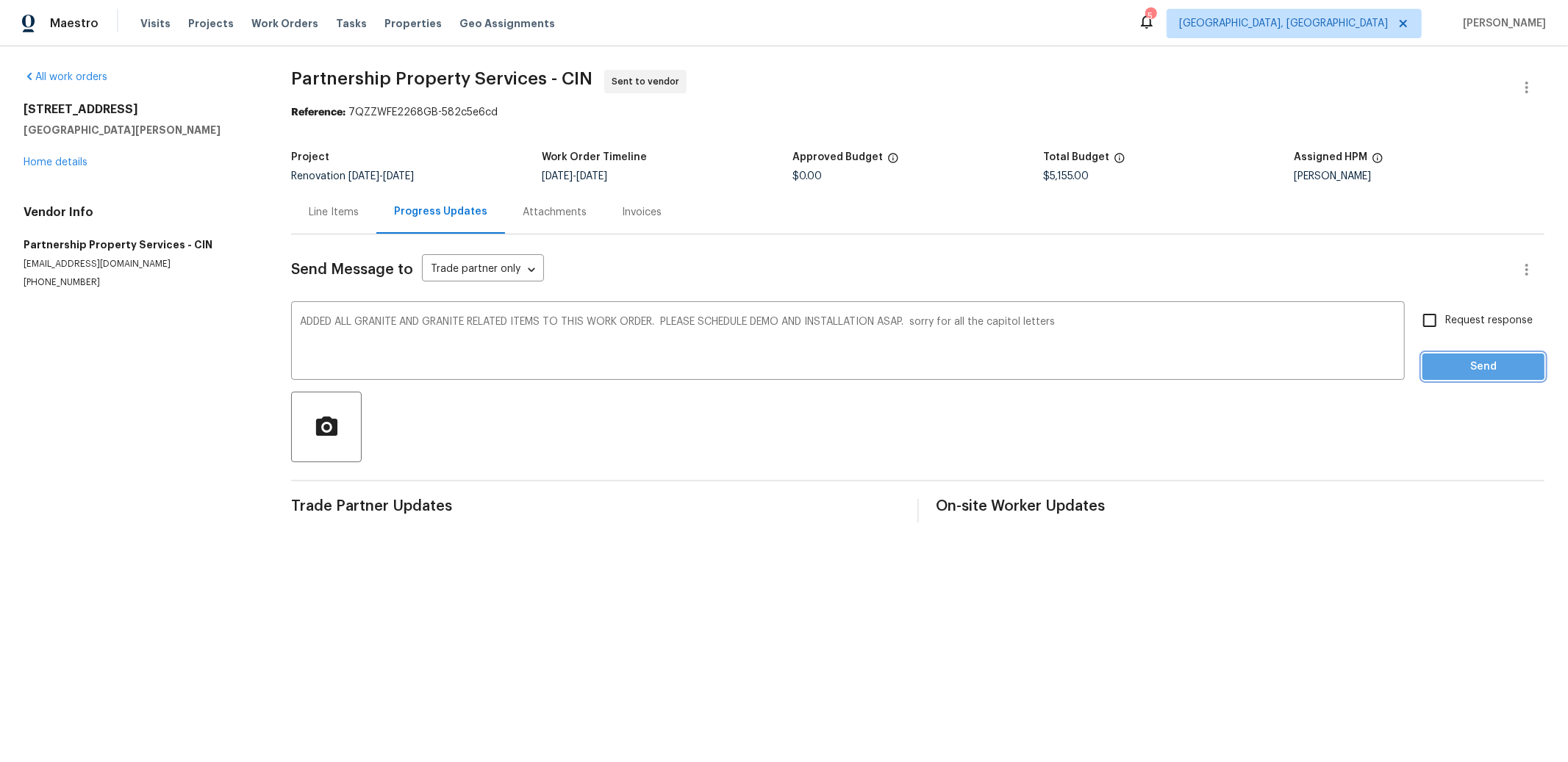
click at [1434, 362] on span "Send" at bounding box center [1483, 367] width 98 height 18
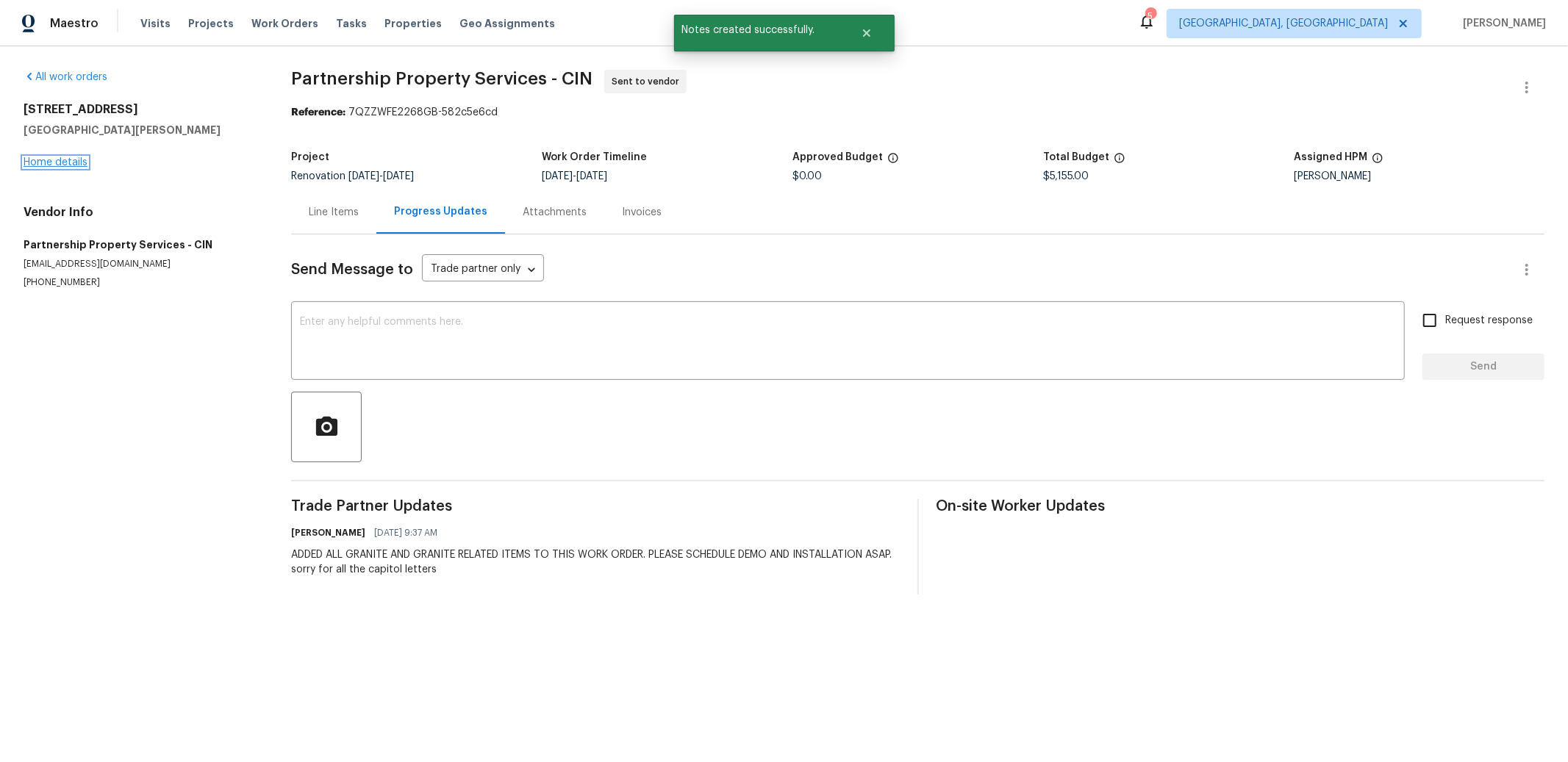
click at [66, 163] on link "Home details" at bounding box center [56, 163] width 64 height 11
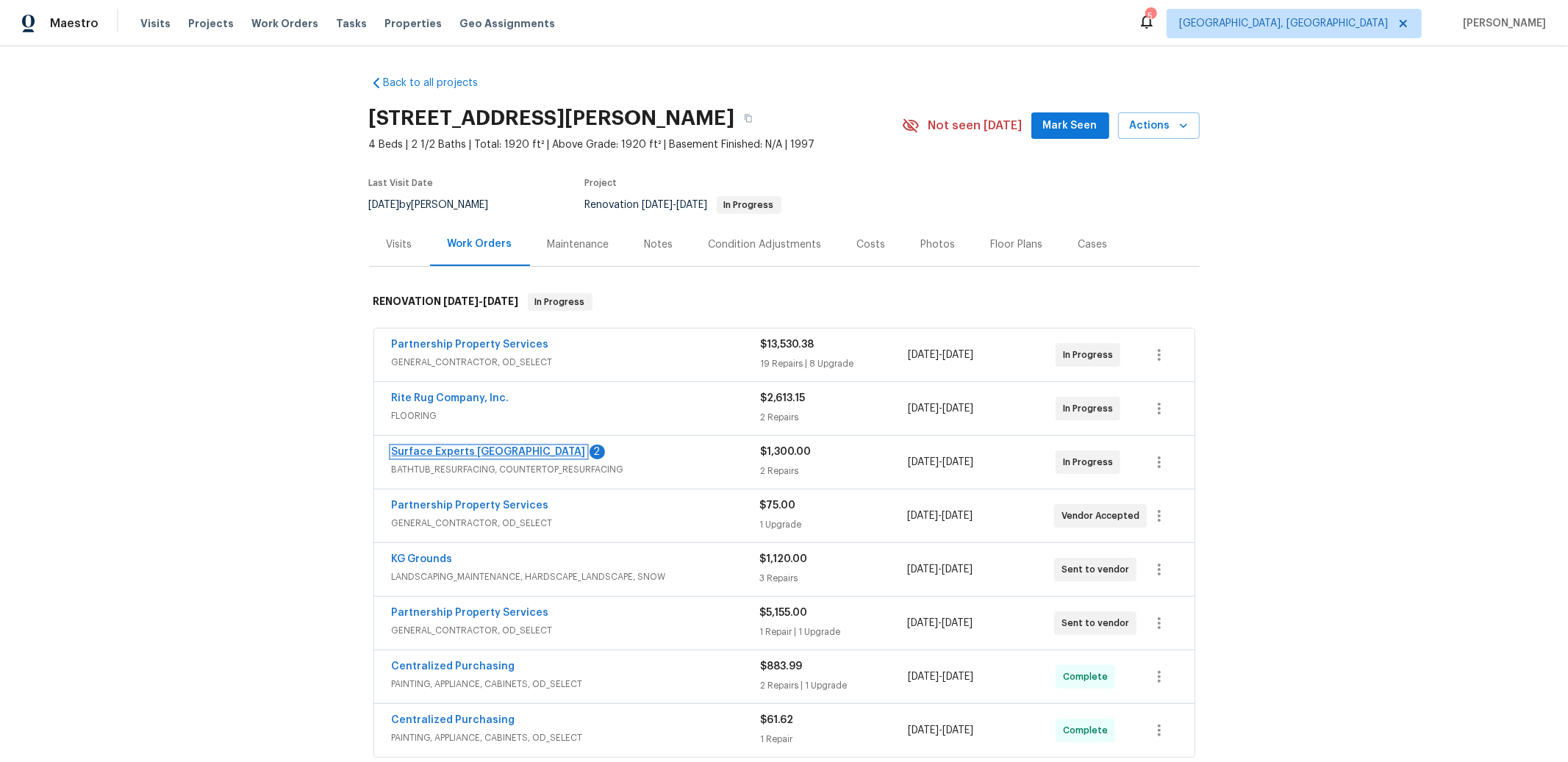
click at [497, 451] on link "Surface Experts East Cincinnati" at bounding box center [488, 452] width 194 height 11
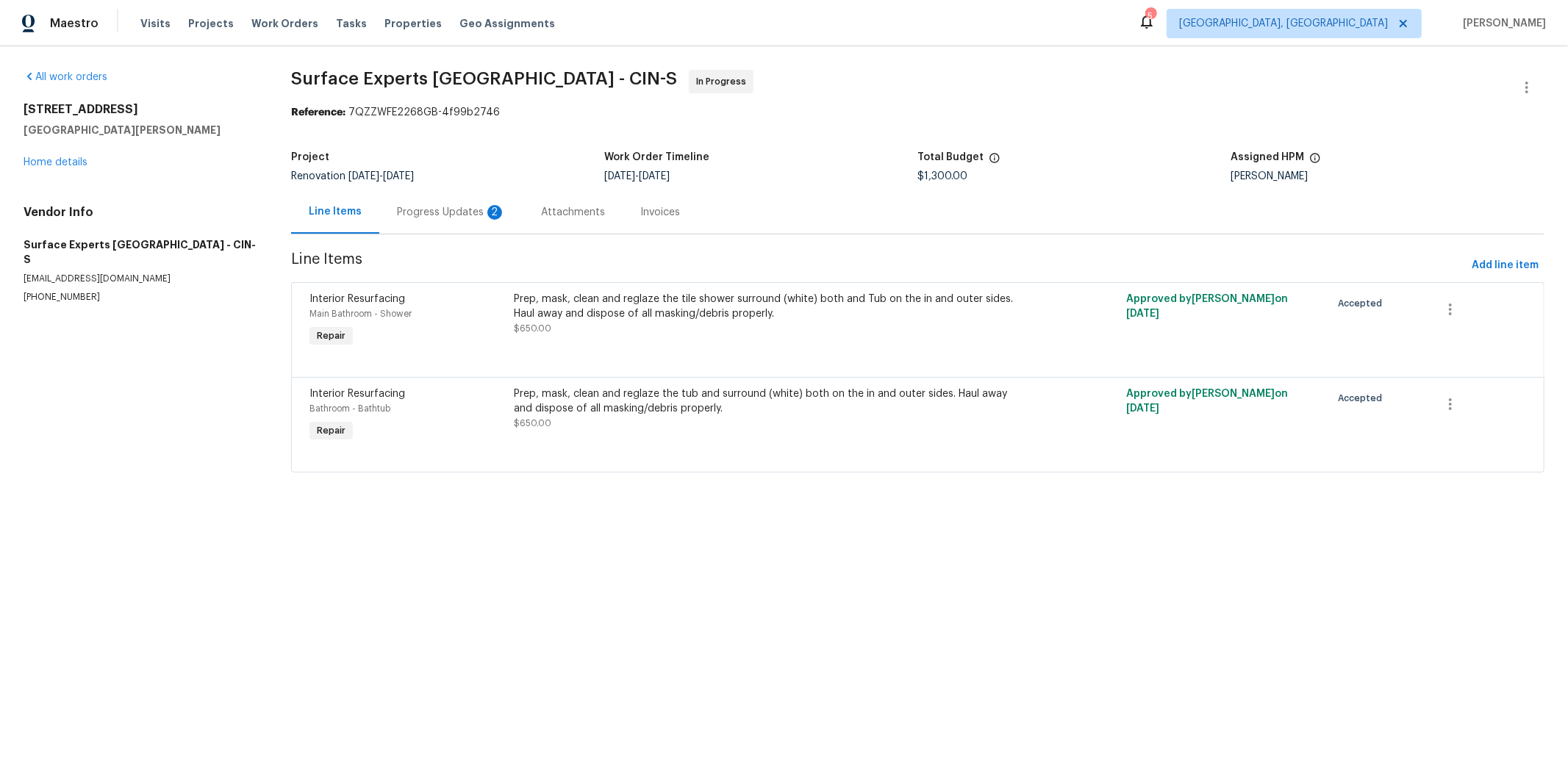
click at [462, 209] on div "Progress Updates 2" at bounding box center [451, 212] width 109 height 14
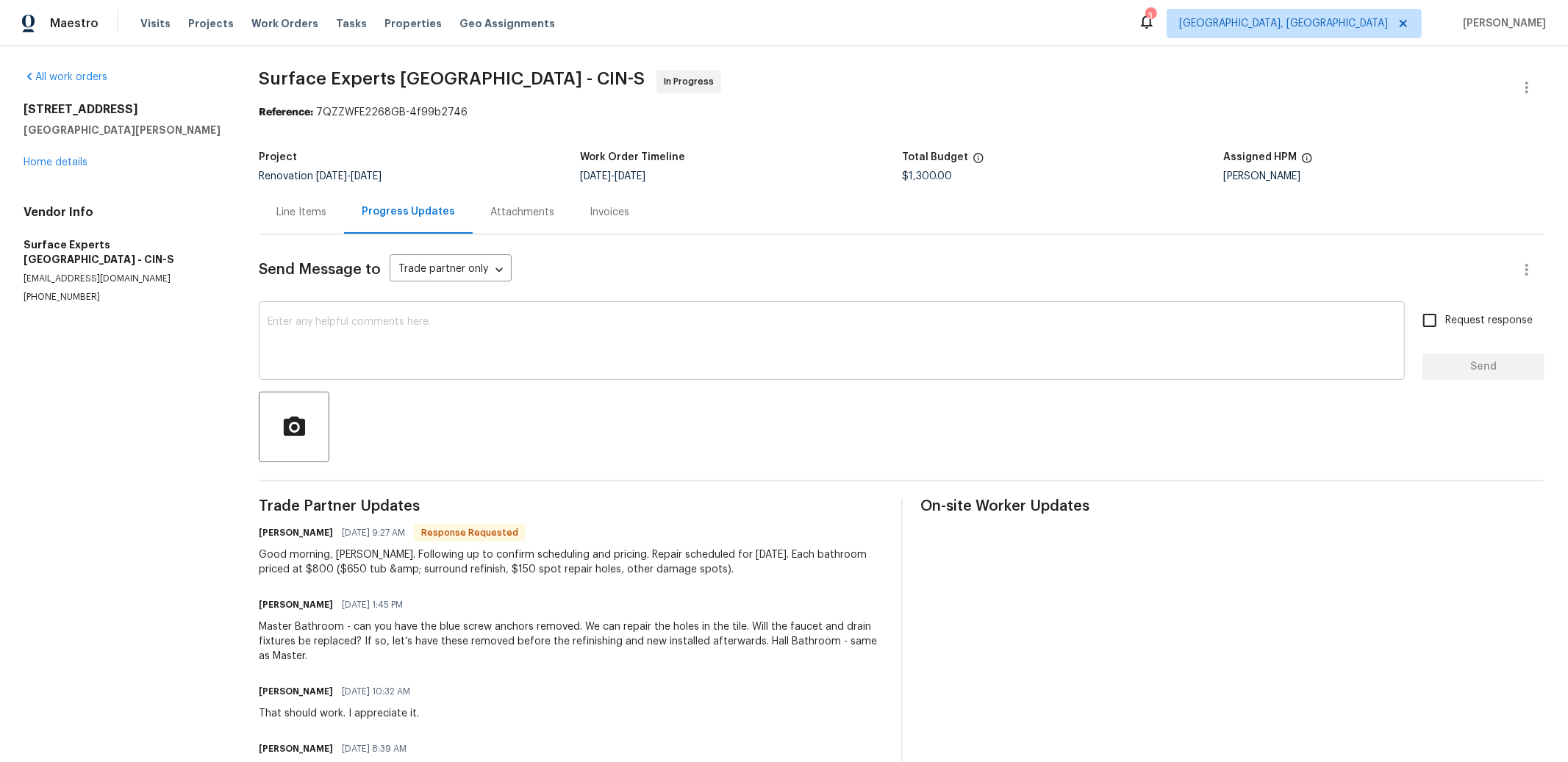
click at [503, 340] on textarea at bounding box center [832, 343] width 1129 height 52
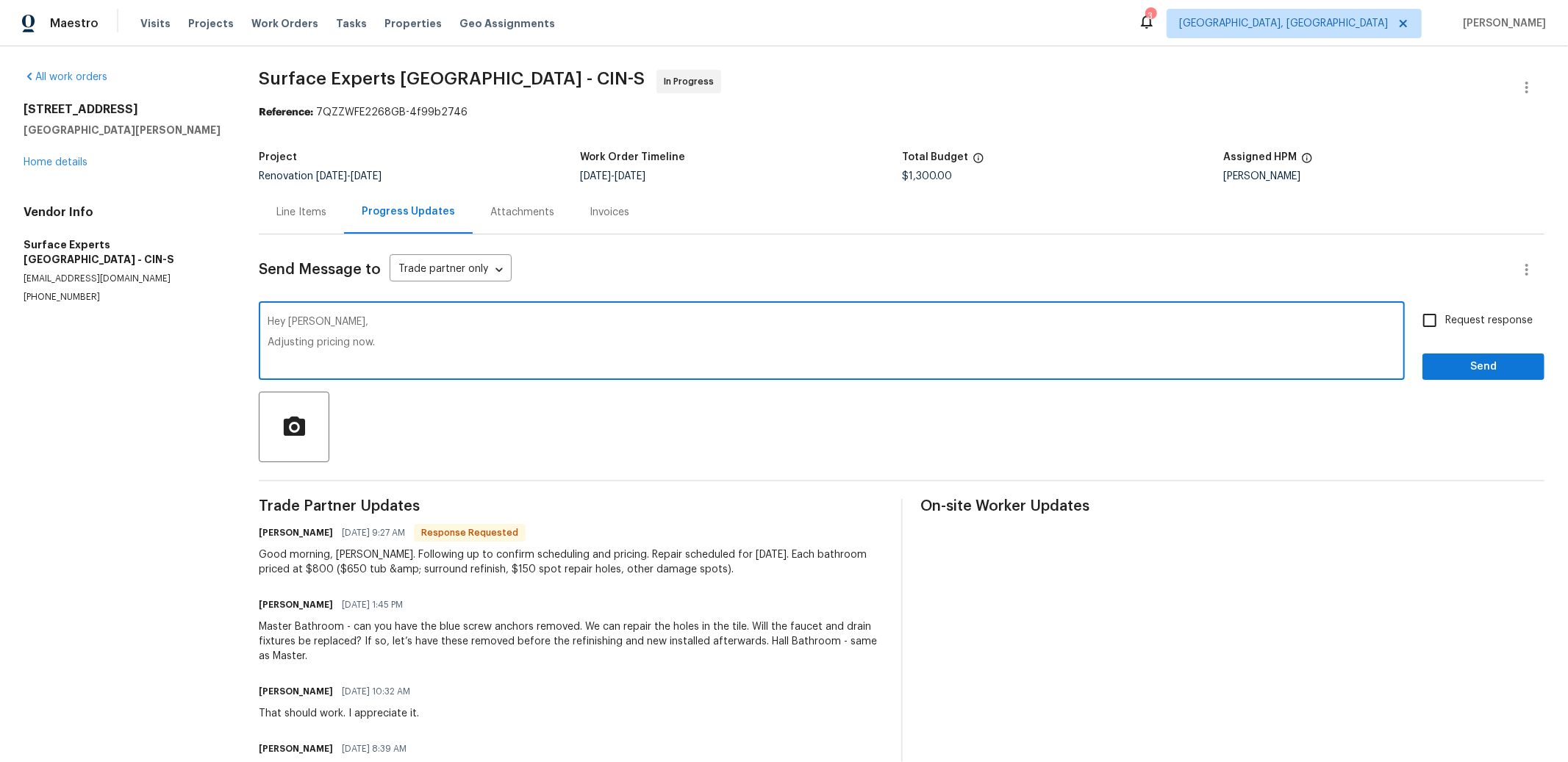
type textarea "Hey Brian, Adjusting pricing now."
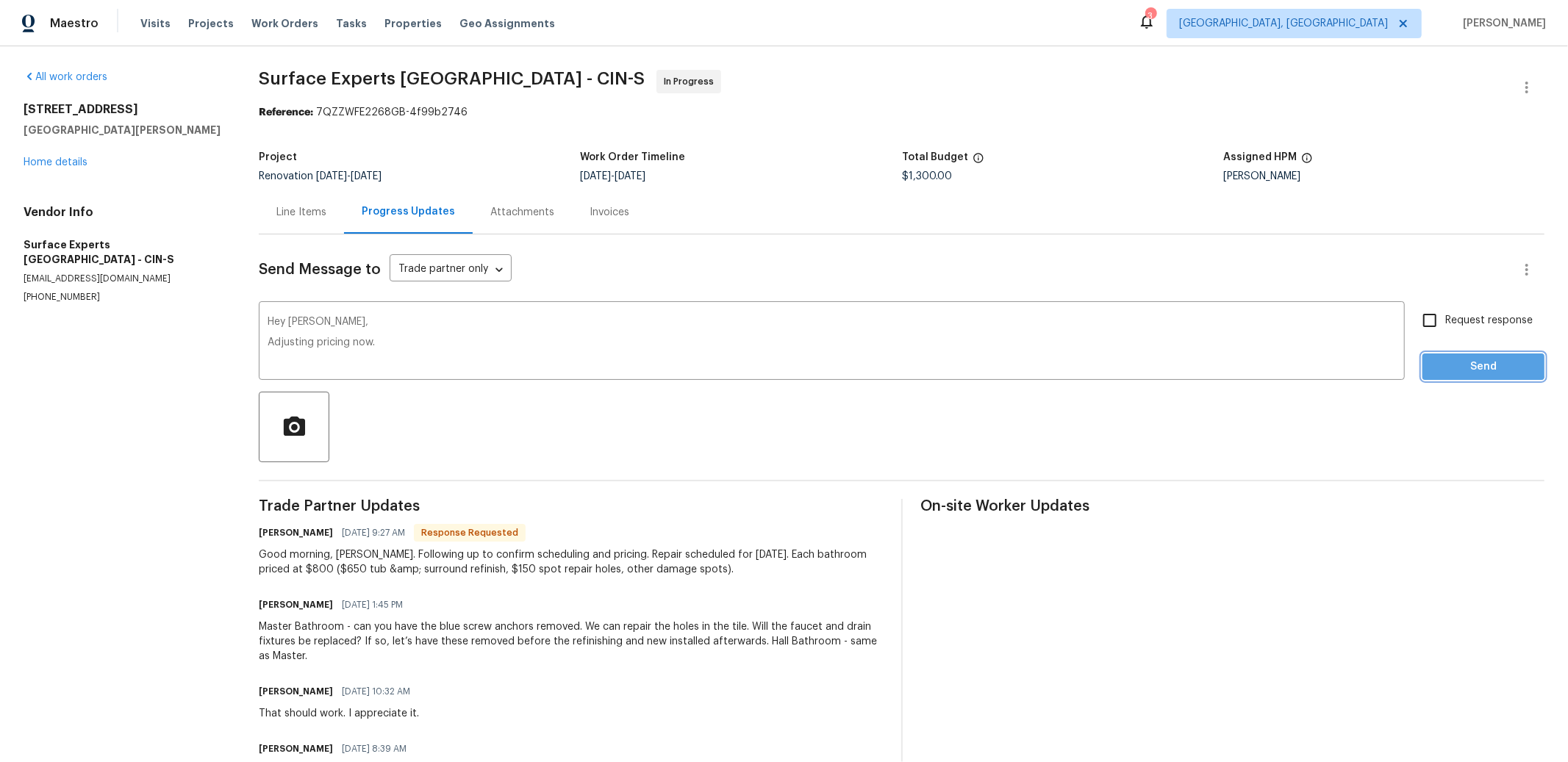
click at [1451, 361] on span "Send" at bounding box center [1483, 367] width 98 height 18
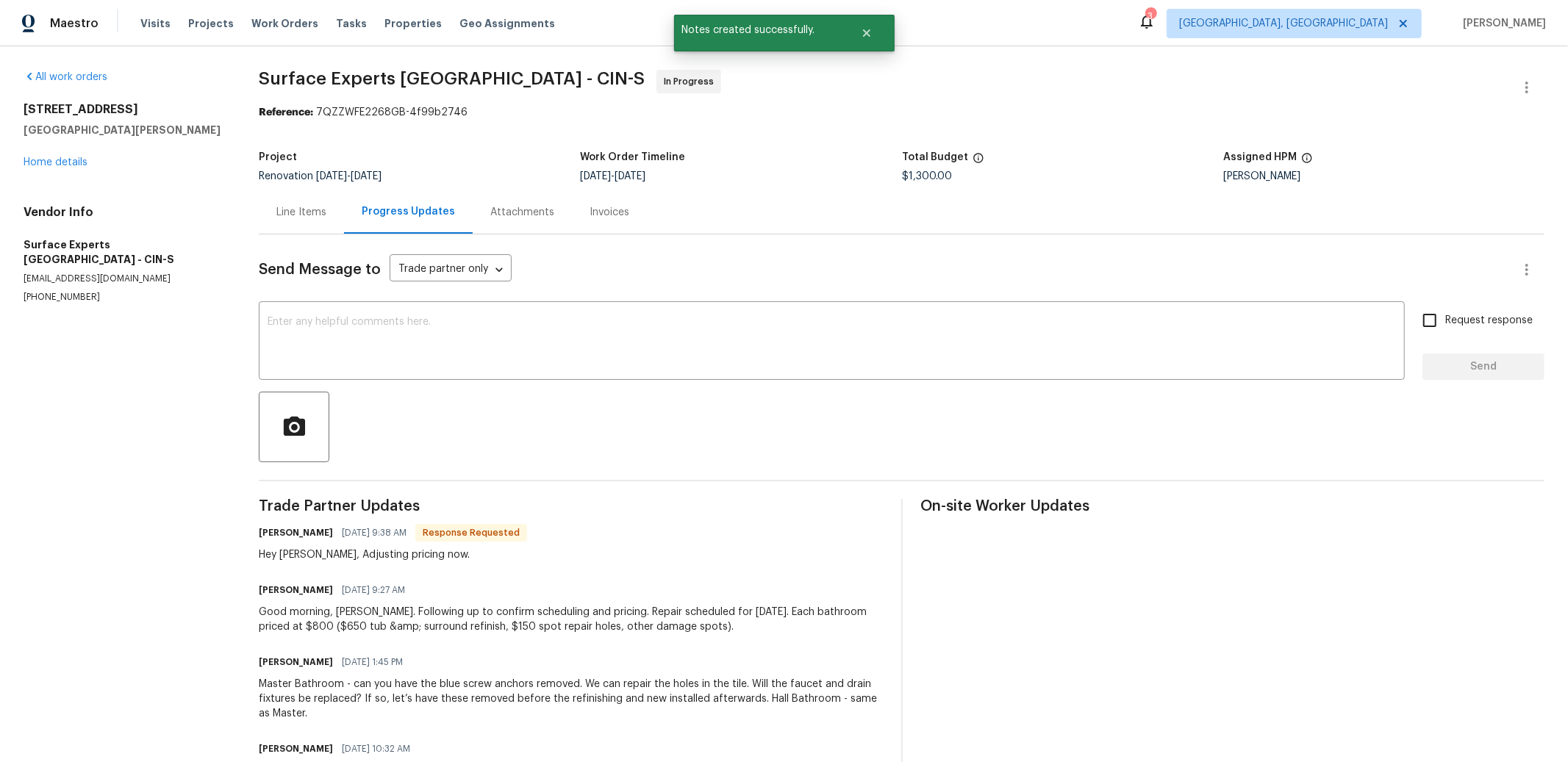
click at [292, 212] on div "Line Items" at bounding box center [302, 212] width 50 height 14
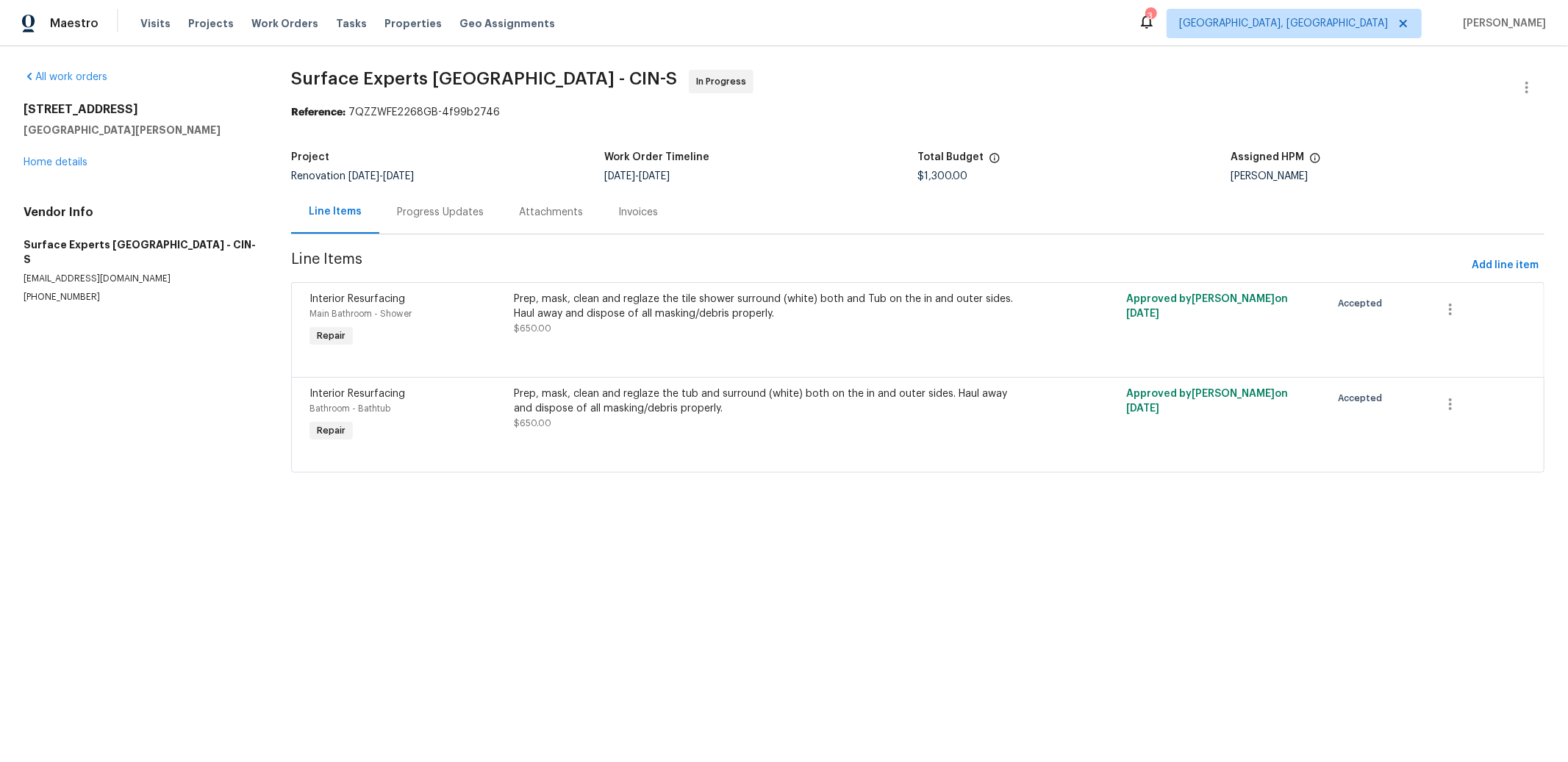
click at [627, 302] on div "Prep, mask, clean and reglaze the tile shower surround (white) both and Tub on …" at bounding box center [765, 306] width 502 height 30
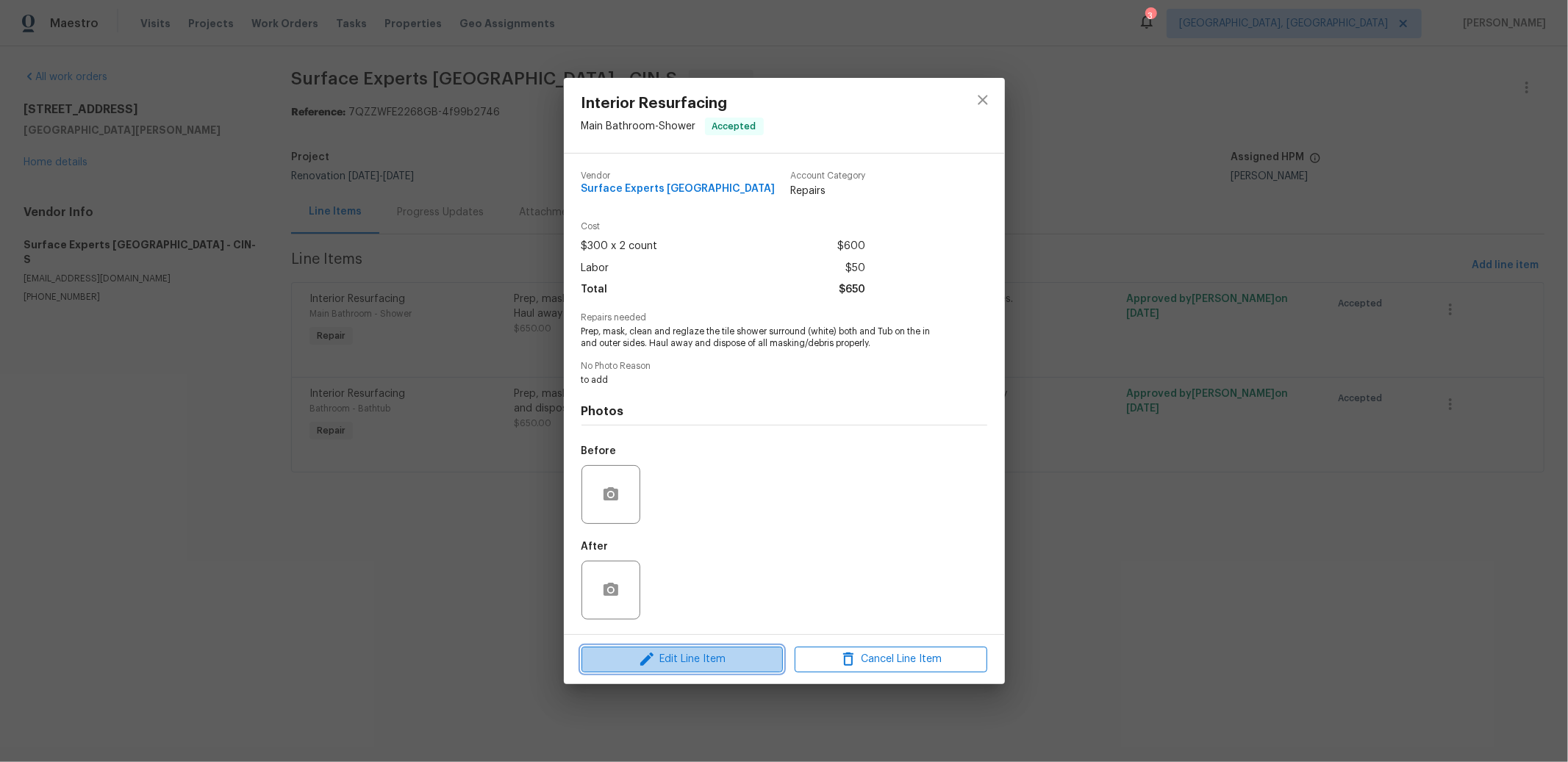
click at [704, 655] on span "Edit Line Item" at bounding box center [682, 659] width 193 height 18
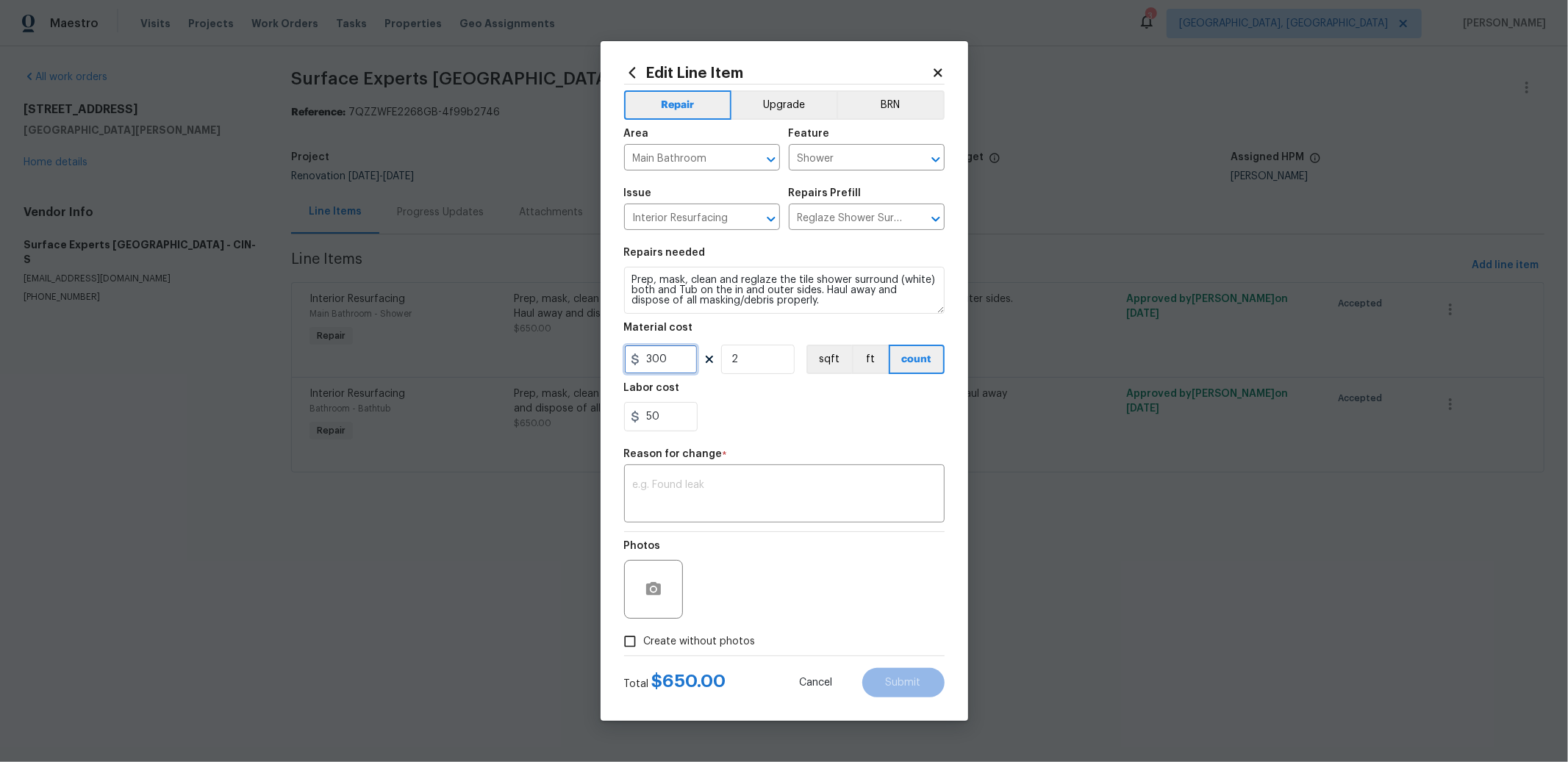
click at [651, 360] on input "300" at bounding box center [660, 359] width 74 height 30
click at [670, 409] on input "50" at bounding box center [660, 416] width 74 height 30
type input "50"
click at [770, 400] on div "Labor cost" at bounding box center [784, 392] width 321 height 19
click at [687, 405] on input "150" at bounding box center [660, 416] width 74 height 30
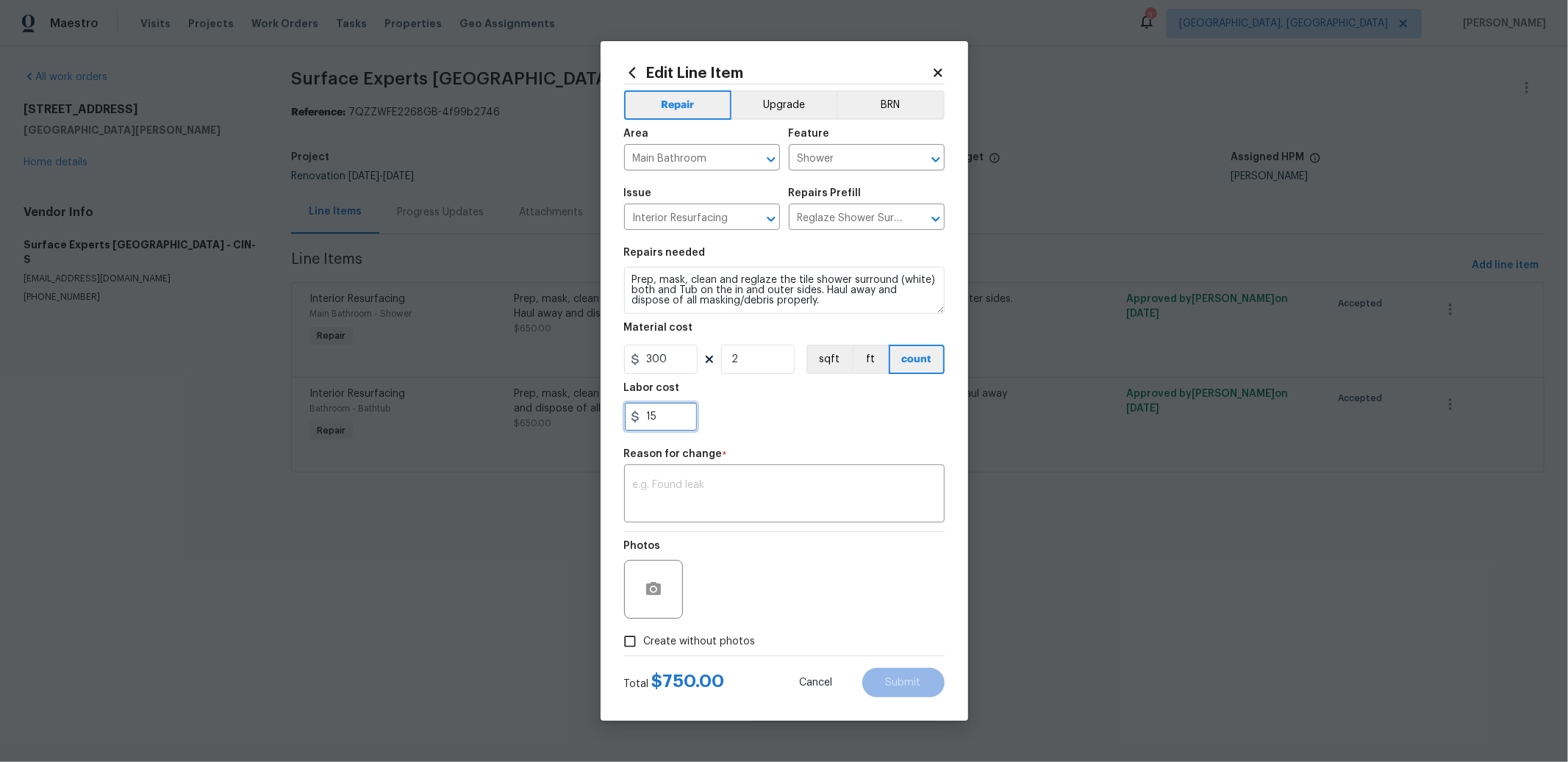
type input "1"
type input "200"
click at [750, 410] on div "200" at bounding box center [784, 416] width 321 height 30
click at [655, 645] on span "Create without photos" at bounding box center [700, 642] width 112 height 15
click at [644, 645] on input "Create without photos" at bounding box center [630, 641] width 28 height 28
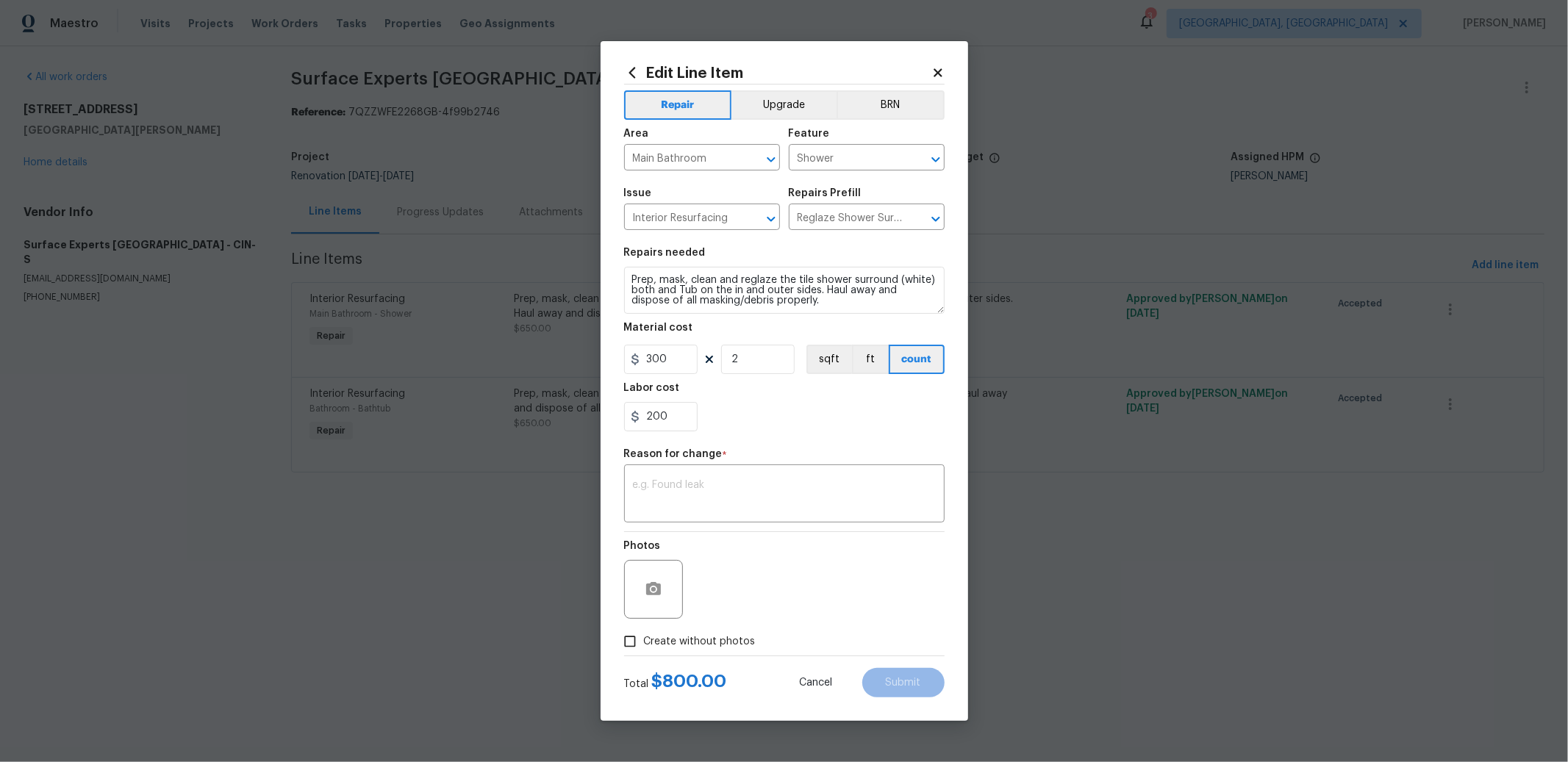
checkbox input "true"
click at [674, 501] on textarea at bounding box center [784, 495] width 303 height 31
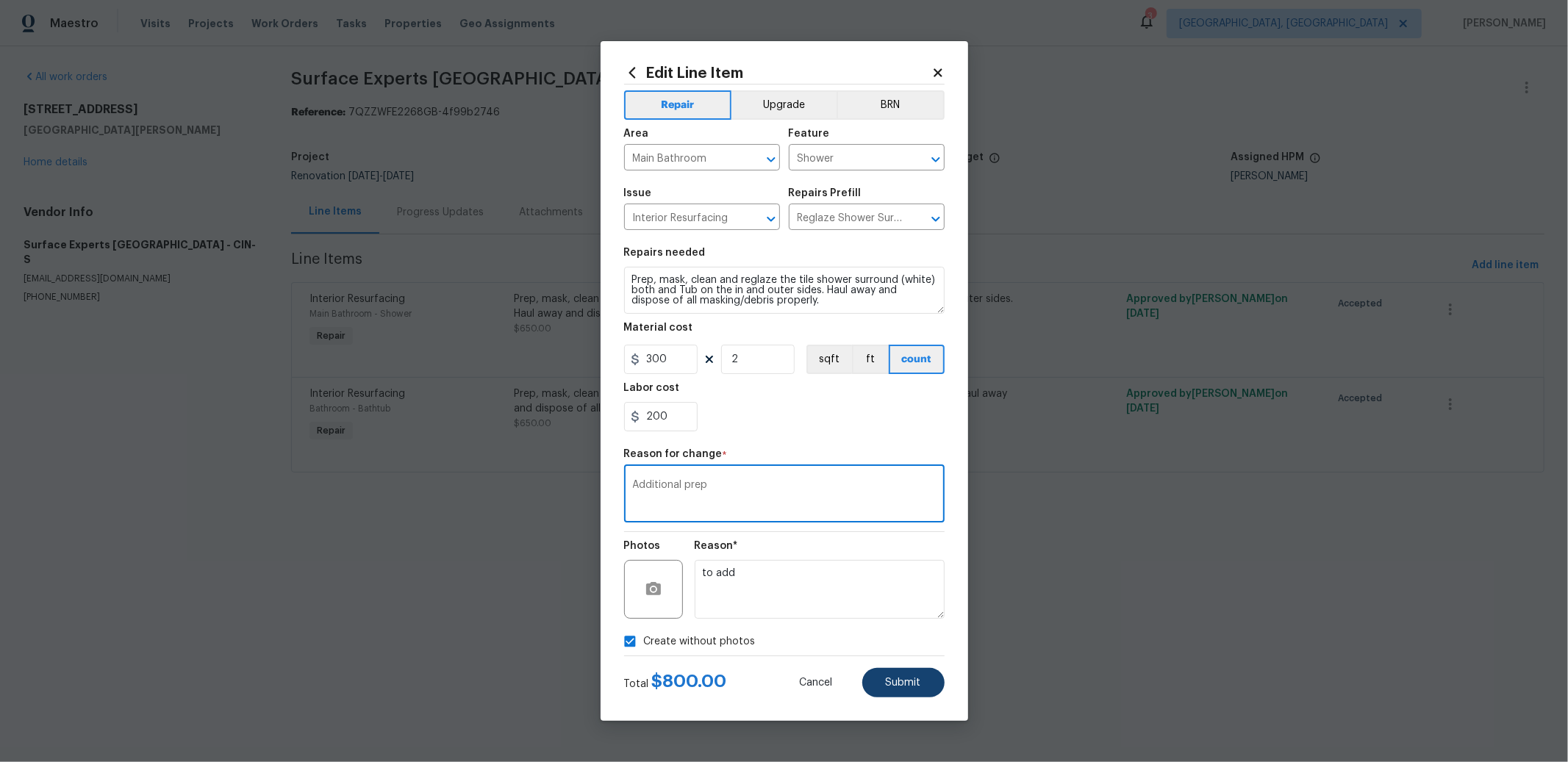
type textarea "Additional prep"
click at [905, 684] on span "Submit" at bounding box center [903, 683] width 35 height 11
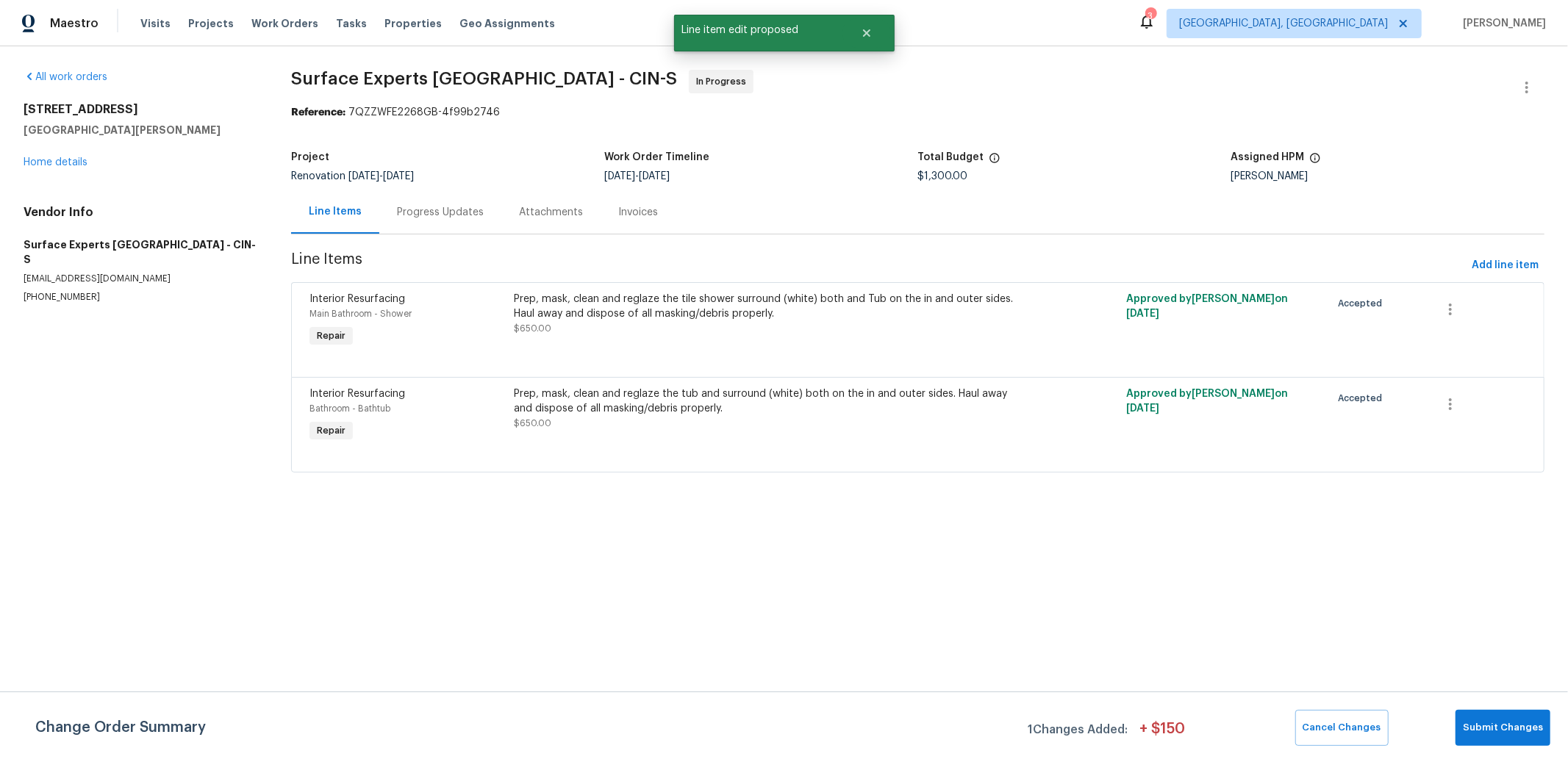
click at [597, 407] on div "Prep, mask, clean and reglaze the tub and surround (white) both on the in and o…" at bounding box center [765, 401] width 502 height 30
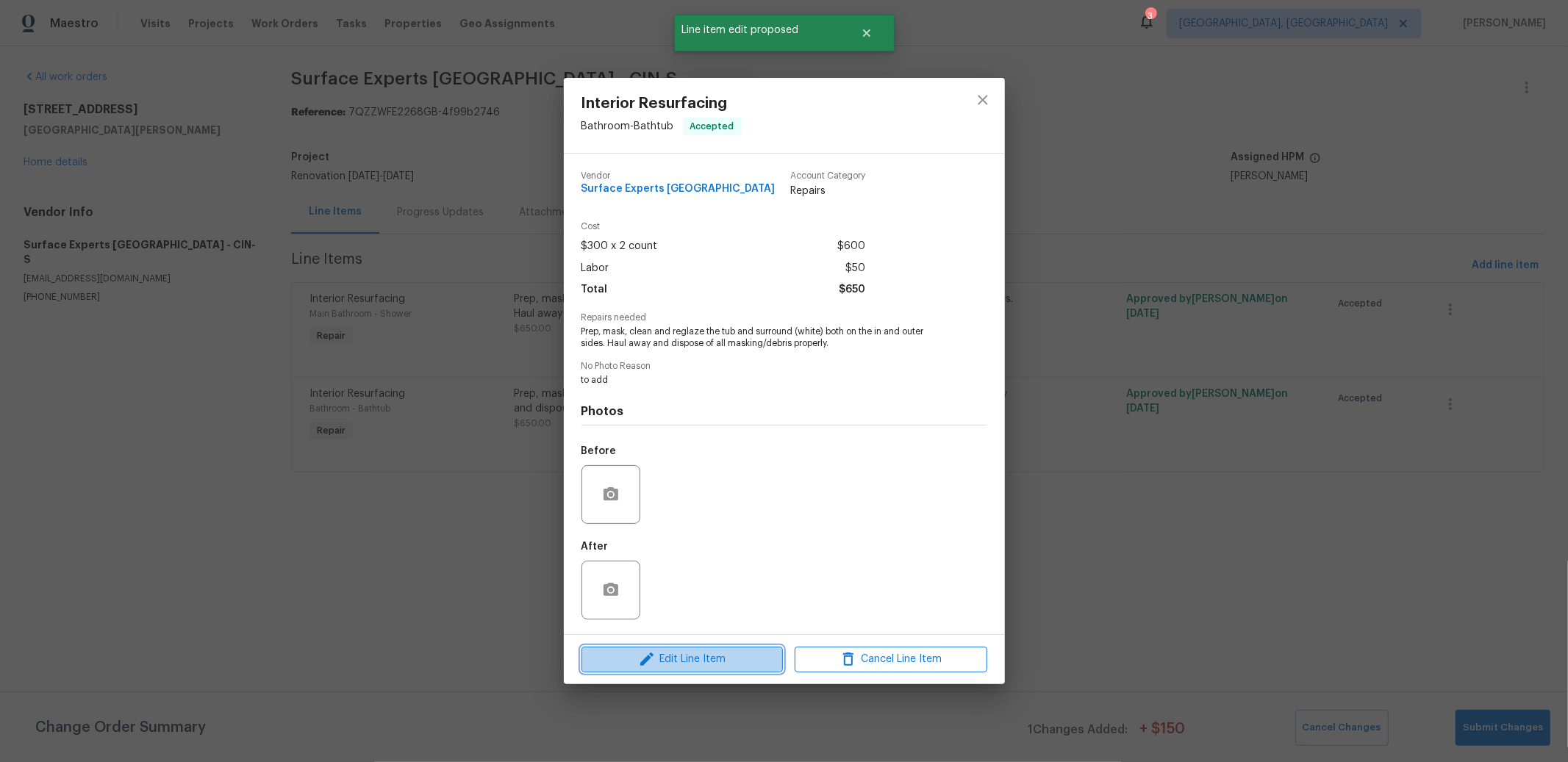
click at [713, 658] on span "Edit Line Item" at bounding box center [682, 659] width 193 height 18
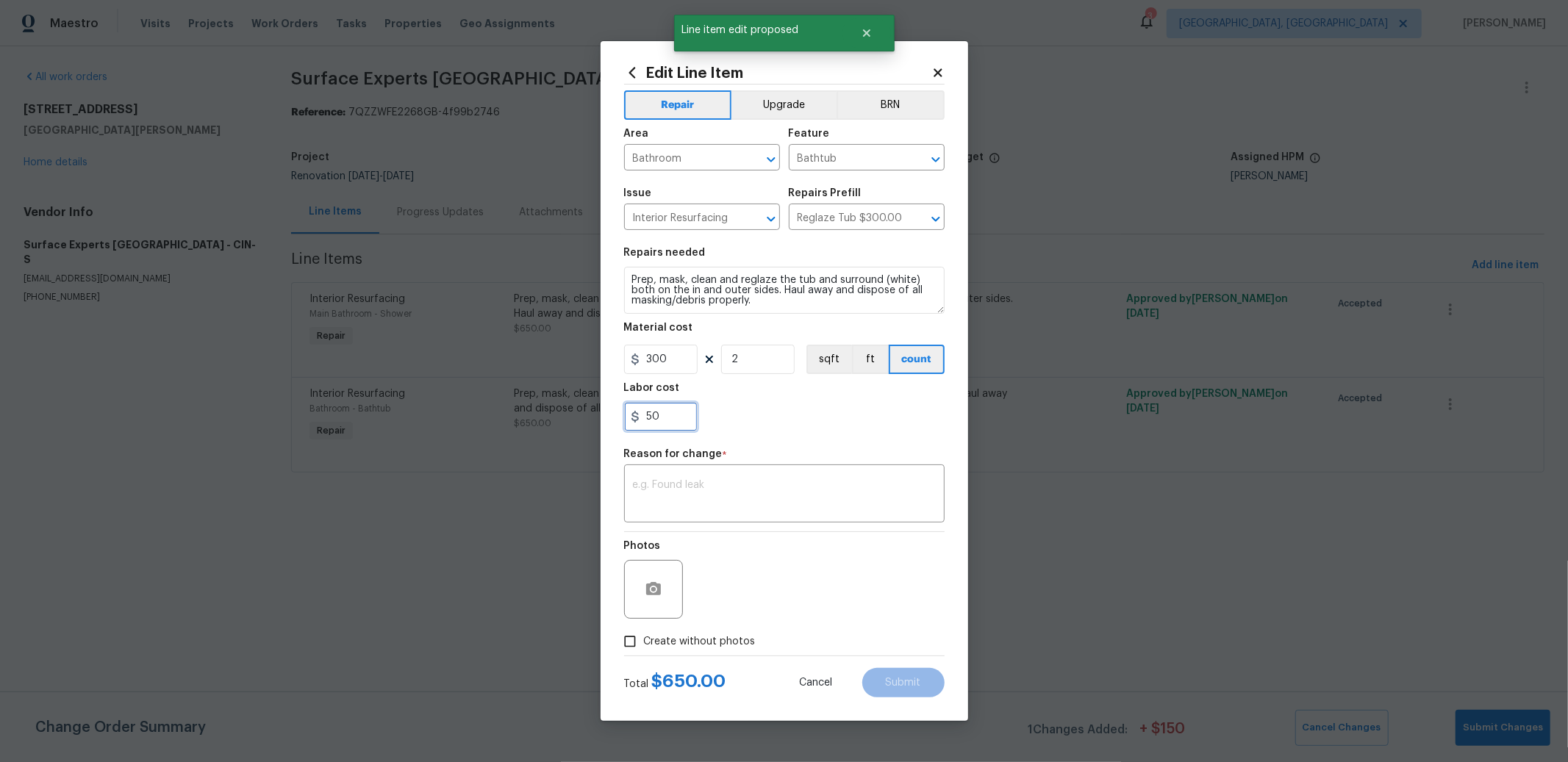
click at [650, 417] on input "50" at bounding box center [660, 416] width 74 height 30
type input "200"
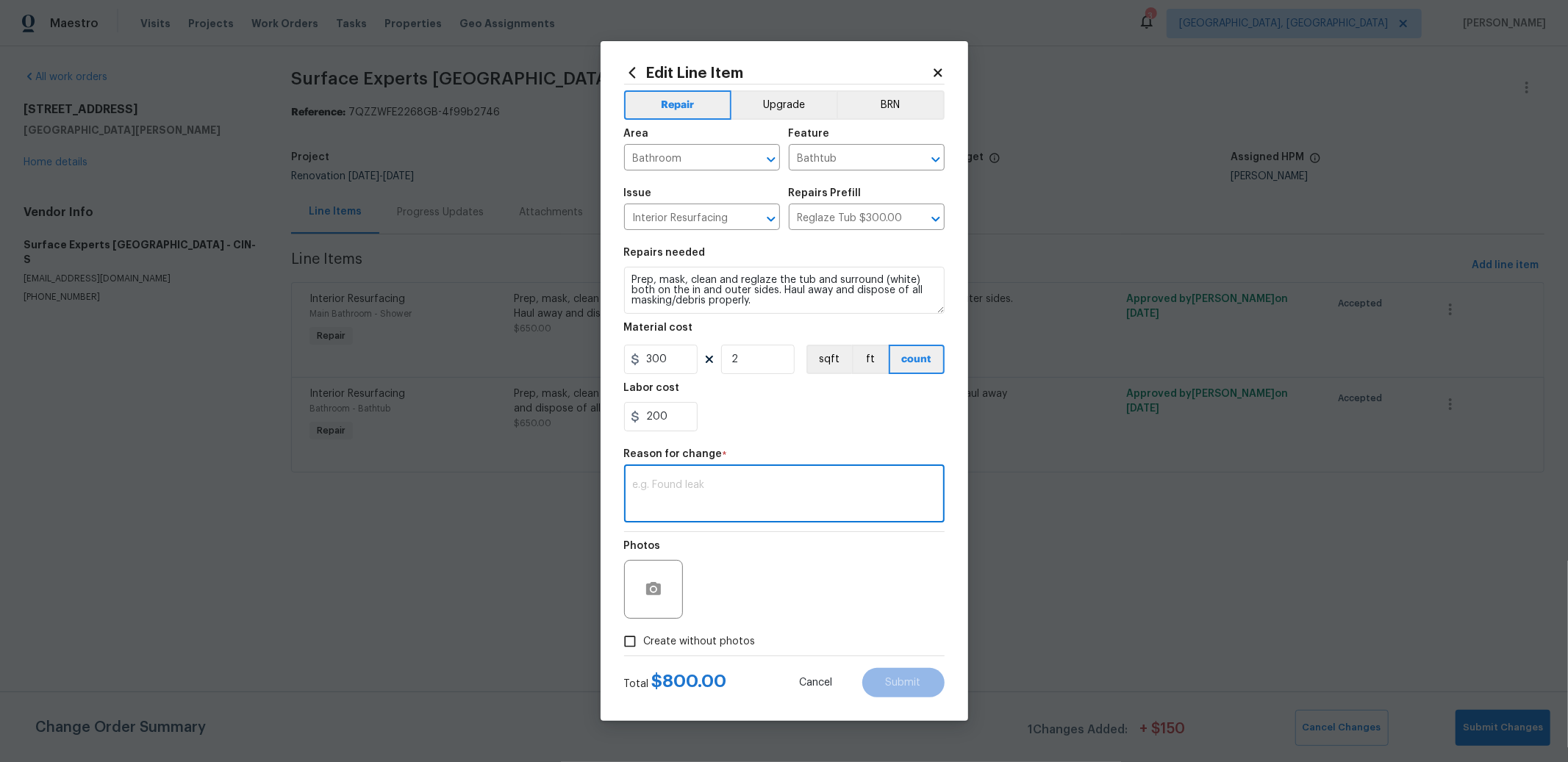
click at [738, 496] on textarea at bounding box center [784, 495] width 303 height 31
type textarea "additional prep"
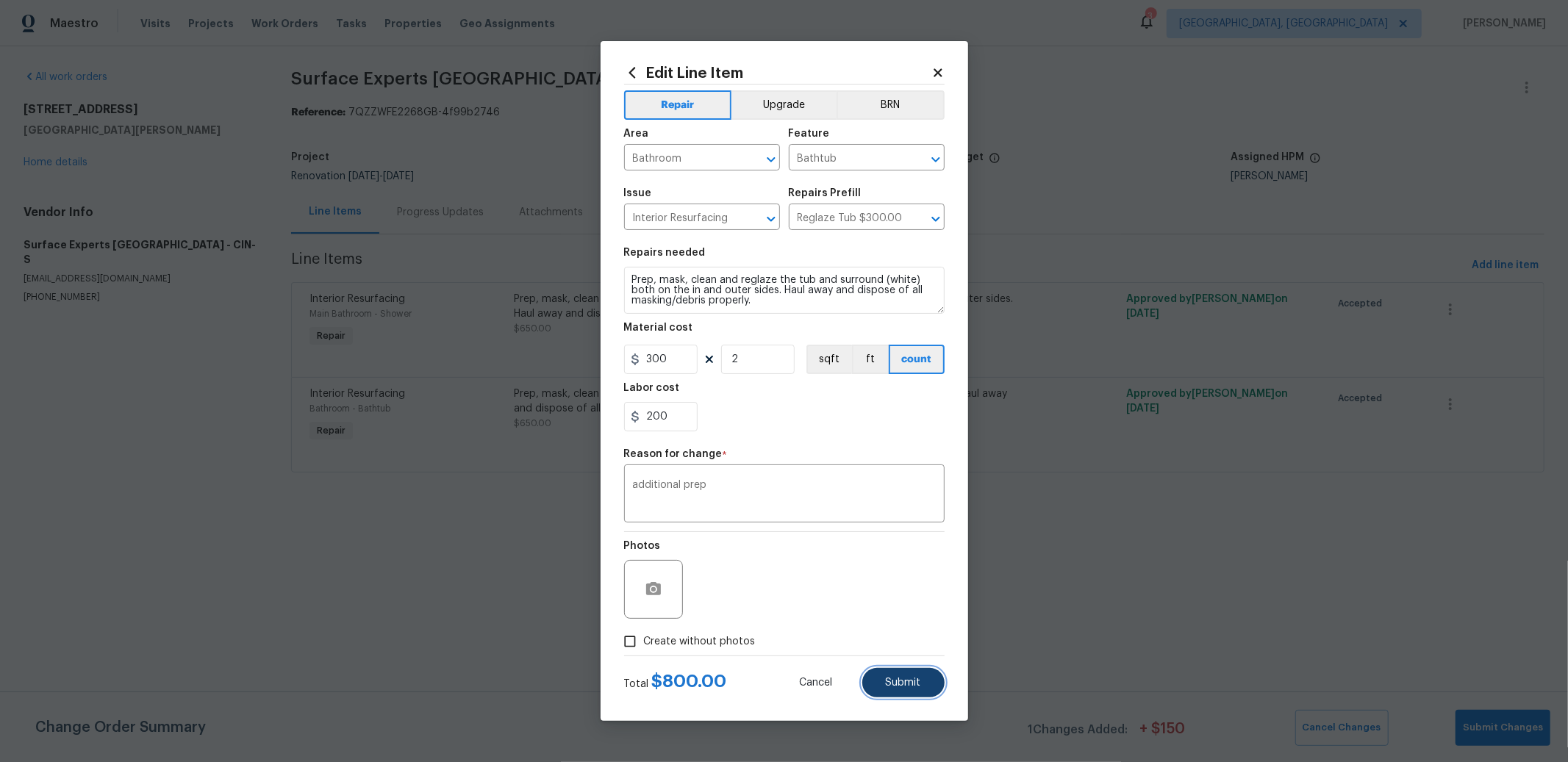
click at [904, 687] on span "Submit" at bounding box center [903, 683] width 35 height 11
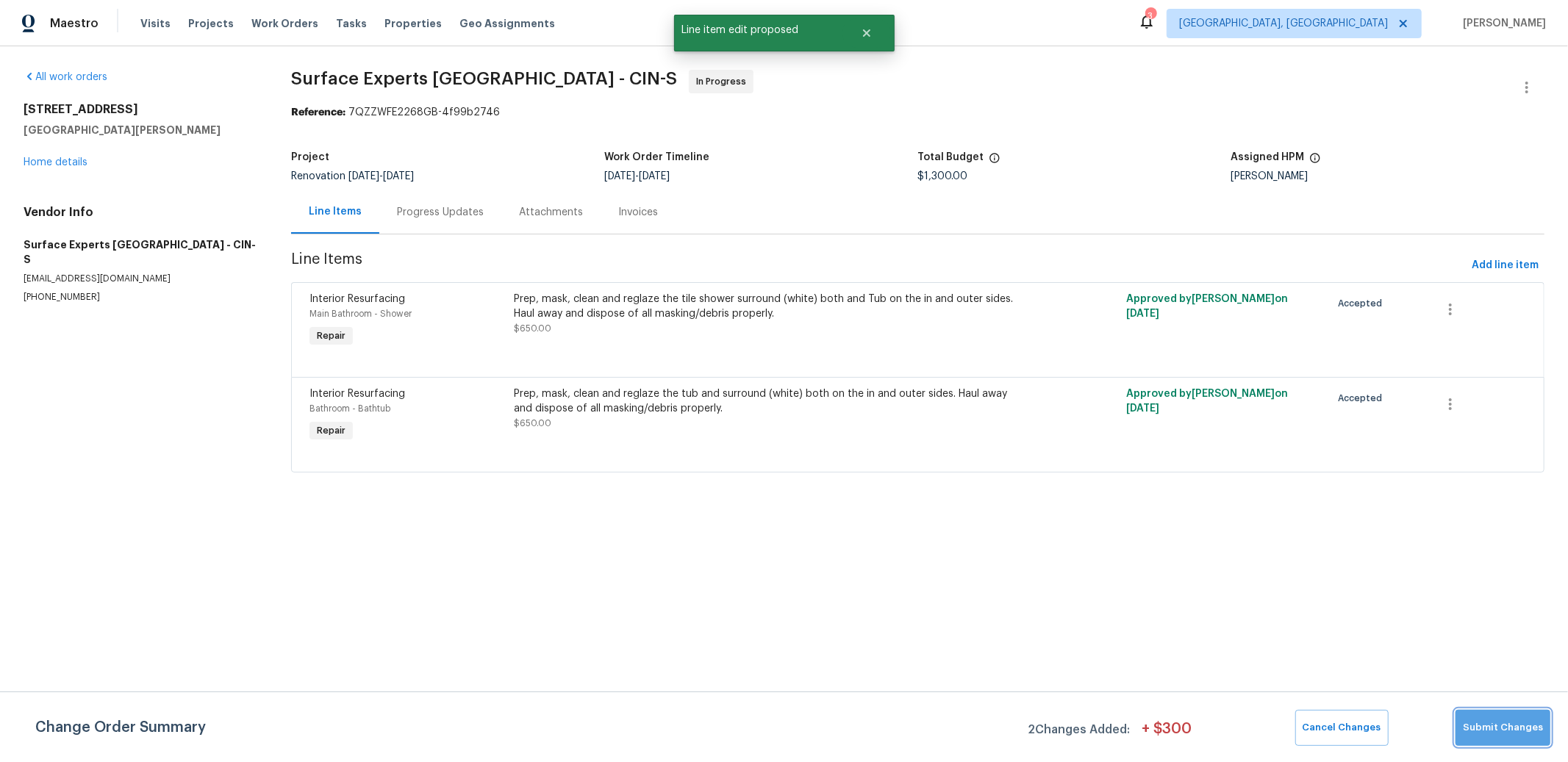
click at [1524, 720] on span "Submit Changes" at bounding box center [1503, 728] width 80 height 17
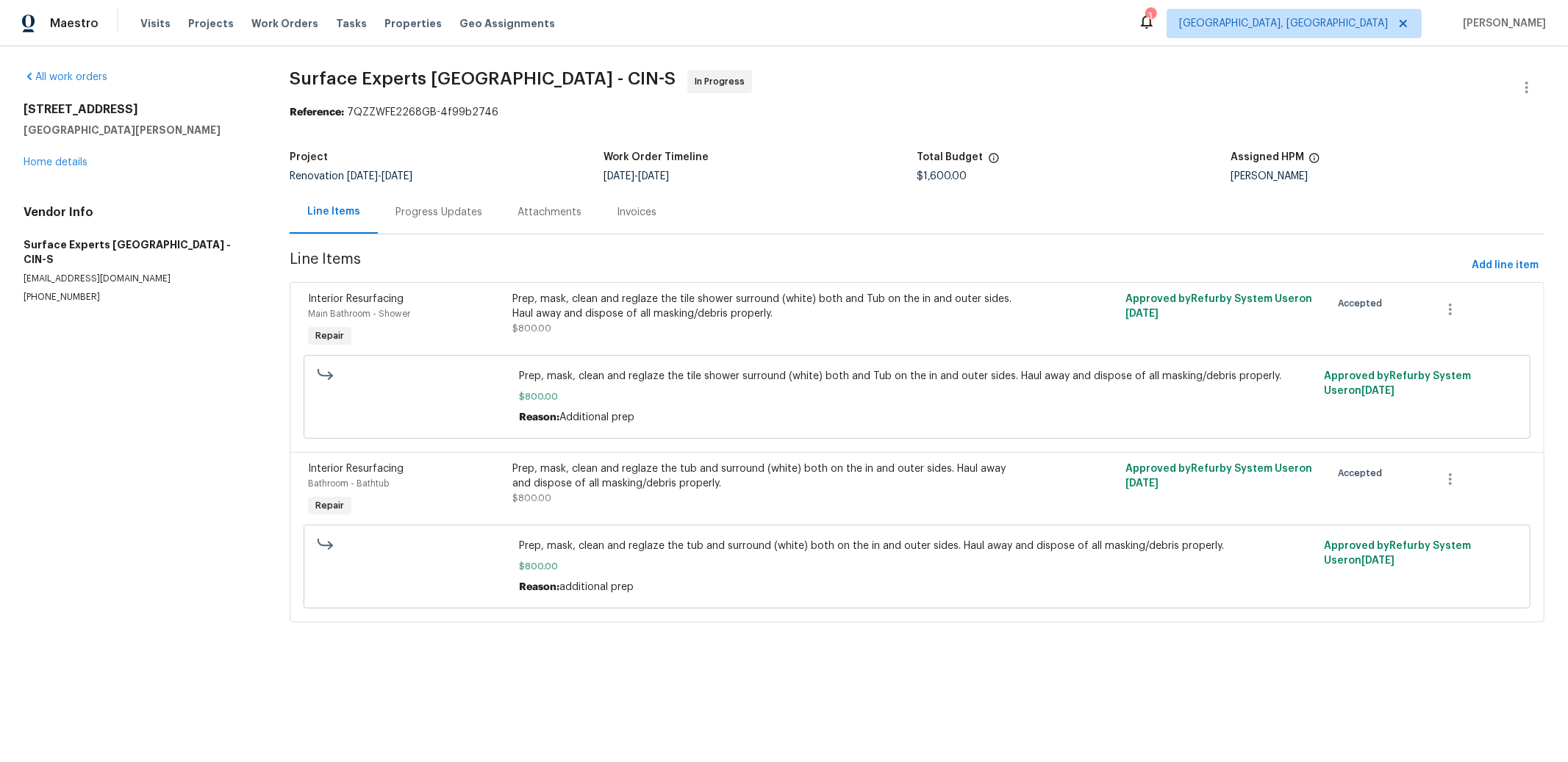
click at [431, 214] on div "Progress Updates" at bounding box center [439, 212] width 87 height 14
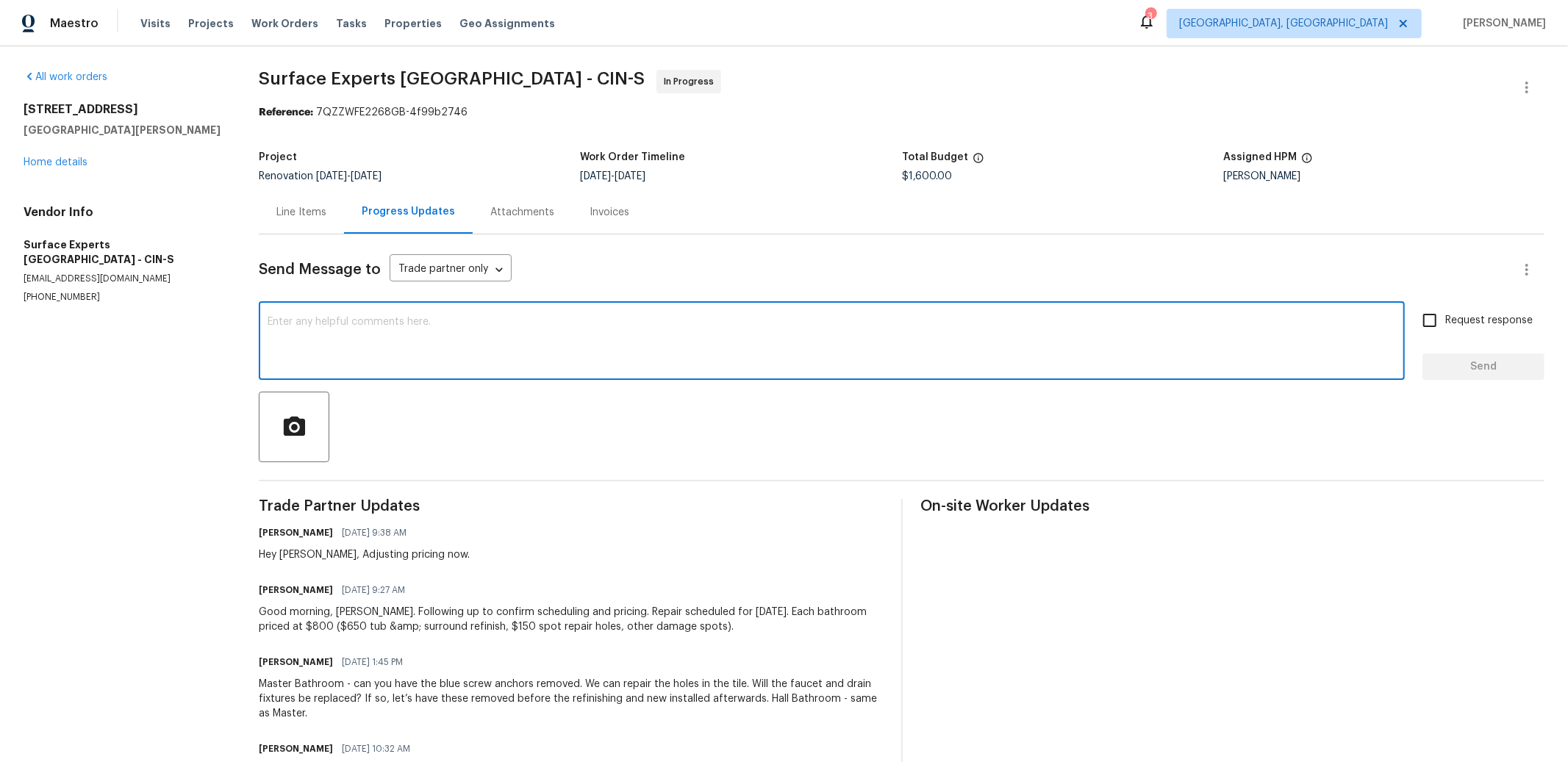
click at [487, 345] on textarea at bounding box center [832, 343] width 1129 height 52
drag, startPoint x: 426, startPoint y: 321, endPoint x: 270, endPoint y: 324, distance: 156.0
click at [270, 324] on textarea "I will confirm the 6th works, still. We had additional items added to the proje…" at bounding box center [832, 343] width 1129 height 52
click at [1075, 337] on textarea "Probably goint to need to push out until later in the week, but I will need to …" at bounding box center [832, 343] width 1129 height 52
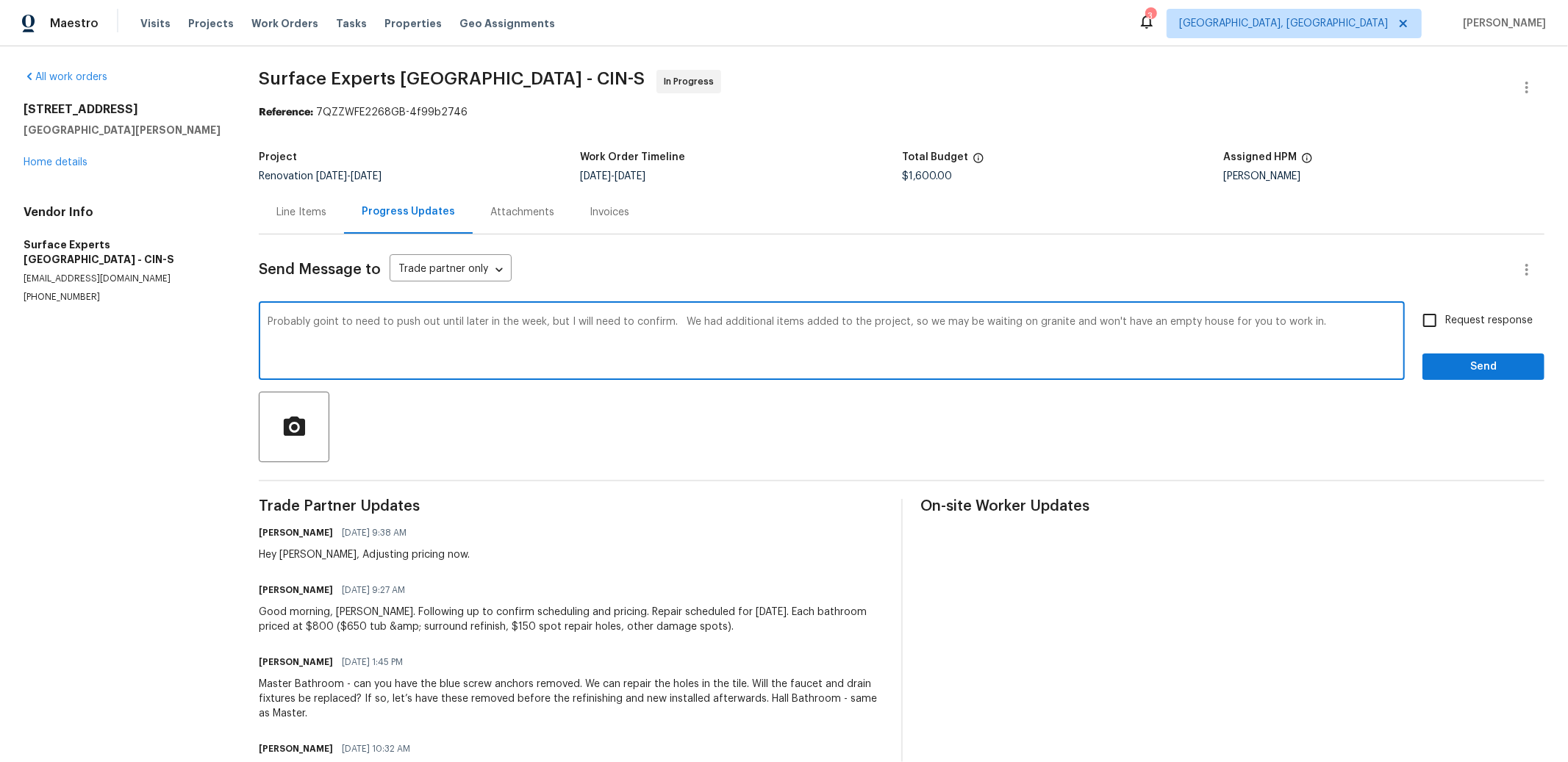
type textarea "Probably goint to need to push out until later in the week, but I will need to …"
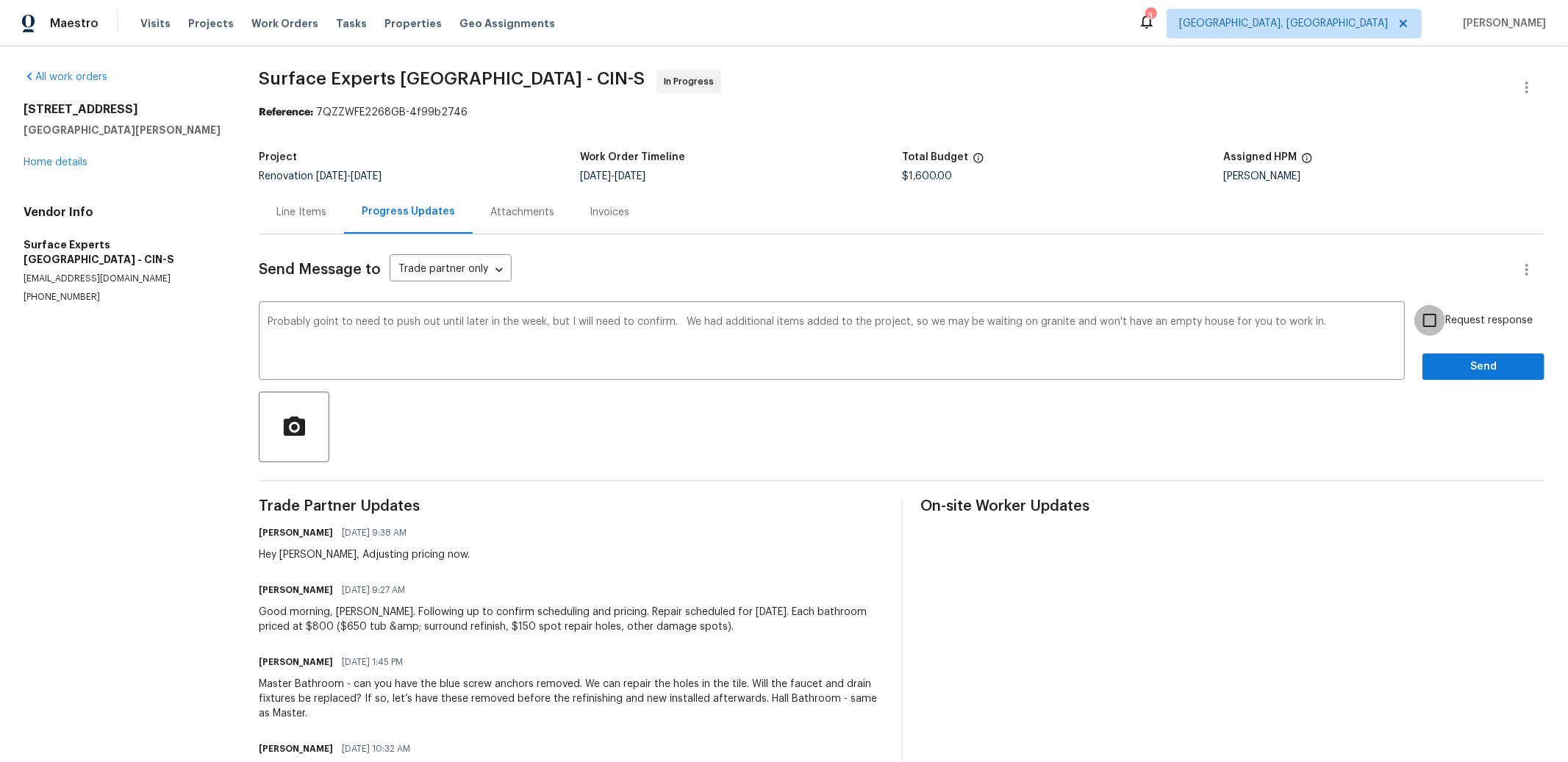
click at [1427, 326] on input "Request response" at bounding box center [1429, 320] width 31 height 31
checkbox input "true"
click at [1450, 365] on span "Send" at bounding box center [1483, 367] width 98 height 18
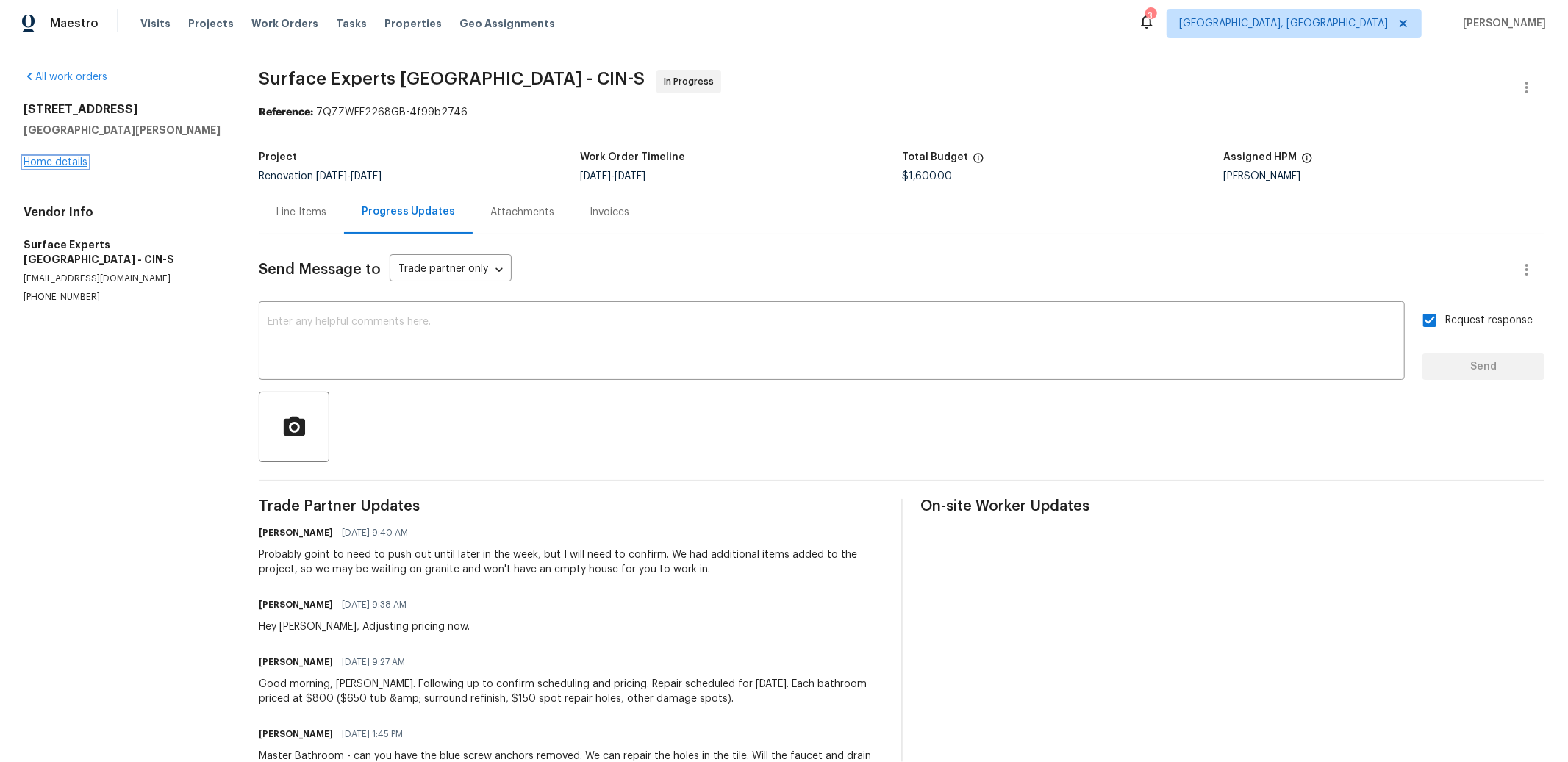
click at [51, 160] on link "Home details" at bounding box center [56, 163] width 64 height 11
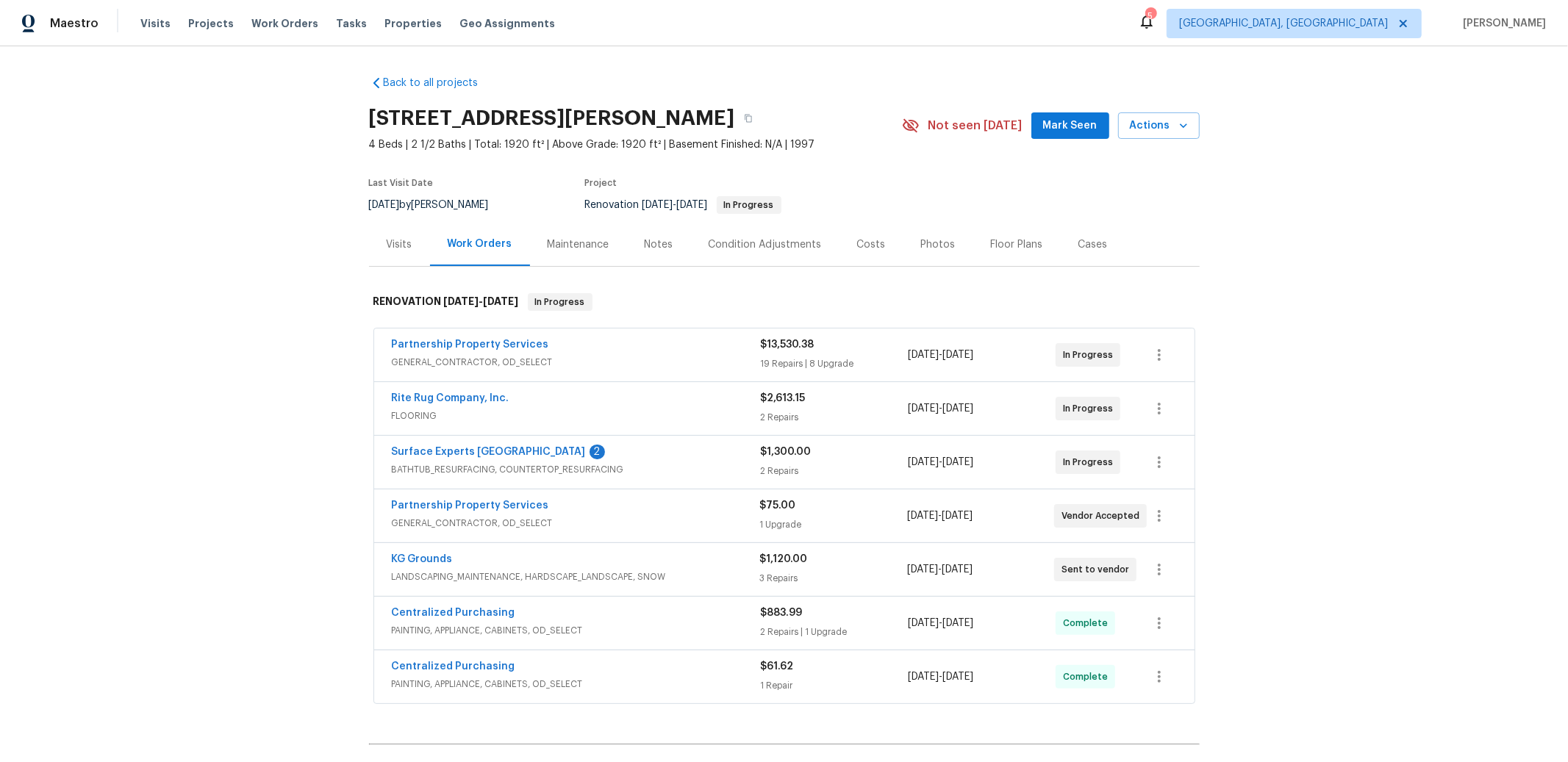
click at [645, 247] on div "Notes" at bounding box center [659, 244] width 29 height 14
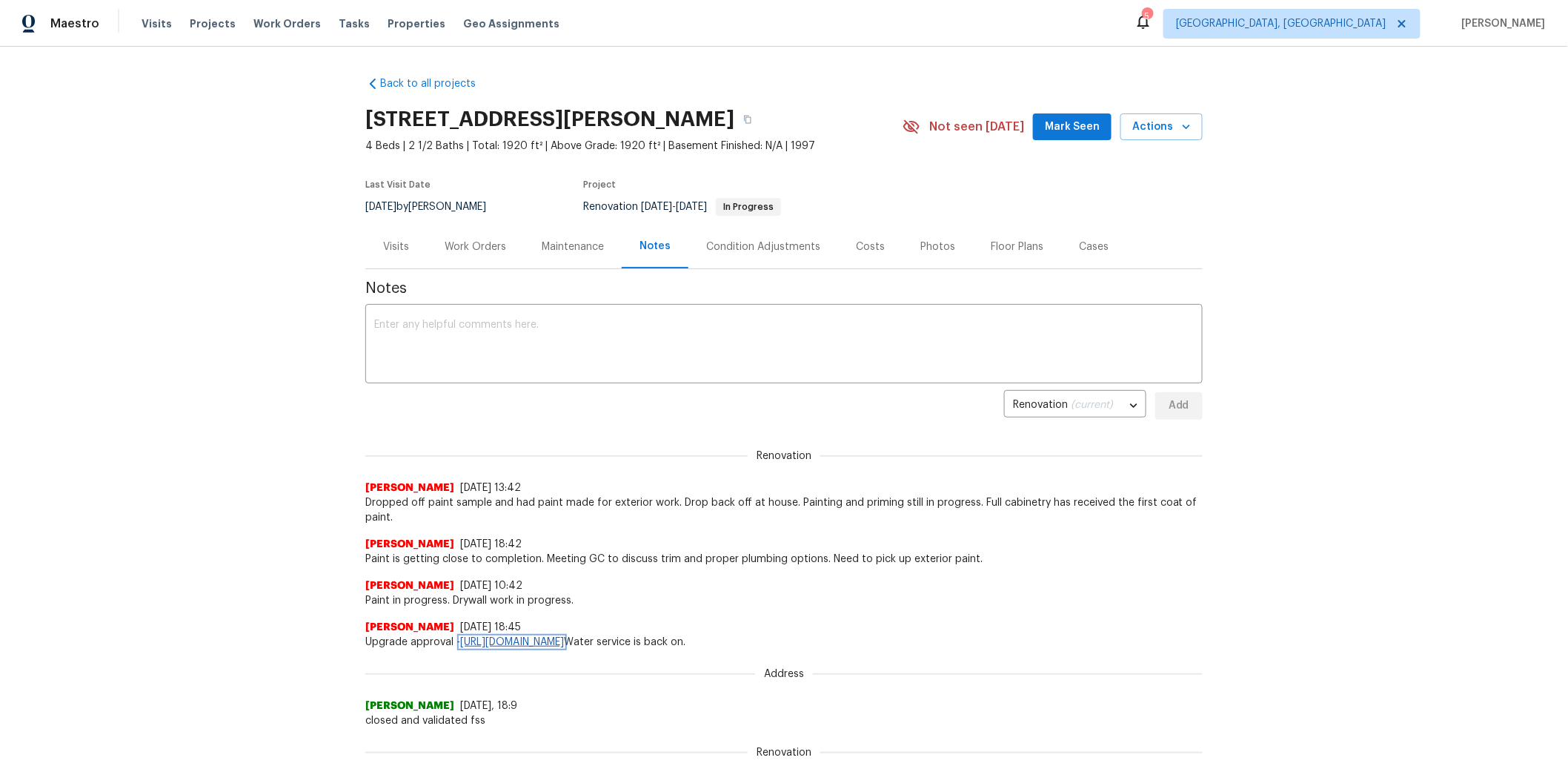
click at [564, 642] on link "[URL][DOMAIN_NAME]" at bounding box center [511, 642] width 104 height 11
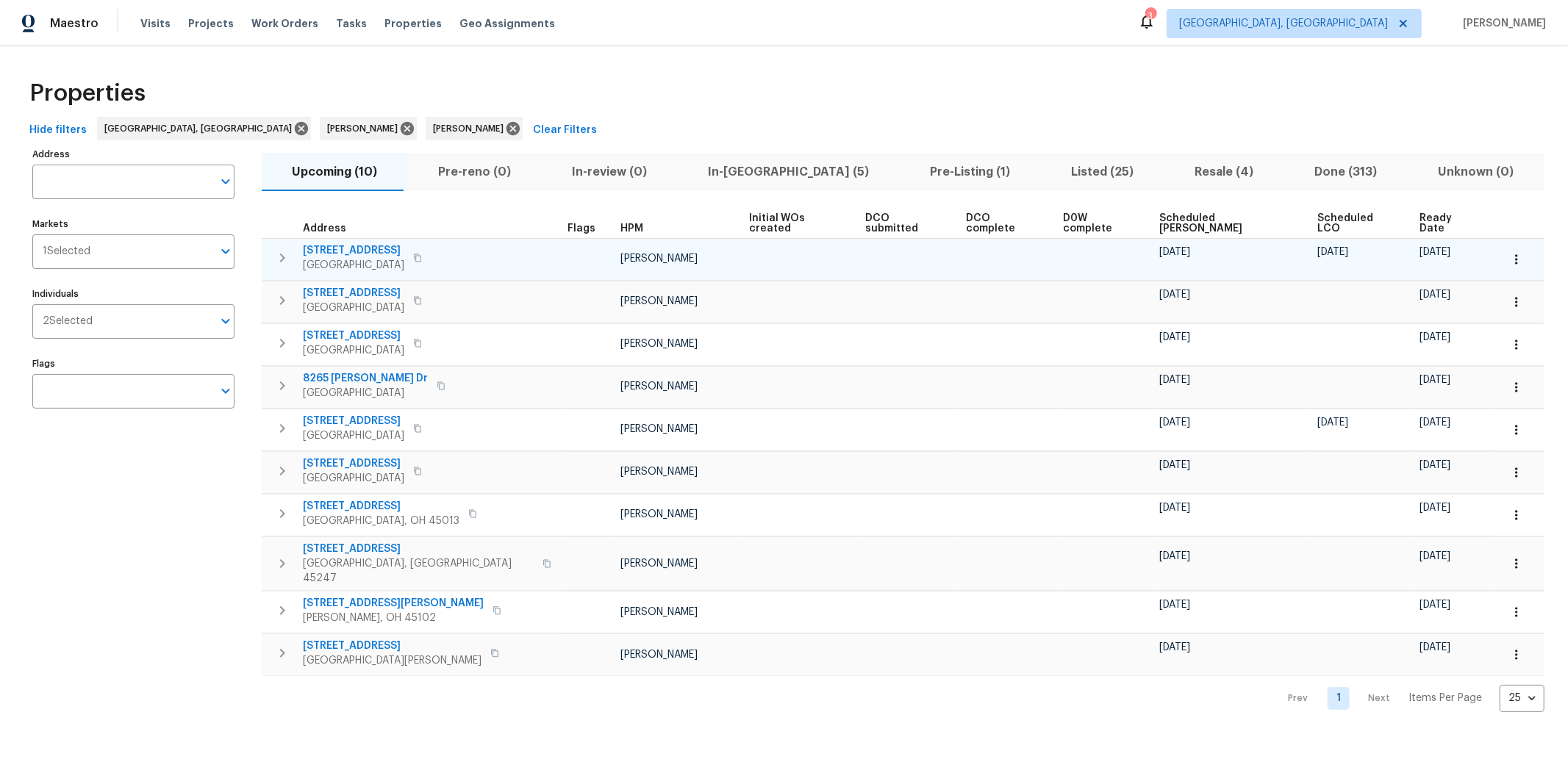
click at [347, 243] on span "[STREET_ADDRESS]" at bounding box center [353, 250] width 101 height 14
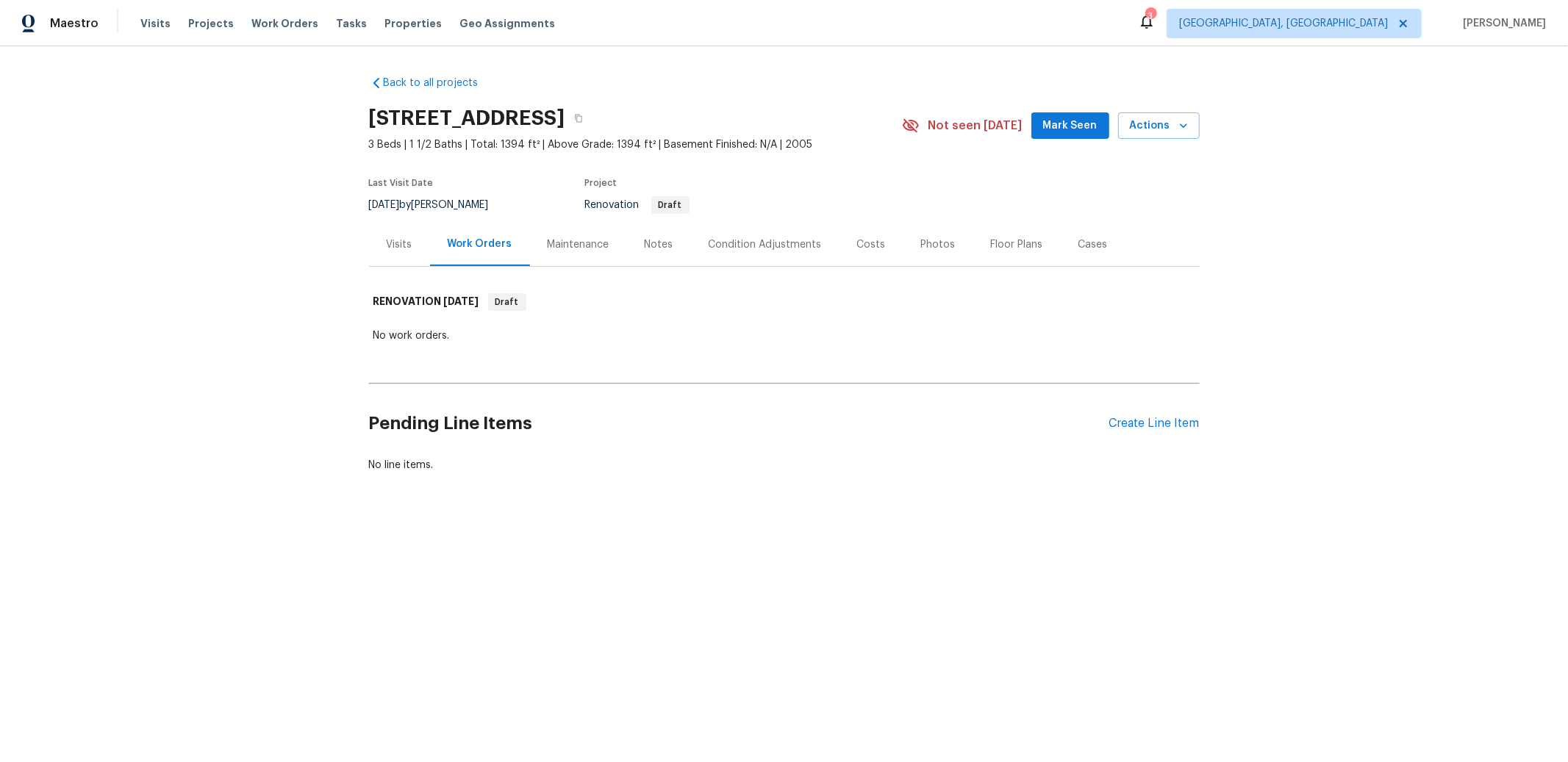
click at [400, 243] on div "Visits" at bounding box center [400, 244] width 26 height 14
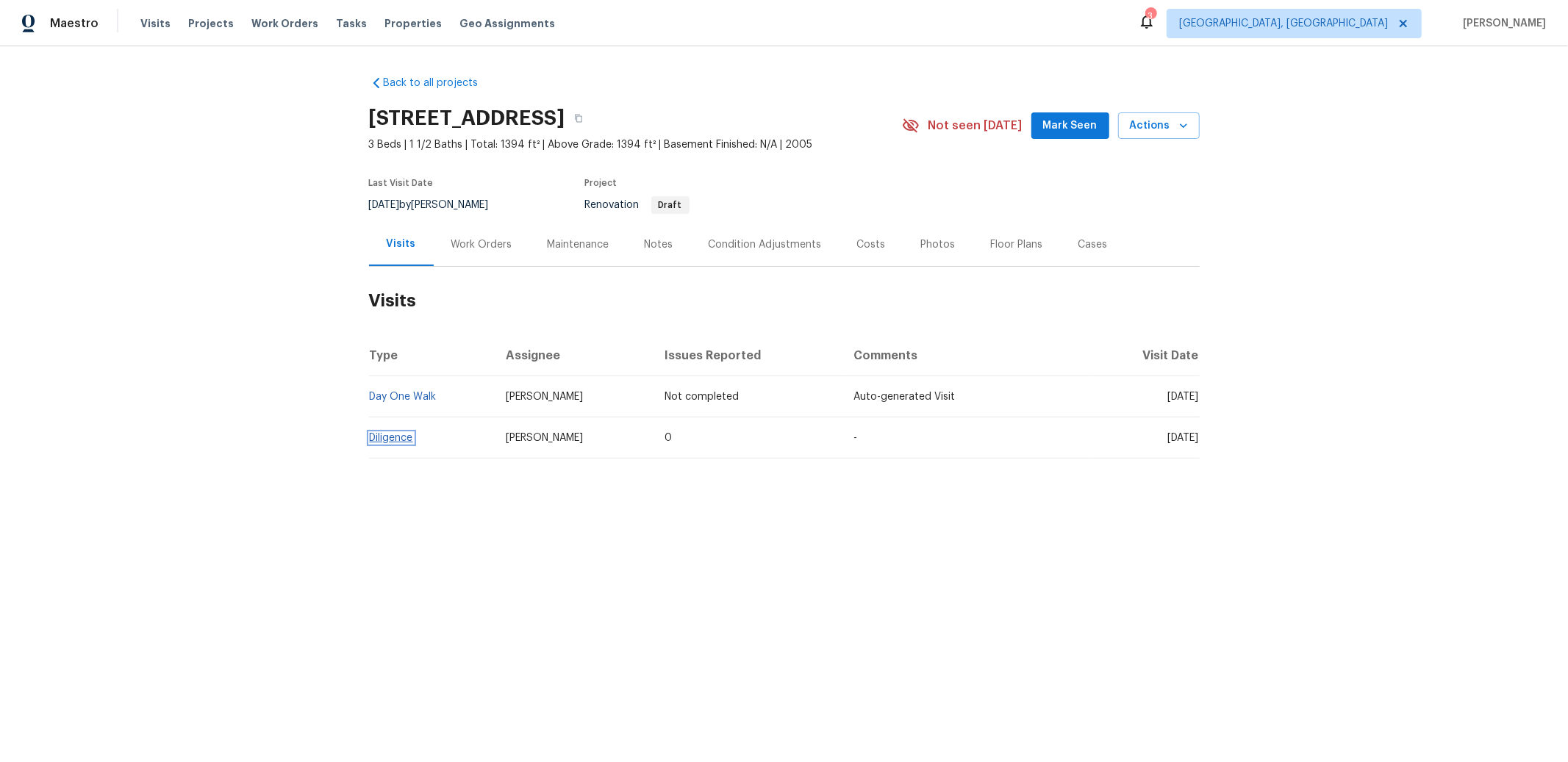
click at [377, 442] on link "Diligence" at bounding box center [391, 438] width 43 height 11
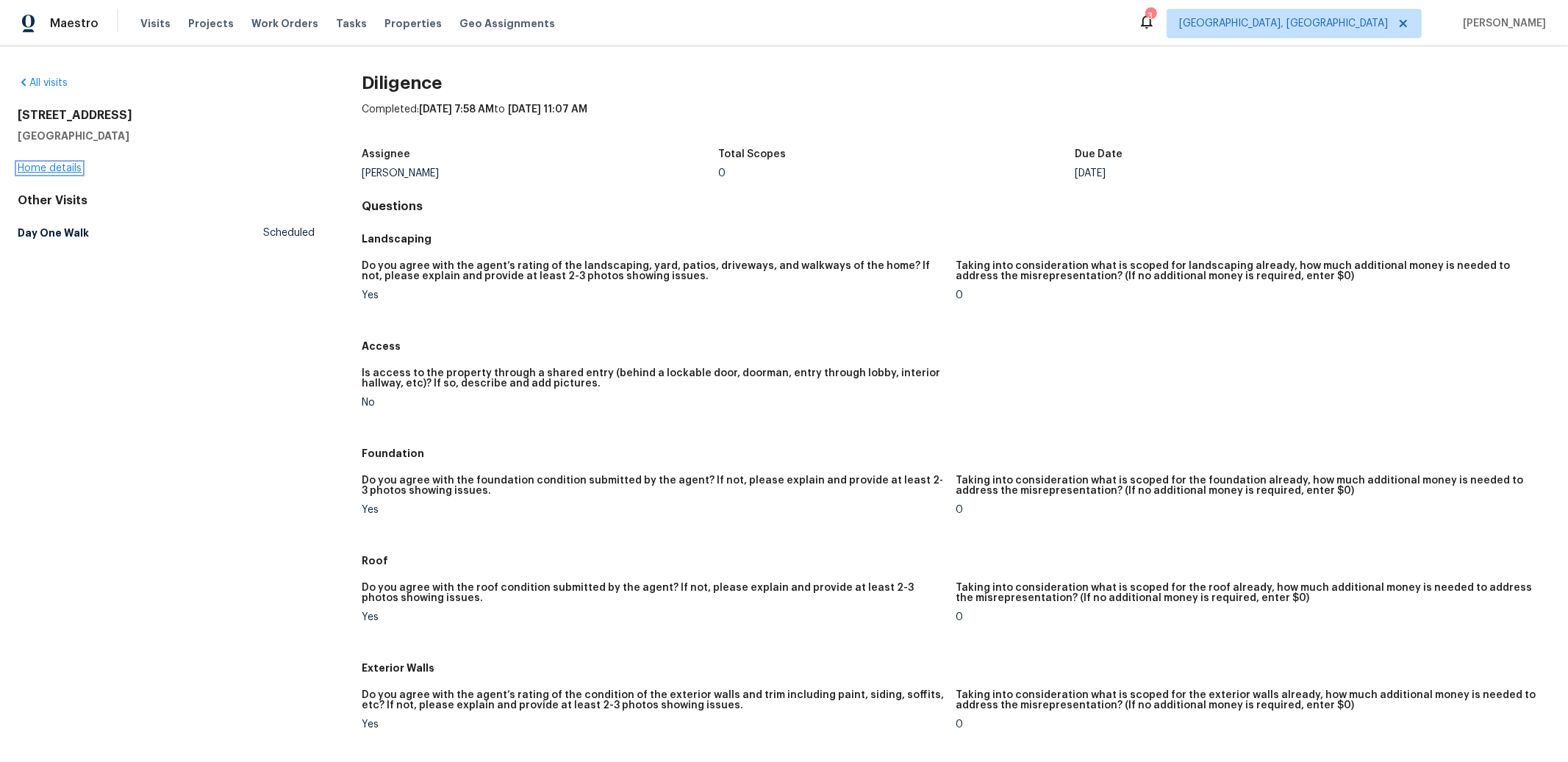
click at [62, 164] on link "Home details" at bounding box center [49, 168] width 64 height 11
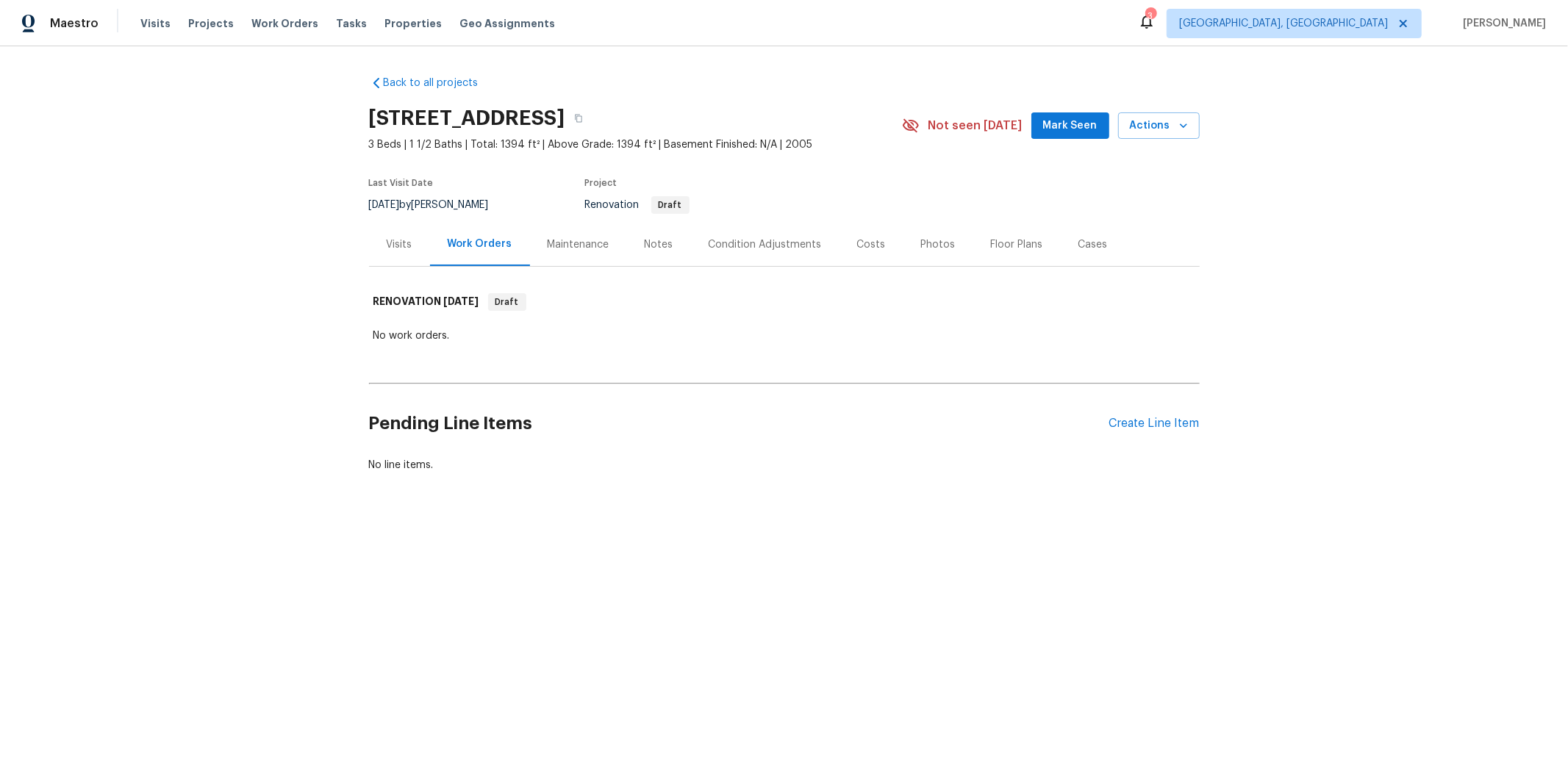
click at [757, 246] on div "Condition Adjustments" at bounding box center [765, 244] width 113 height 14
